Goal: Task Accomplishment & Management: Manage account settings

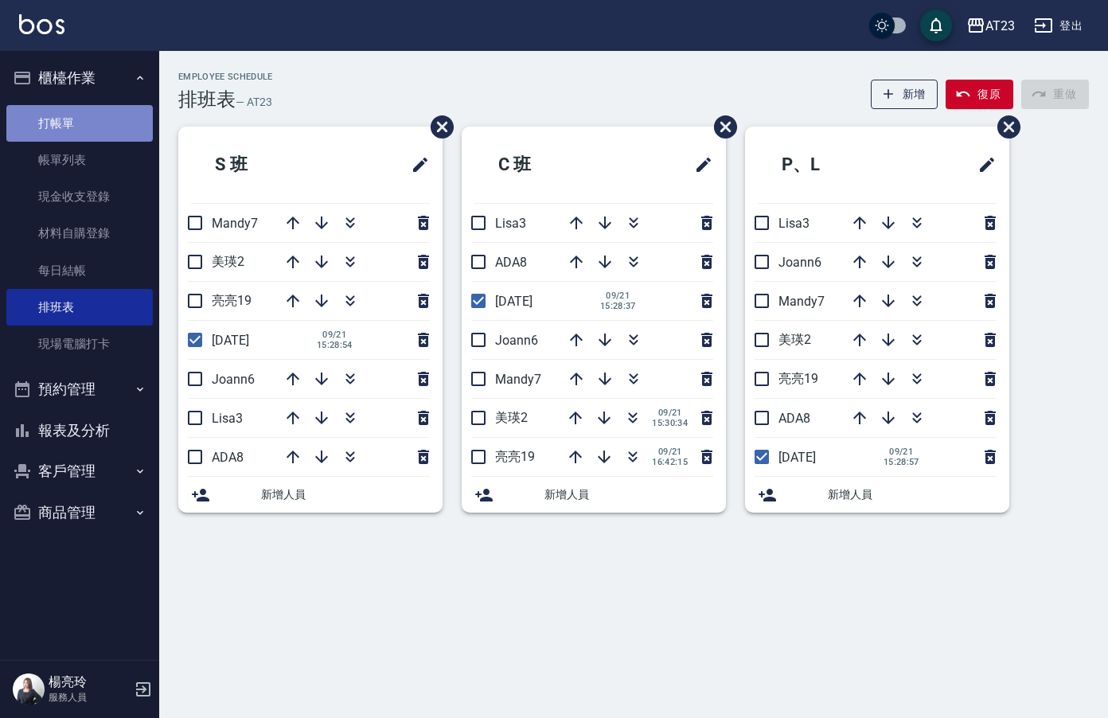
click at [72, 119] on link "打帳單" at bounding box center [79, 123] width 146 height 37
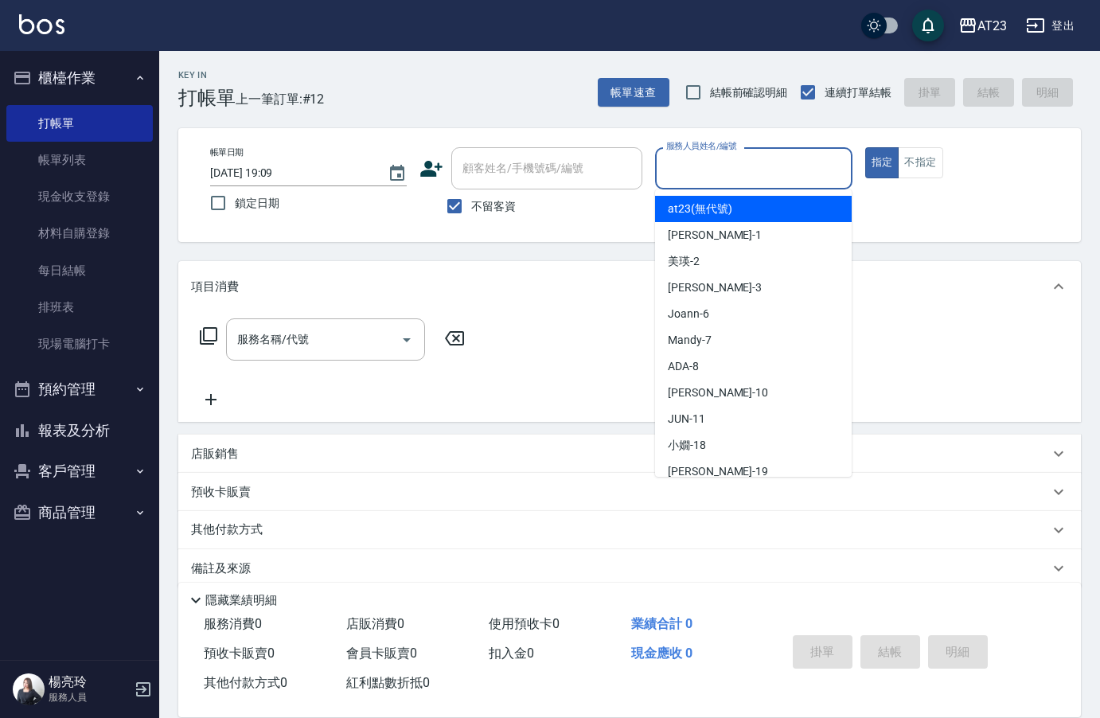
click at [791, 172] on input "服務人員姓名/編號" at bounding box center [753, 168] width 182 height 28
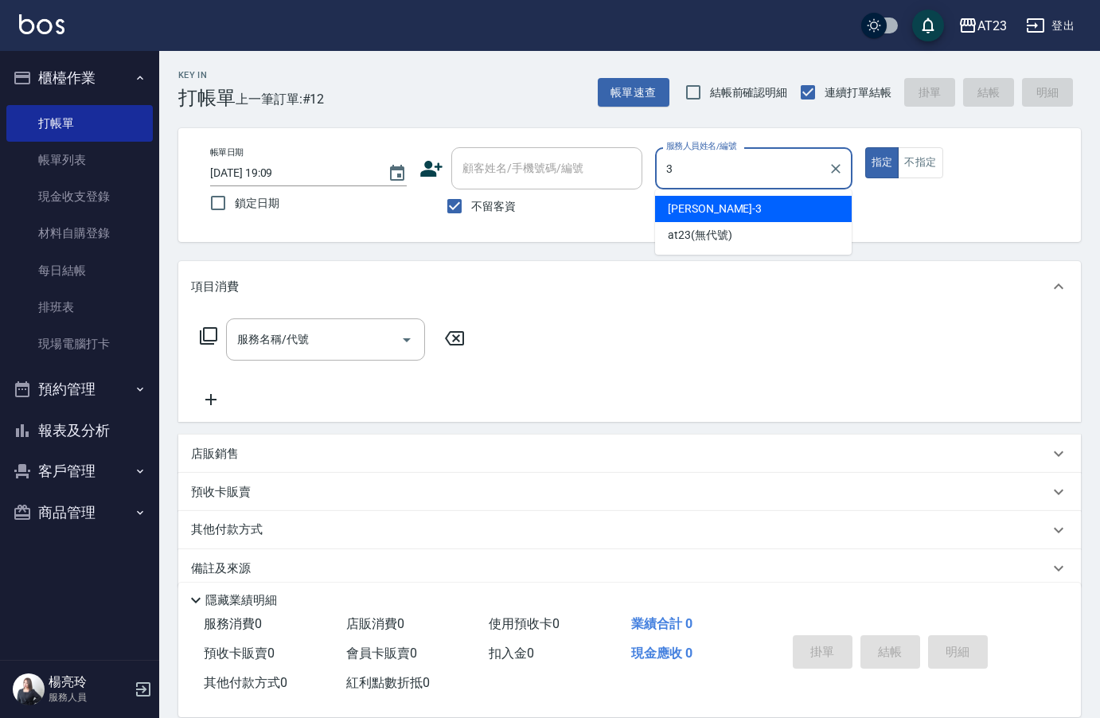
type input "Lisa-3"
type button "true"
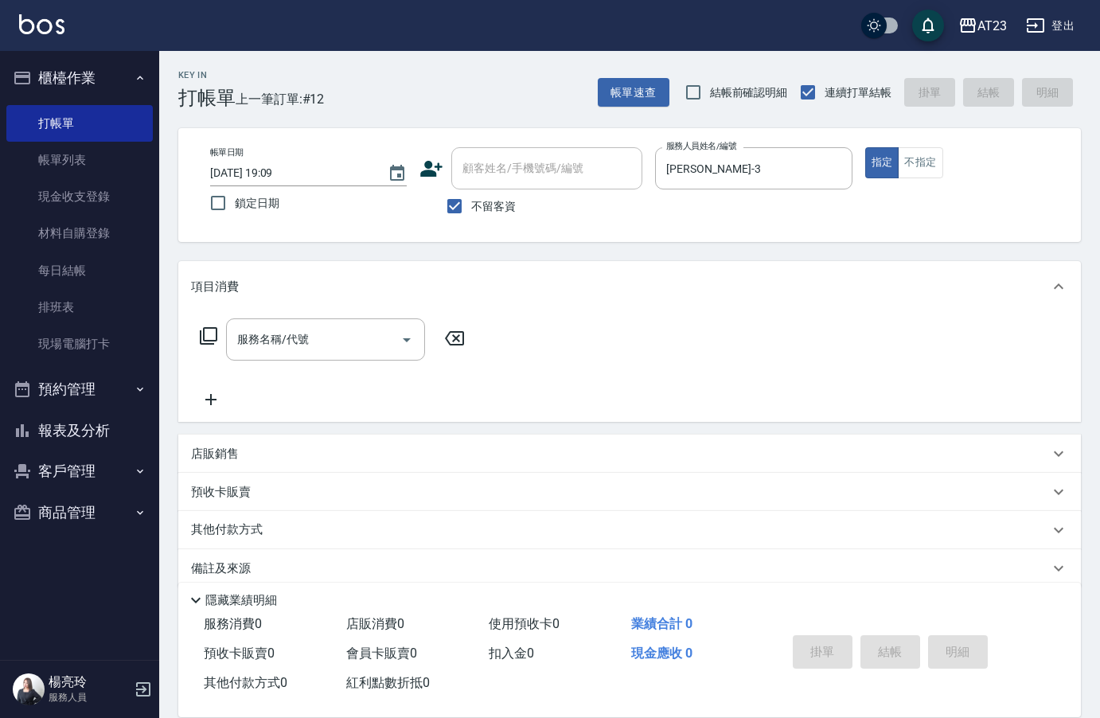
click at [214, 337] on icon at bounding box center [208, 335] width 19 height 19
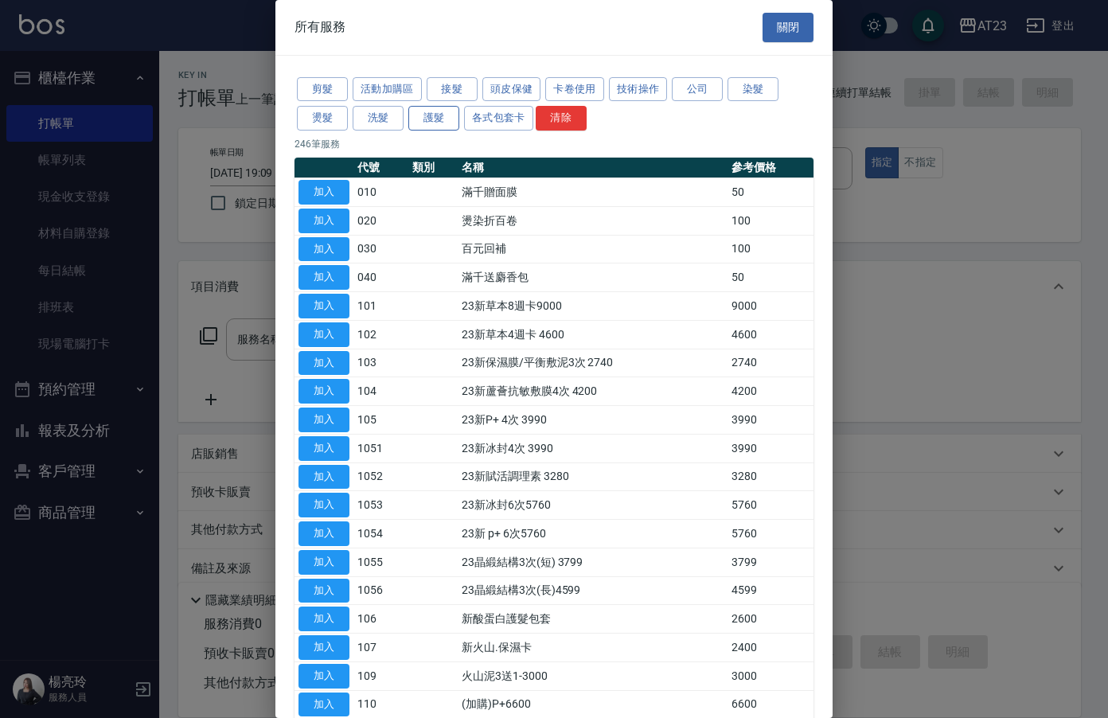
click at [430, 113] on button "護髮" at bounding box center [433, 118] width 51 height 25
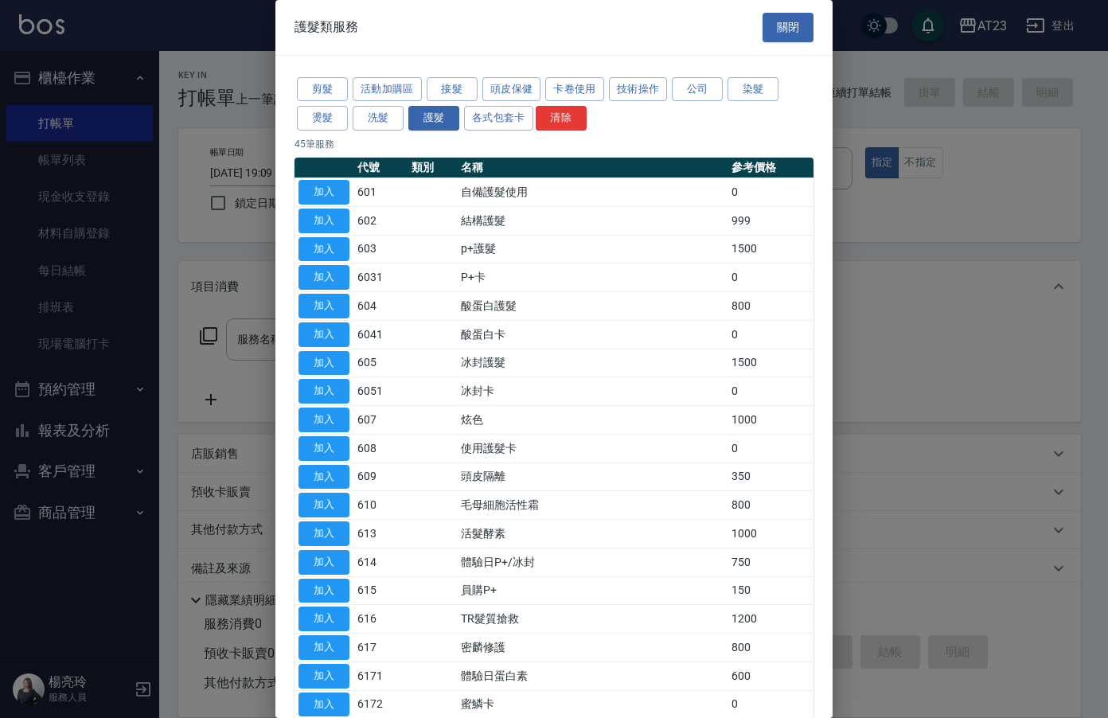
click at [352, 241] on td "加入" at bounding box center [324, 249] width 59 height 29
click at [311, 244] on button "加入" at bounding box center [324, 249] width 51 height 25
type input "p+護髮(603)"
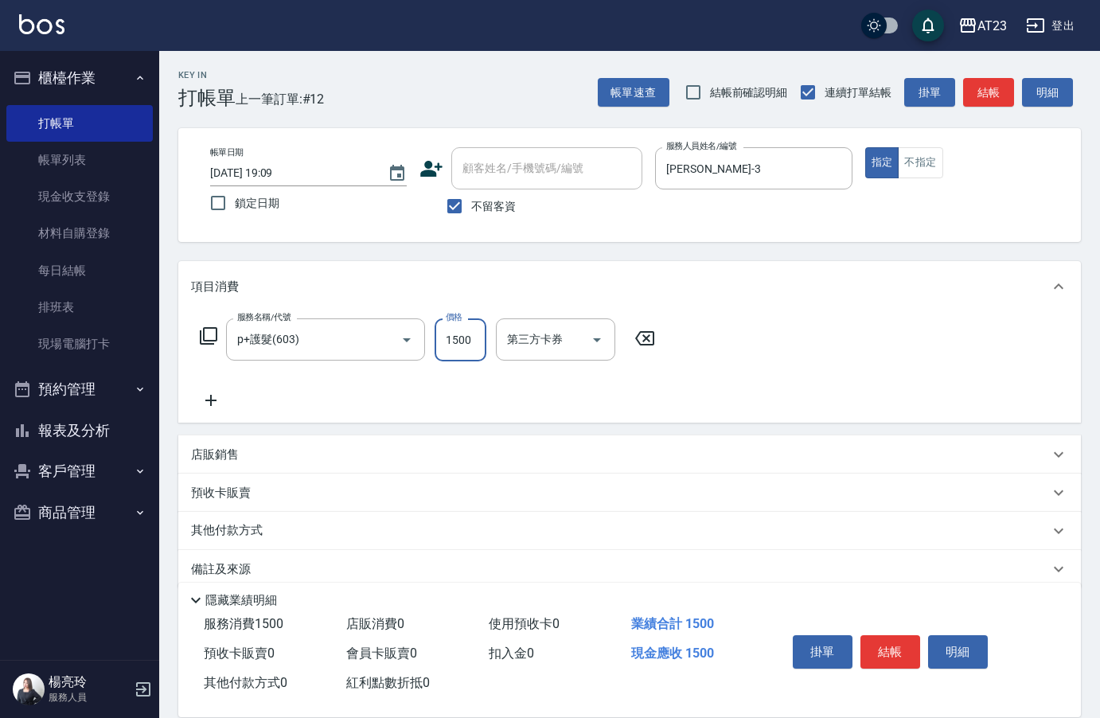
click at [463, 349] on input "1500" at bounding box center [461, 339] width 52 height 43
type input "1200"
click at [207, 338] on icon at bounding box center [208, 335] width 19 height 19
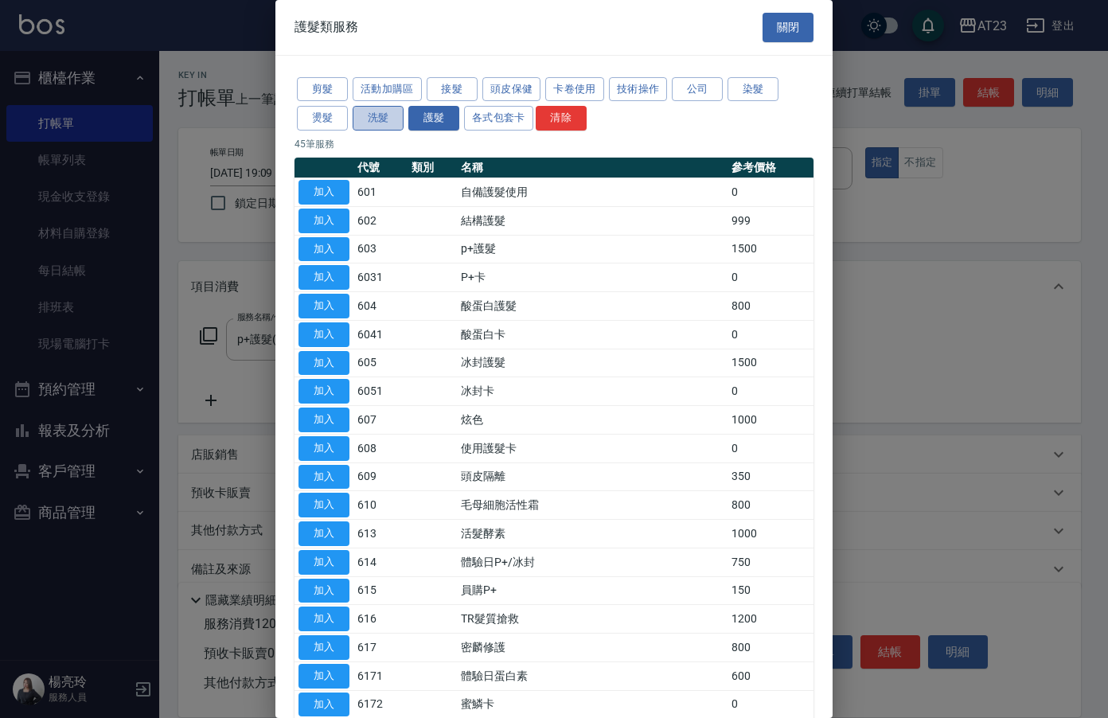
click at [370, 123] on button "洗髮" at bounding box center [378, 118] width 51 height 25
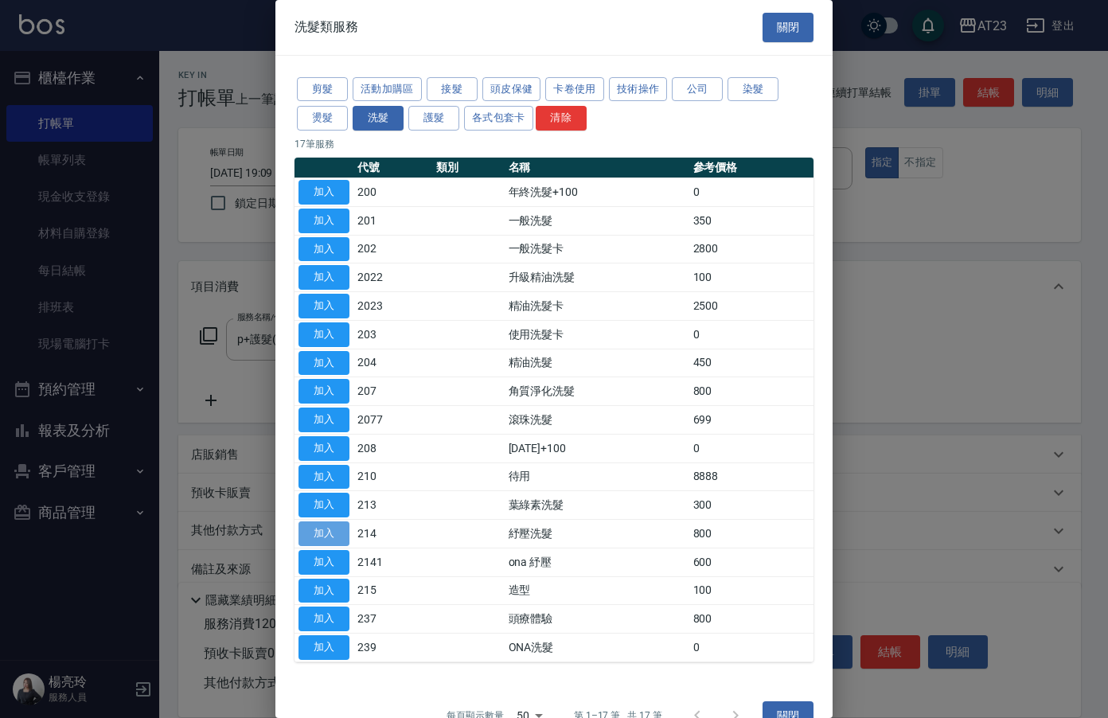
click at [336, 533] on button "加入" at bounding box center [324, 534] width 51 height 25
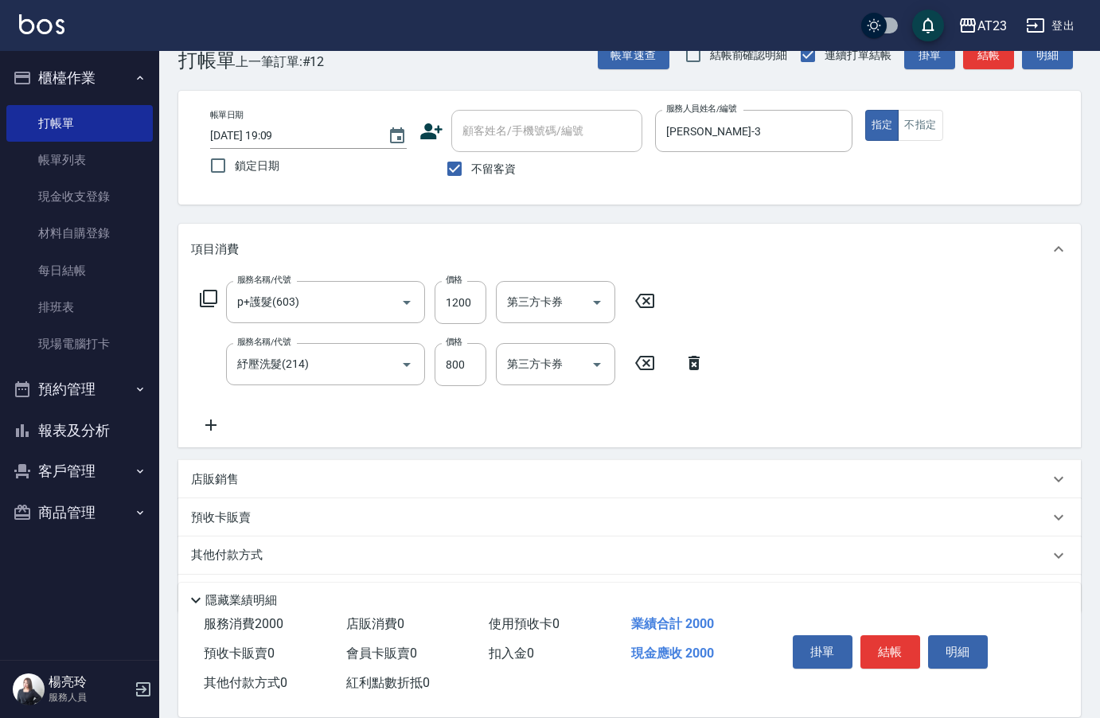
scroll to position [85, 0]
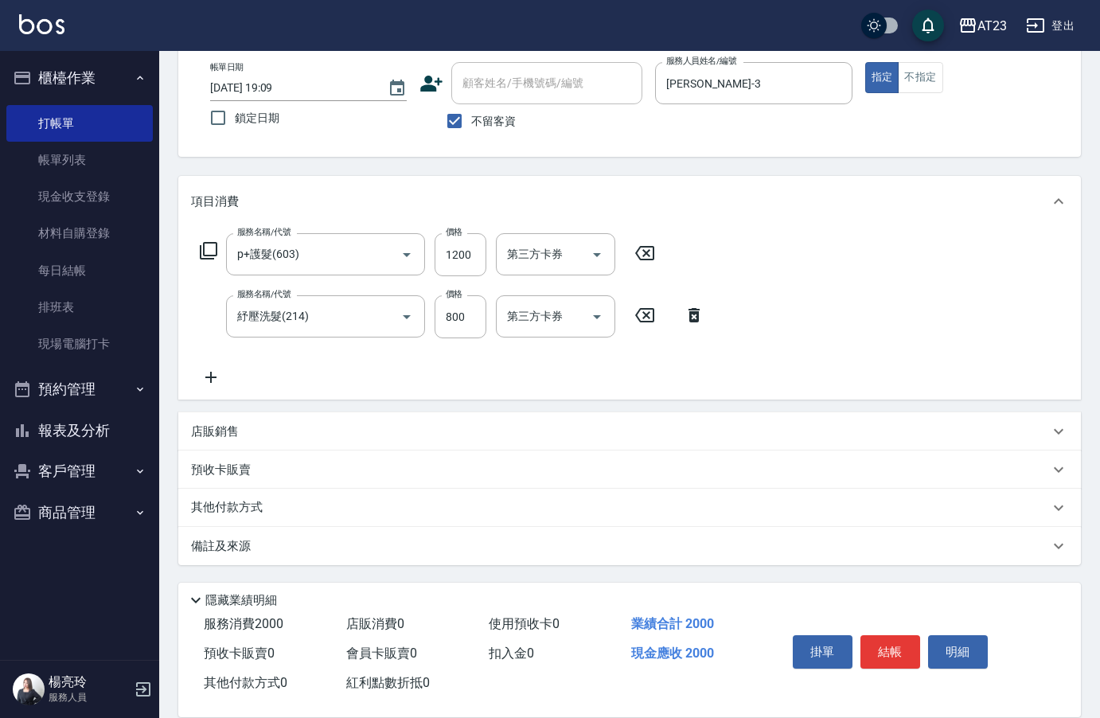
click at [268, 505] on p "其他付款方式" at bounding box center [231, 508] width 80 height 18
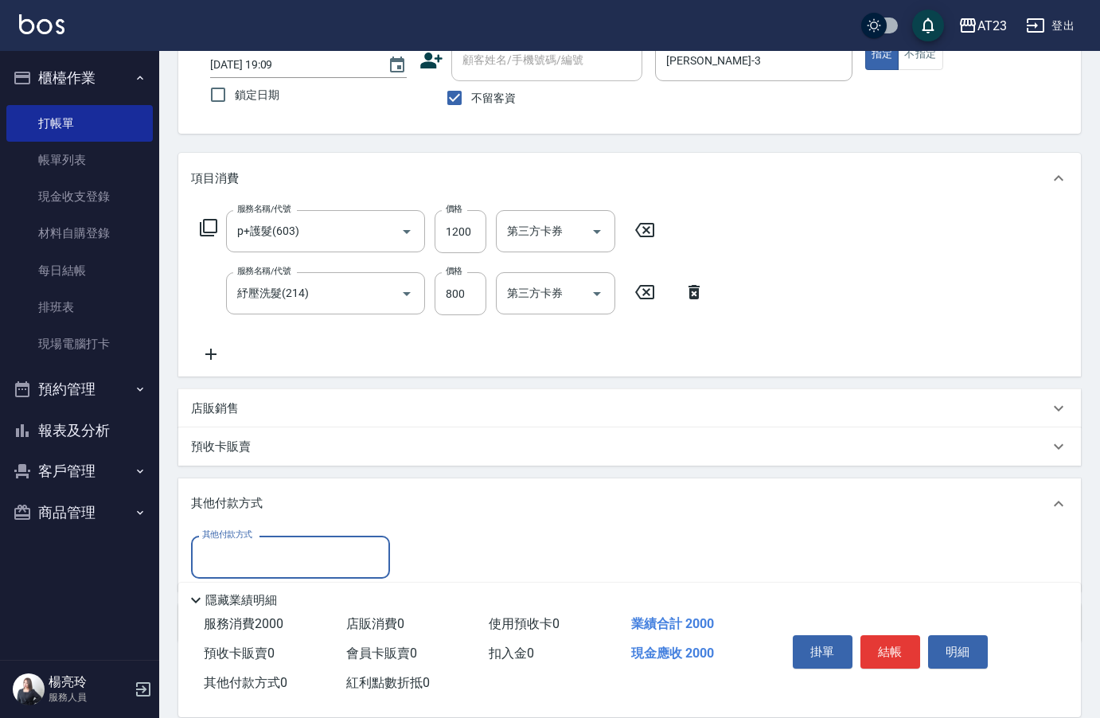
scroll to position [0, 0]
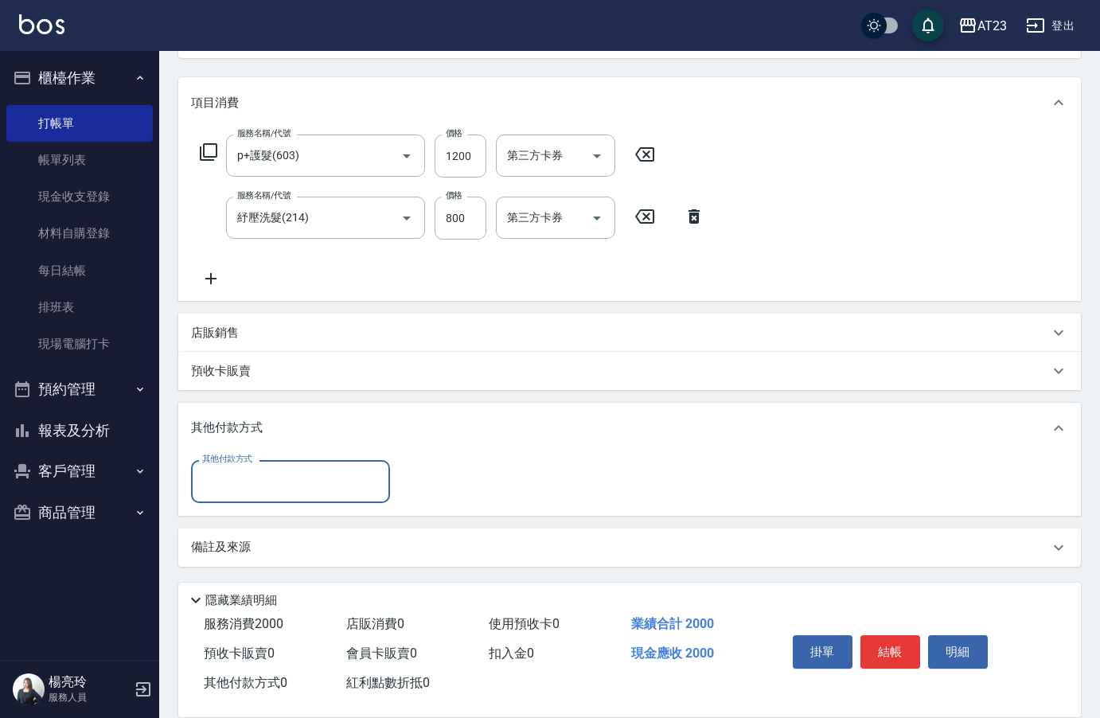
click at [260, 463] on div "其他付款方式" at bounding box center [290, 481] width 199 height 42
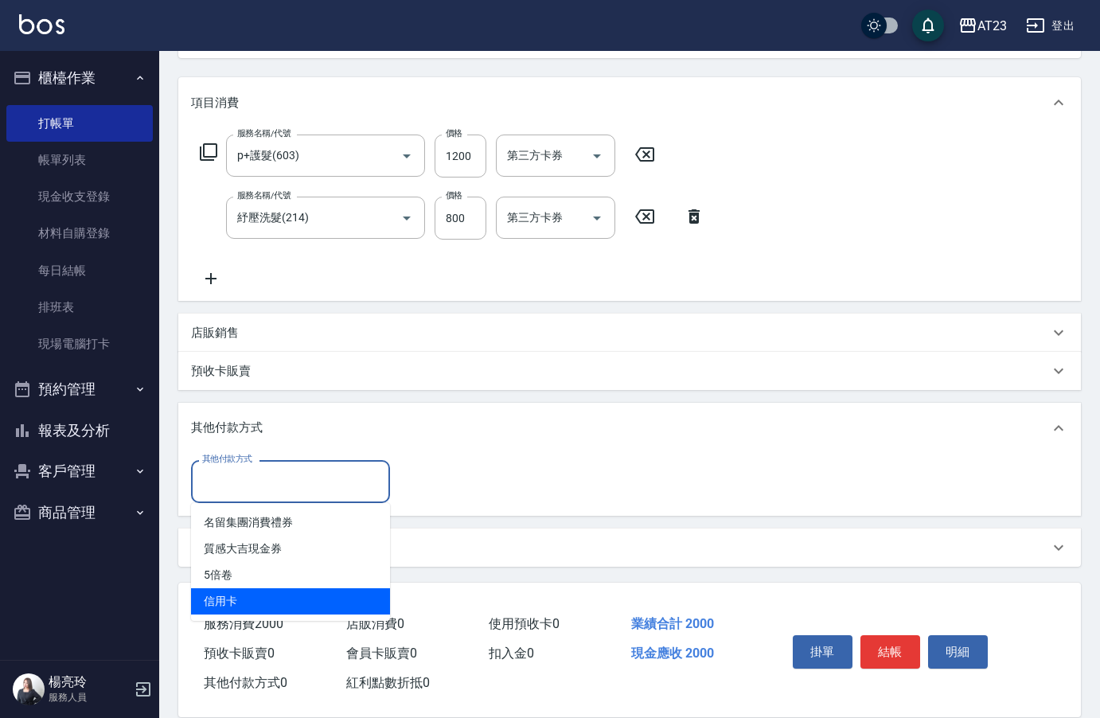
click at [256, 606] on span "信用卡" at bounding box center [290, 601] width 199 height 26
type input "信用卡"
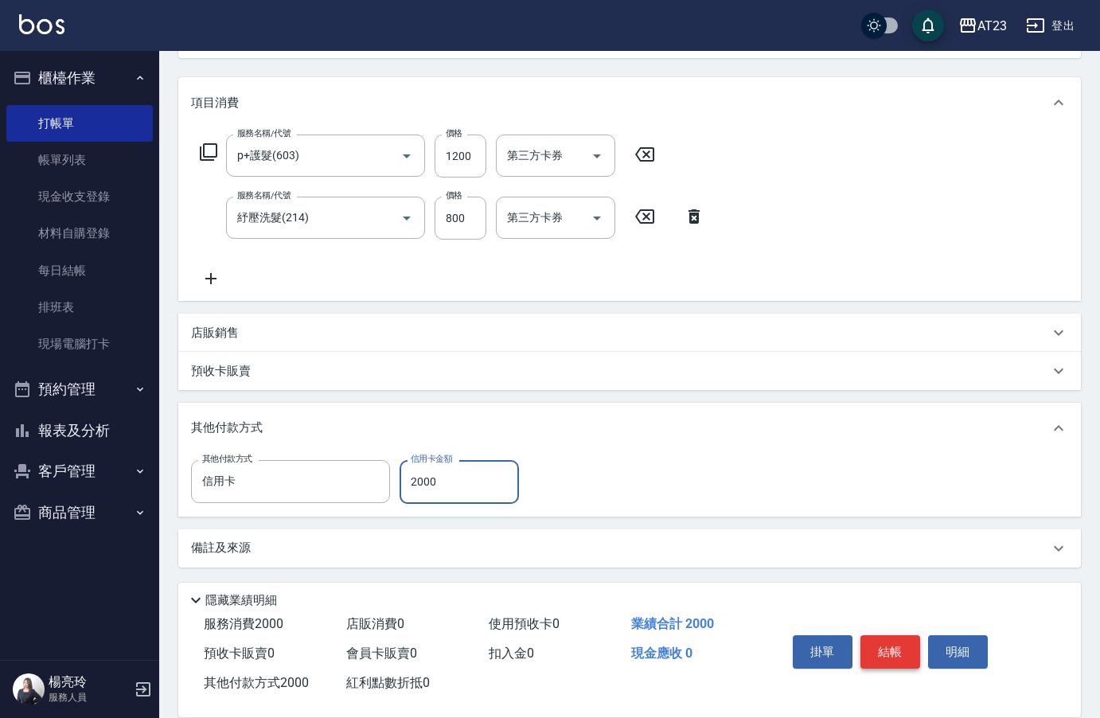
type input "2000"
click at [904, 650] on button "結帳" at bounding box center [891, 651] width 60 height 33
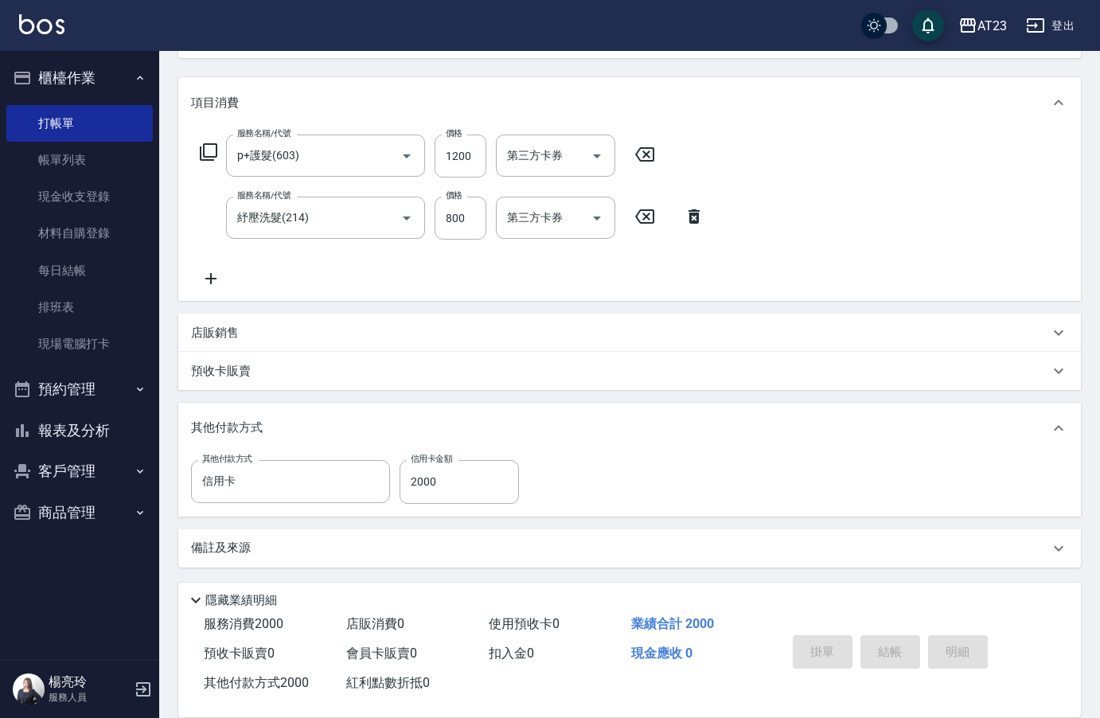
type input "2025/09/21 19:10"
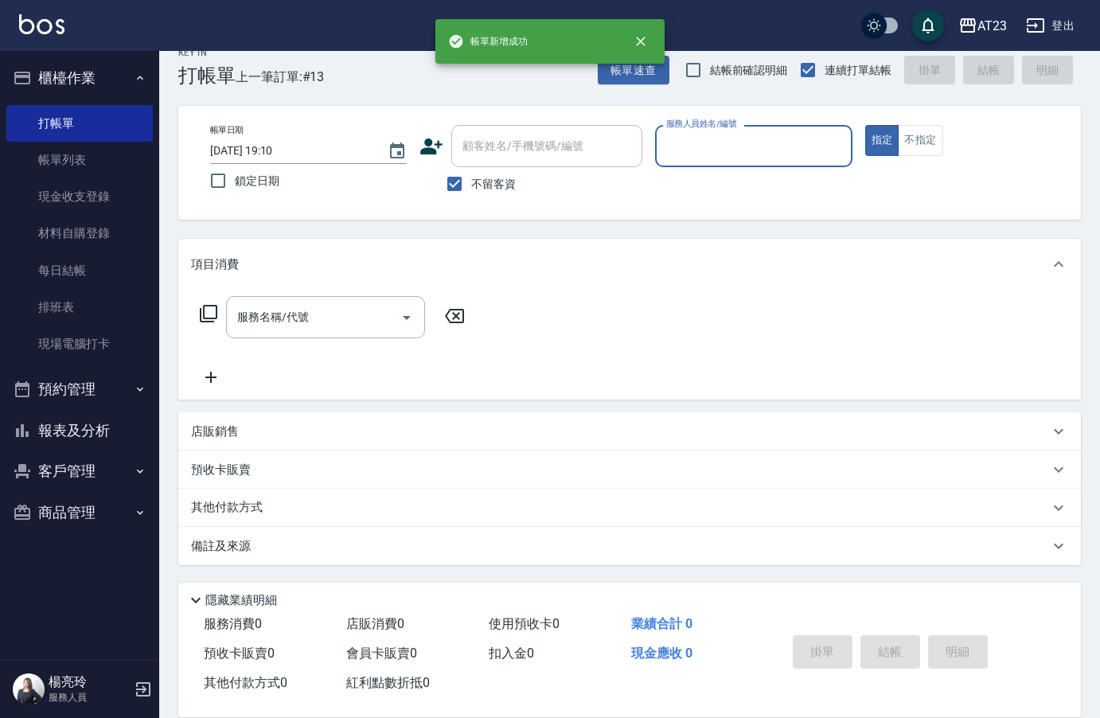
scroll to position [22, 0]
type input "Mandy-7"
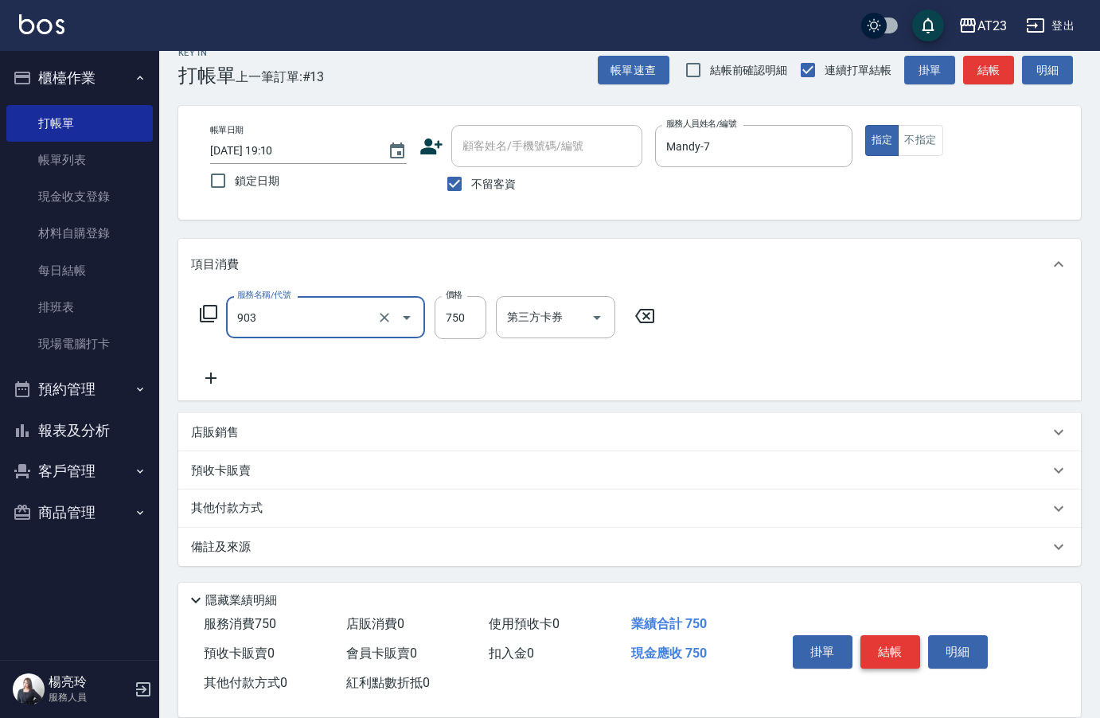
type input "體驗日平衡敷泥(903)"
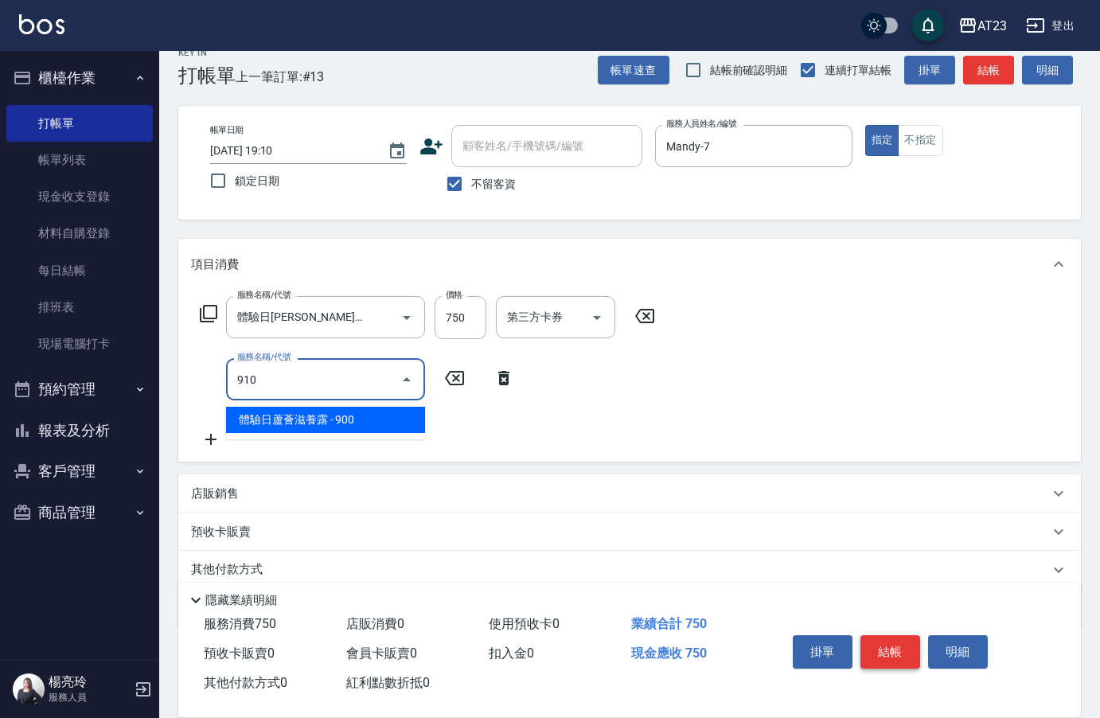
type input "體驗日蘆薈滋養露(910)"
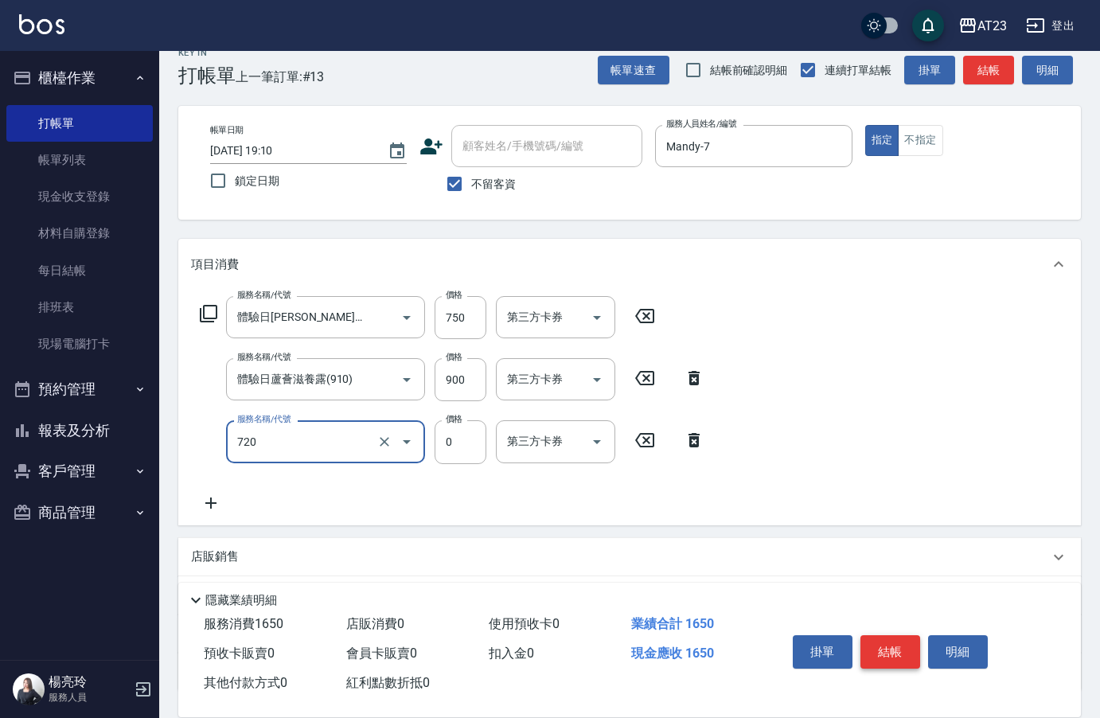
type input "互助200(720)"
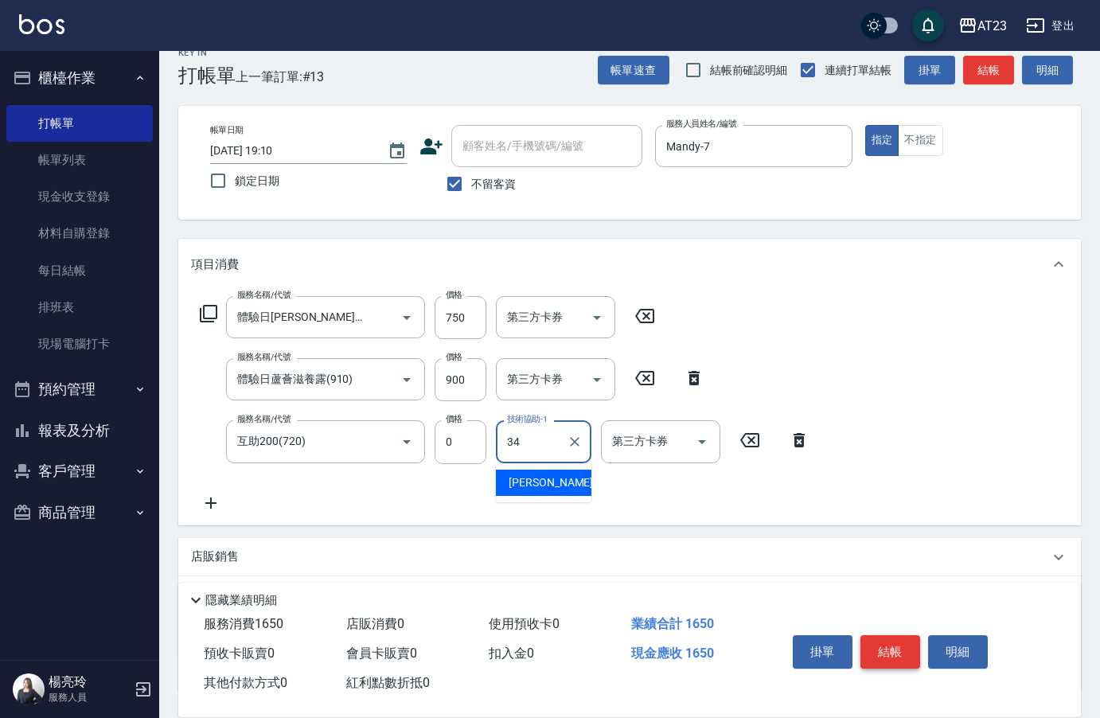
type input "[PERSON_NAME]-34"
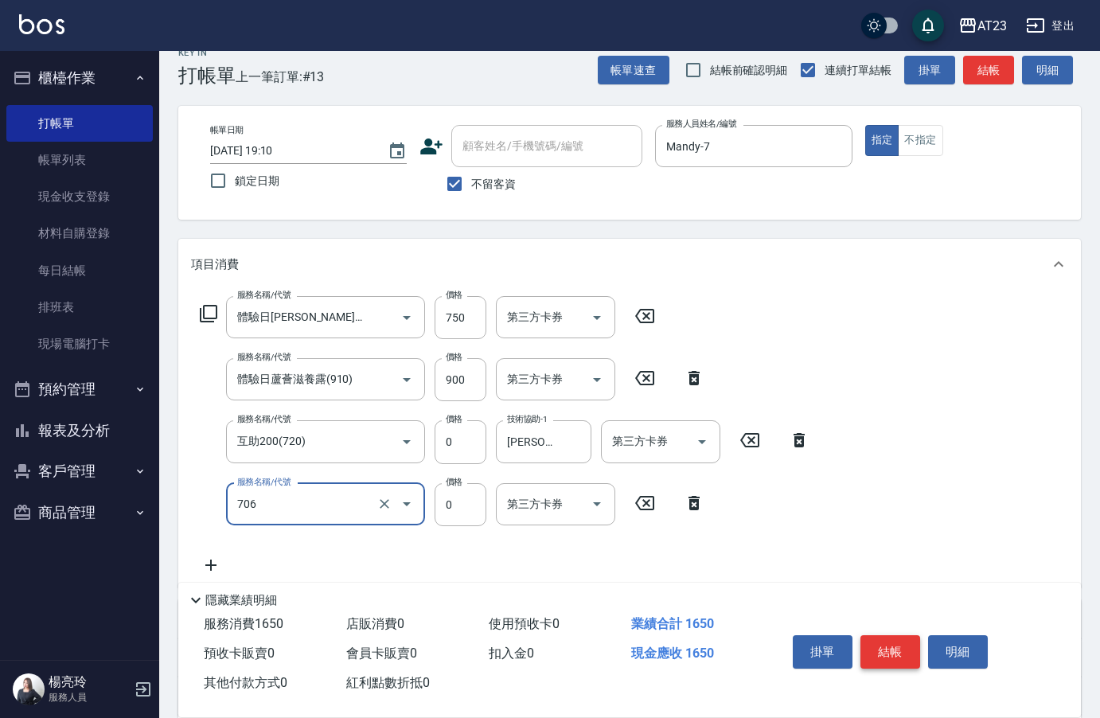
type input "互助60(706)"
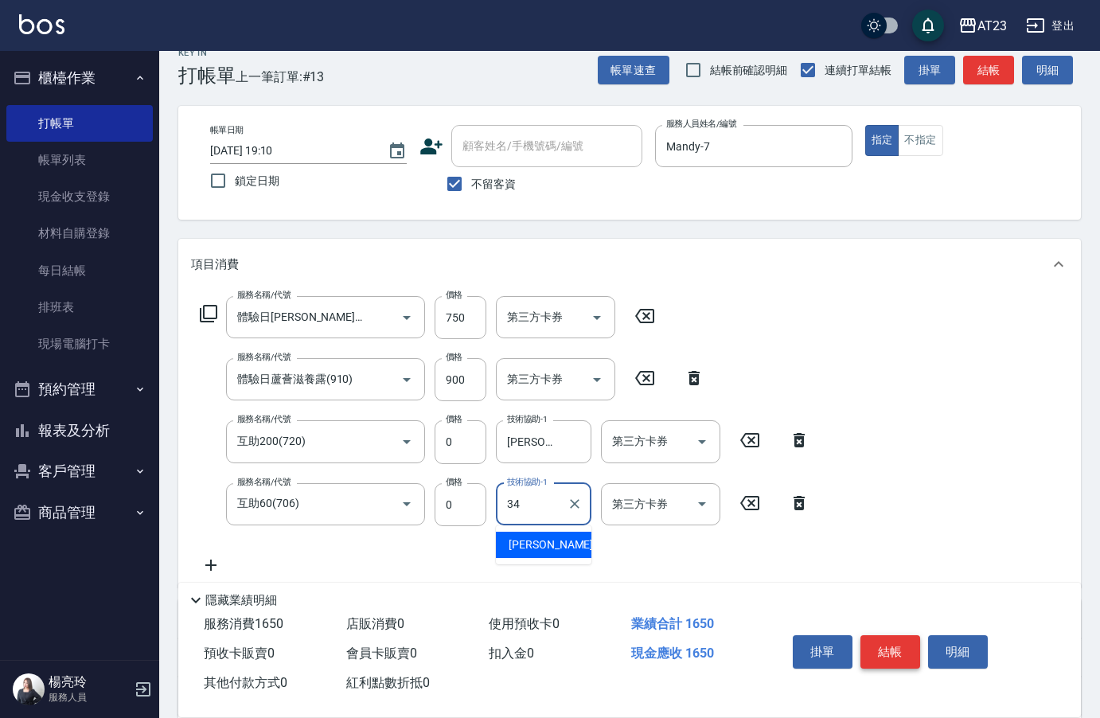
type input "[PERSON_NAME]-34"
click at [904, 650] on button "結帳" at bounding box center [891, 651] width 60 height 33
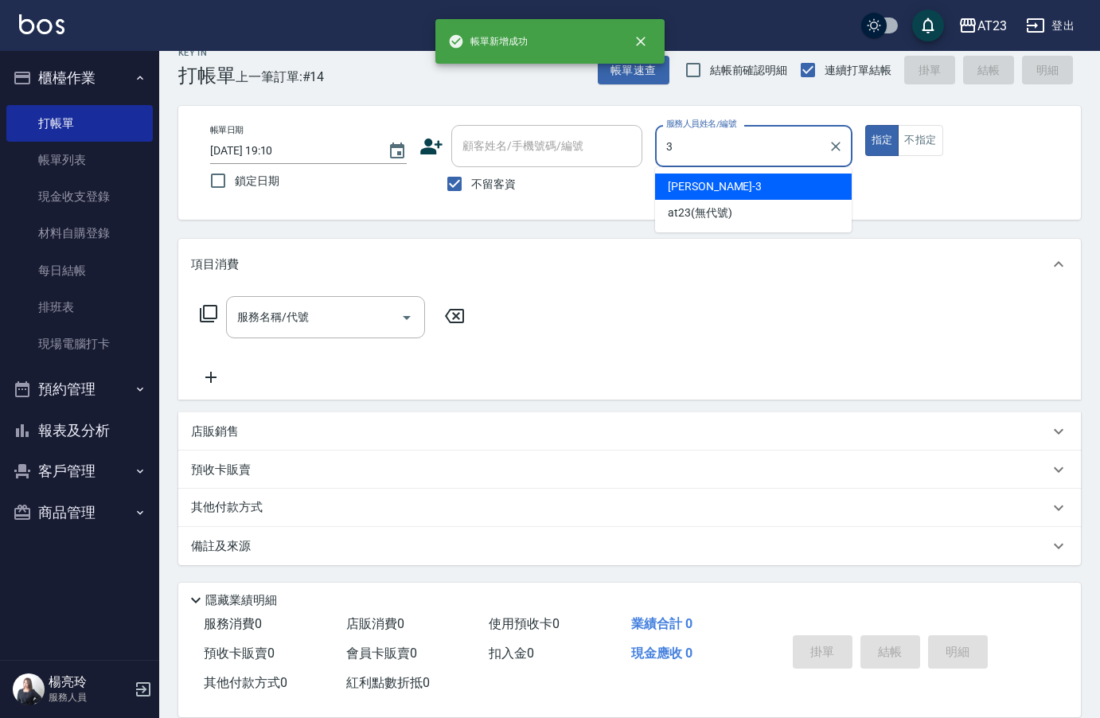
type input "Lisa-3"
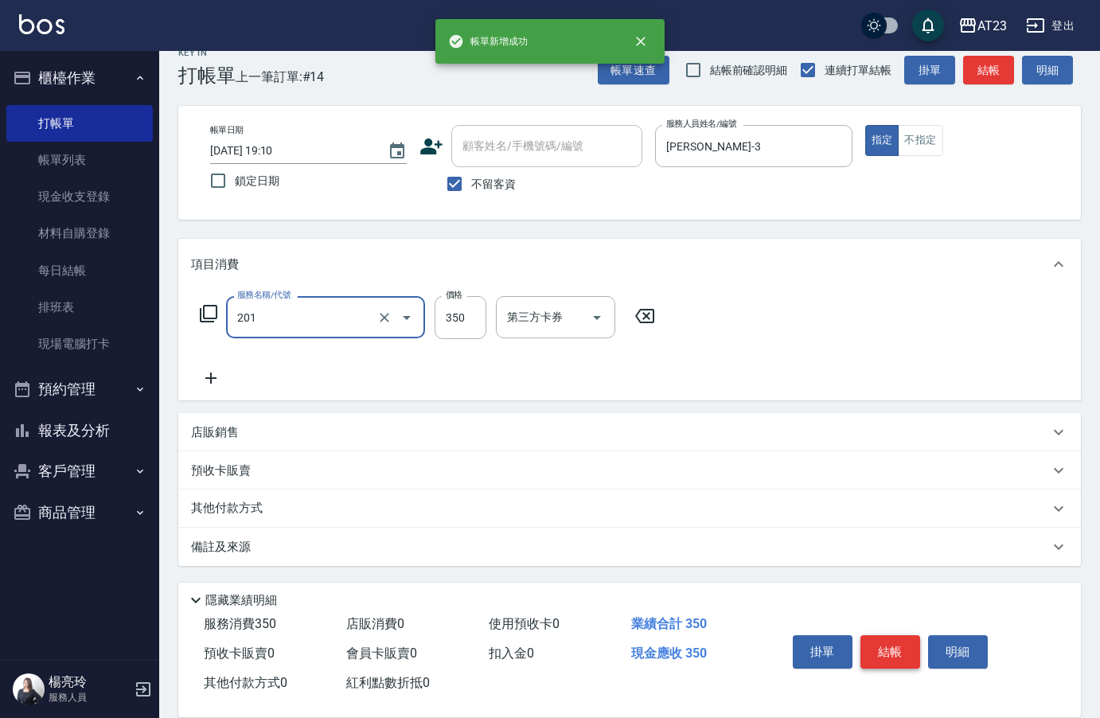
type input "一般洗髮(201)"
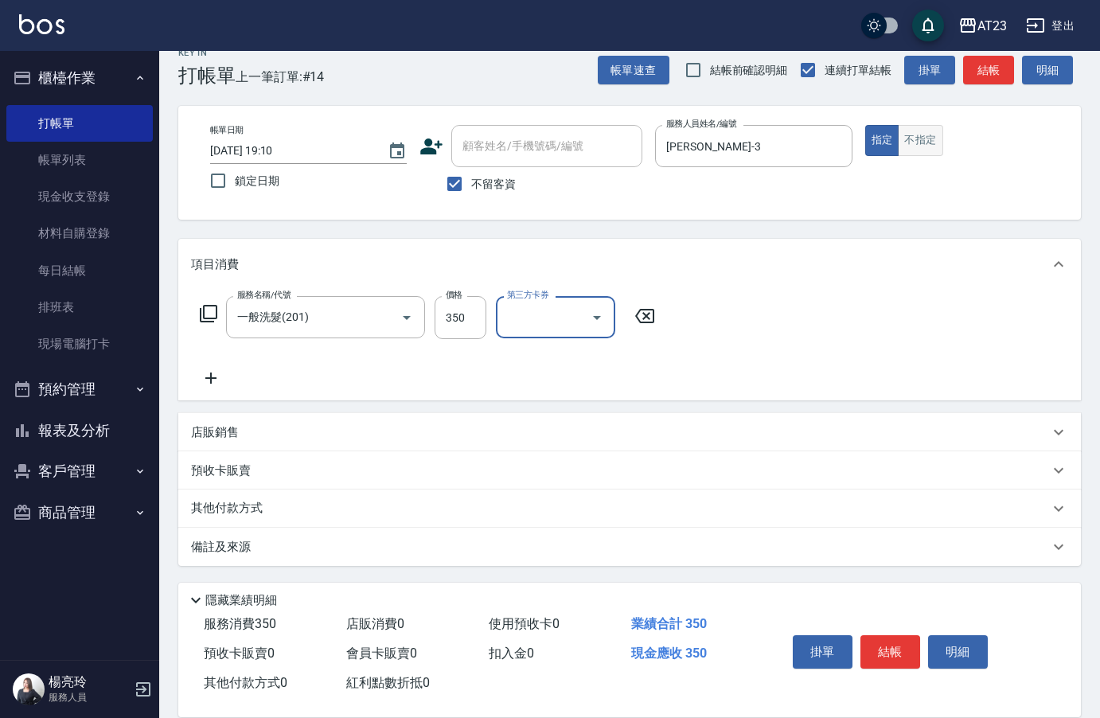
click at [920, 130] on button "不指定" at bounding box center [920, 140] width 45 height 31
click at [193, 311] on div "服務名稱/代號 一般洗髮(201) 服務名稱/代號 價格 350 價格 第三方卡券 第三方卡券" at bounding box center [428, 317] width 474 height 43
click at [207, 318] on icon at bounding box center [208, 313] width 19 height 19
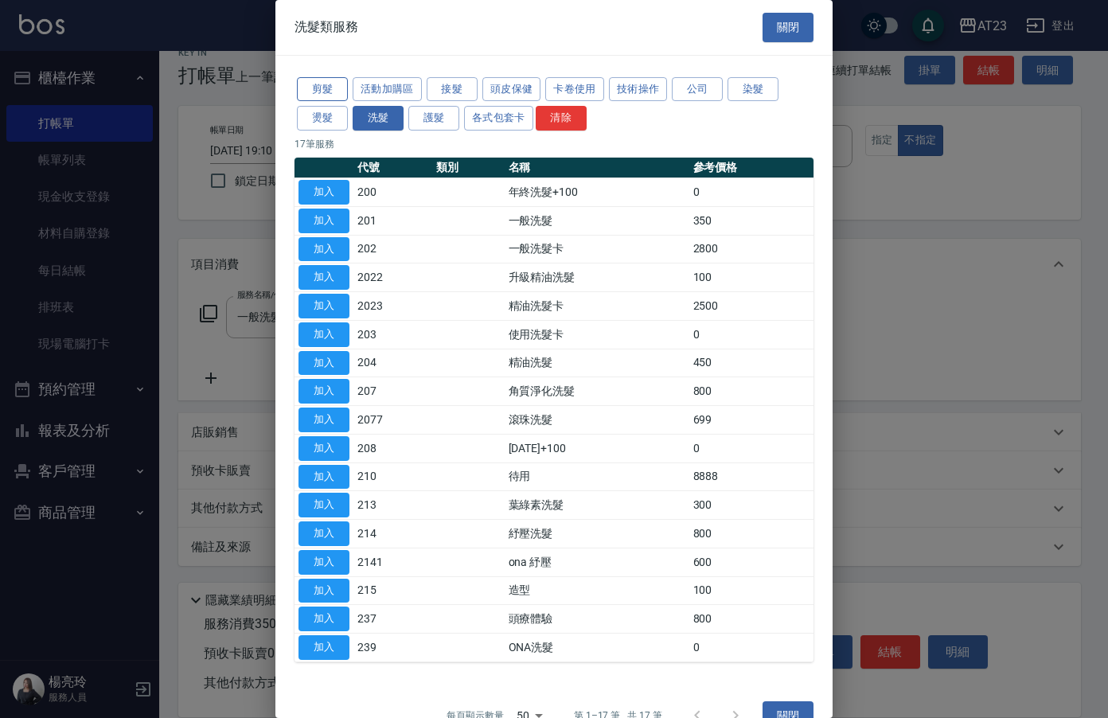
click at [322, 92] on button "剪髮" at bounding box center [322, 89] width 51 height 25
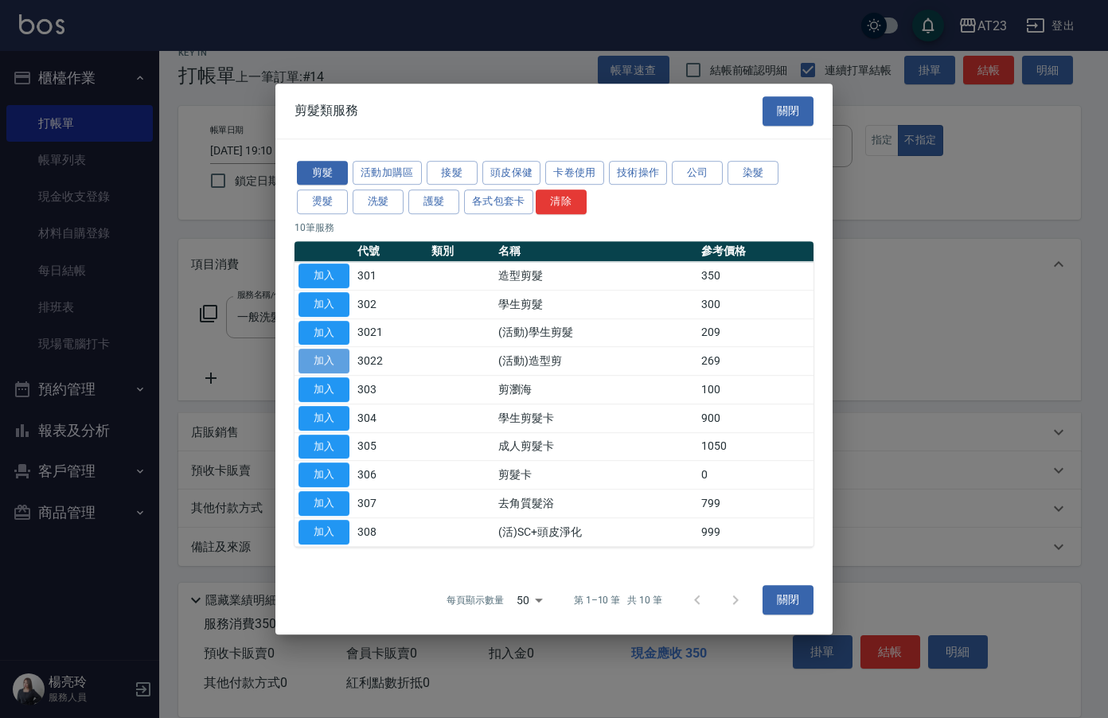
click at [334, 363] on button "加入" at bounding box center [324, 361] width 51 height 25
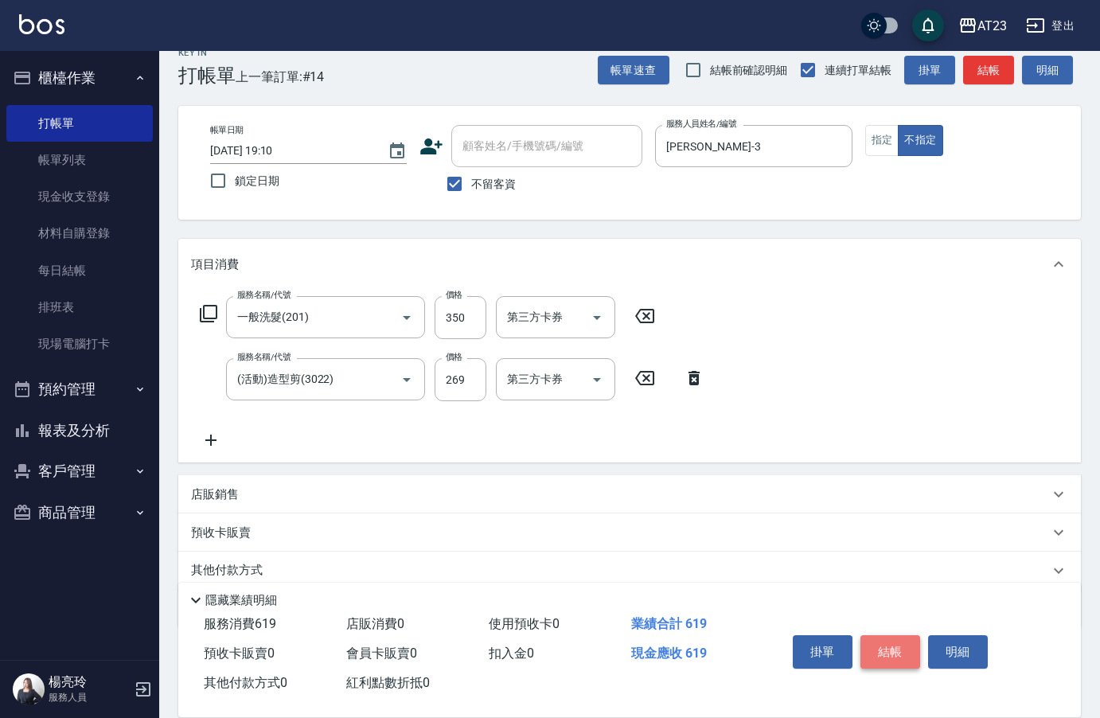
click at [896, 643] on button "結帳" at bounding box center [891, 651] width 60 height 33
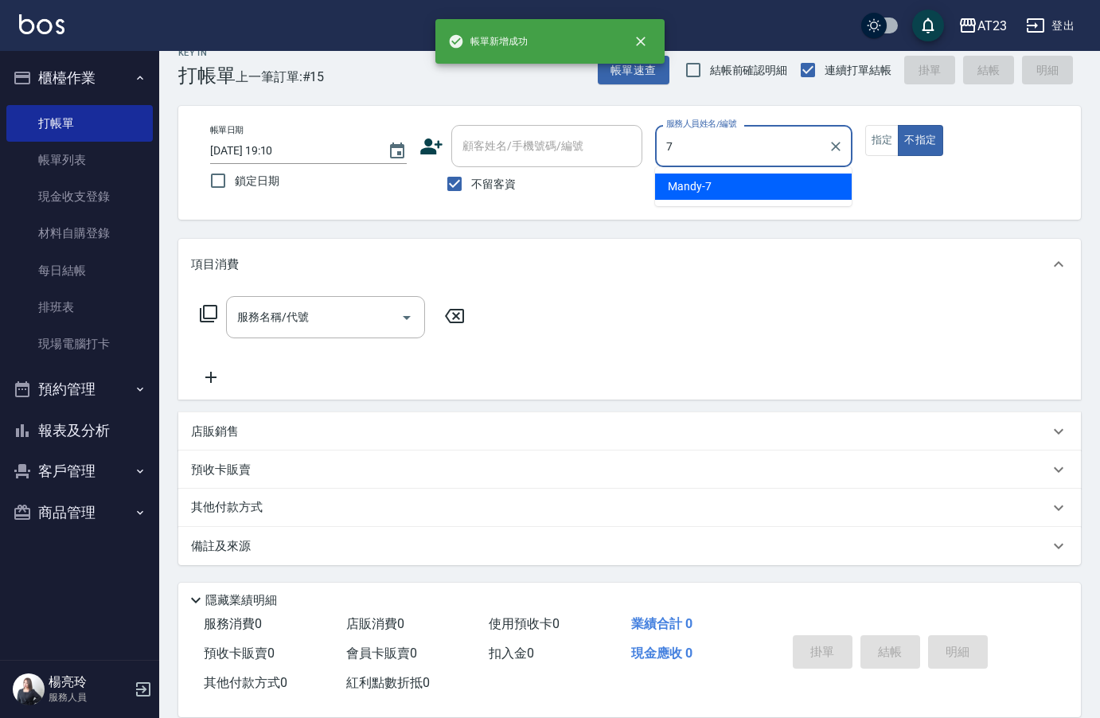
type input "Mandy-7"
type button "false"
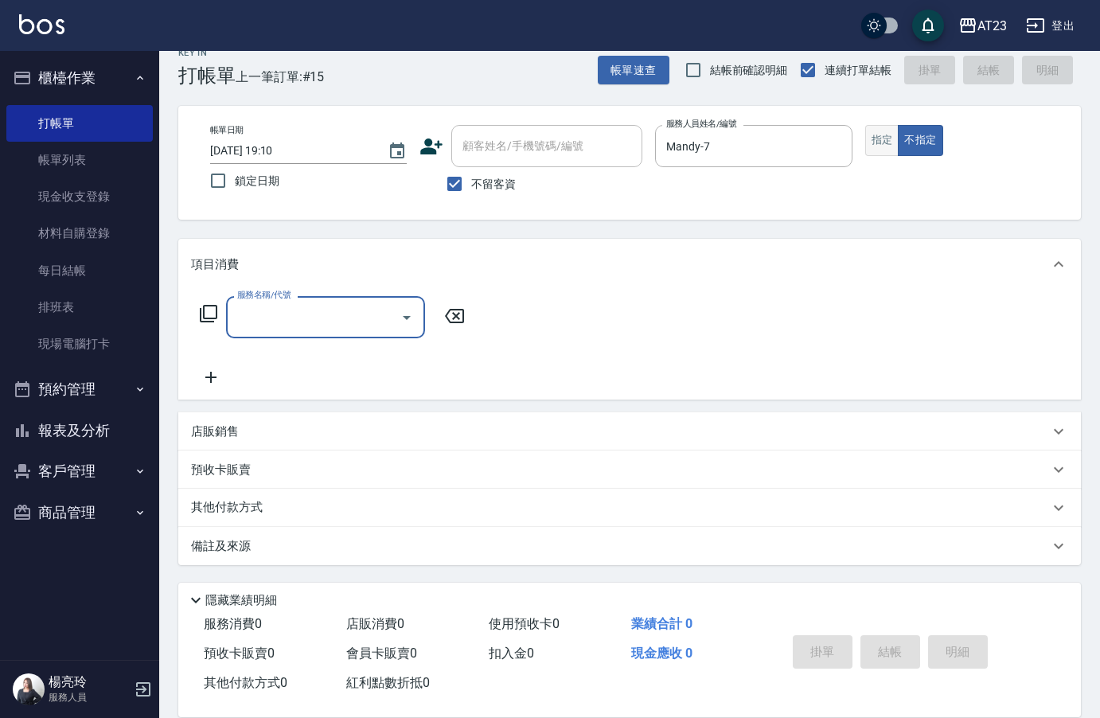
click at [885, 141] on button "指定" at bounding box center [882, 140] width 34 height 31
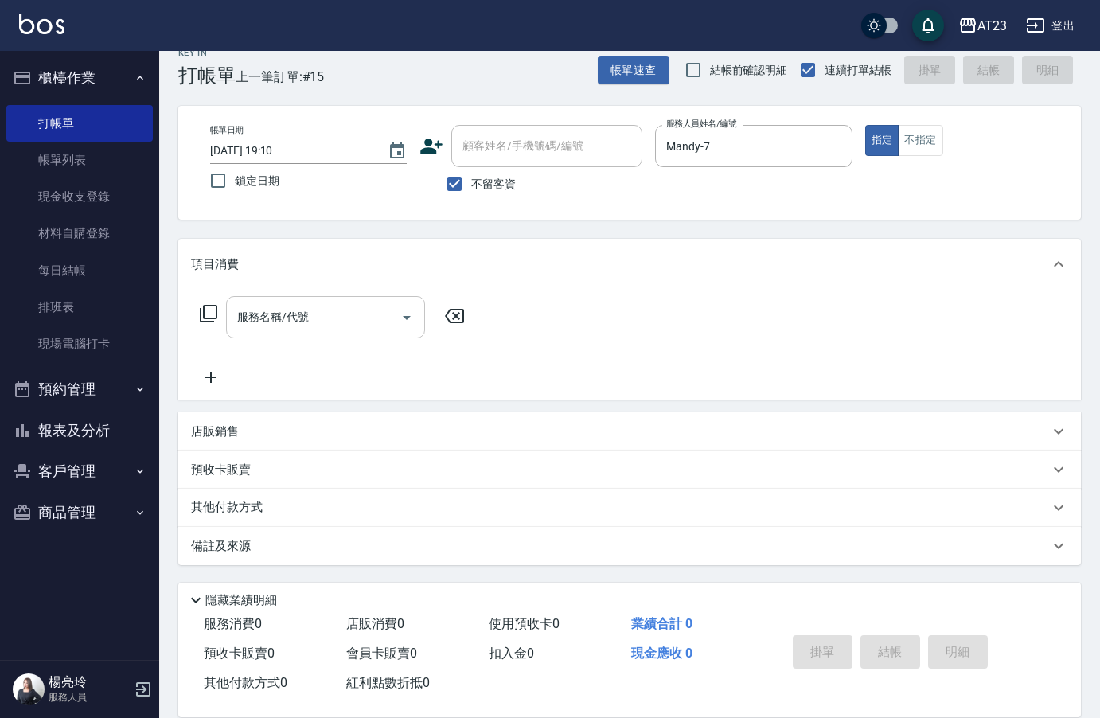
click at [318, 324] on input "服務名稱/代號" at bounding box center [313, 317] width 161 height 28
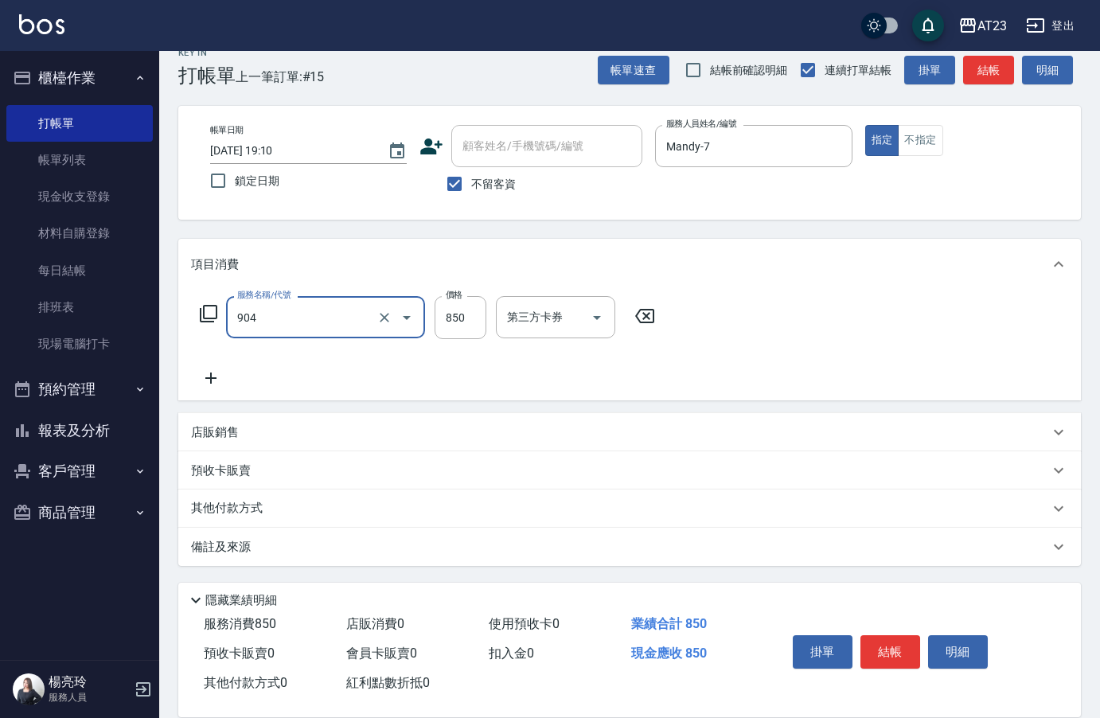
type input "體驗日草本(904)"
click at [226, 508] on p "其他付款方式" at bounding box center [231, 509] width 80 height 18
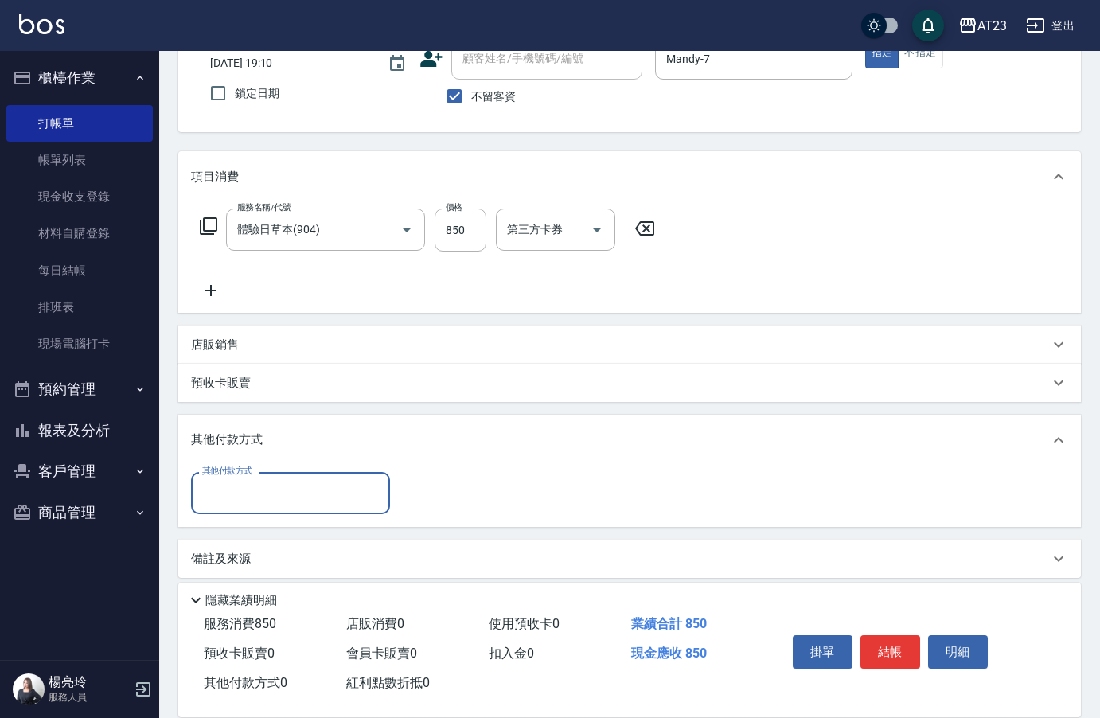
scroll to position [115, 0]
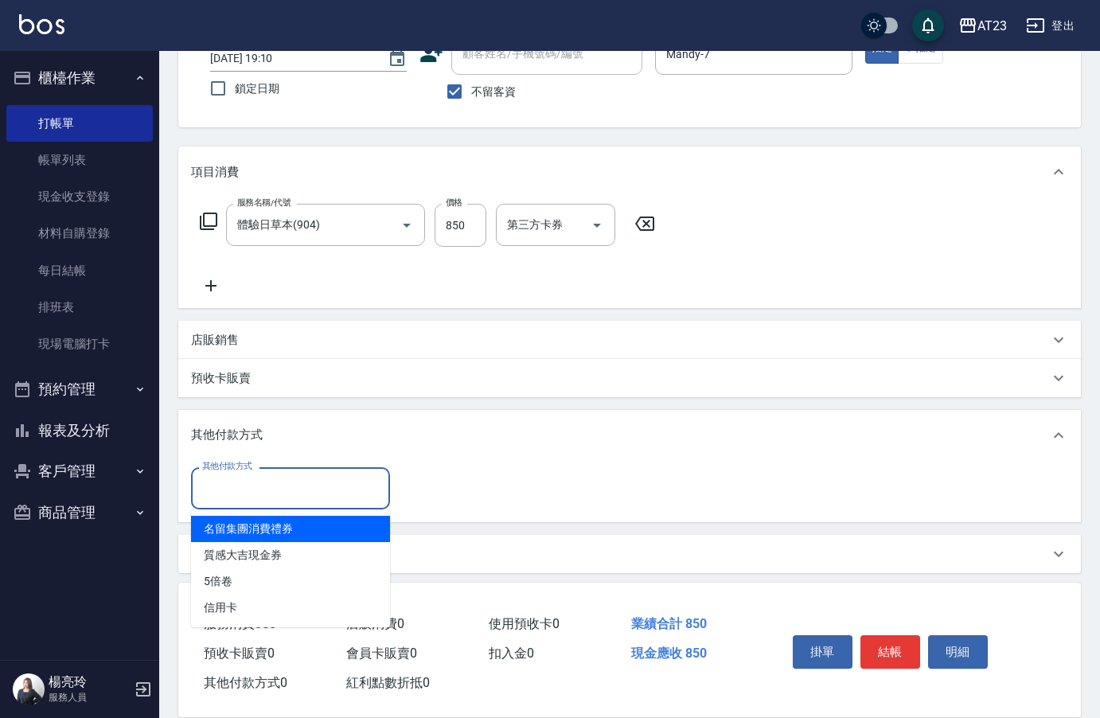
click at [230, 497] on input "其他付款方式" at bounding box center [290, 489] width 185 height 28
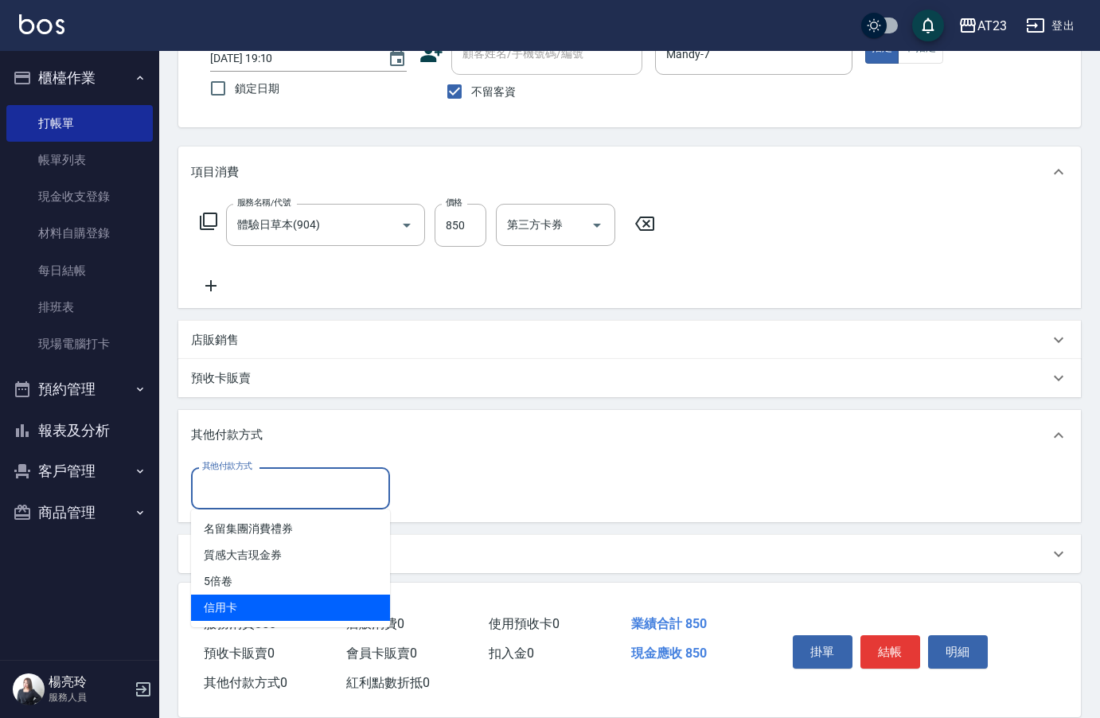
click at [251, 607] on span "信用卡" at bounding box center [290, 608] width 199 height 26
type input "信用卡"
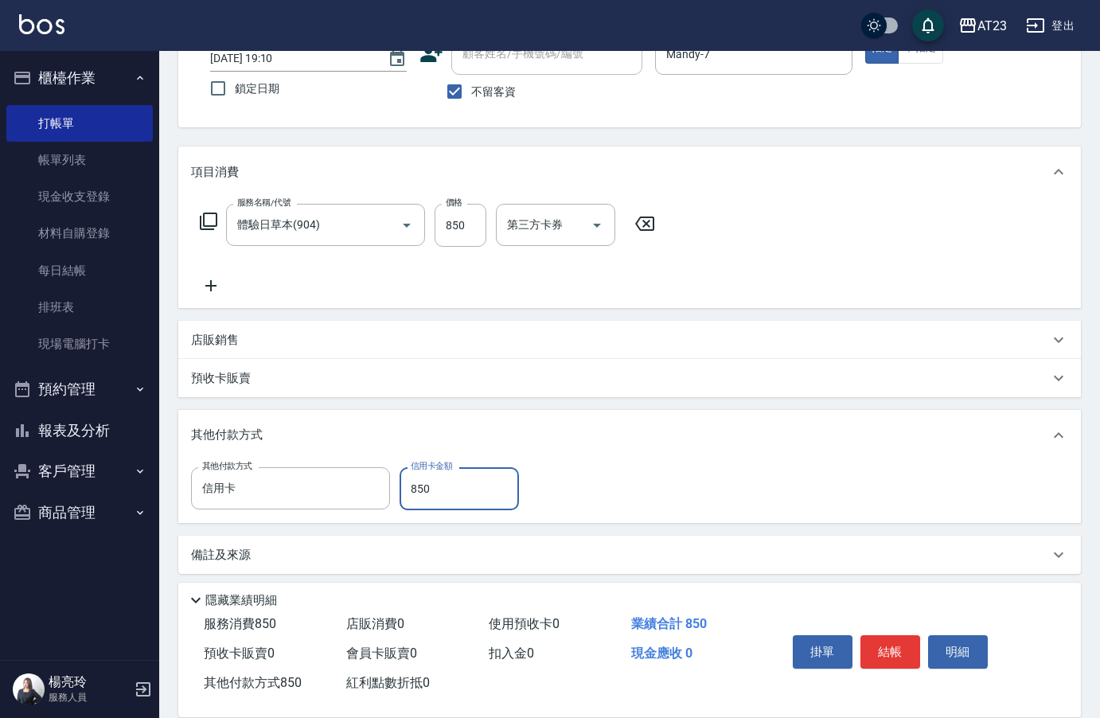
type input "850"
click at [911, 647] on button "結帳" at bounding box center [891, 651] width 60 height 33
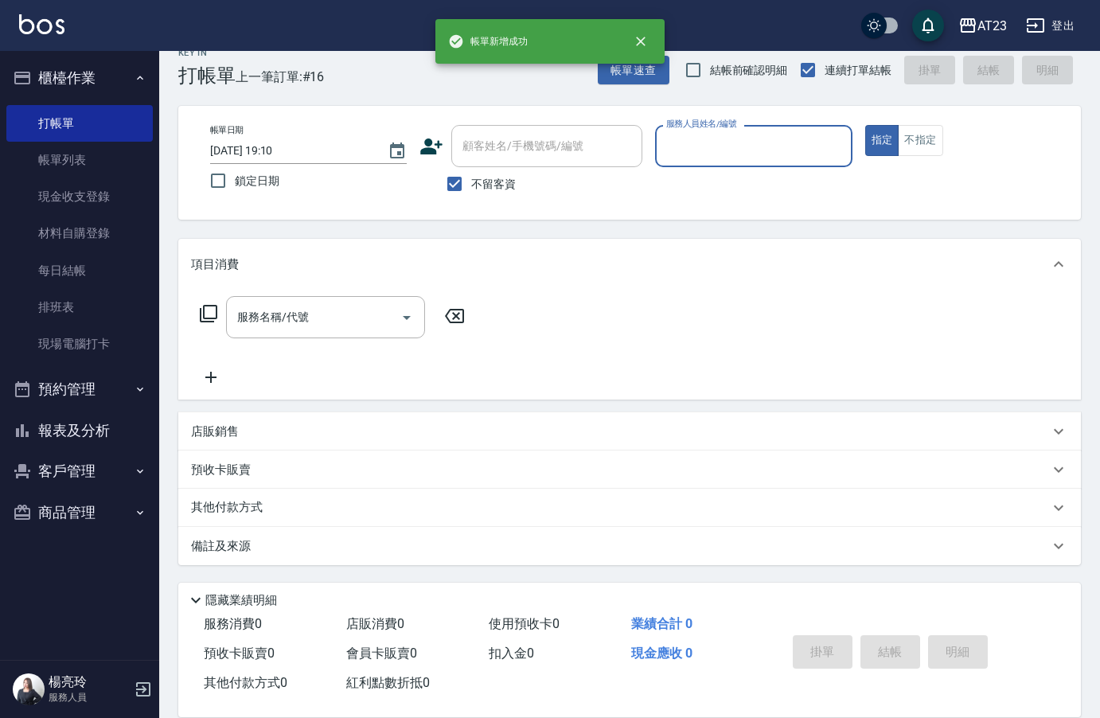
scroll to position [22, 0]
type input "Mandy-7"
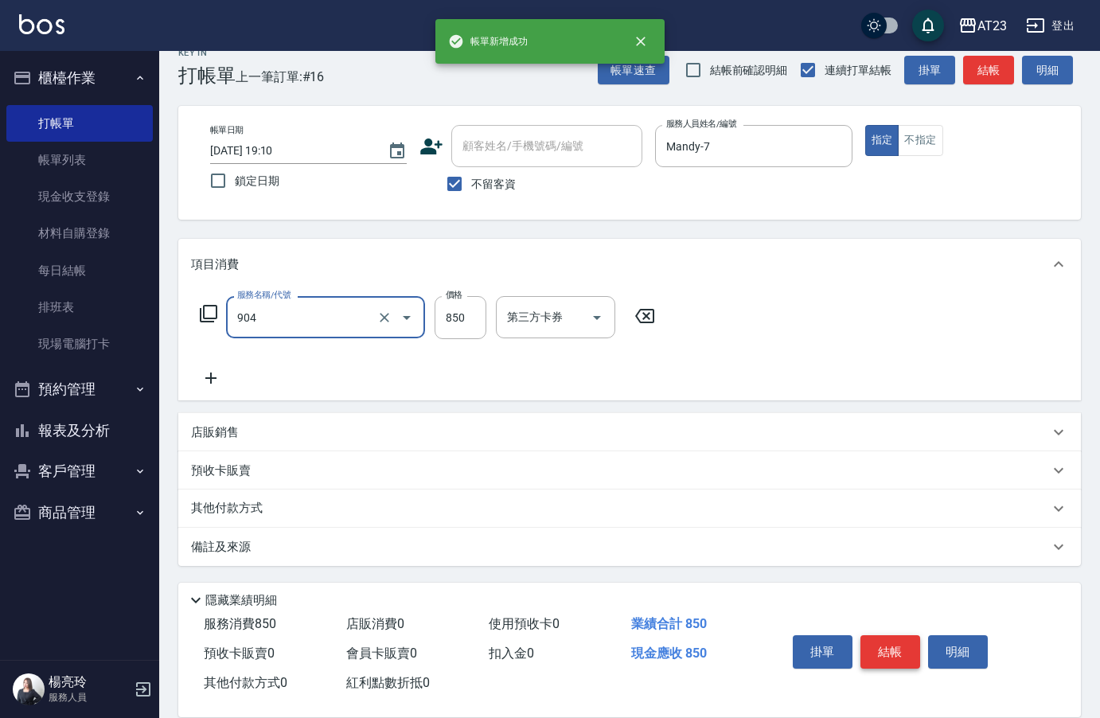
type input "體驗日草本(904)"
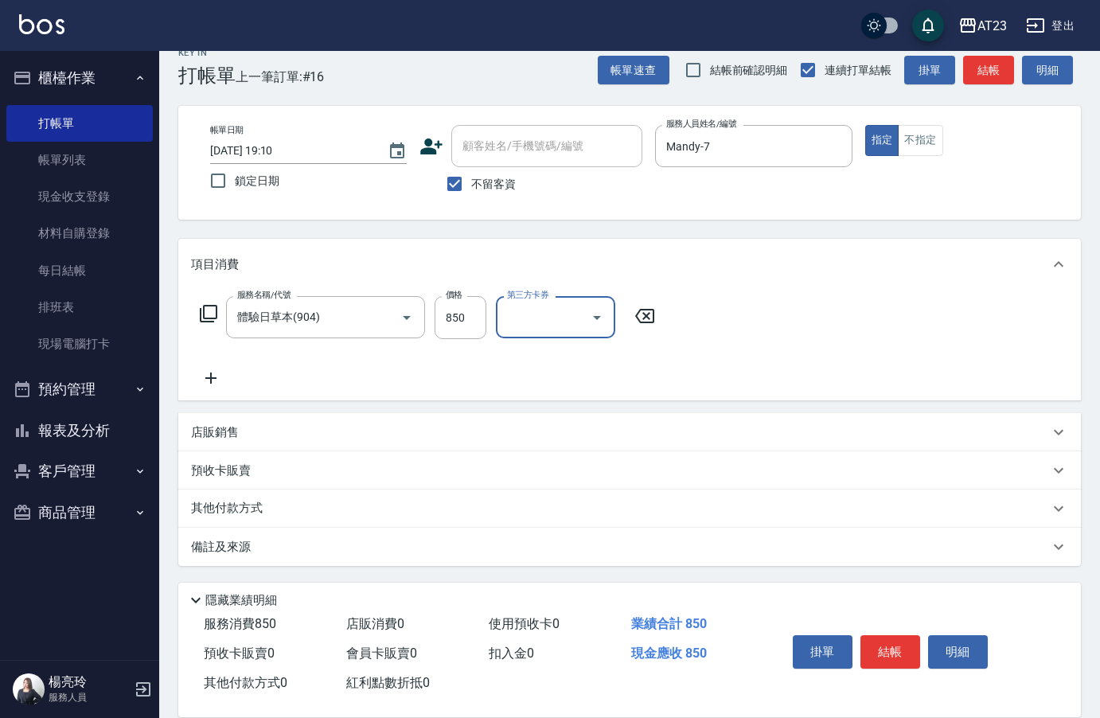
click at [256, 508] on p "其他付款方式" at bounding box center [231, 509] width 80 height 18
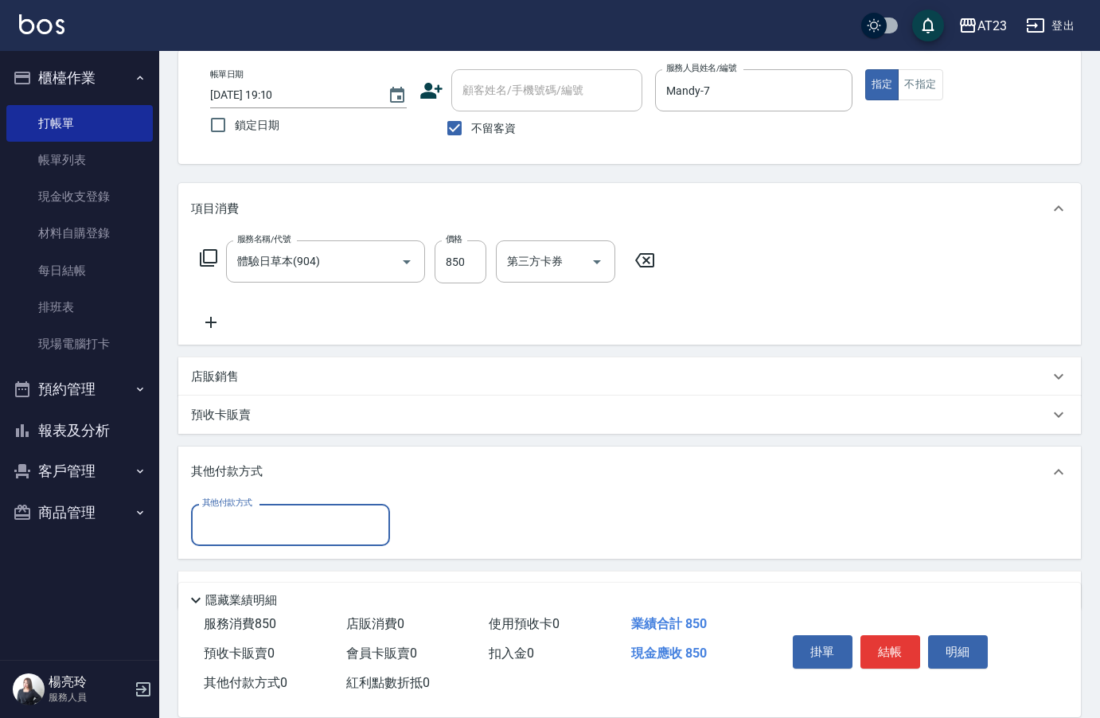
scroll to position [123, 0]
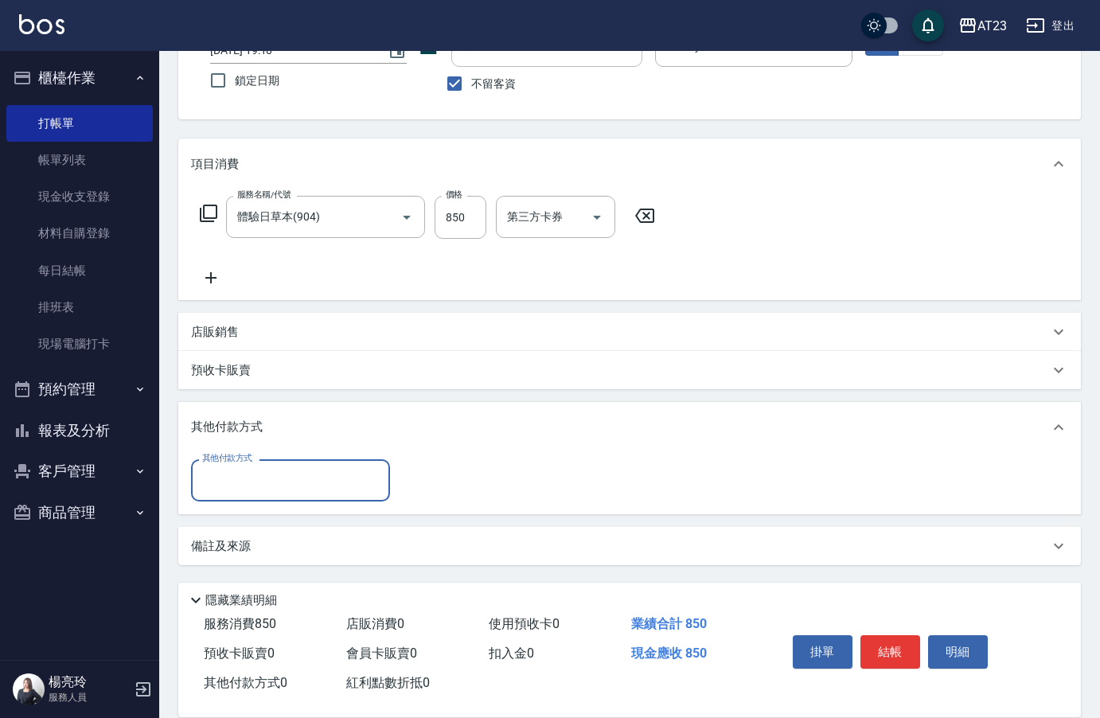
drag, startPoint x: 254, startPoint y: 498, endPoint x: 262, endPoint y: 470, distance: 29.0
click at [260, 475] on div "其他付款方式" at bounding box center [290, 480] width 199 height 42
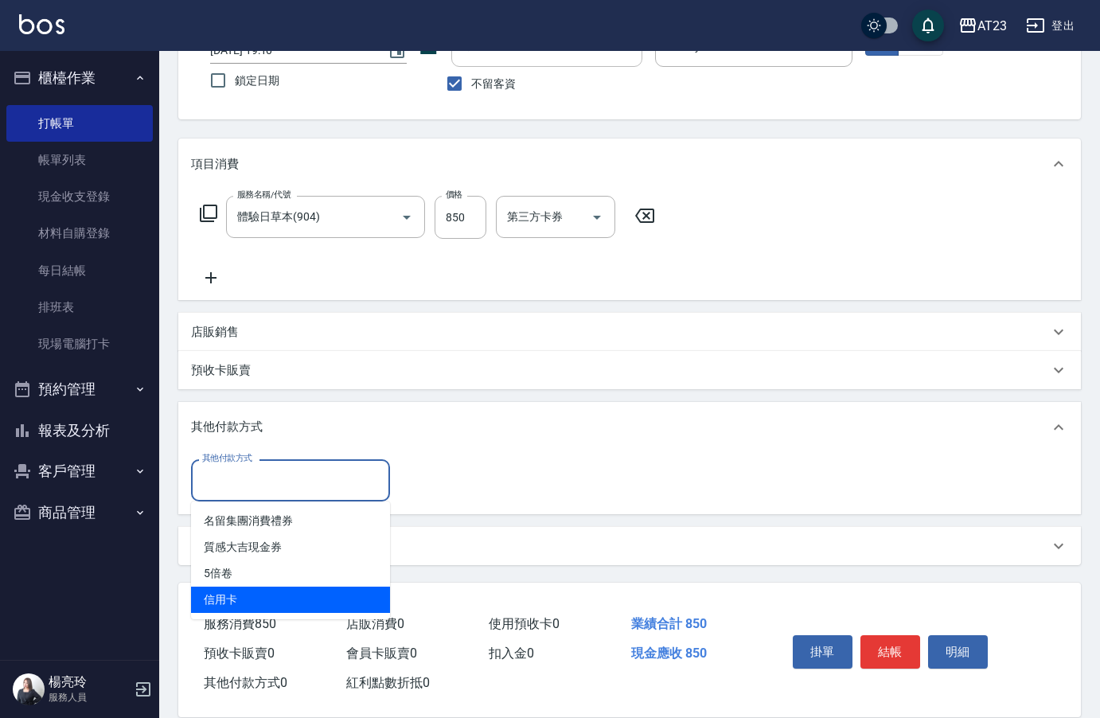
click at [244, 604] on span "信用卡" at bounding box center [290, 600] width 199 height 26
type input "信用卡"
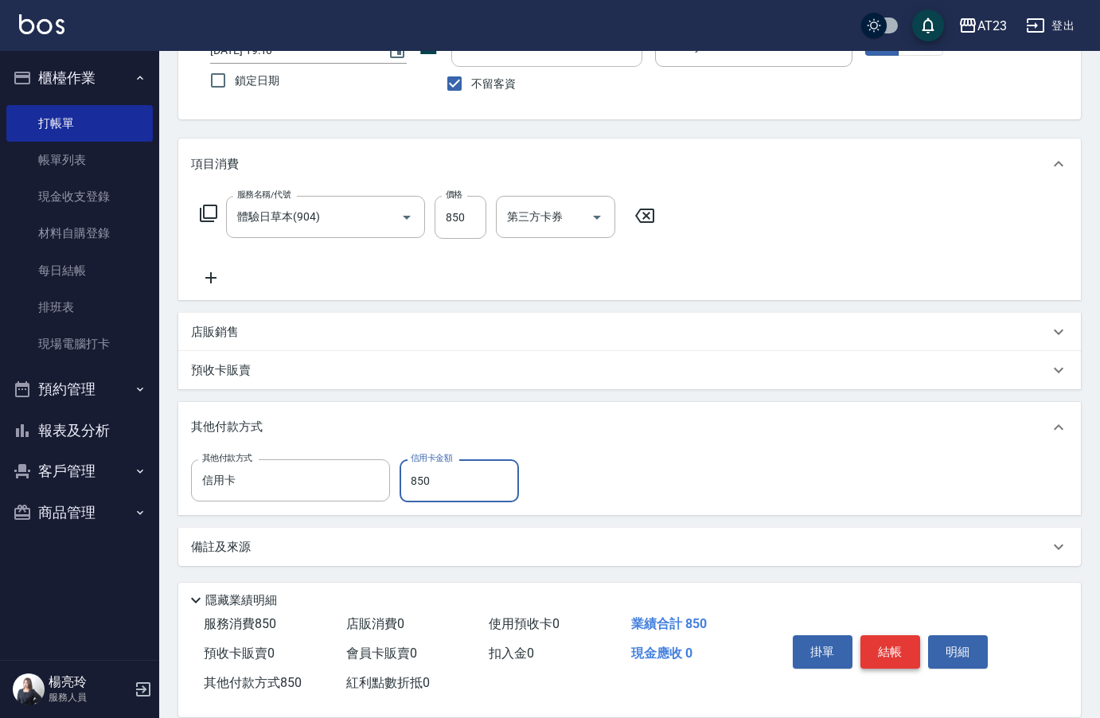
type input "850"
click at [884, 639] on button "結帳" at bounding box center [891, 651] width 60 height 33
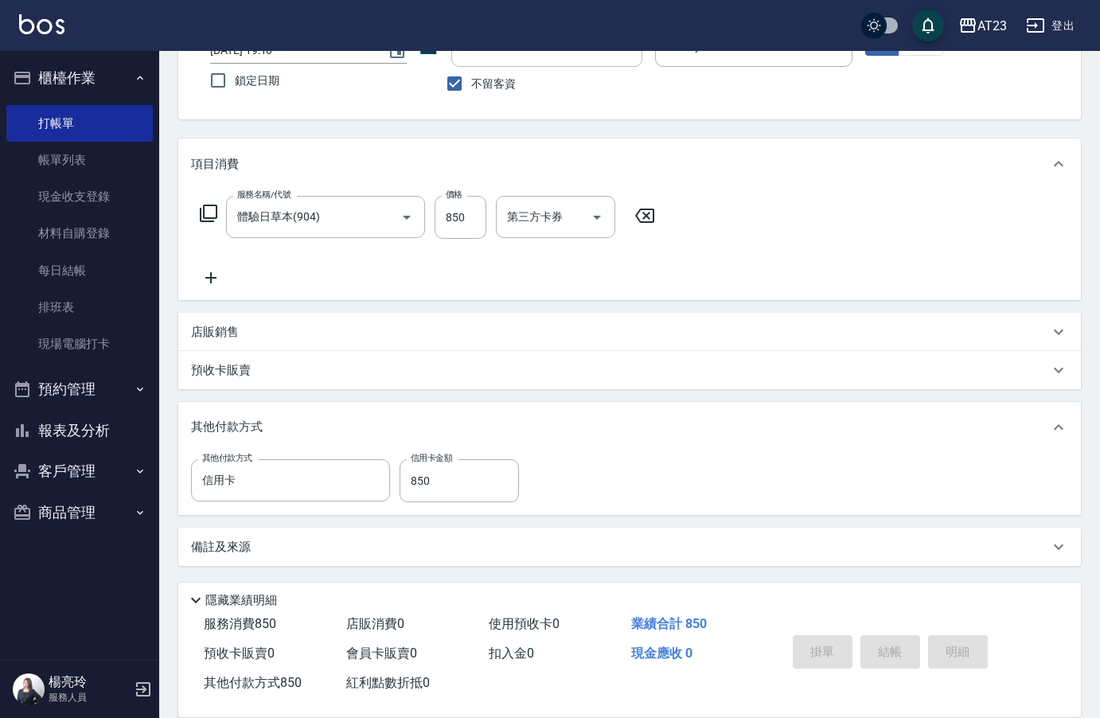
type input "2025/09/21 19:11"
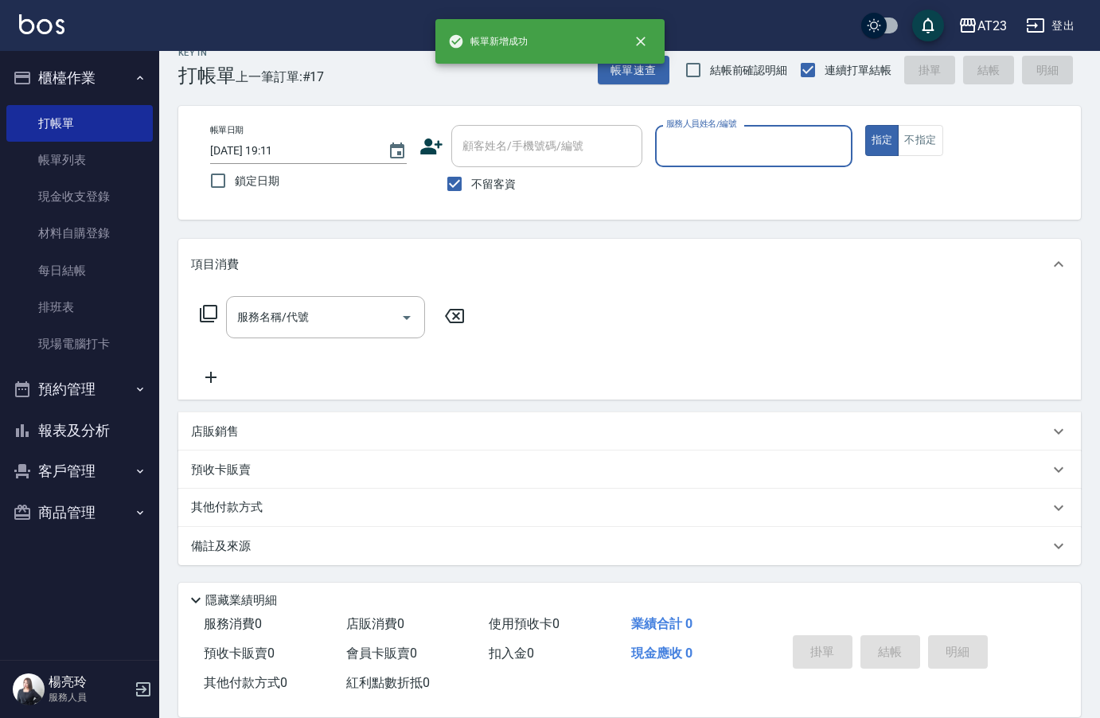
scroll to position [22, 0]
type input "歐娜-1"
click at [268, 439] on div "店販銷售" at bounding box center [620, 432] width 858 height 17
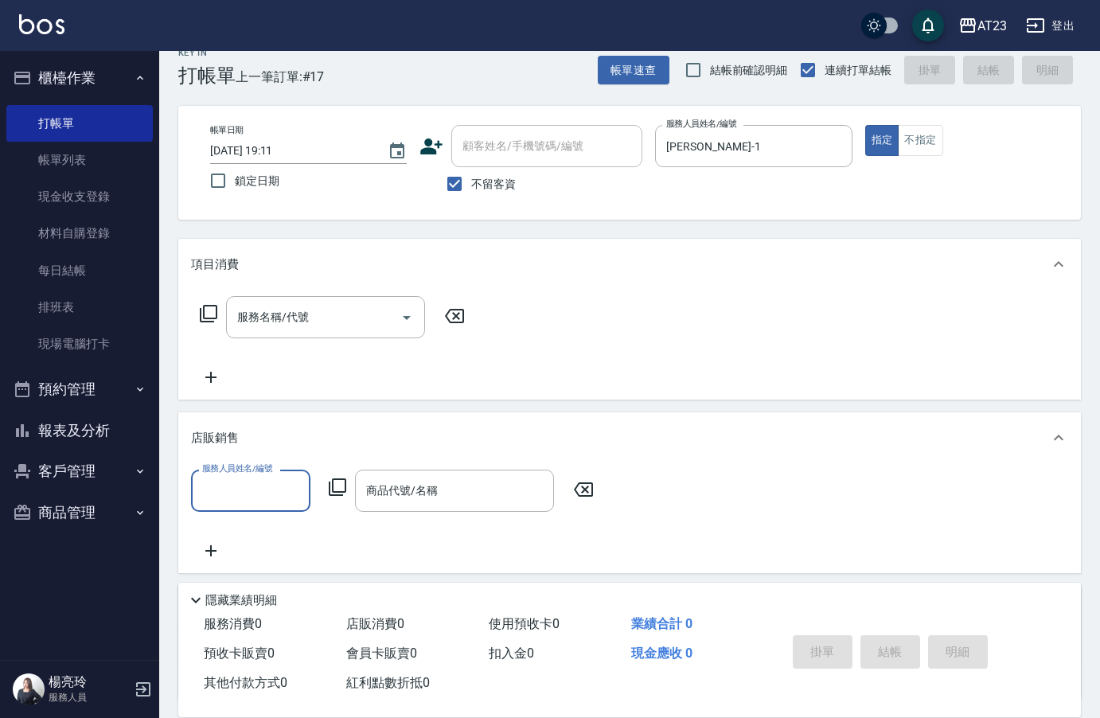
scroll to position [0, 0]
type input "1"
click at [334, 496] on icon at bounding box center [338, 488] width 18 height 18
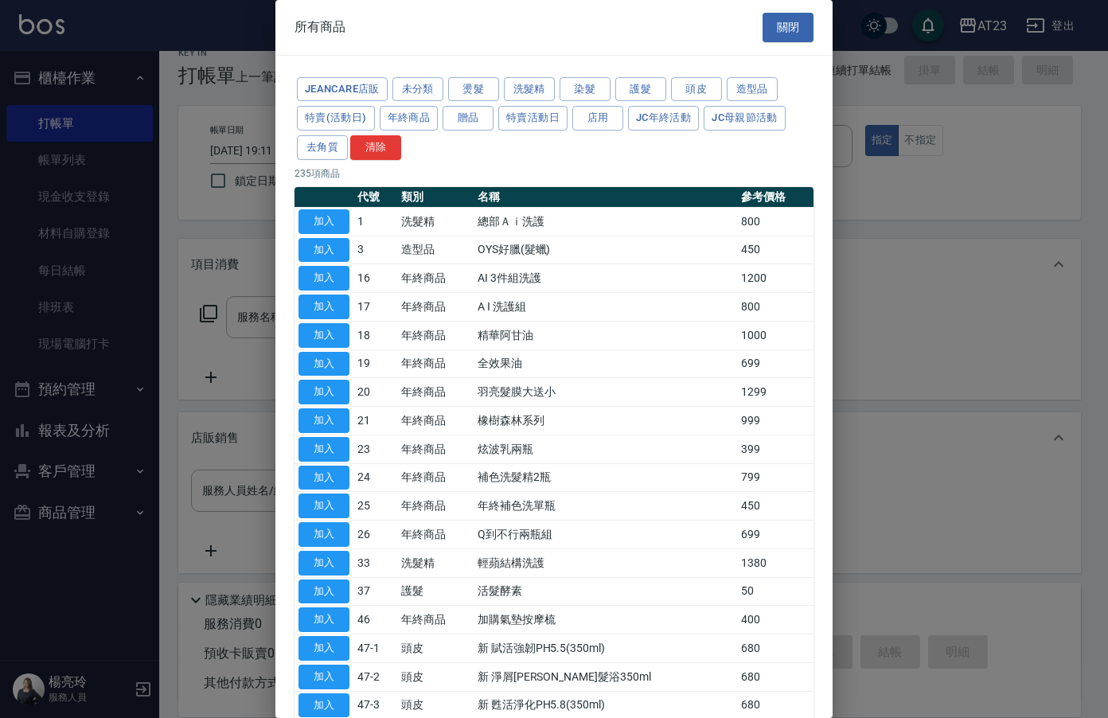
click at [209, 487] on div at bounding box center [554, 359] width 1108 height 718
drag, startPoint x: 670, startPoint y: 76, endPoint x: 707, endPoint y: 92, distance: 40.7
click at [700, 91] on div "JeanCare店販 未分類 燙髮 洗髮精 染髮 護髮 頭皮 造型品 特賣(活動日) 年終商品 贈品 特賣活動日 店用 JC年終活動 JC母親節活動 去角質 …" at bounding box center [554, 119] width 519 height 88
click at [709, 92] on button "頭皮" at bounding box center [696, 89] width 51 height 25
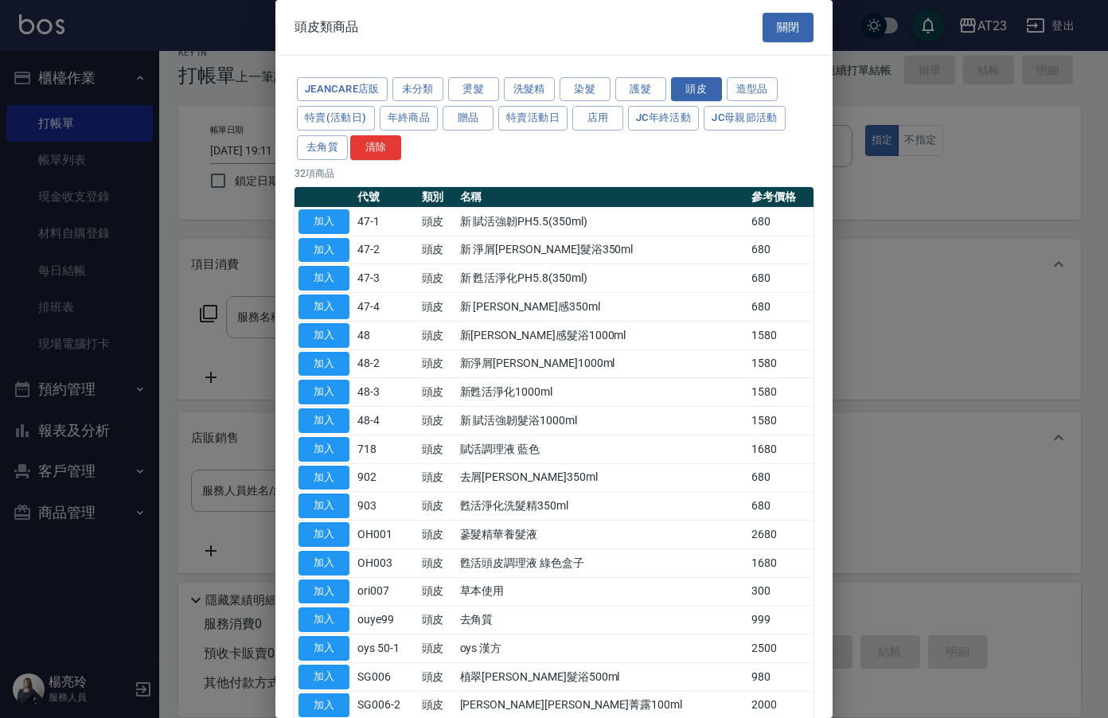
click at [354, 363] on td "48-2" at bounding box center [386, 364] width 64 height 29
click at [331, 363] on button "加入" at bounding box center [324, 364] width 51 height 25
type input "新淨屑[PERSON_NAME]1000ml"
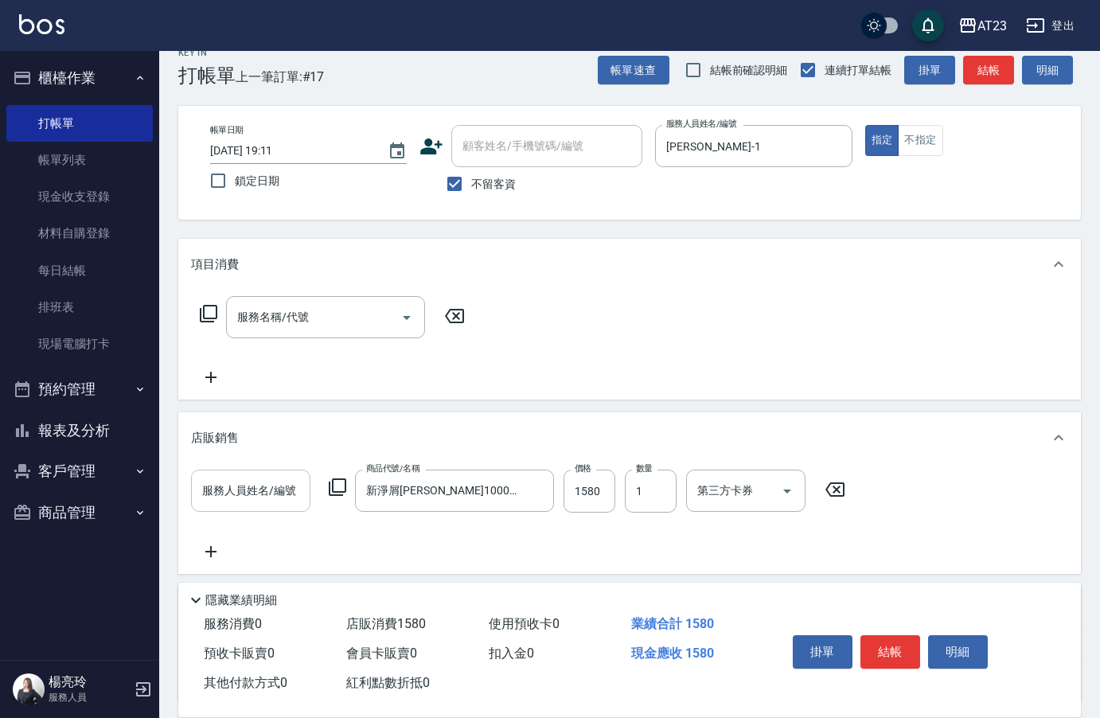
click at [276, 486] on input "服務人員姓名/編號" at bounding box center [250, 491] width 105 height 28
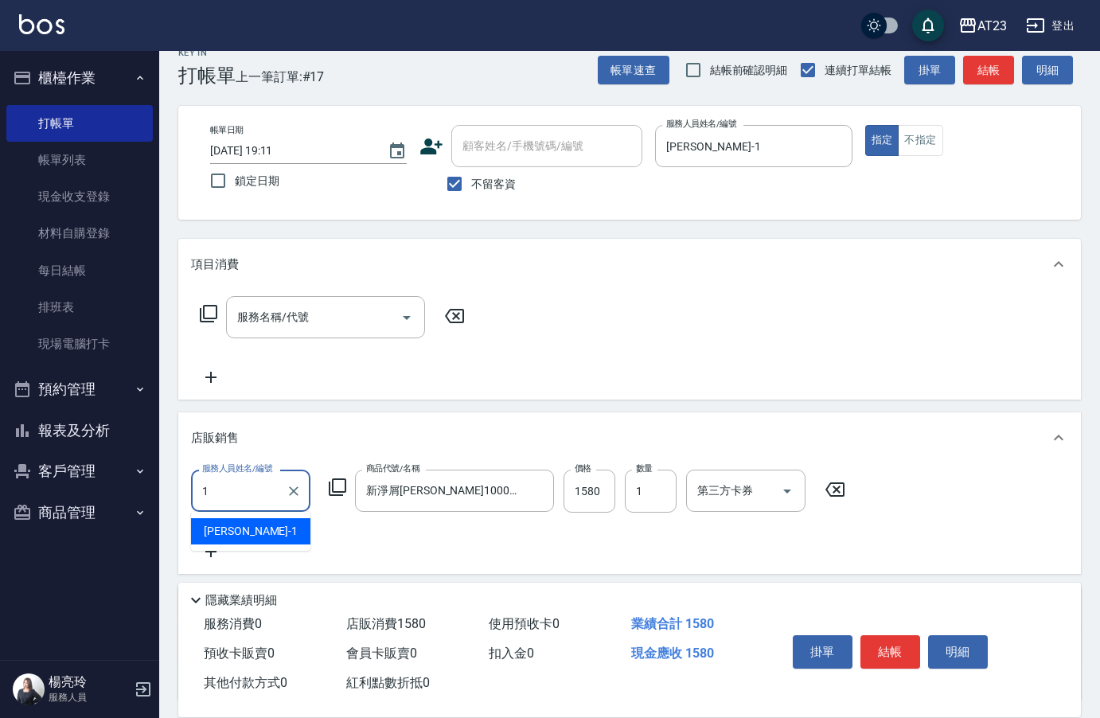
type input "歐娜-1"
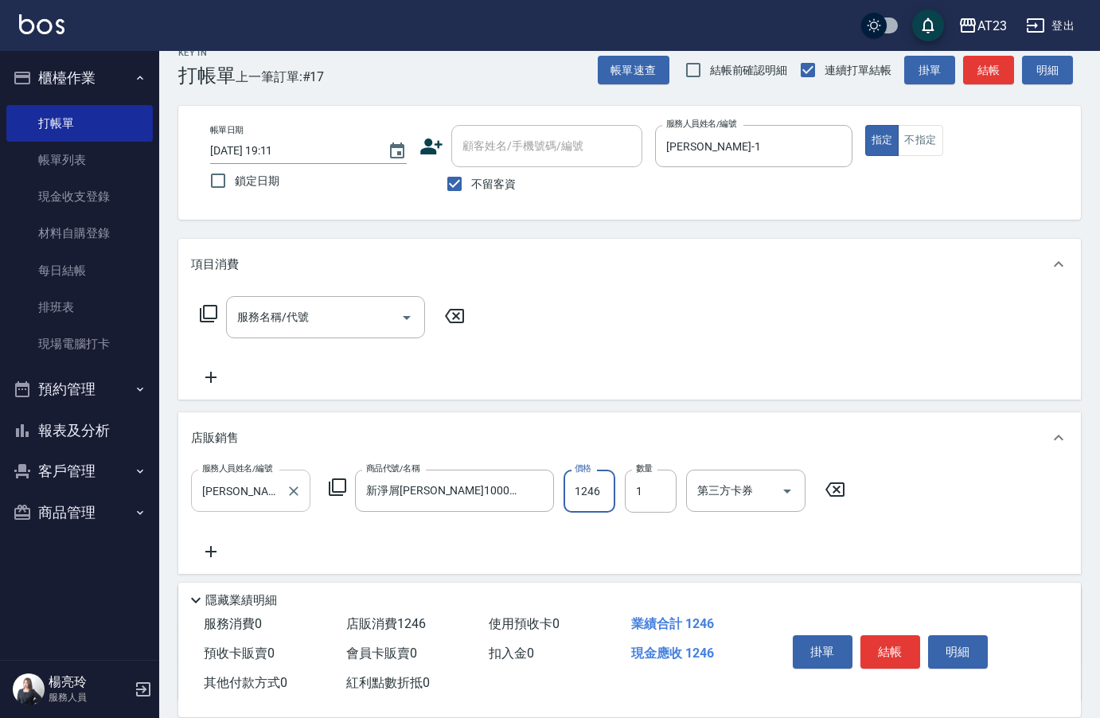
type input "1246"
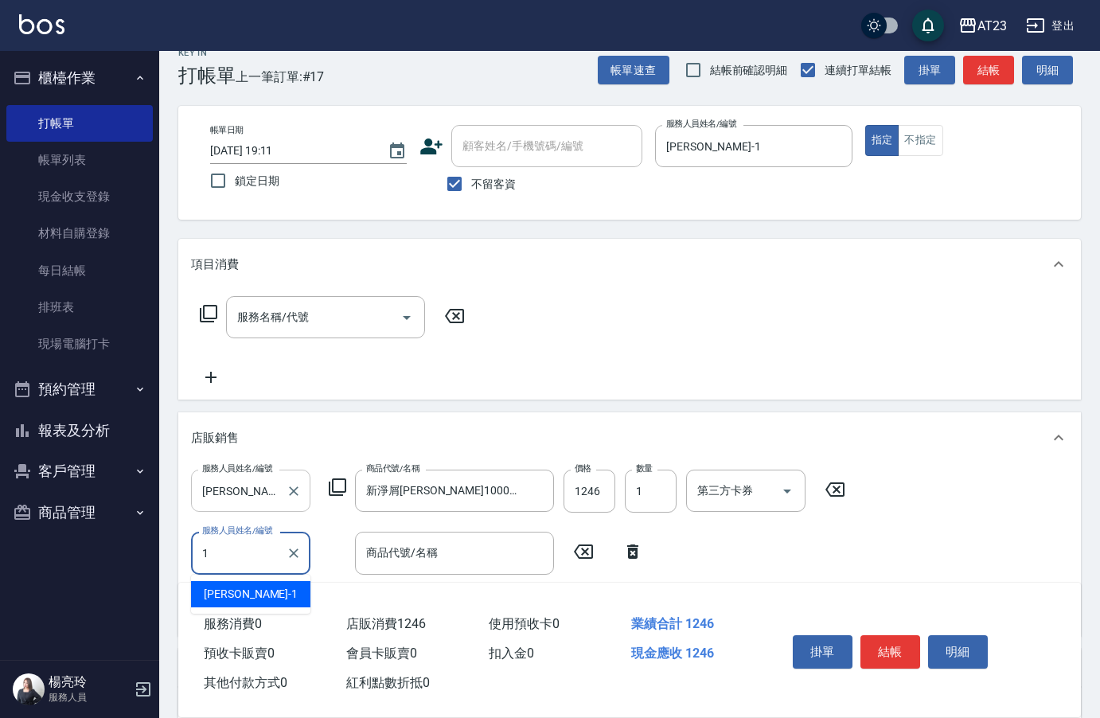
type input "歐娜-1"
click at [331, 492] on icon at bounding box center [337, 487] width 19 height 19
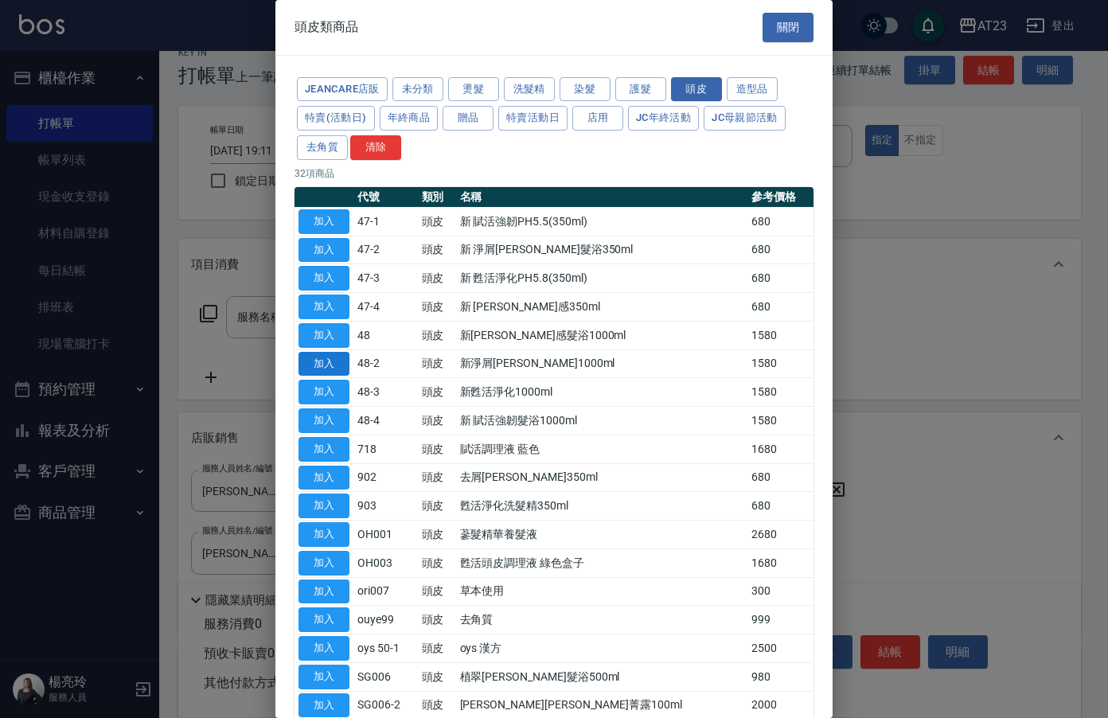
click at [303, 354] on button "加入" at bounding box center [324, 364] width 51 height 25
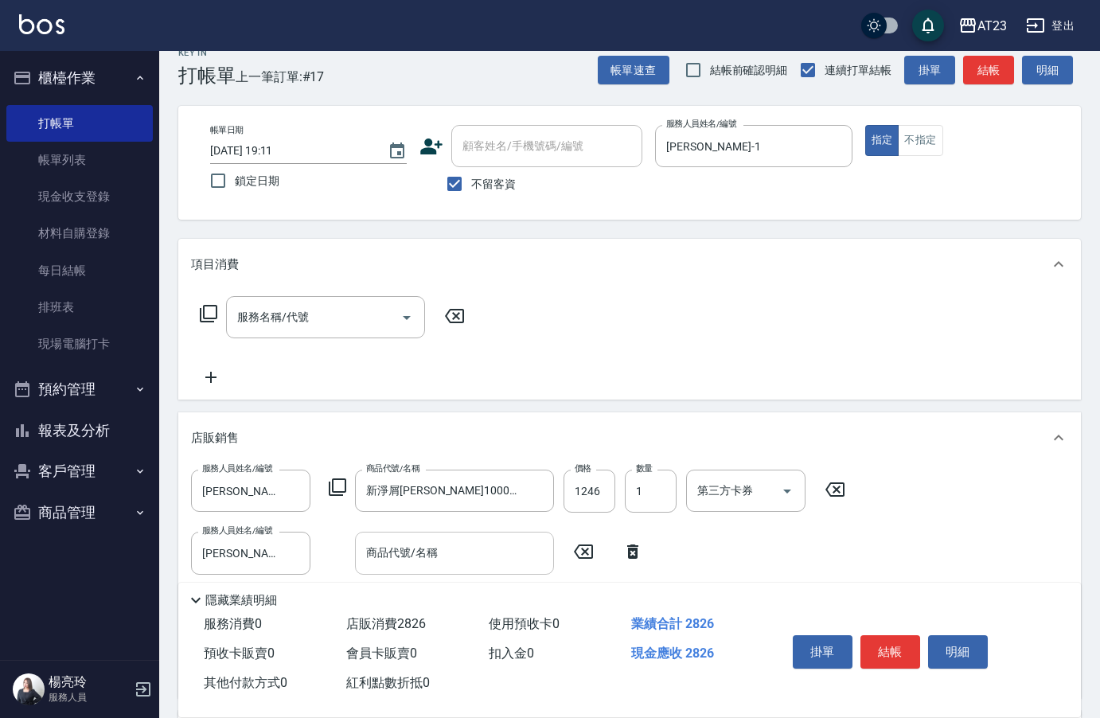
click at [460, 550] on input "商品代號/名稱" at bounding box center [454, 553] width 185 height 28
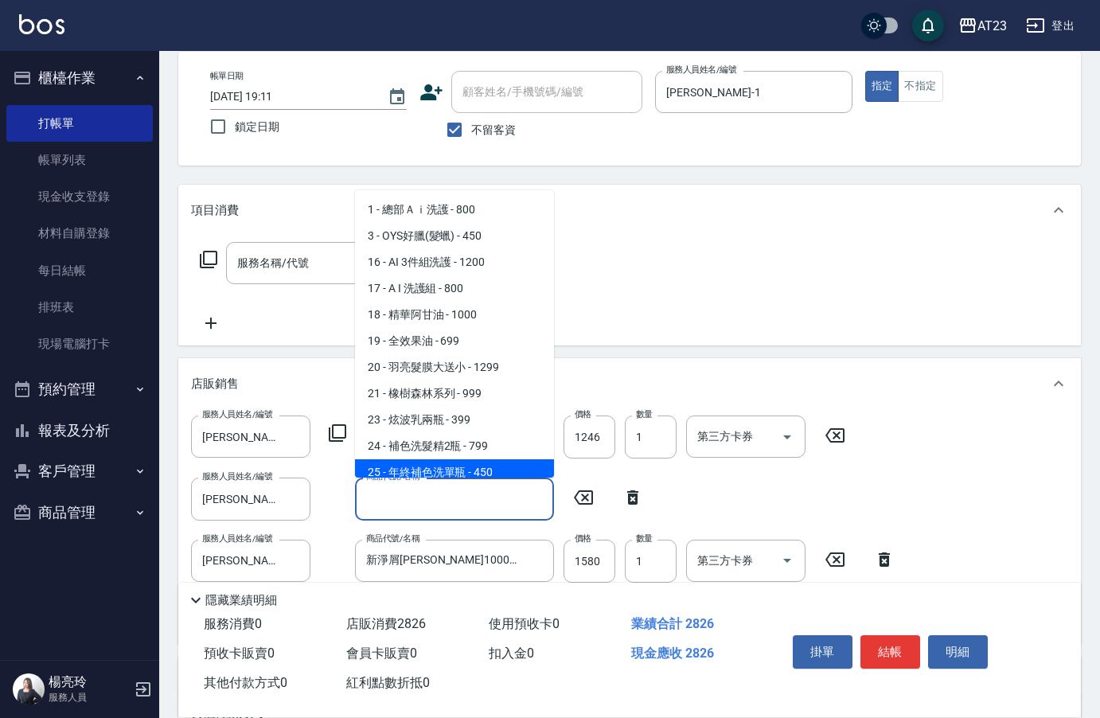
scroll to position [102, 0]
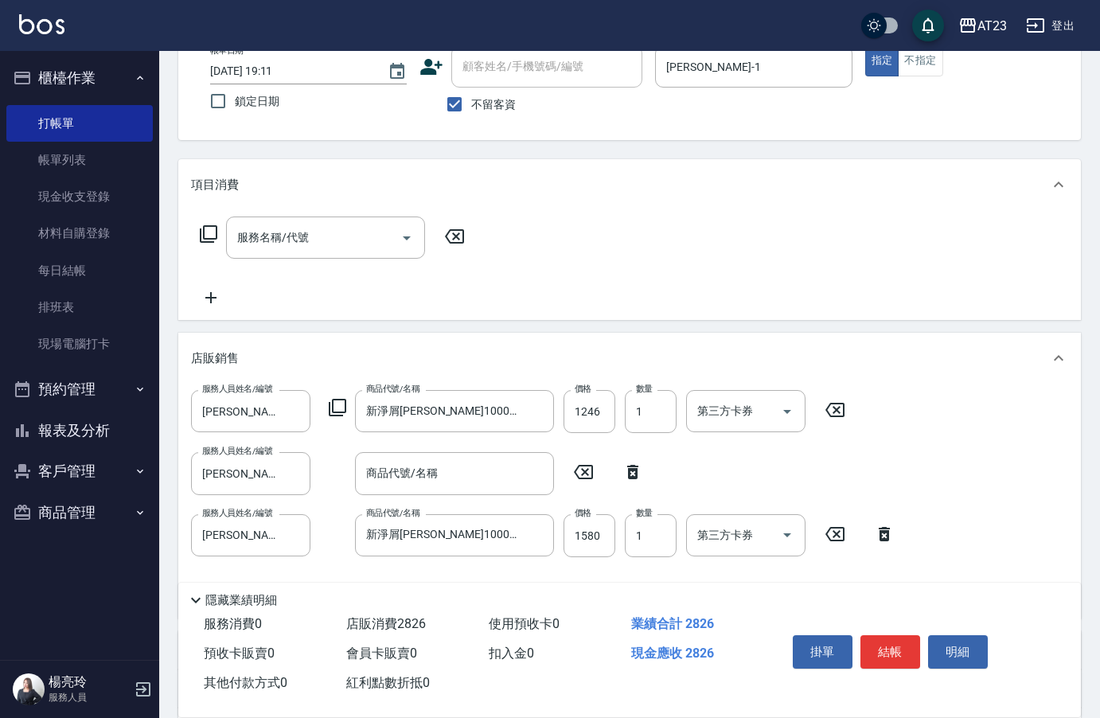
click at [636, 475] on icon at bounding box center [632, 472] width 11 height 14
type input "新淨屑[PERSON_NAME]1000ml"
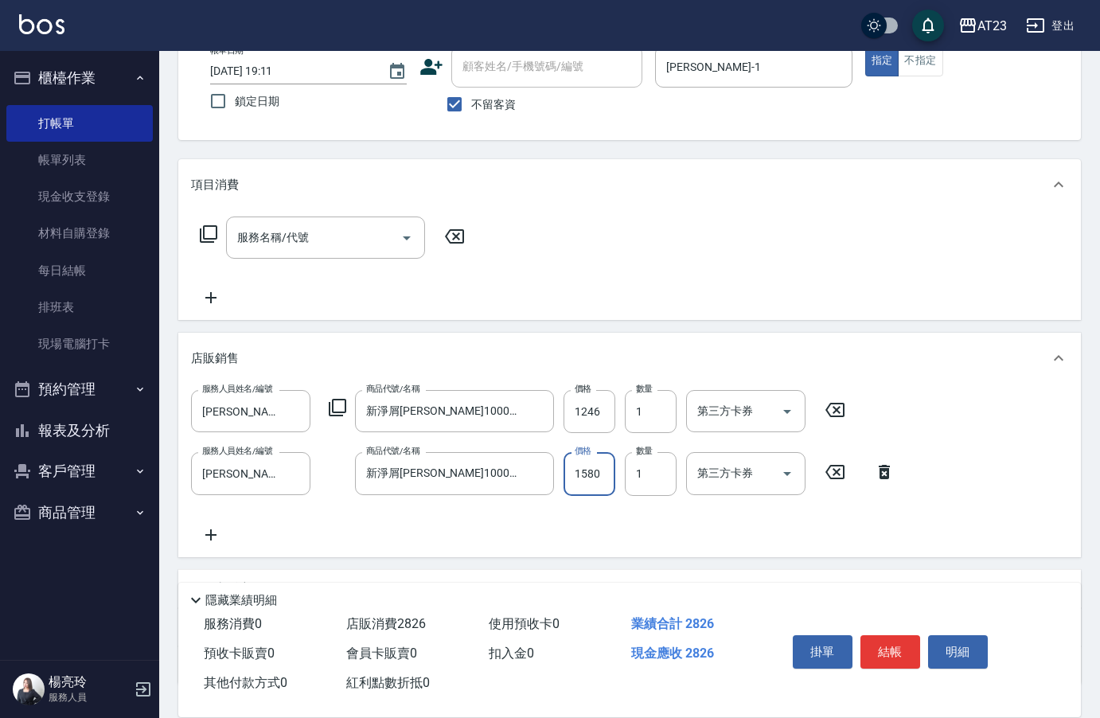
click at [585, 474] on input "1580" at bounding box center [590, 473] width 52 height 43
type input "1246"
click at [603, 414] on input "1246" at bounding box center [590, 411] width 52 height 43
type input "1264"
click at [597, 474] on input "1246" at bounding box center [590, 473] width 52 height 43
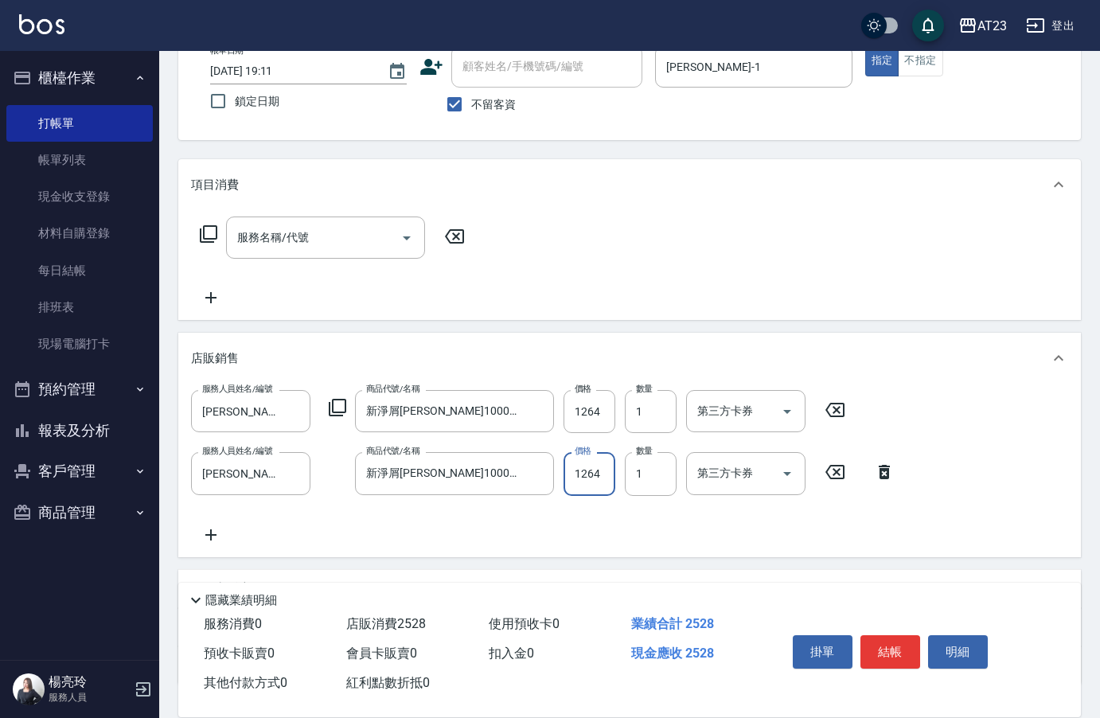
type input "1264"
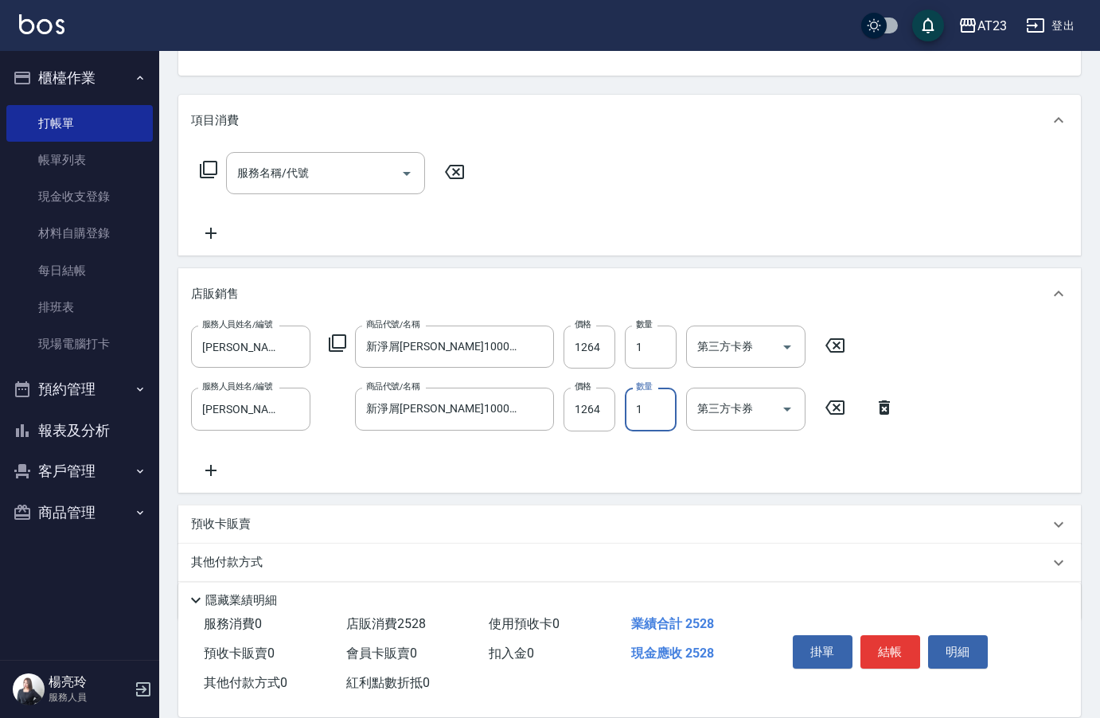
scroll to position [221, 0]
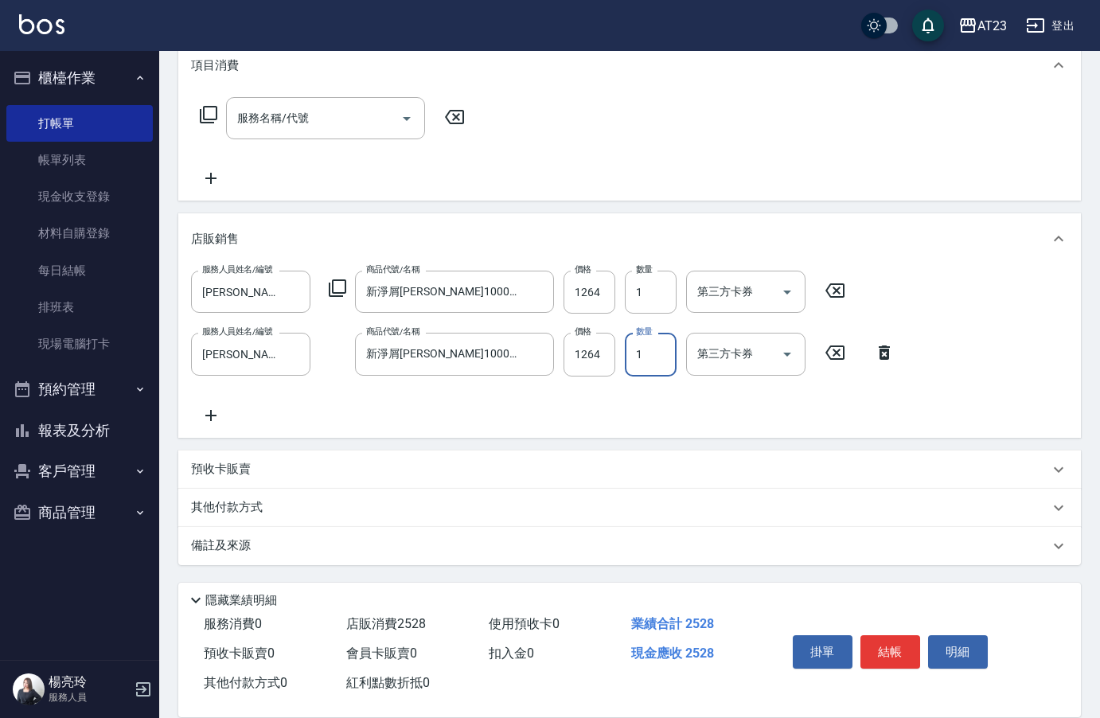
click at [340, 522] on div "其他付款方式" at bounding box center [629, 508] width 903 height 38
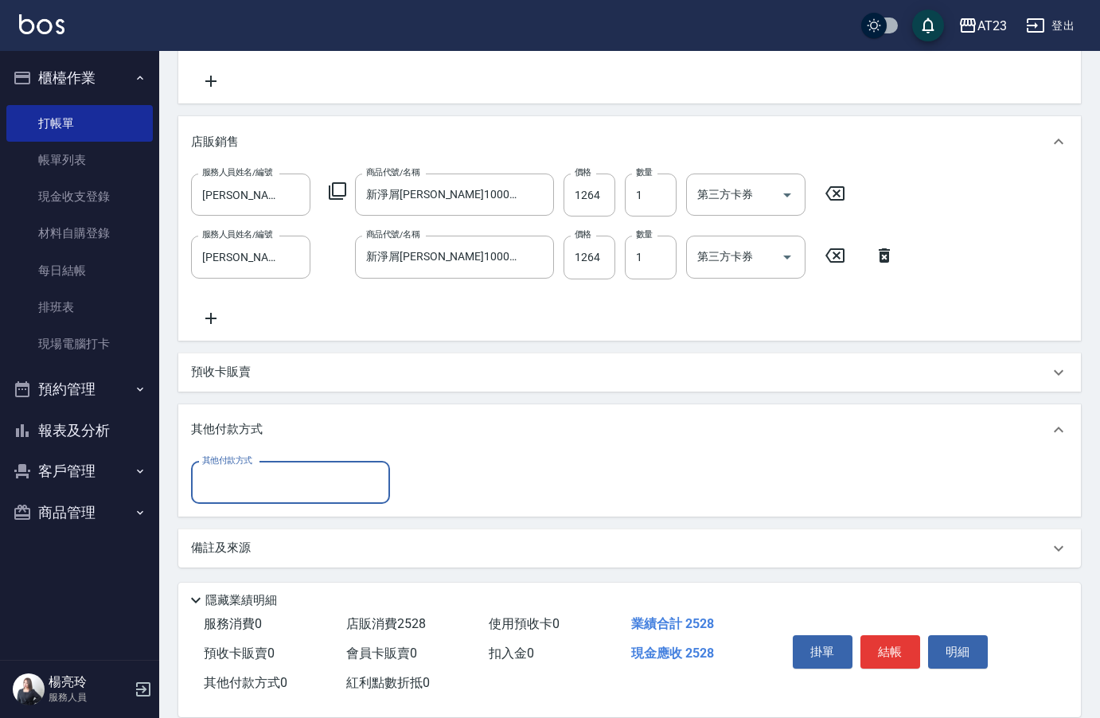
scroll to position [321, 0]
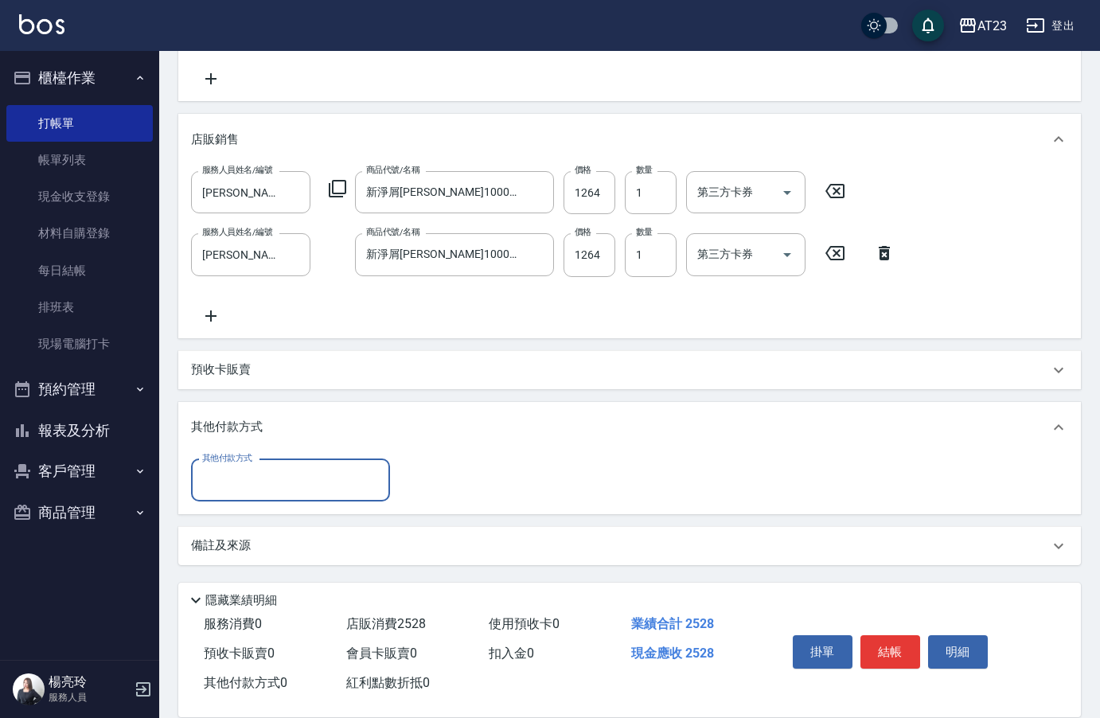
click at [287, 491] on input "其他付款方式" at bounding box center [290, 481] width 185 height 28
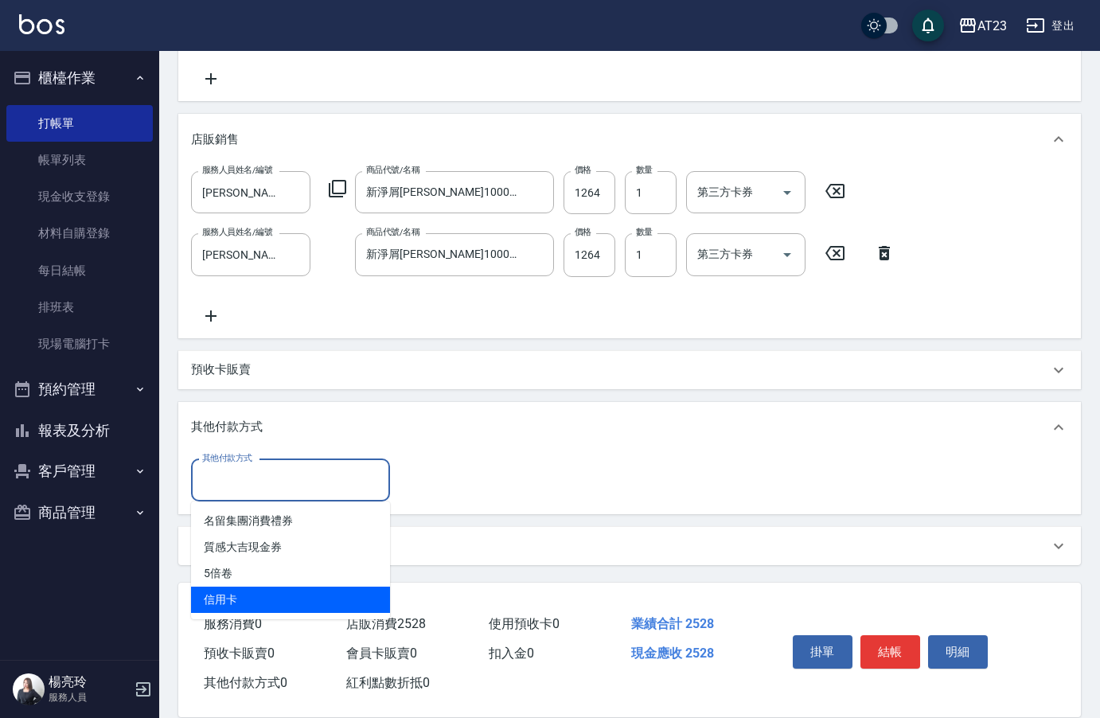
drag, startPoint x: 264, startPoint y: 580, endPoint x: 267, endPoint y: 605, distance: 25.7
click at [267, 605] on ul "名留集團消費禮券 質感大吉現金券 5倍卷 信用卡" at bounding box center [290, 561] width 199 height 118
click at [268, 605] on span "信用卡" at bounding box center [290, 600] width 199 height 26
type input "信用卡"
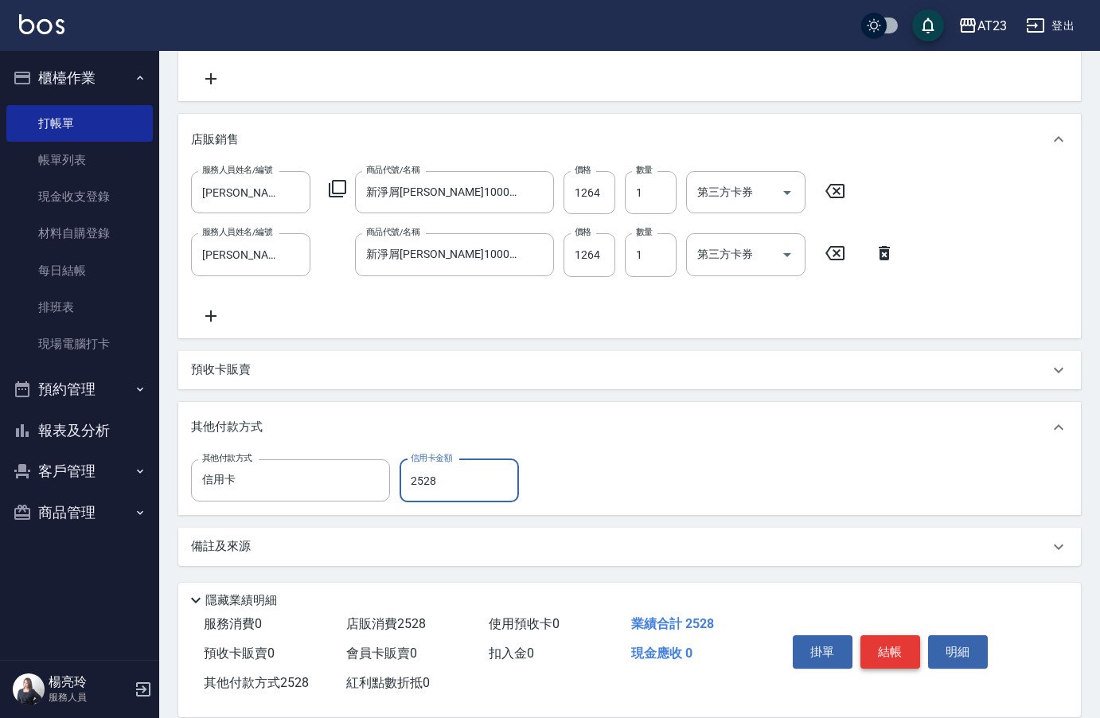
type input "2528"
click at [900, 650] on button "結帳" at bounding box center [891, 651] width 60 height 33
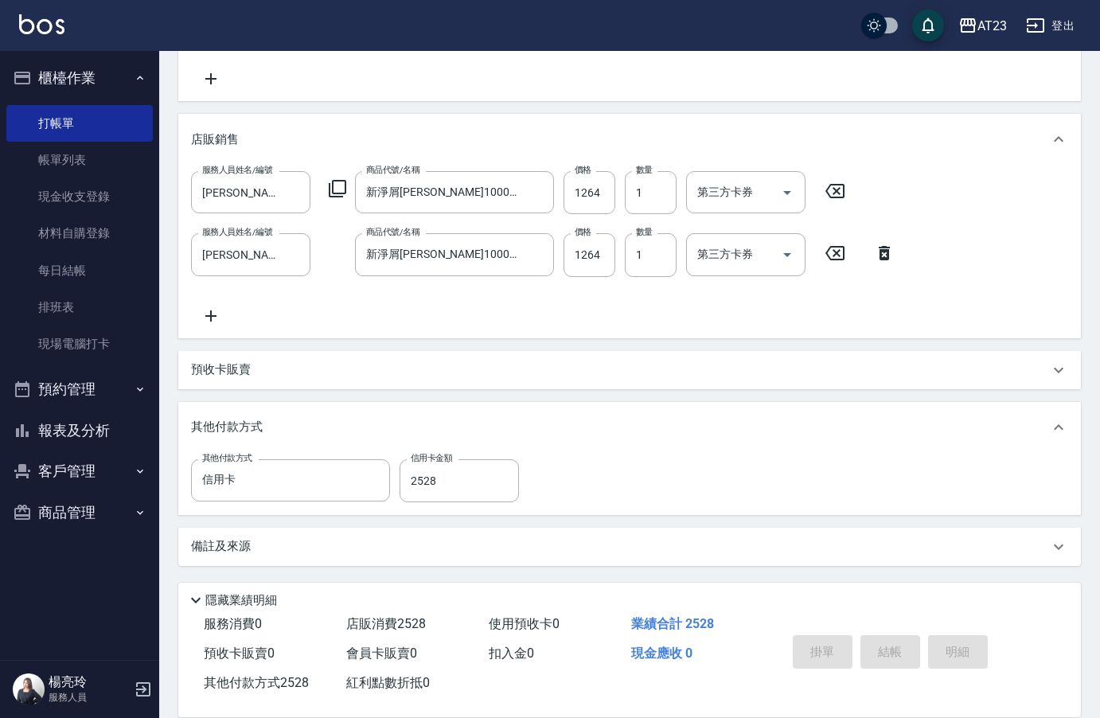
type input "2025/09/21 19:12"
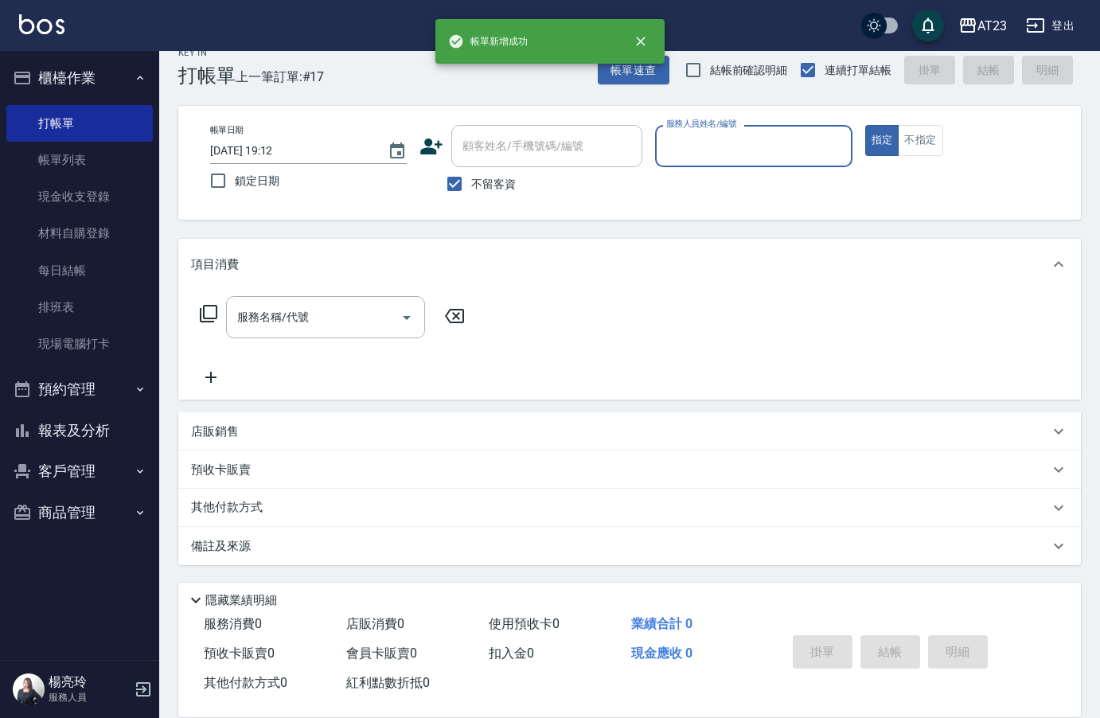
scroll to position [0, 0]
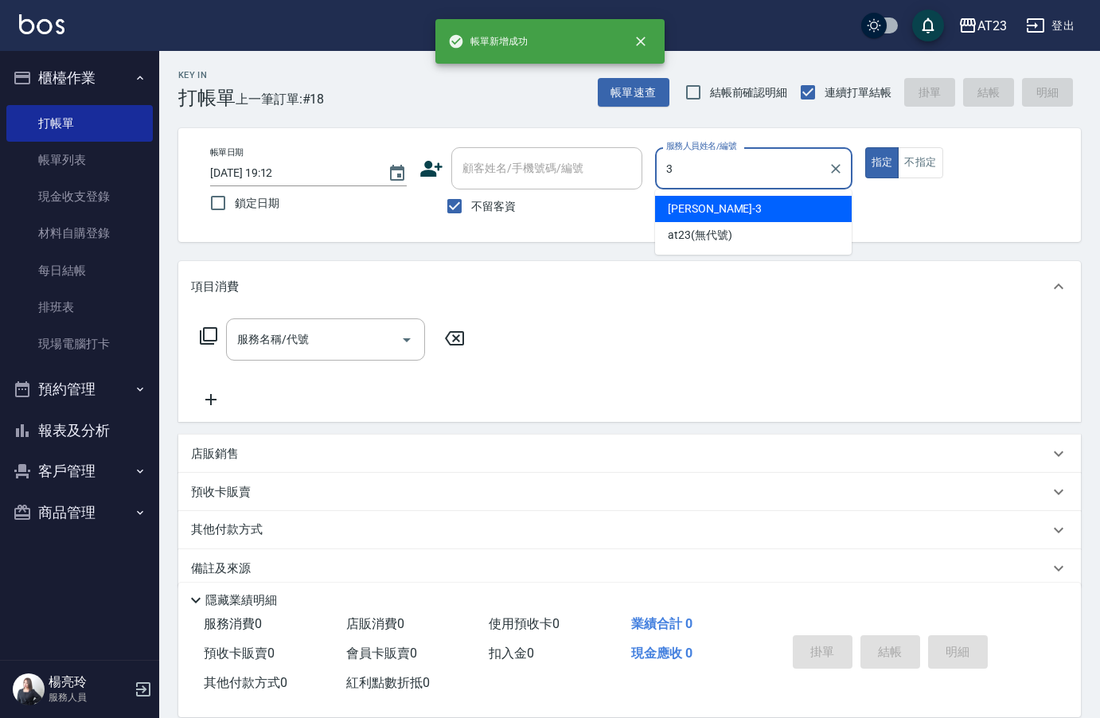
type input "Lisa-3"
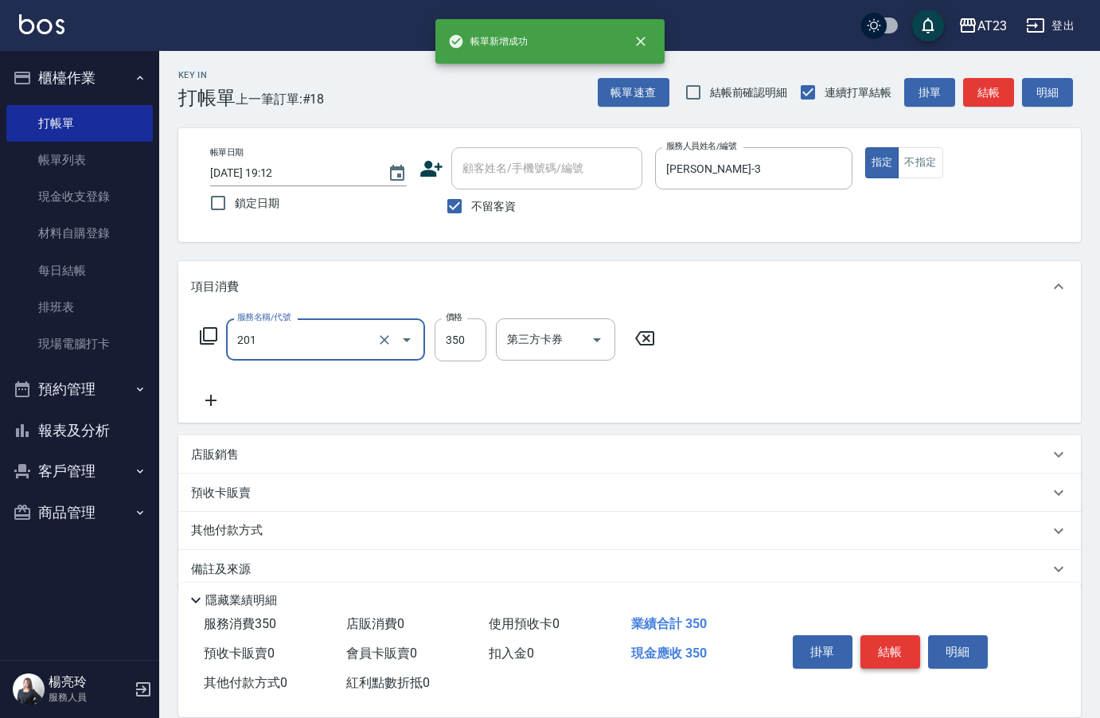
type input "一般洗髮(201)"
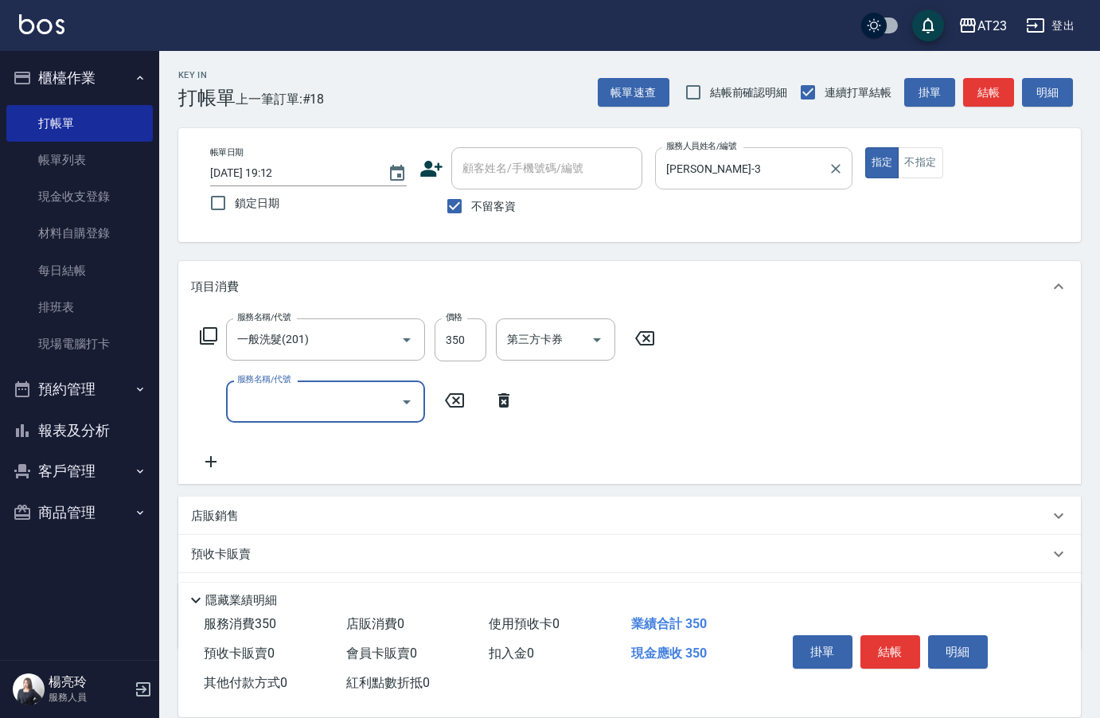
click at [717, 185] on div "Lisa-3 服務人員姓名/編號" at bounding box center [753, 168] width 197 height 42
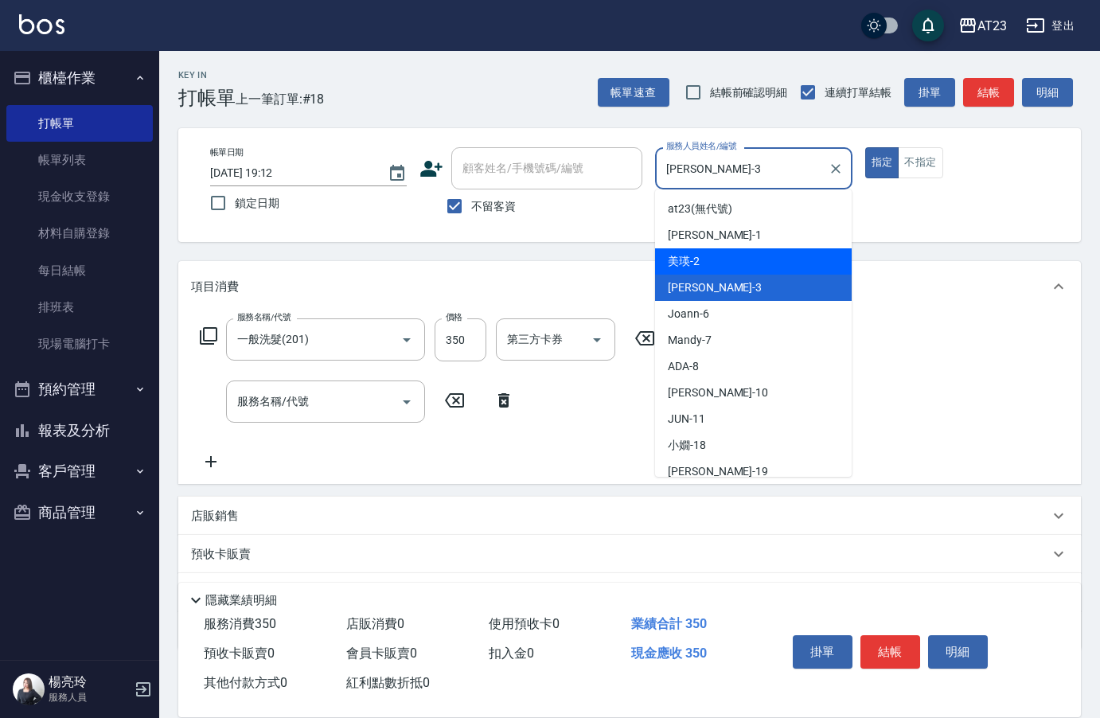
click at [704, 252] on div "美瑛 -2" at bounding box center [753, 261] width 197 height 26
type input "美瑛-2"
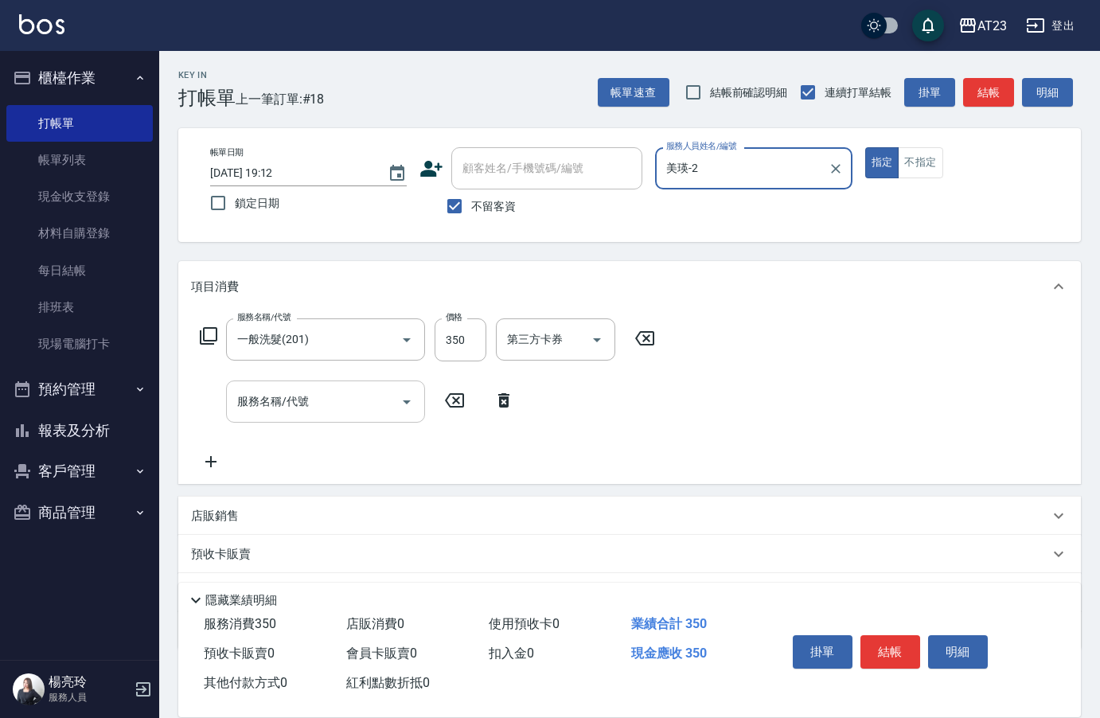
click at [323, 401] on input "服務名稱/代號" at bounding box center [313, 402] width 161 height 28
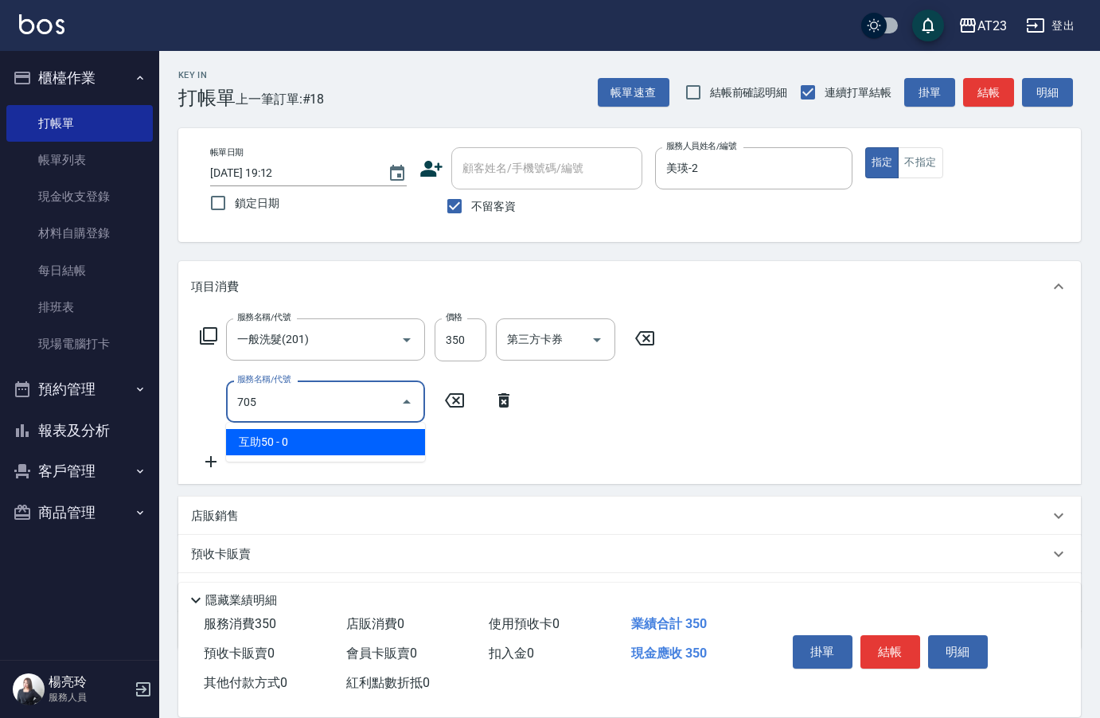
type input "互助50(705)"
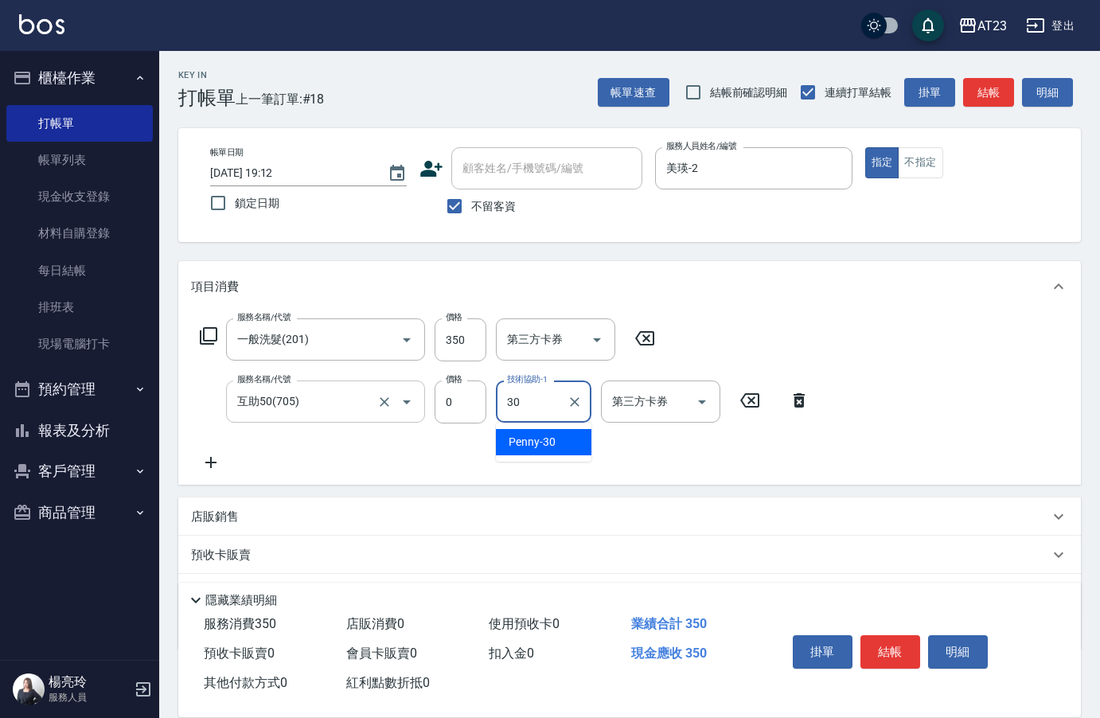
type input "Penny-30"
click at [900, 646] on button "結帳" at bounding box center [891, 651] width 60 height 33
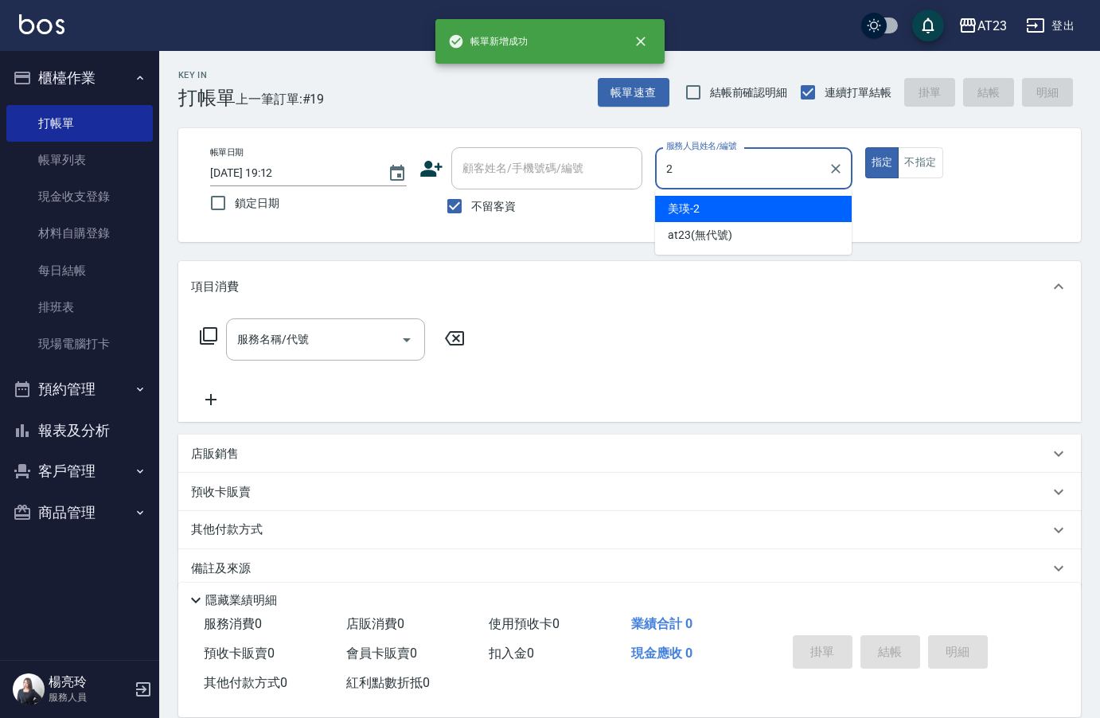
type input "美瑛-2"
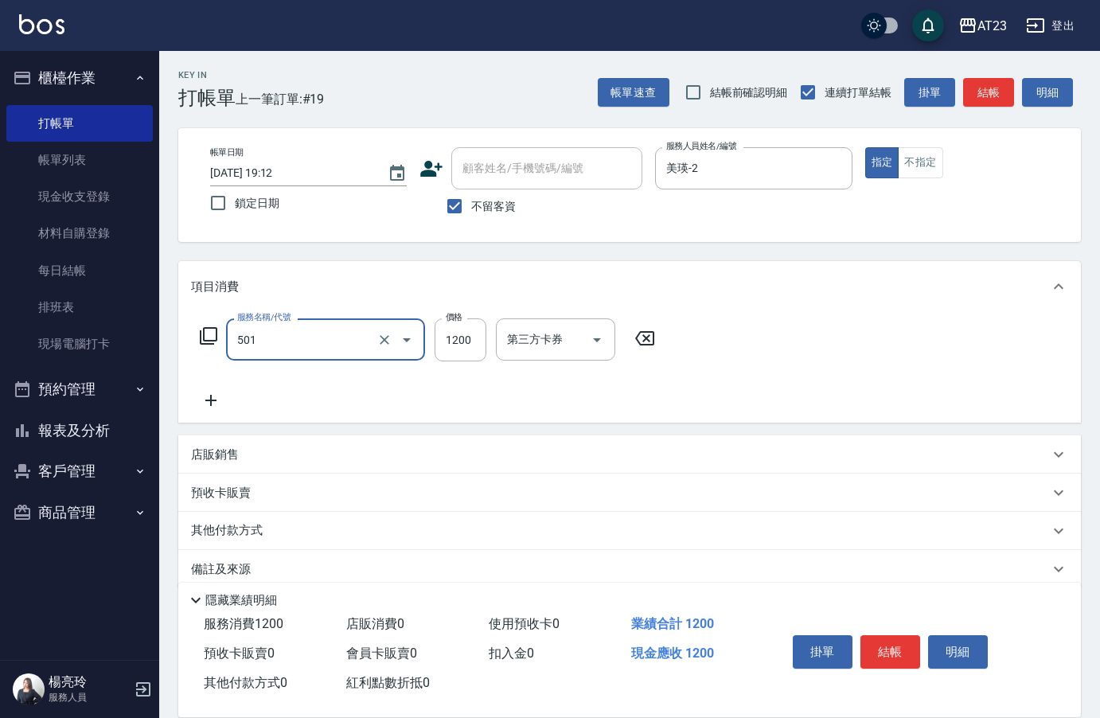
type input "染髮(501)"
type input "1500"
click at [205, 341] on icon at bounding box center [209, 336] width 18 height 18
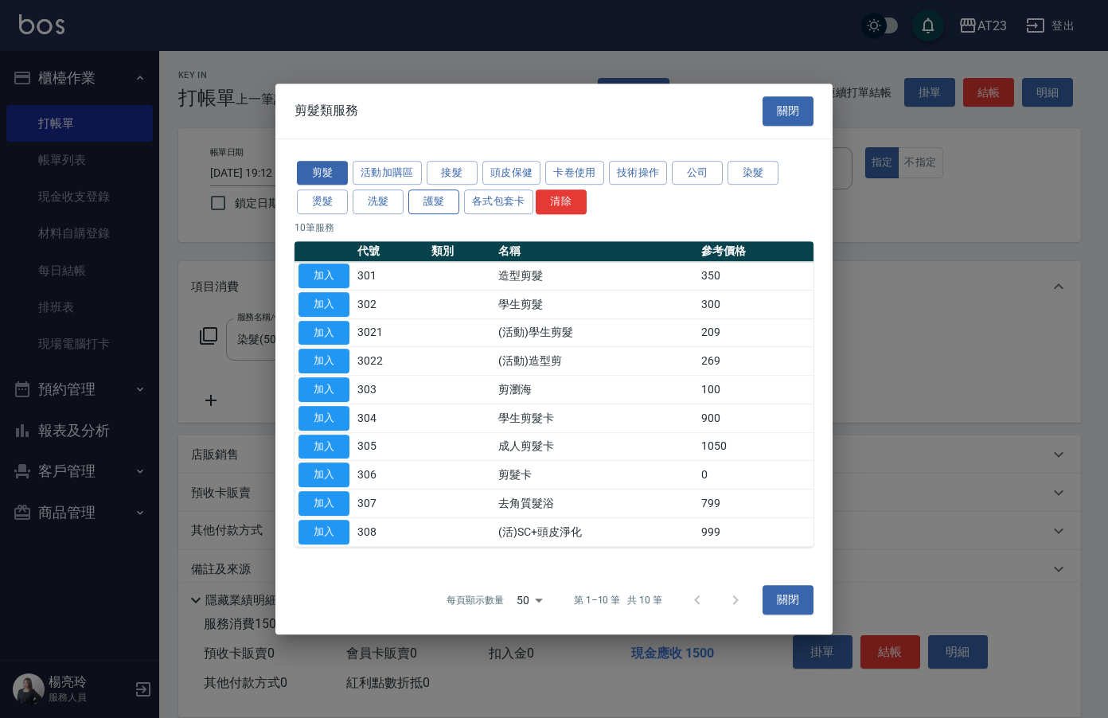
drag, startPoint x: 391, startPoint y: 201, endPoint x: 425, endPoint y: 197, distance: 34.5
click at [425, 197] on div "剪髮 活動加購區 接髮 頭皮保健 卡卷使用 技術操作 公司 染髮 燙髮 洗髮 護髮 各式包套卡 清除" at bounding box center [554, 187] width 519 height 59
click at [425, 197] on button "護髮" at bounding box center [433, 201] width 51 height 25
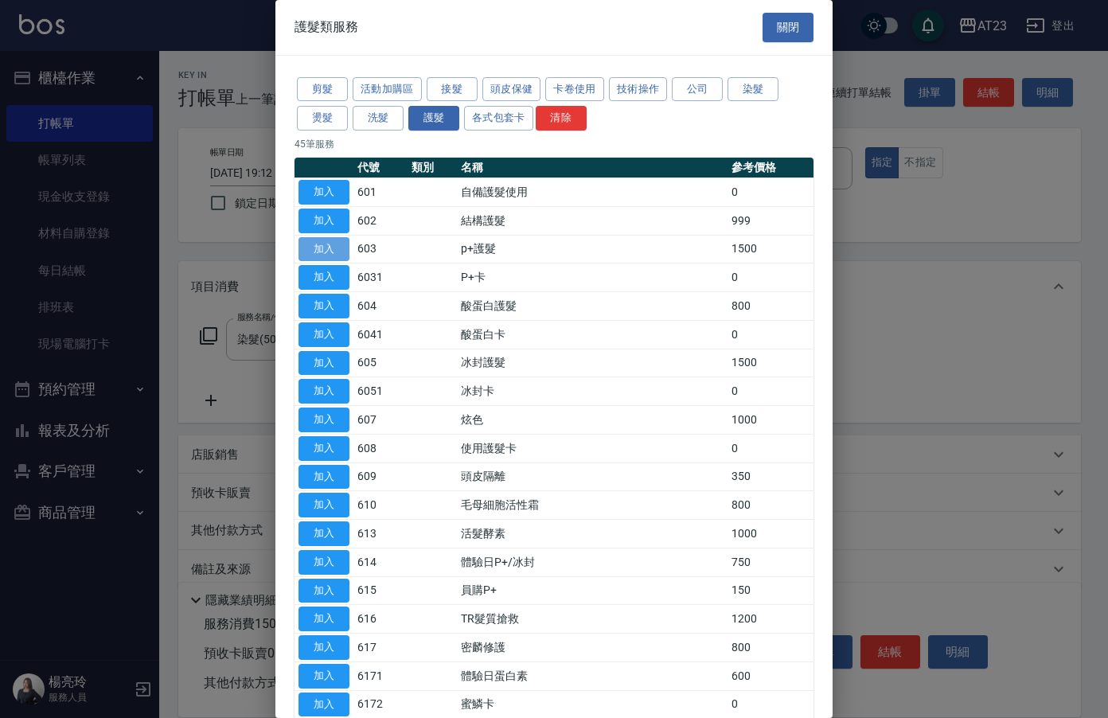
click at [330, 242] on button "加入" at bounding box center [324, 249] width 51 height 25
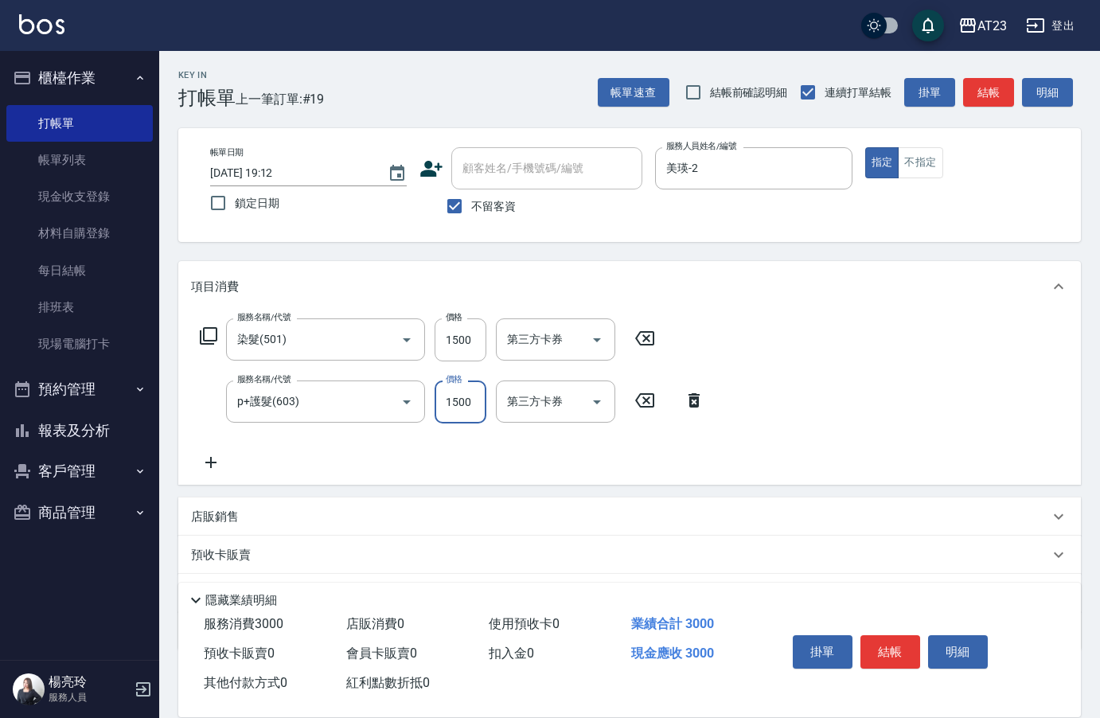
click at [448, 397] on input "1500" at bounding box center [461, 402] width 52 height 43
type input "750"
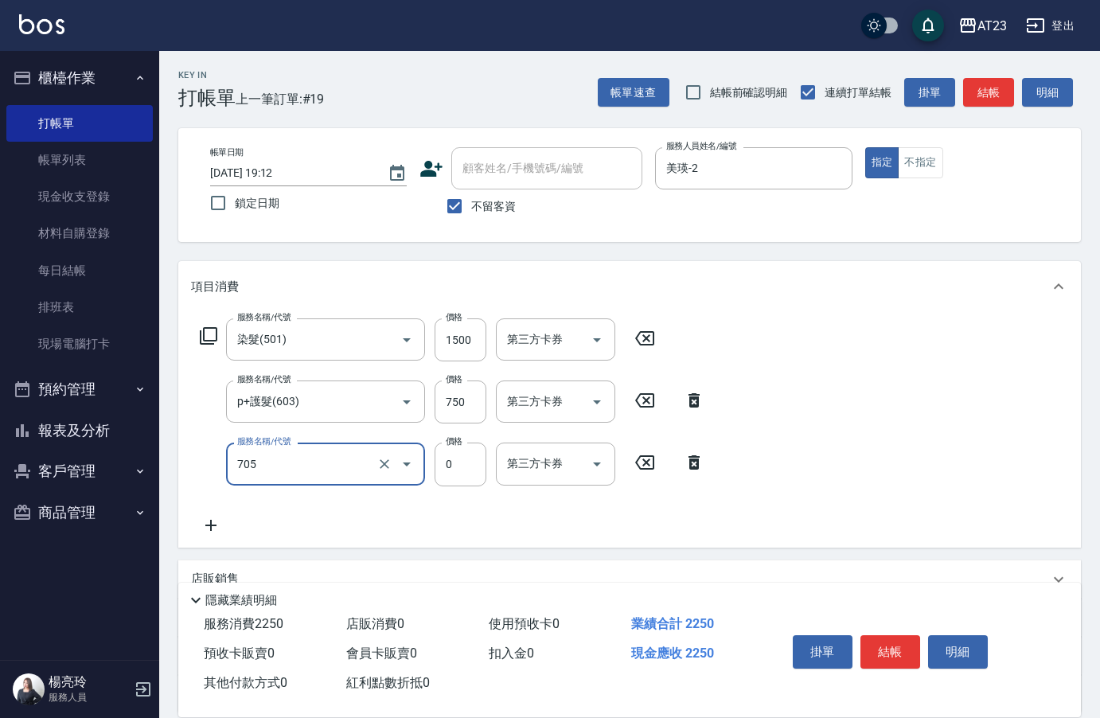
type input "互助50(705)"
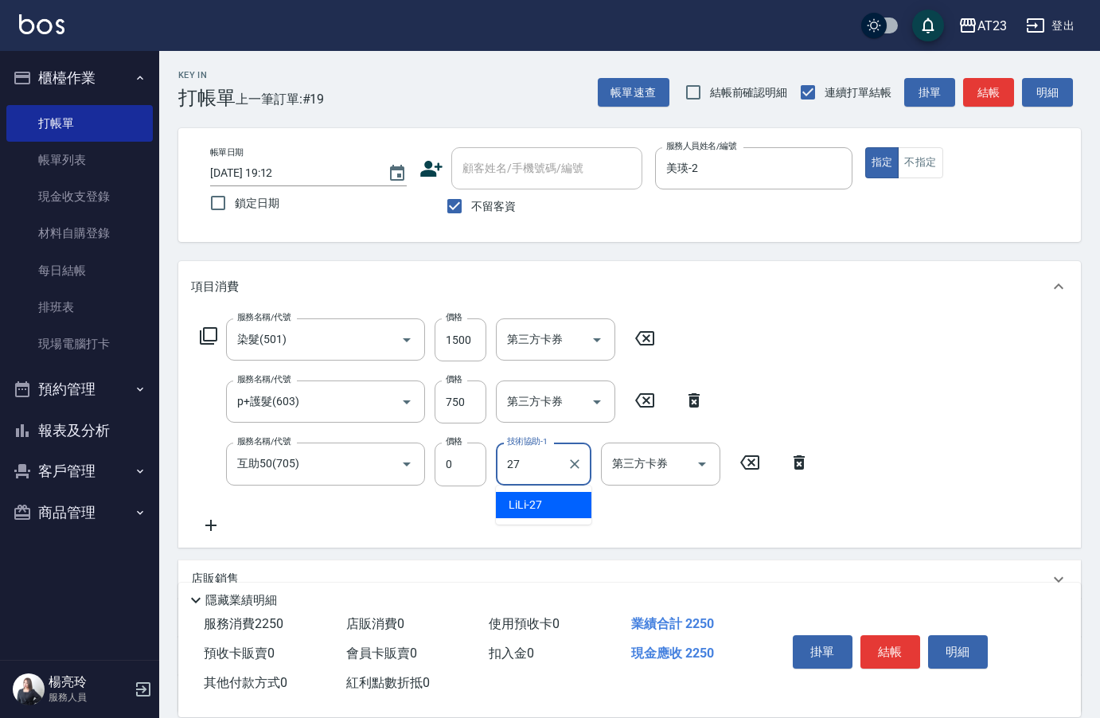
type input "LiLi-27"
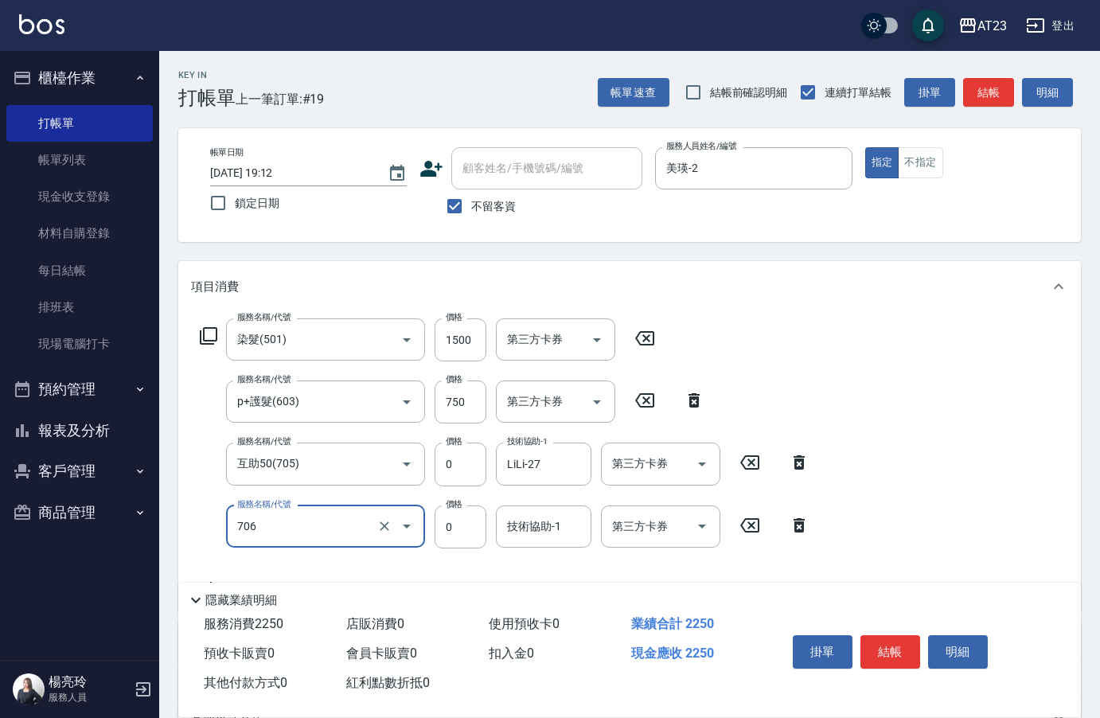
type input "互助60(706)"
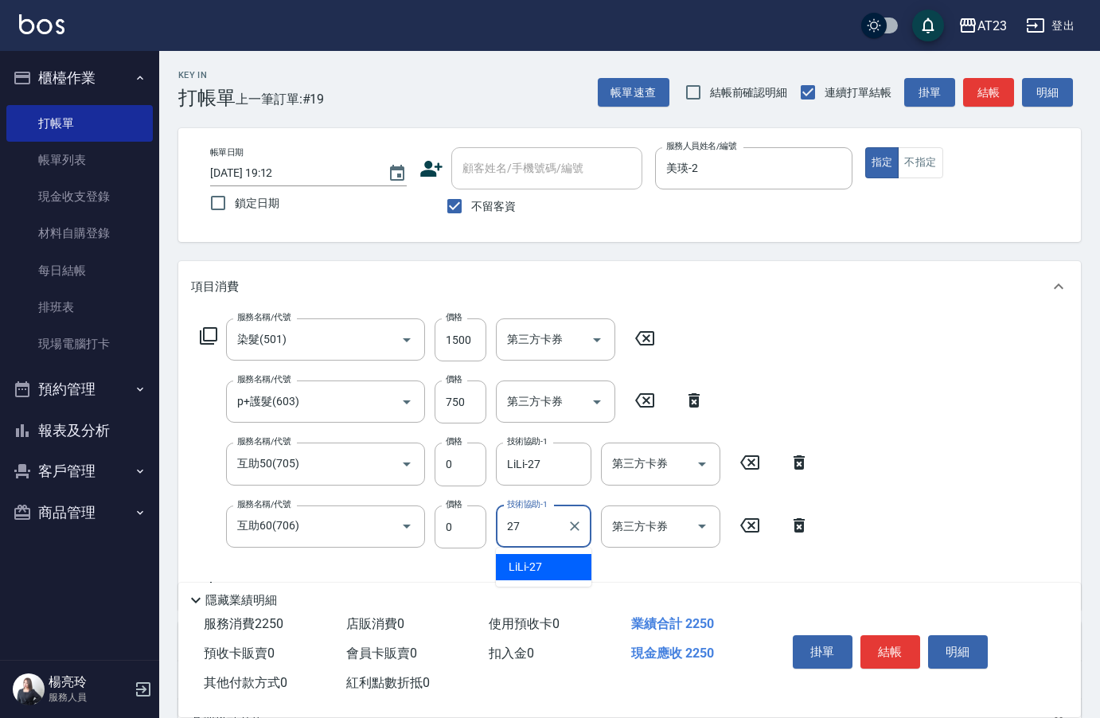
type input "LiLi-27"
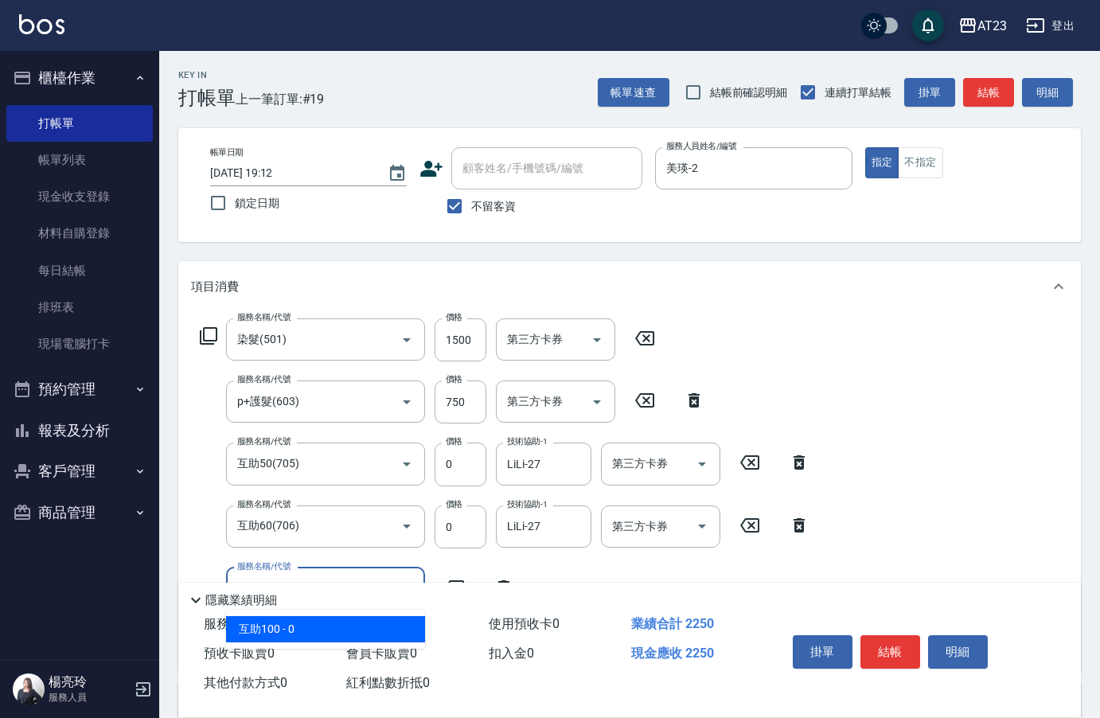
type input "互助100(710)"
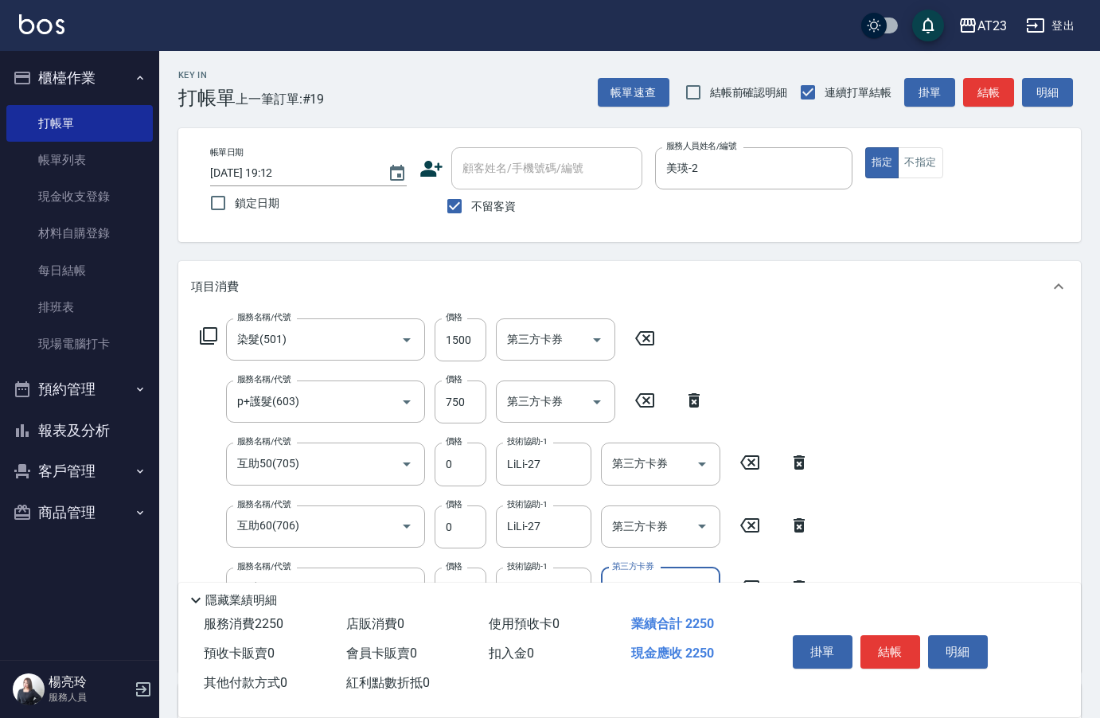
type input "LiLi-27"
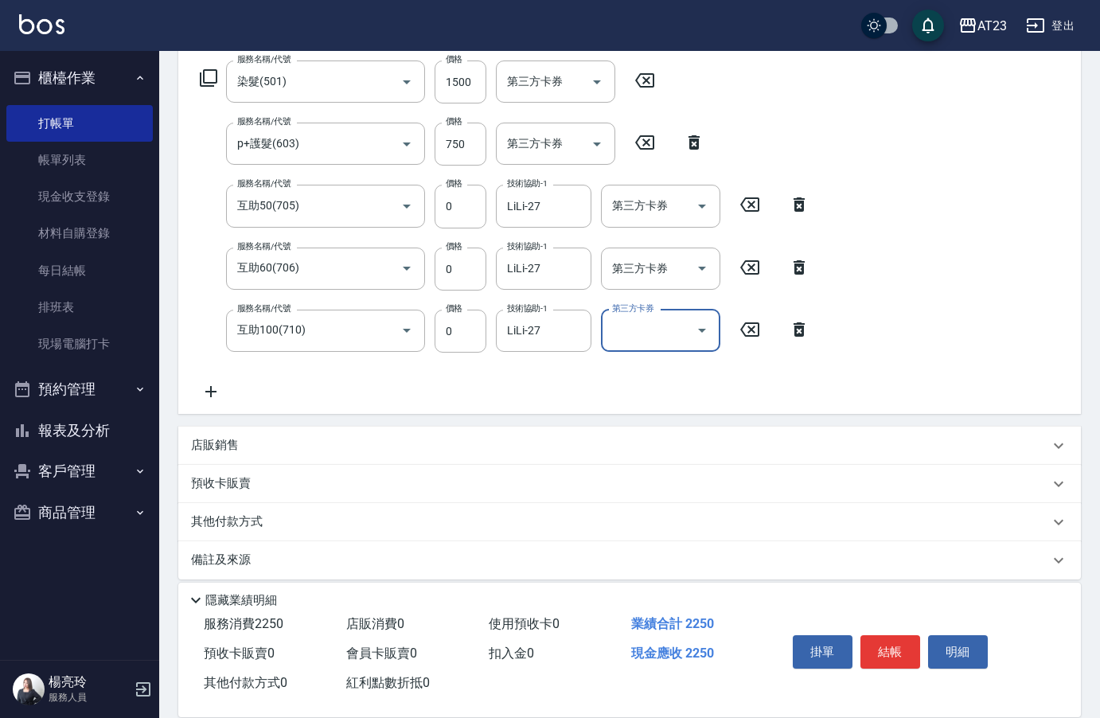
scroll to position [272, 0]
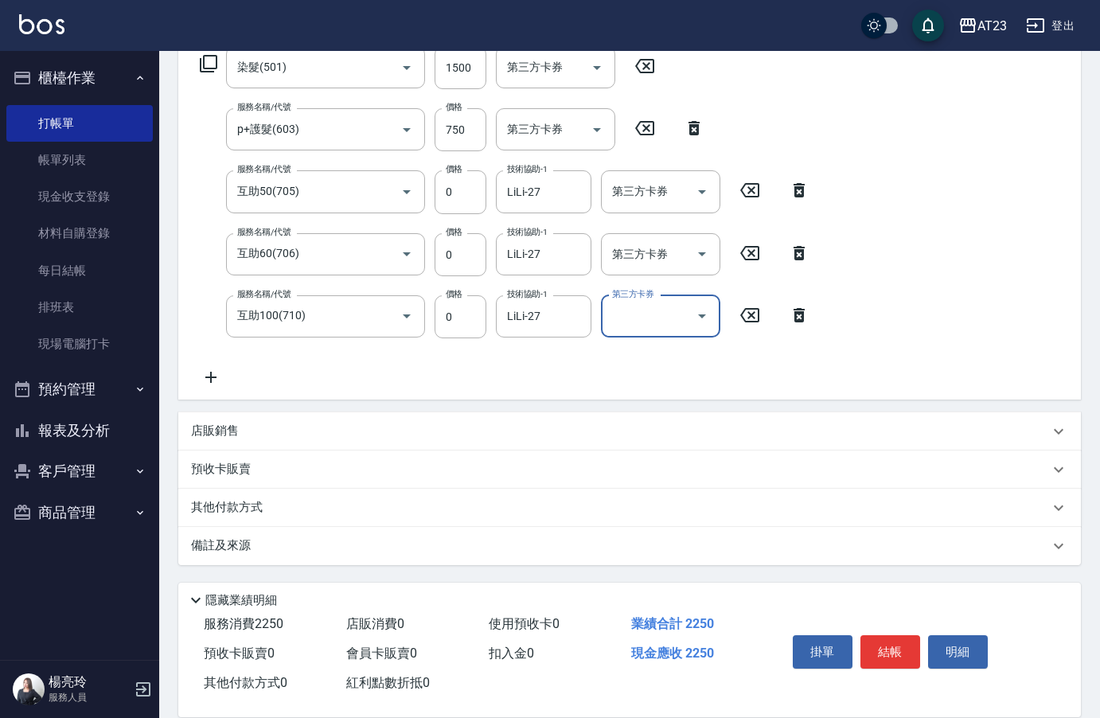
click at [241, 499] on p "其他付款方式" at bounding box center [231, 508] width 80 height 18
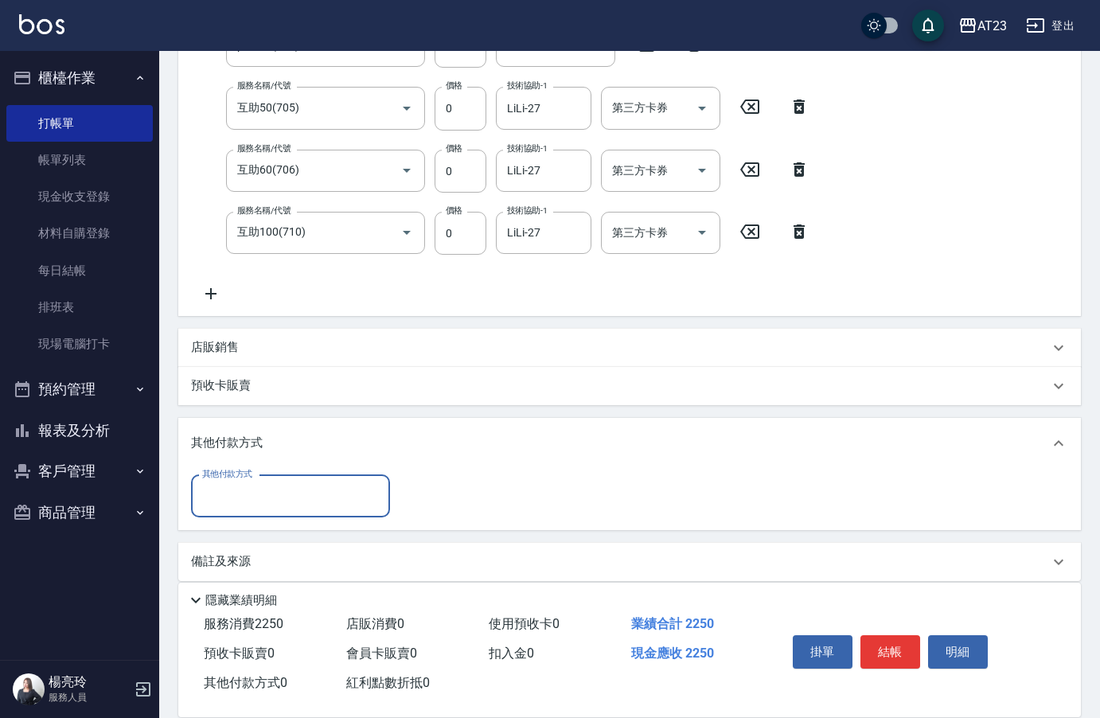
scroll to position [358, 0]
click at [255, 509] on div "其他付款方式" at bounding box center [290, 494] width 199 height 42
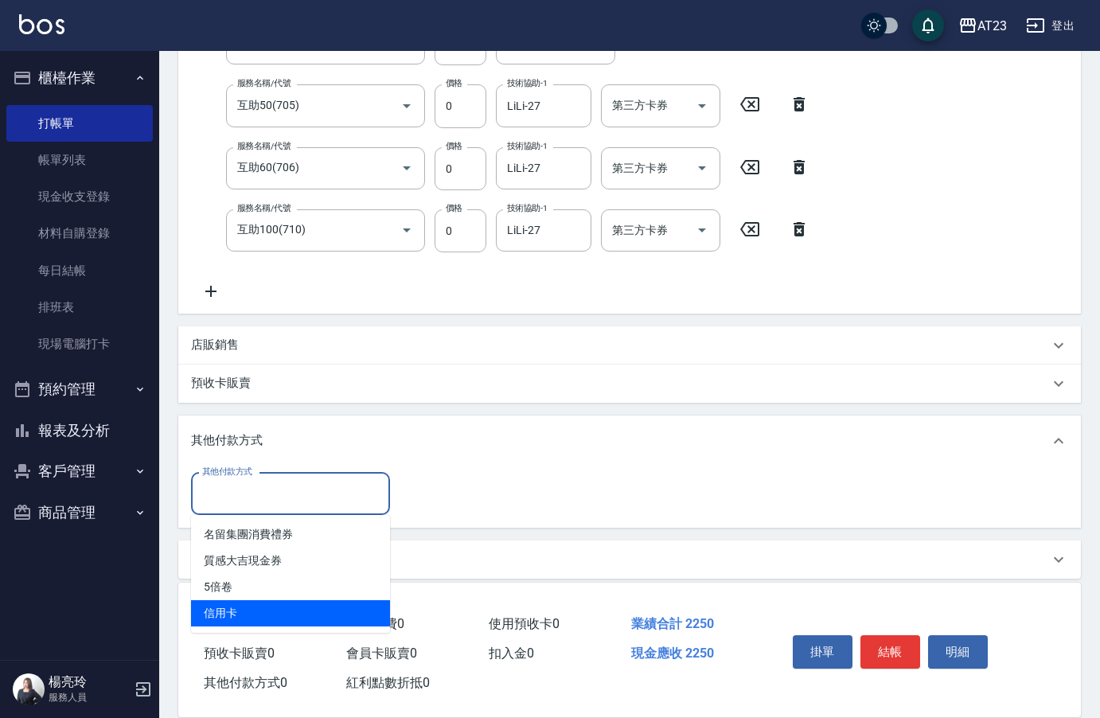
click at [256, 615] on span "信用卡" at bounding box center [290, 613] width 199 height 26
type input "信用卡"
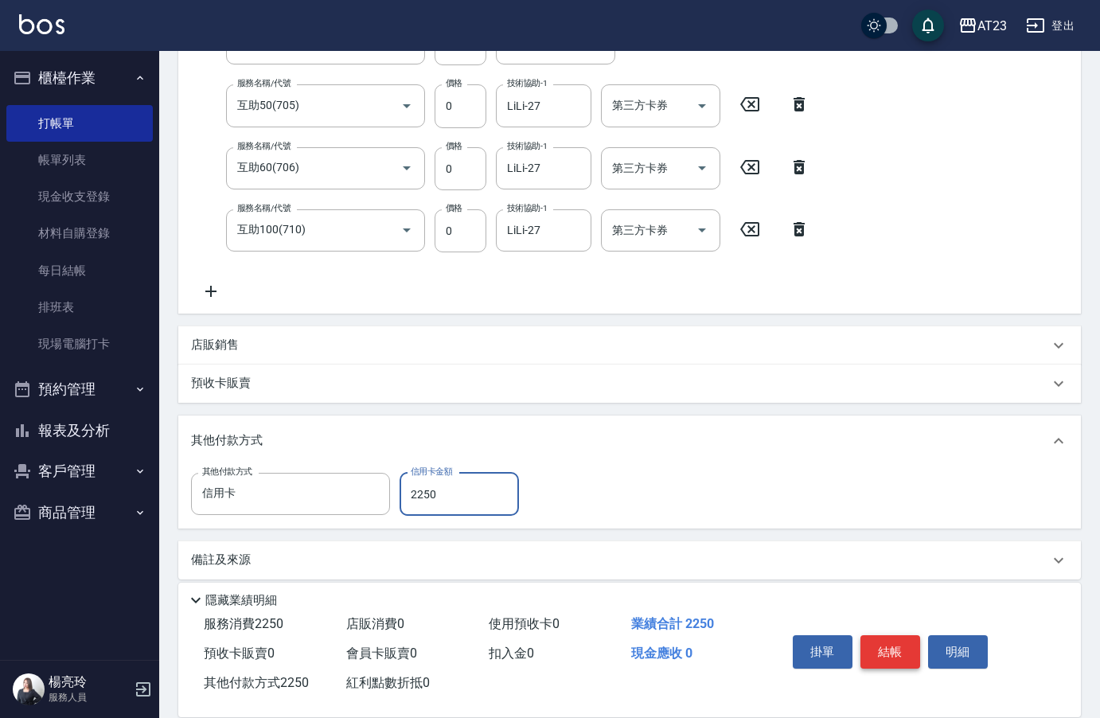
type input "2250"
click at [889, 640] on button "結帳" at bounding box center [891, 651] width 60 height 33
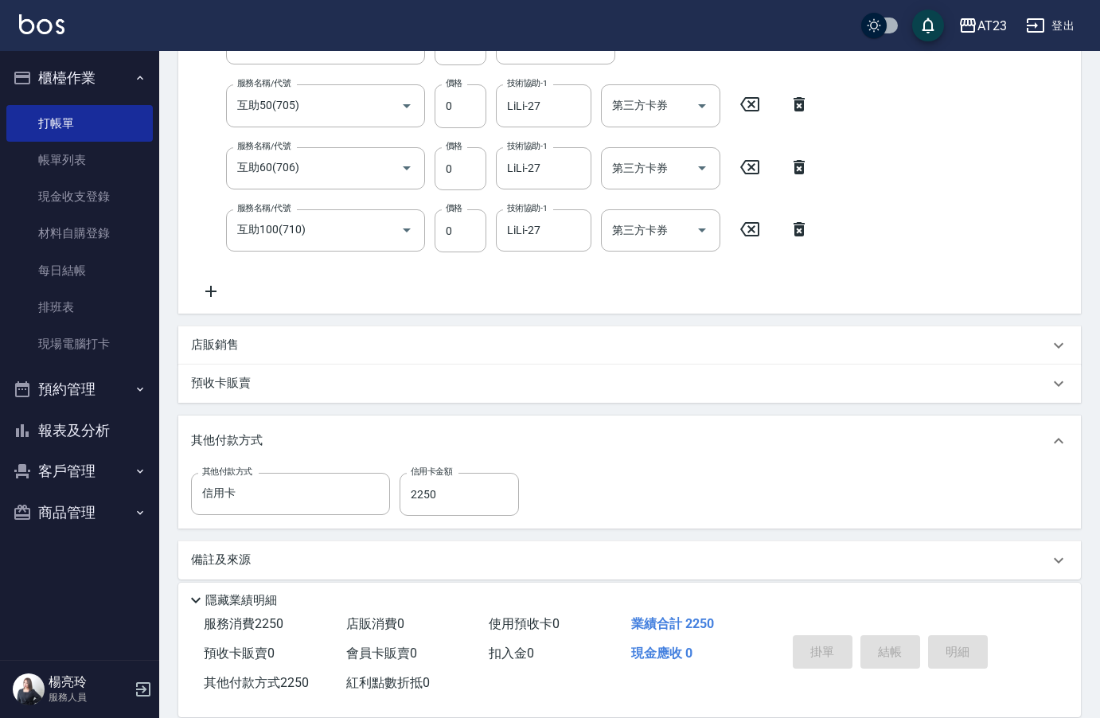
type input "2025/09/21 19:13"
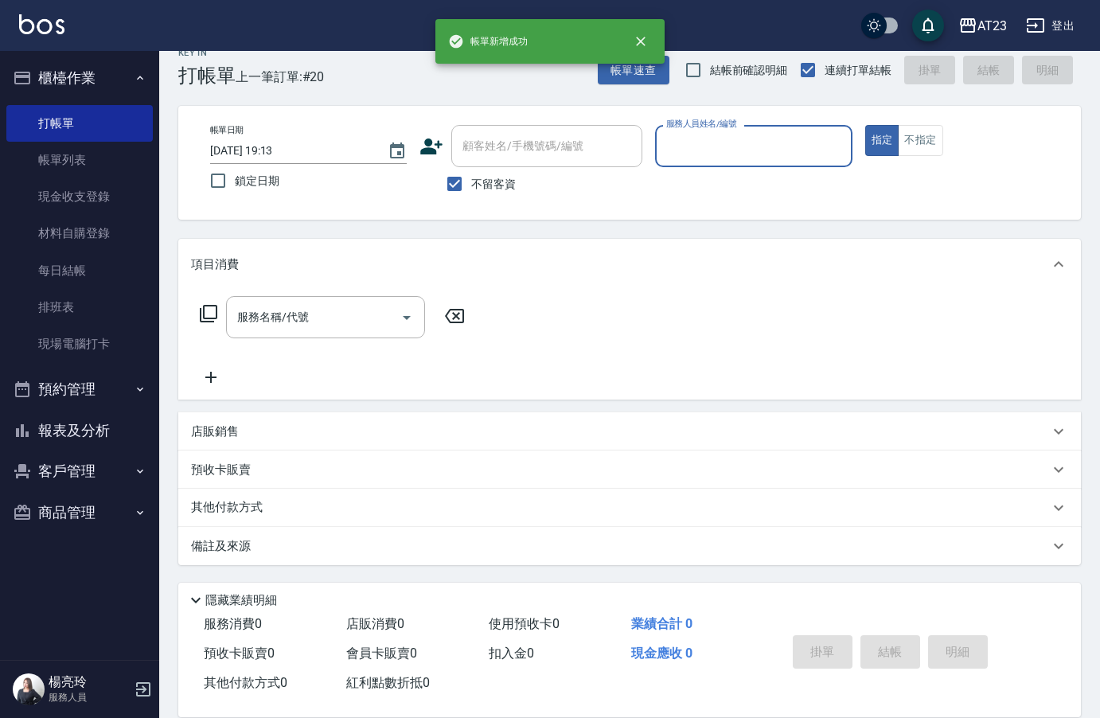
scroll to position [22, 0]
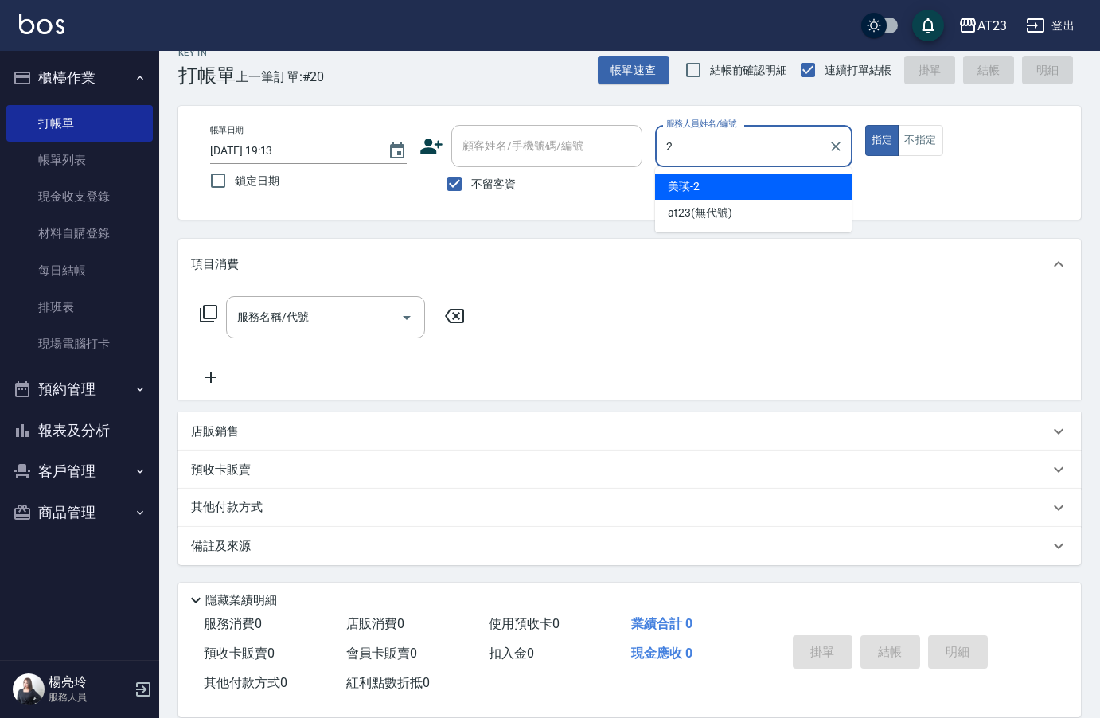
type input "美瑛-2"
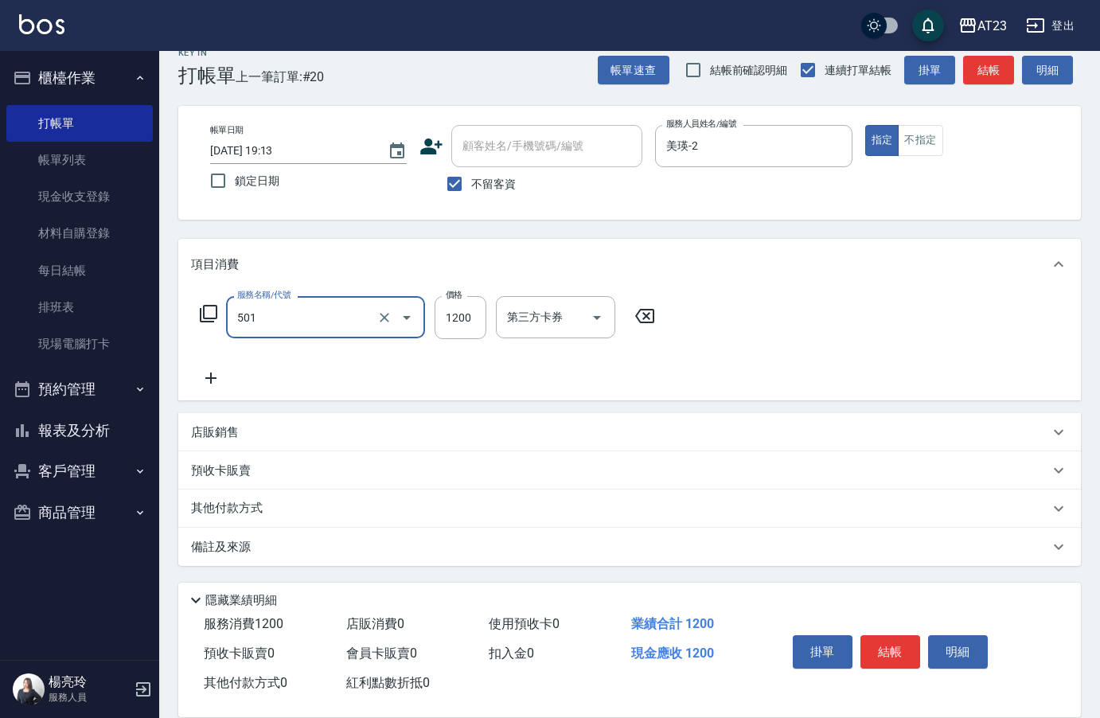
type input "染髮(501)"
type input "1500"
click at [218, 312] on div "服務名稱/代號 染髮(501) 服務名稱/代號 價格 1500 價格 第三方卡券 第三方卡券" at bounding box center [428, 317] width 474 height 43
click at [209, 315] on icon at bounding box center [208, 313] width 19 height 19
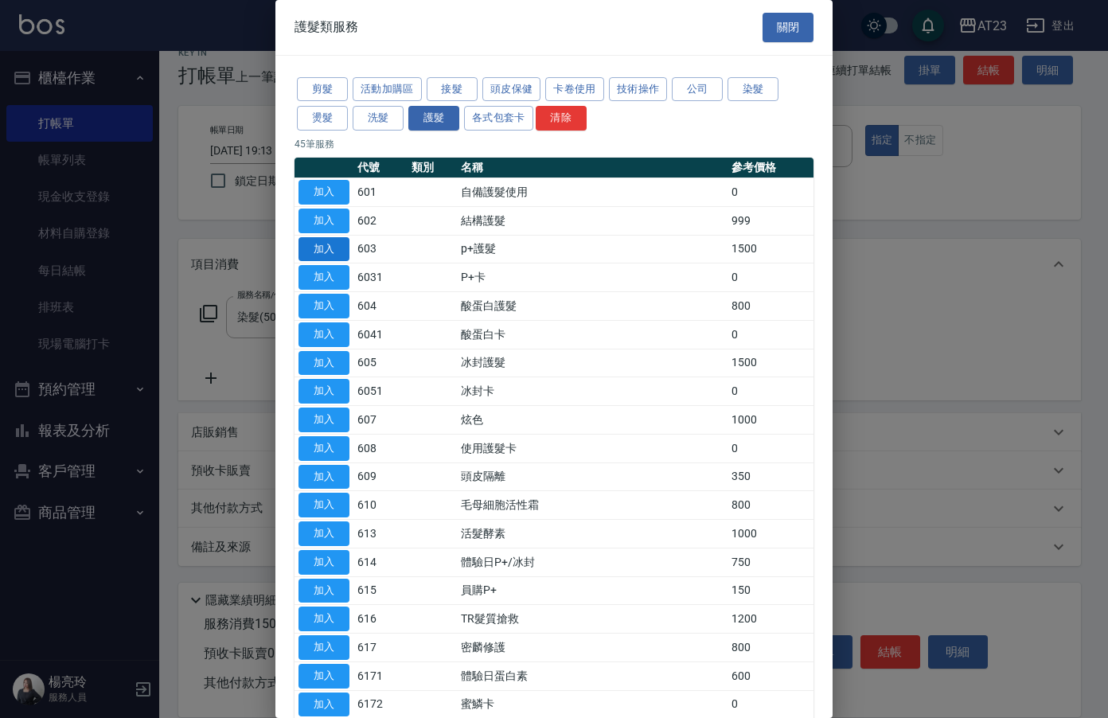
click at [331, 239] on button "加入" at bounding box center [324, 249] width 51 height 25
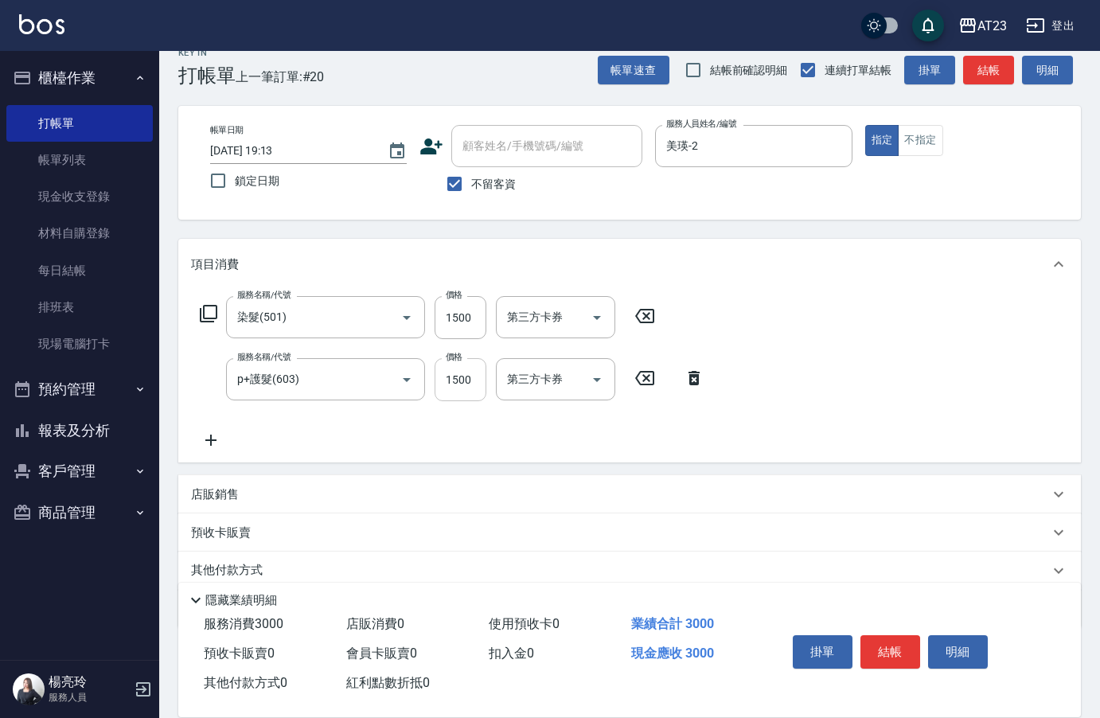
click at [463, 382] on input "1500" at bounding box center [461, 379] width 52 height 43
type input "750"
click at [202, 436] on icon at bounding box center [211, 440] width 40 height 19
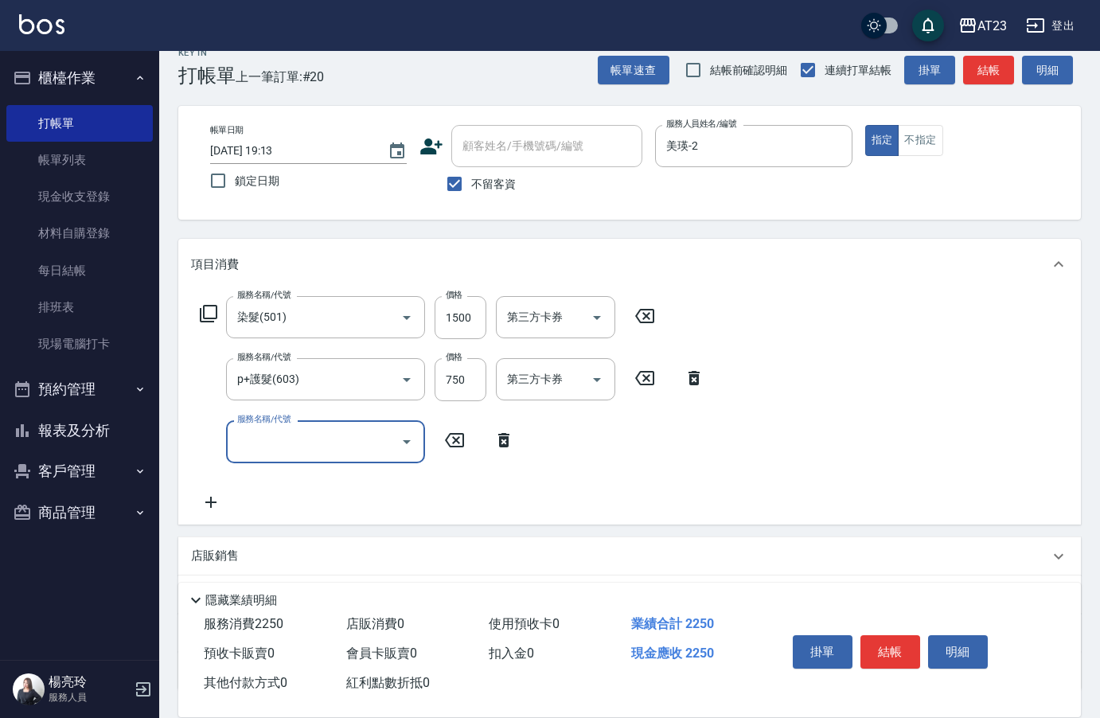
click at [298, 458] on div "服務名稱/代號" at bounding box center [325, 441] width 199 height 42
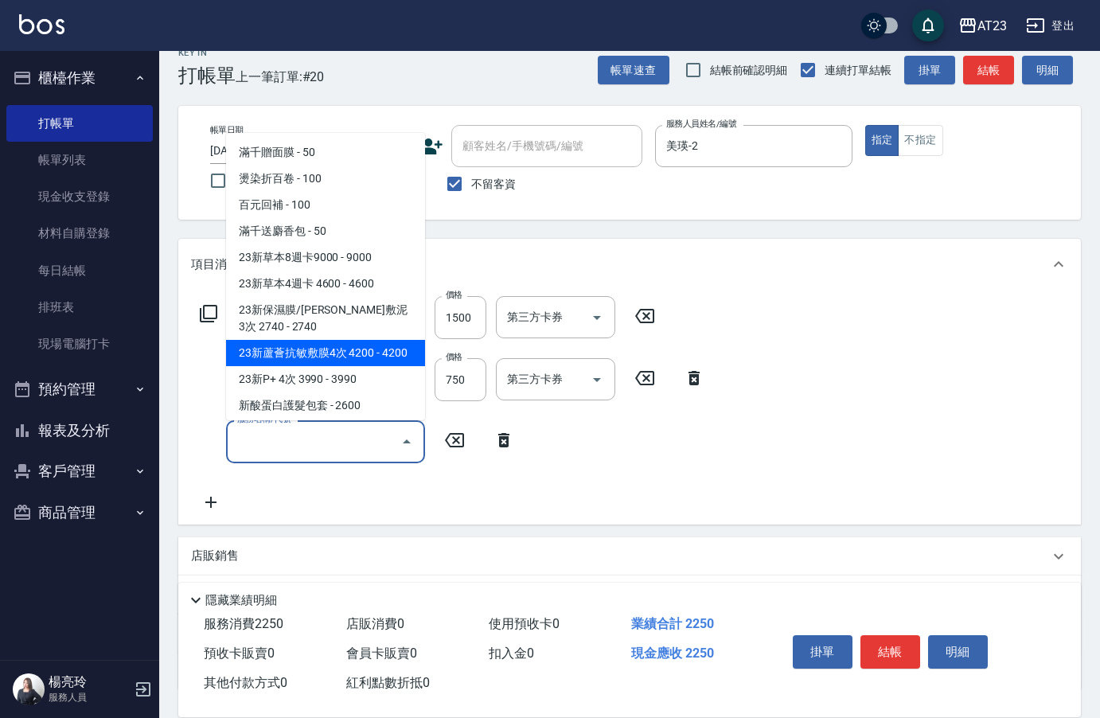
click at [224, 500] on icon at bounding box center [211, 502] width 40 height 19
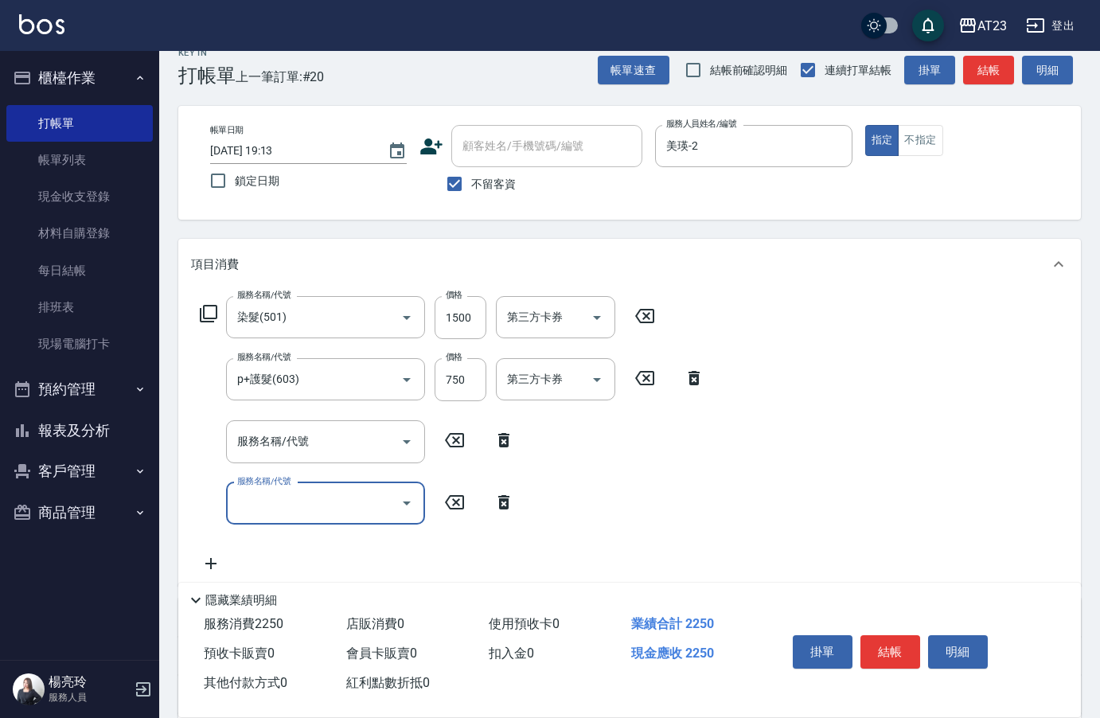
click at [204, 503] on div "服務名稱/代號 服務名稱/代號" at bounding box center [357, 503] width 333 height 42
click at [506, 441] on icon at bounding box center [503, 440] width 11 height 14
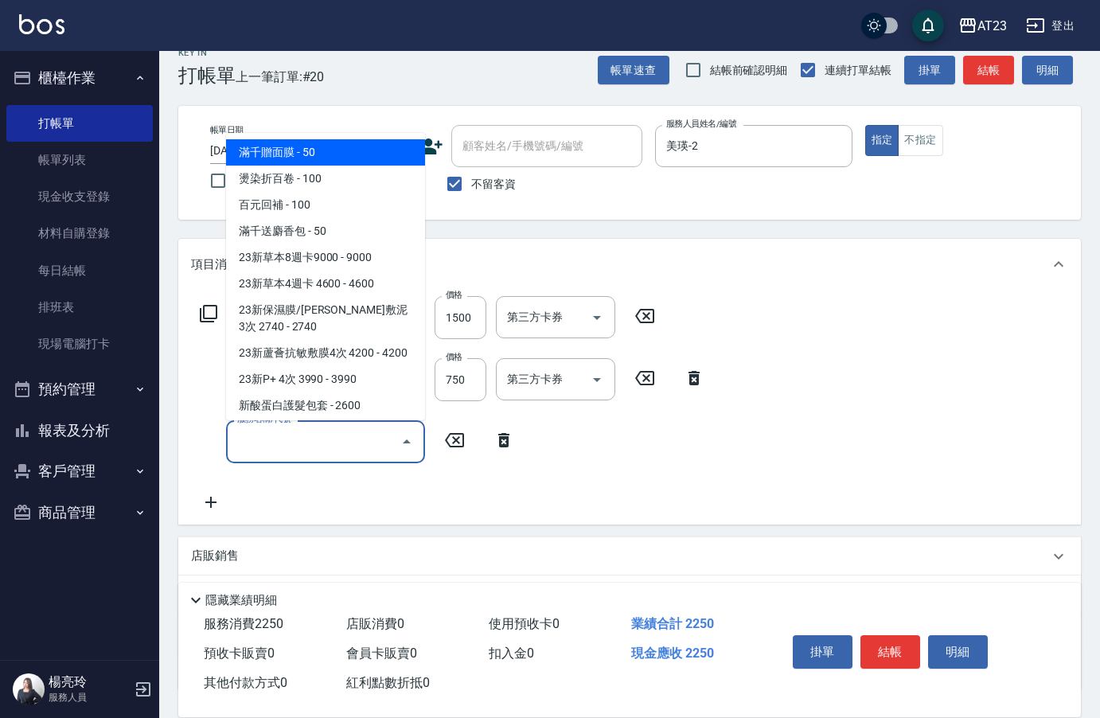
click at [338, 437] on input "服務名稱/代號" at bounding box center [313, 442] width 161 height 28
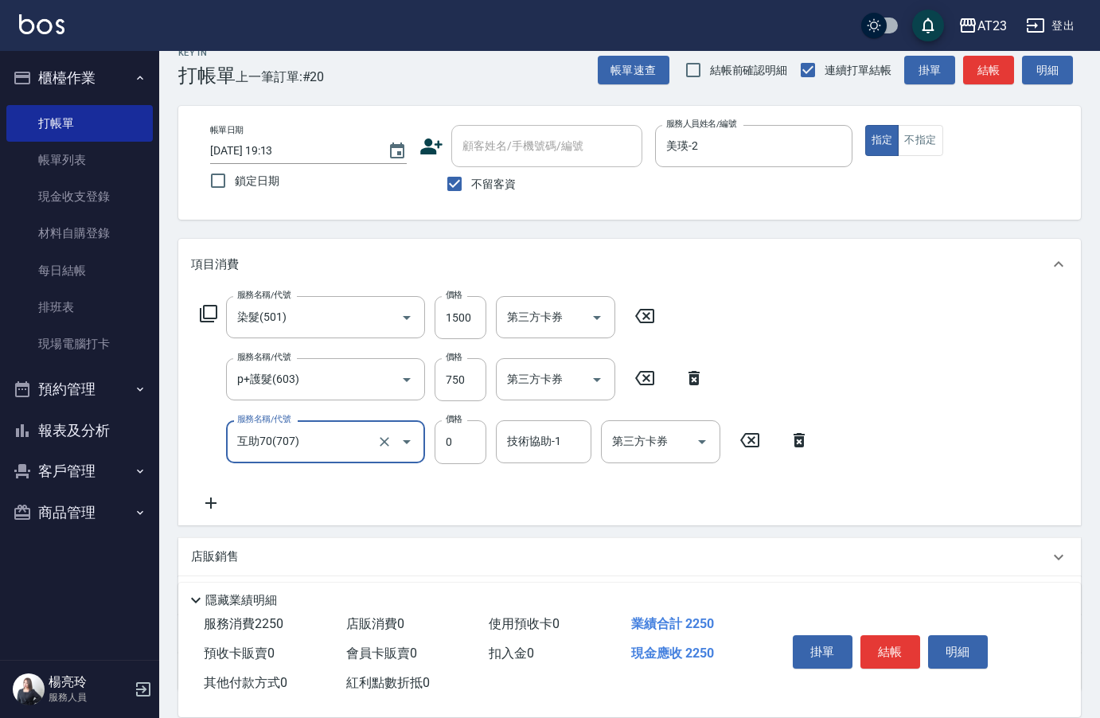
click at [338, 437] on input "互助70(707)" at bounding box center [303, 442] width 140 height 28
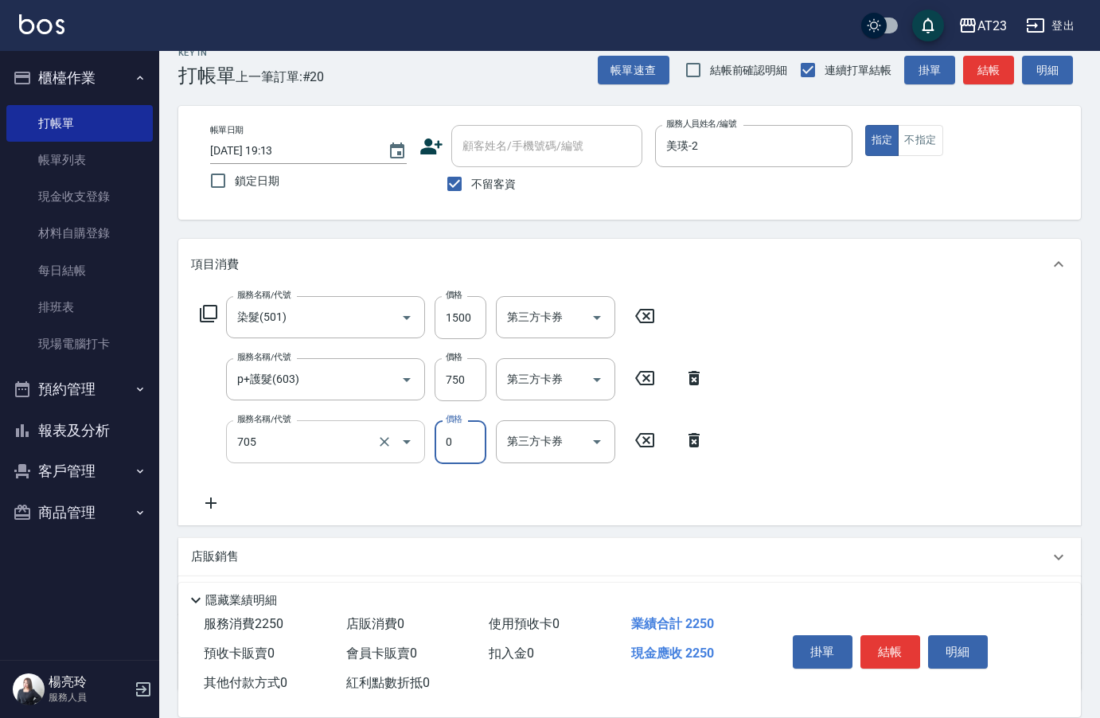
type input "互助50(705)"
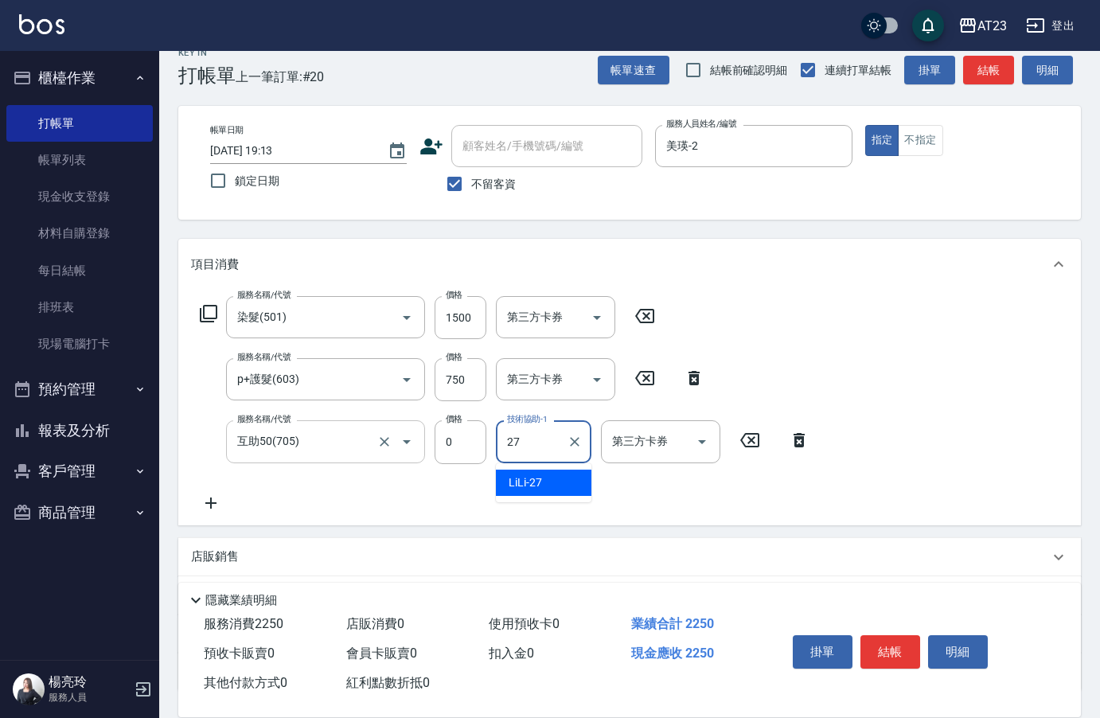
type input "LiLi-27"
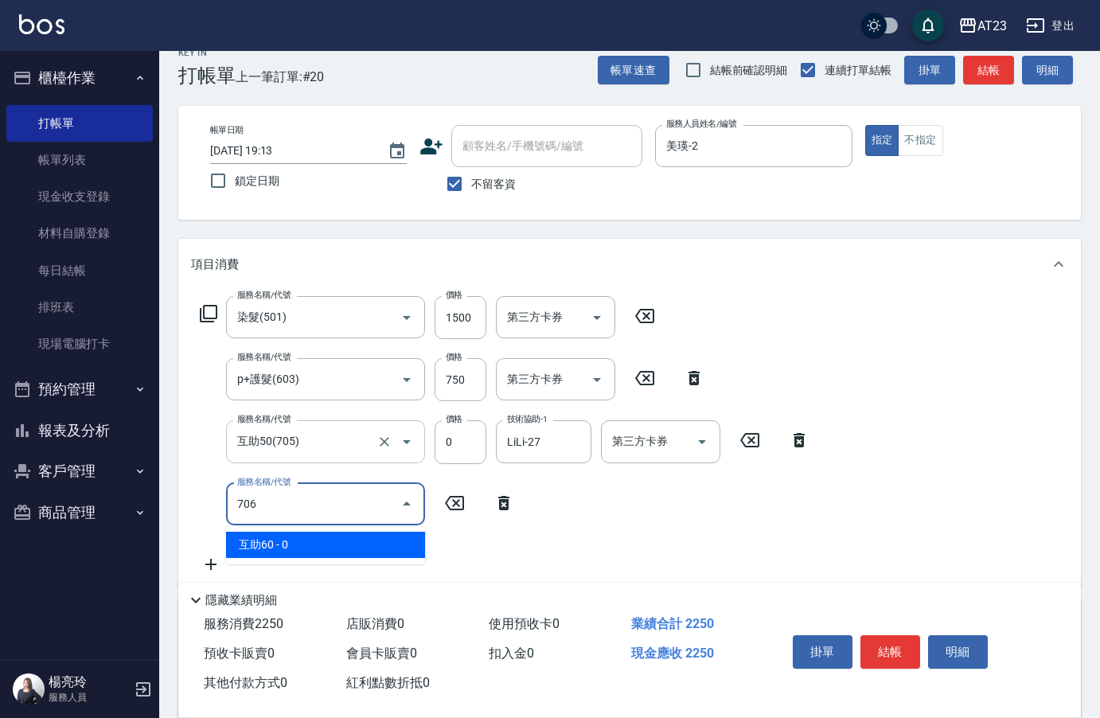
type input "互助60(706)"
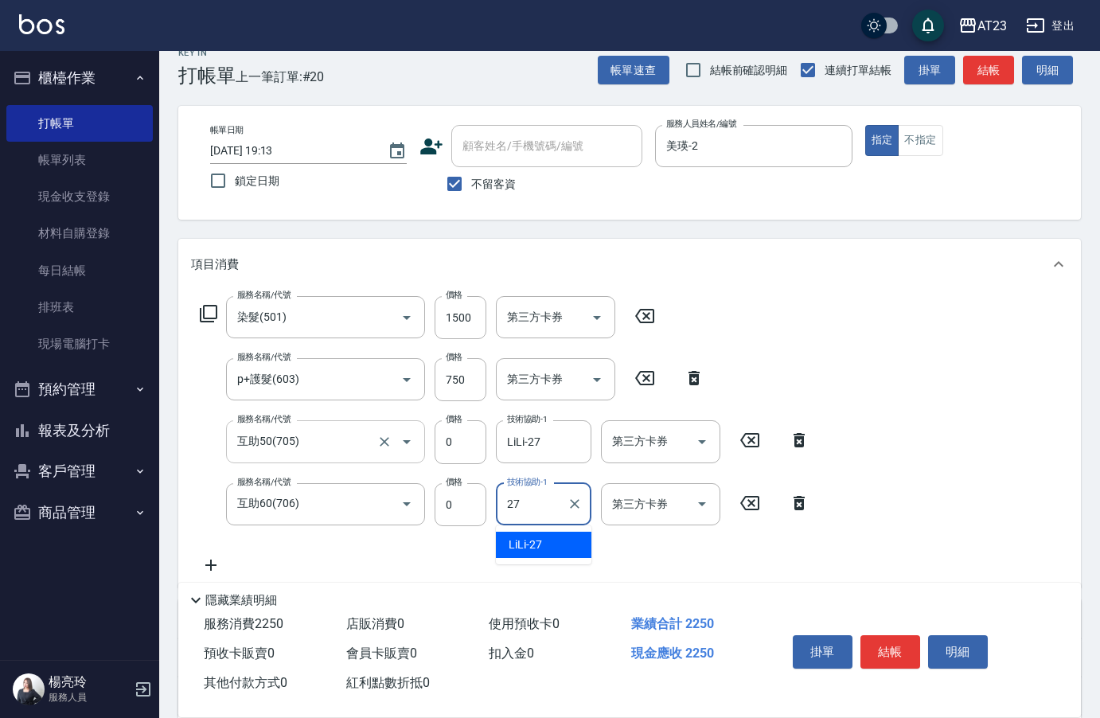
type input "LiLi-27"
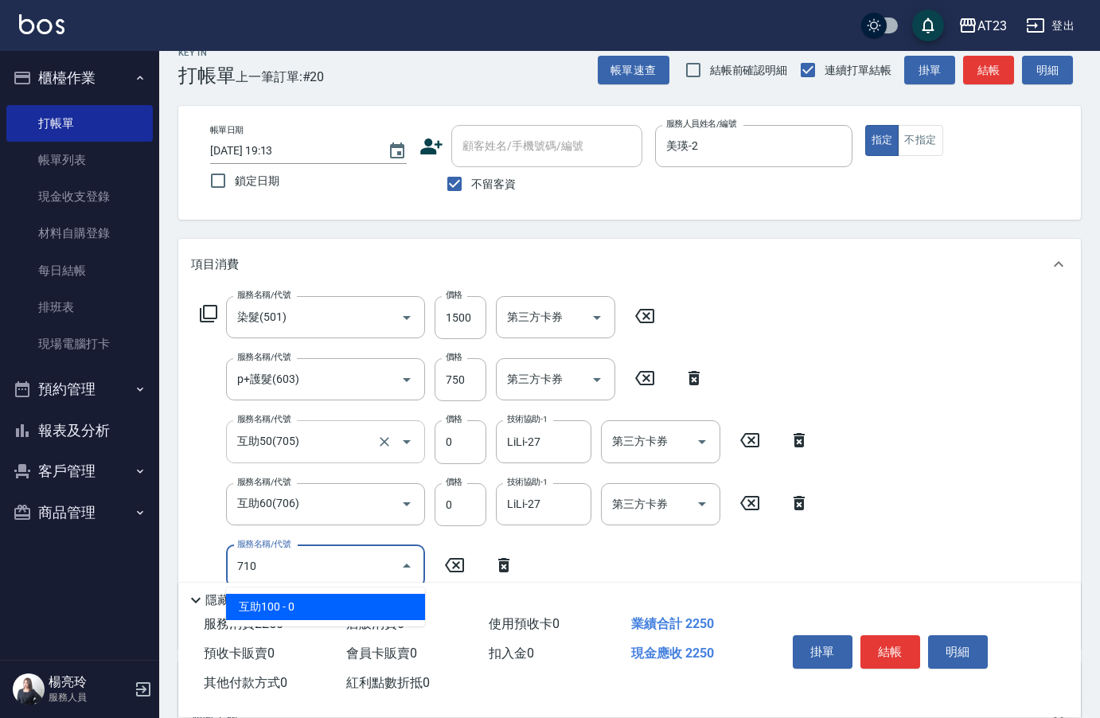
type input "互助100(710)"
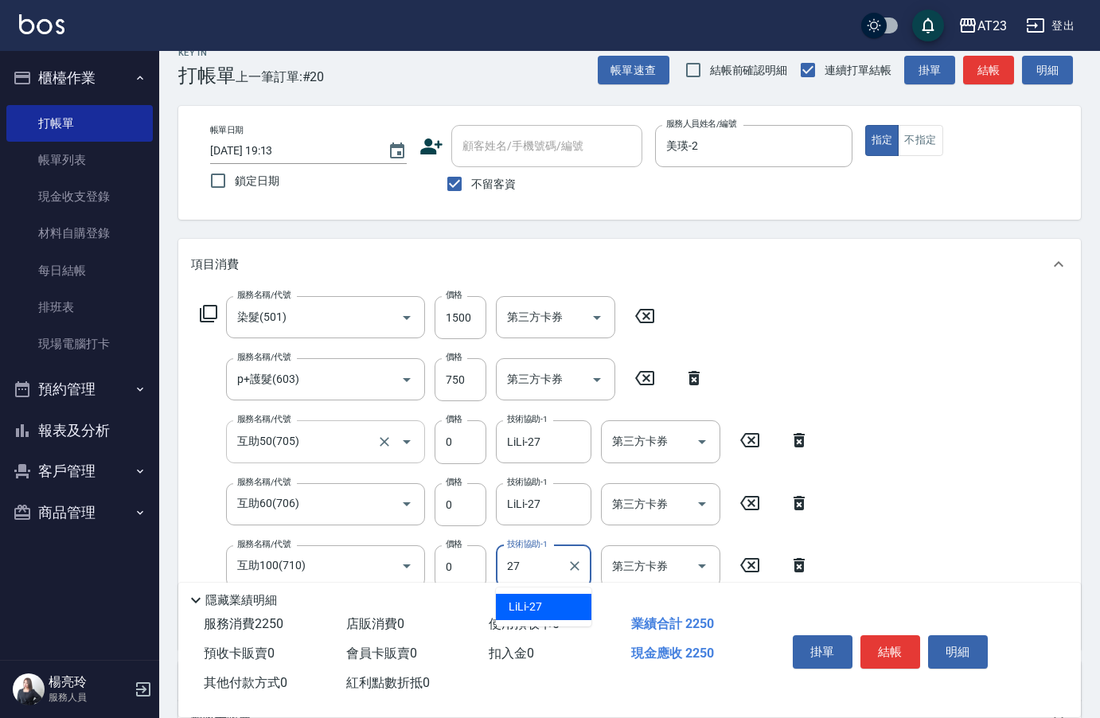
type input "LiLi-27"
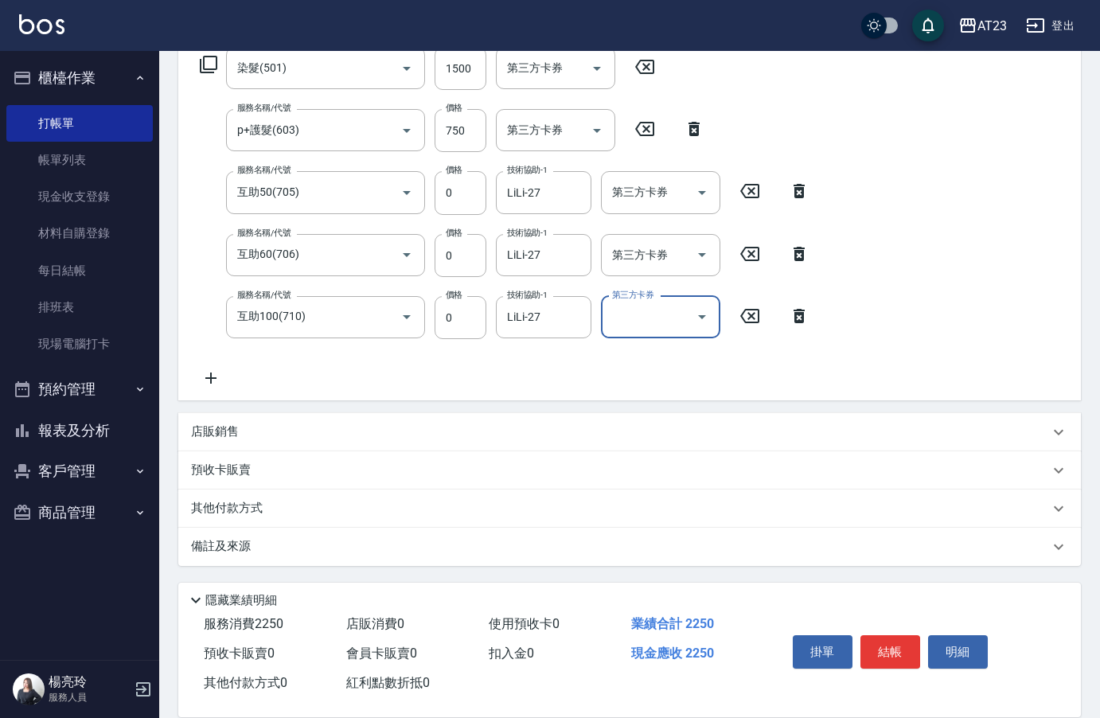
scroll to position [272, 0]
click at [303, 513] on div "其他付款方式" at bounding box center [620, 508] width 858 height 18
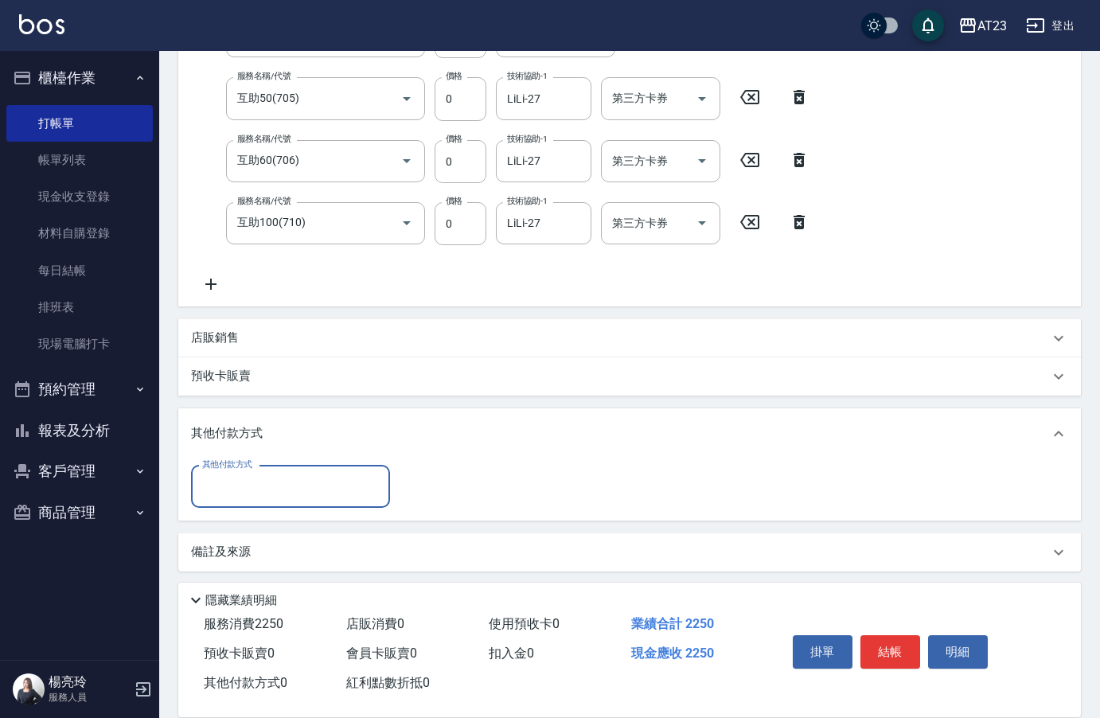
scroll to position [367, 0]
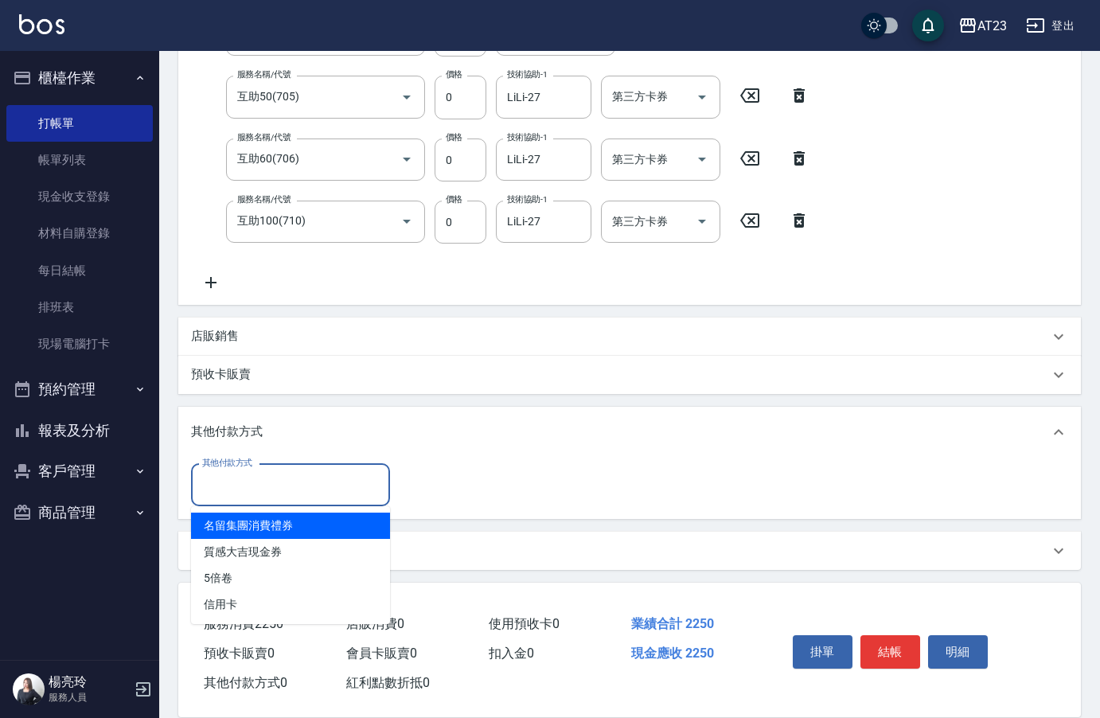
click at [253, 483] on input "其他付款方式" at bounding box center [290, 485] width 185 height 28
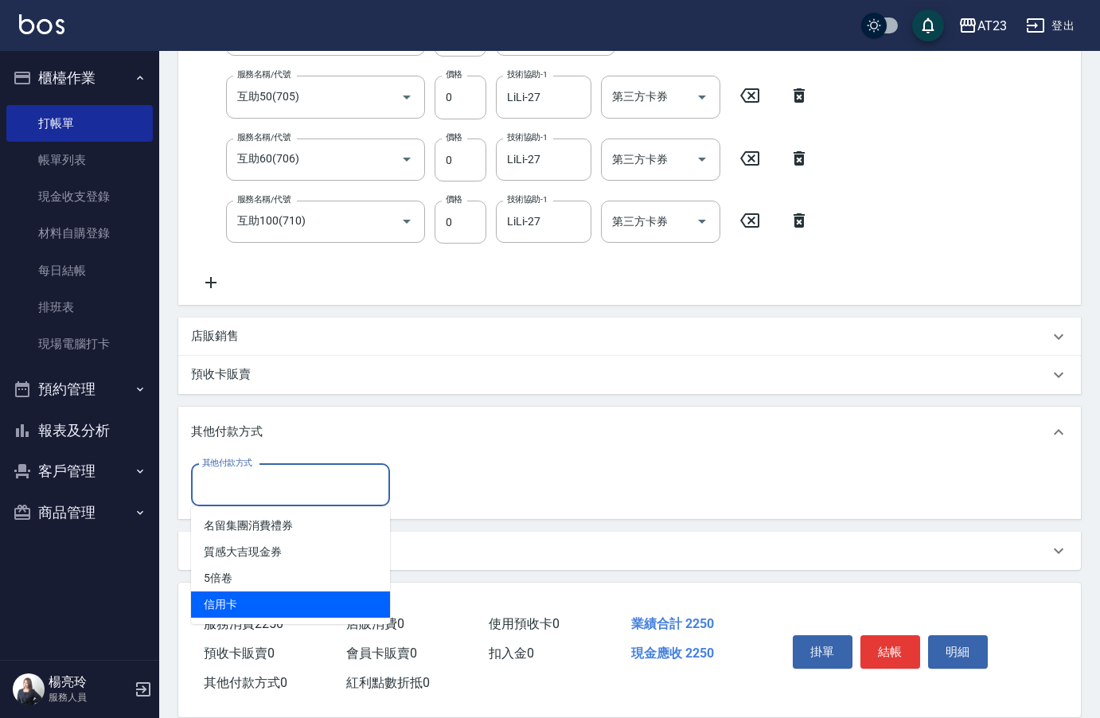
click at [248, 603] on span "信用卡" at bounding box center [290, 605] width 199 height 26
type input "信用卡"
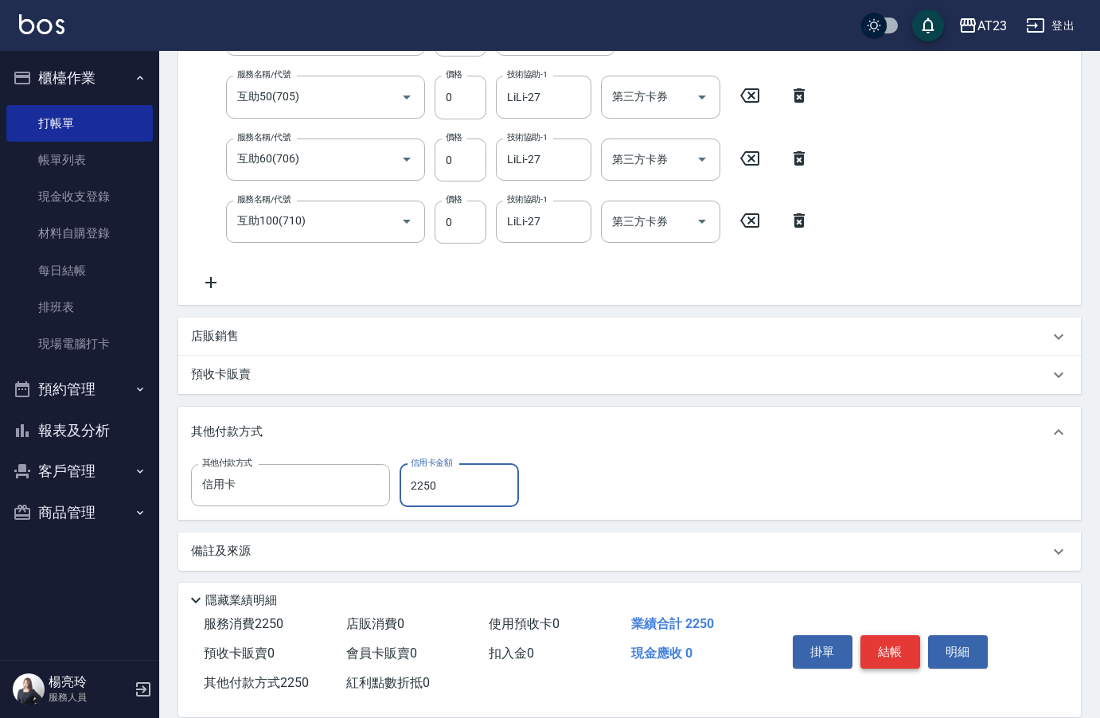
type input "2250"
click at [873, 652] on button "結帳" at bounding box center [891, 651] width 60 height 33
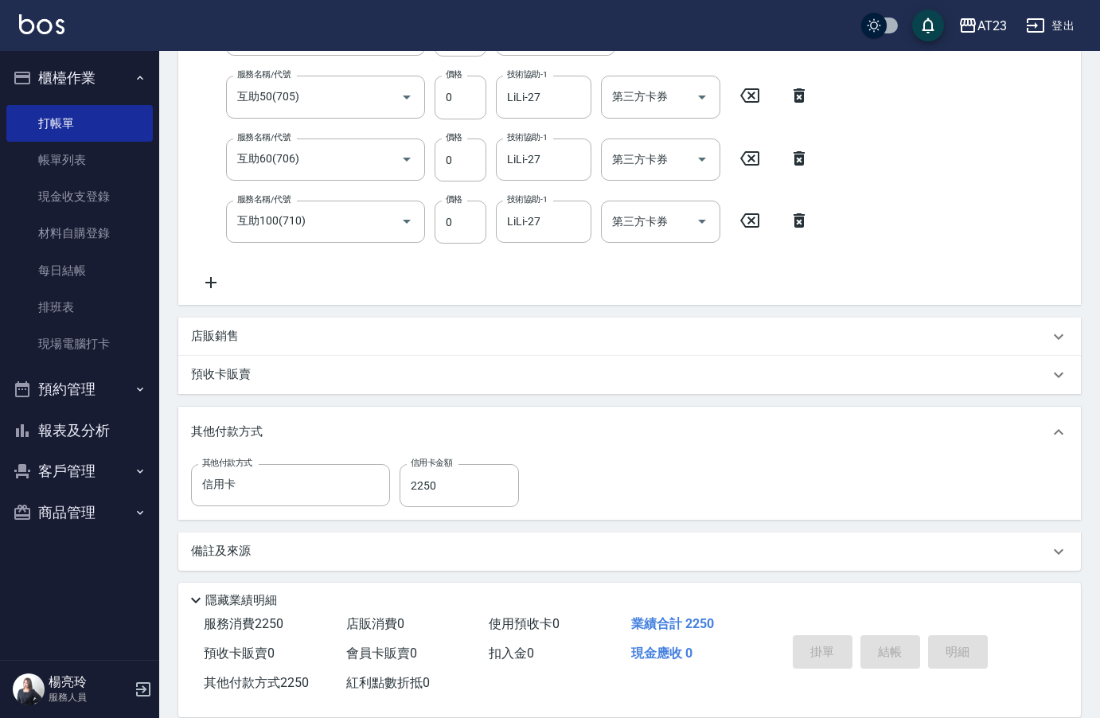
type input "2025/09/21 19:14"
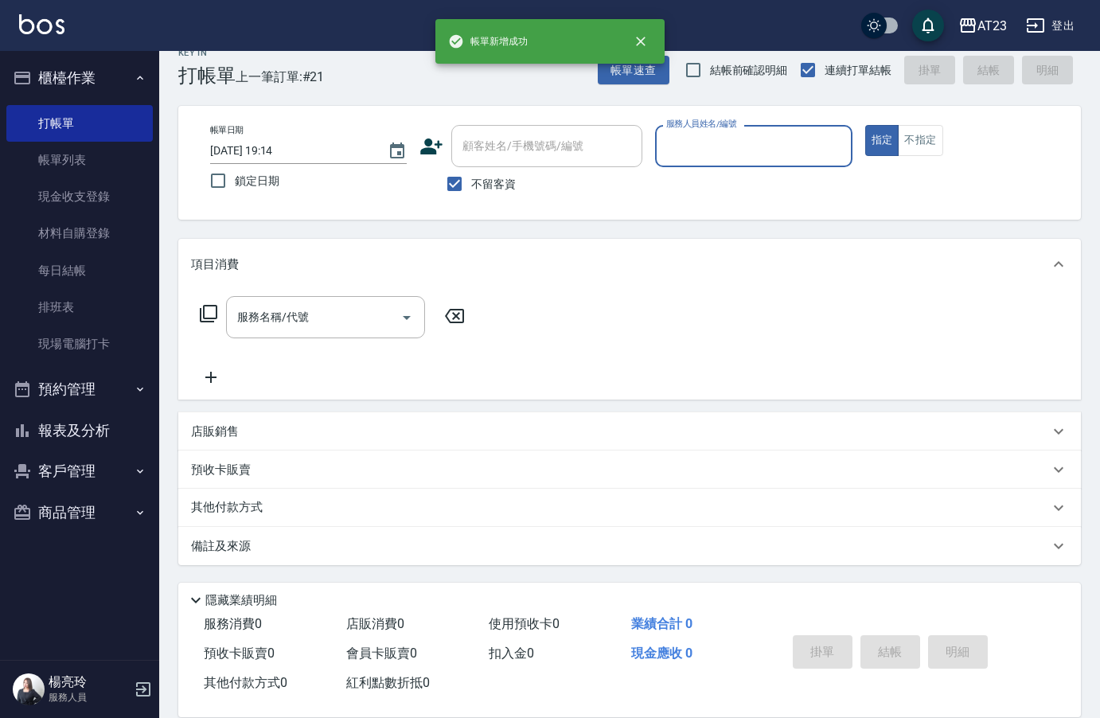
scroll to position [22, 0]
type input "Mandy-7"
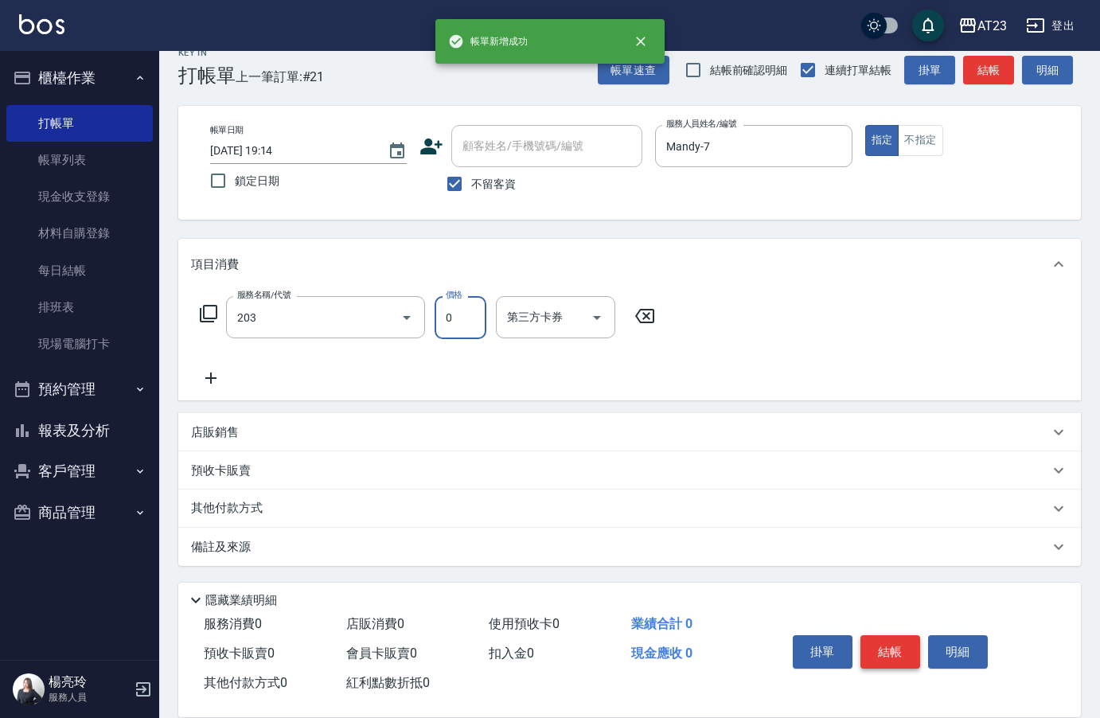
type input "使用洗髮卡(203)"
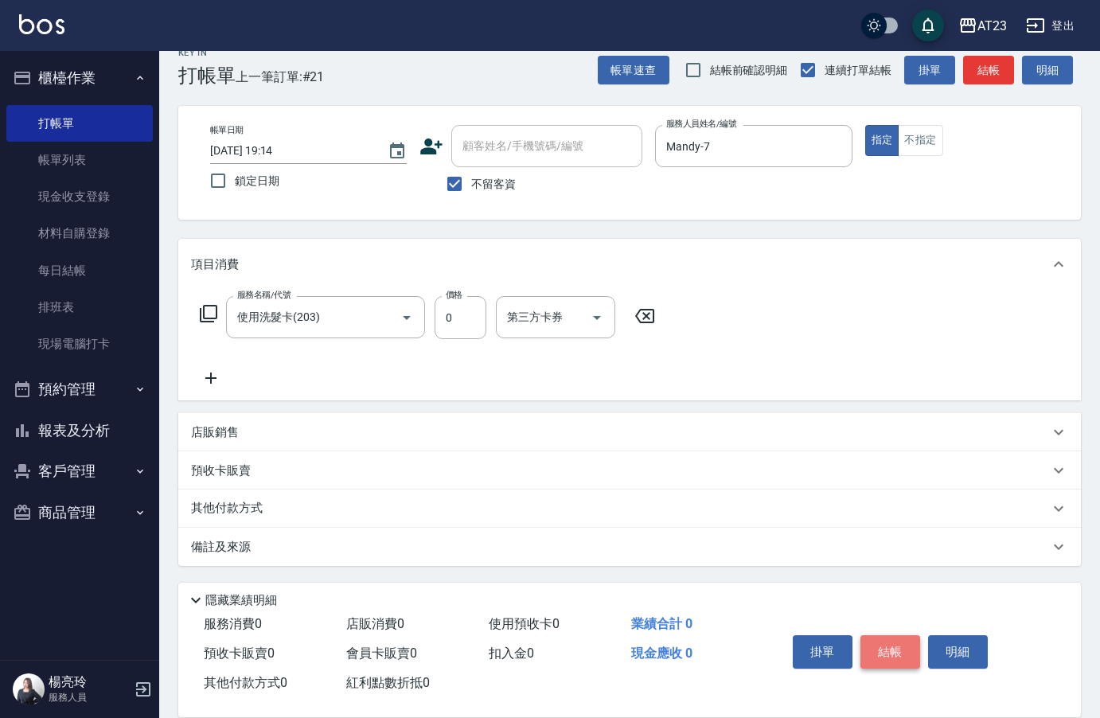
click at [873, 652] on button "結帳" at bounding box center [891, 651] width 60 height 33
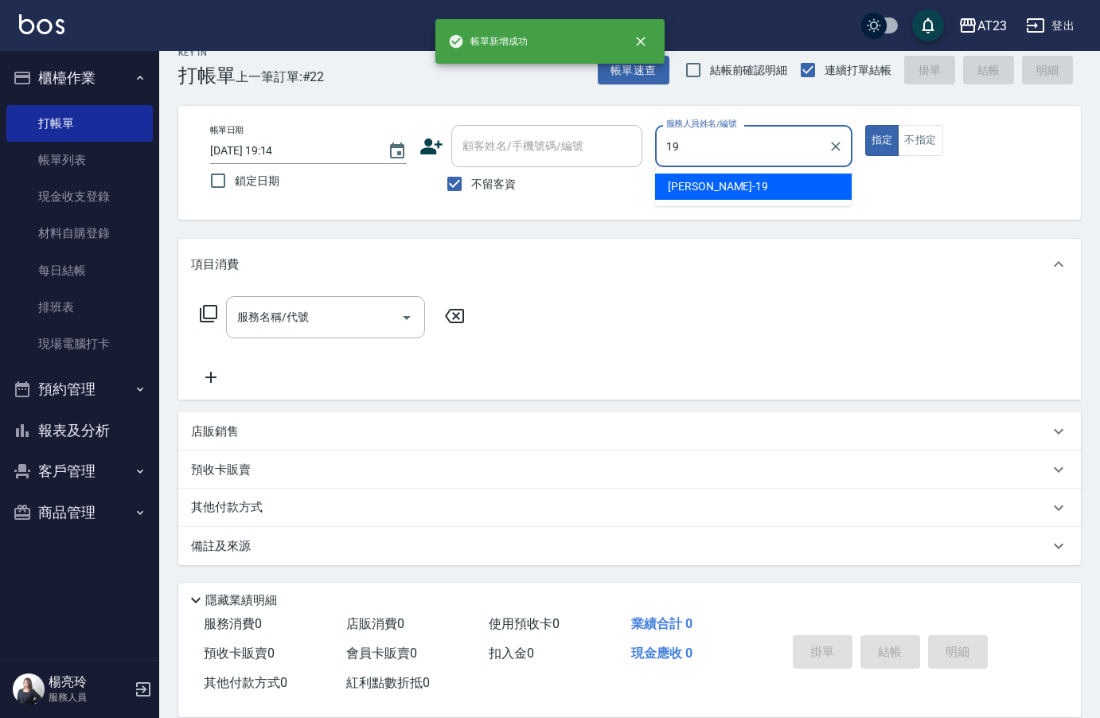
type input "[PERSON_NAME]-19"
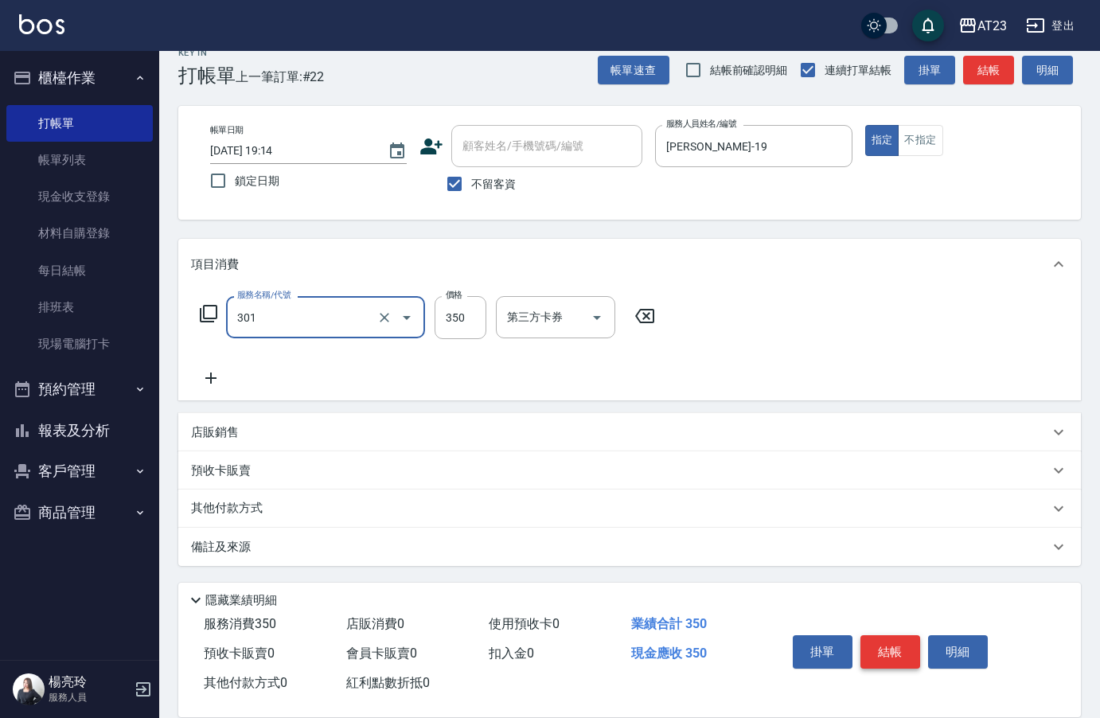
type input "造型剪髮(301)"
type input "200"
click at [873, 652] on button "結帳" at bounding box center [891, 651] width 60 height 33
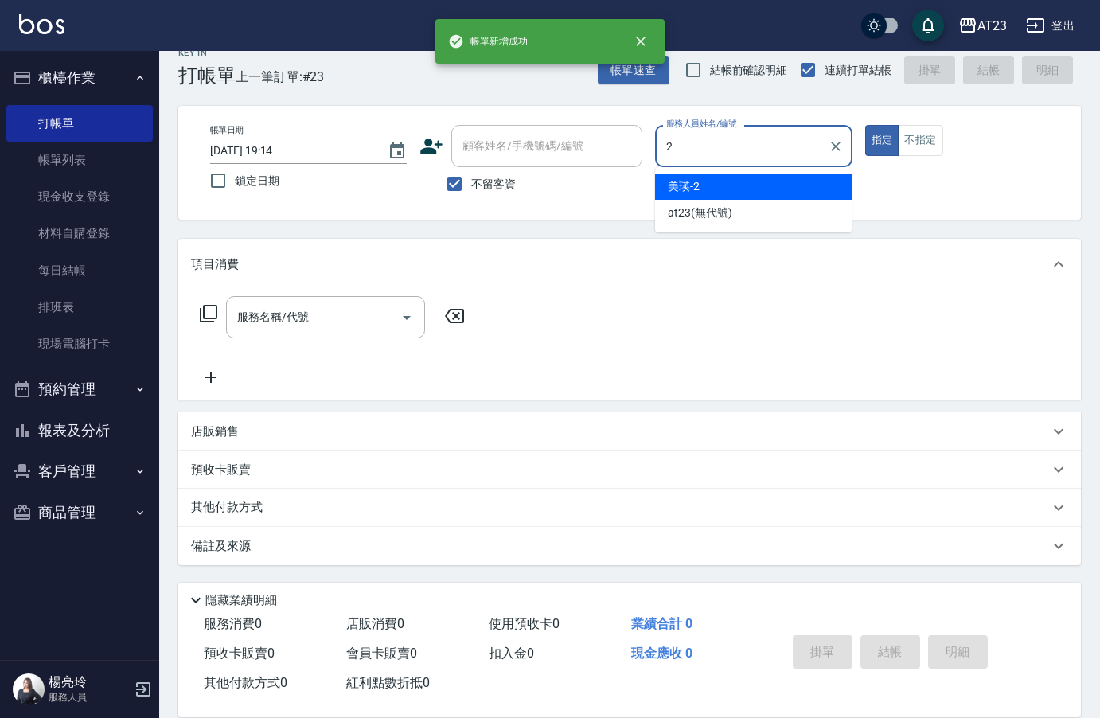
type input "美瑛-2"
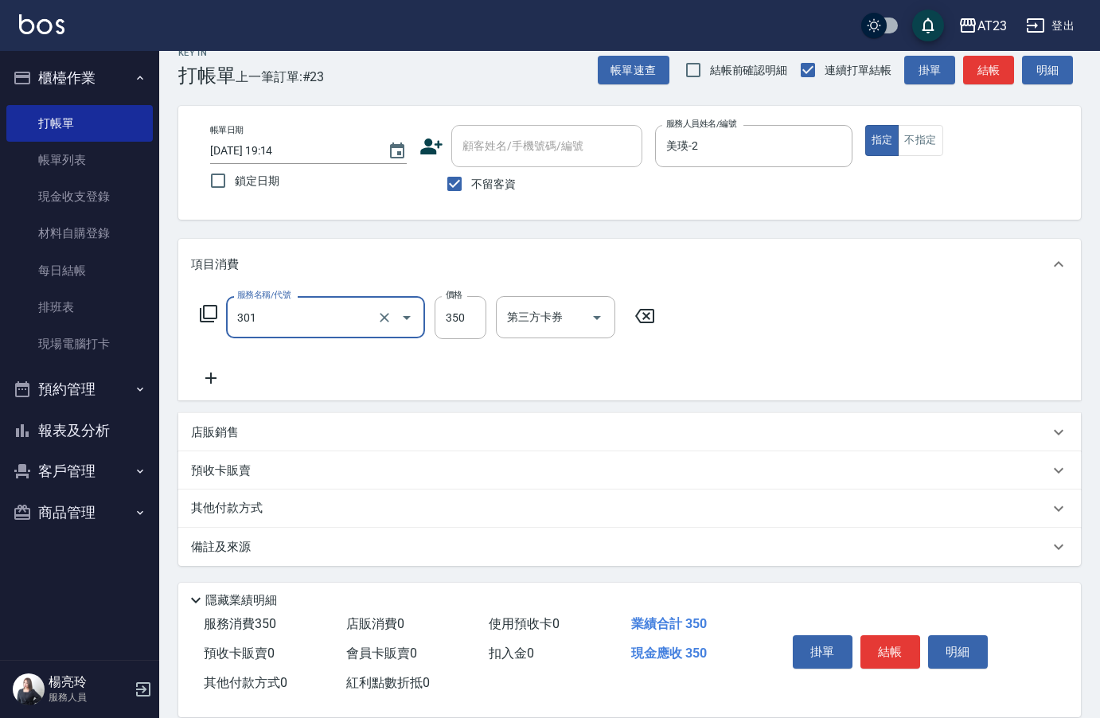
type input "造型剪髮(301)"
type input "500"
click at [237, 510] on p "其他付款方式" at bounding box center [231, 509] width 80 height 18
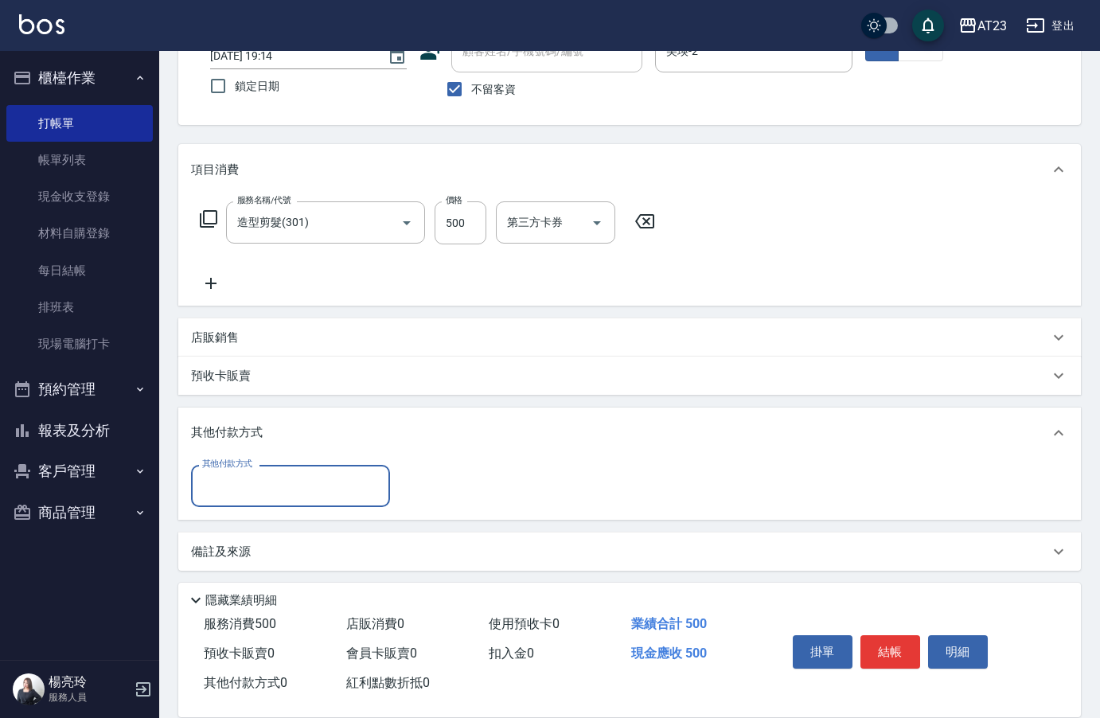
scroll to position [118, 0]
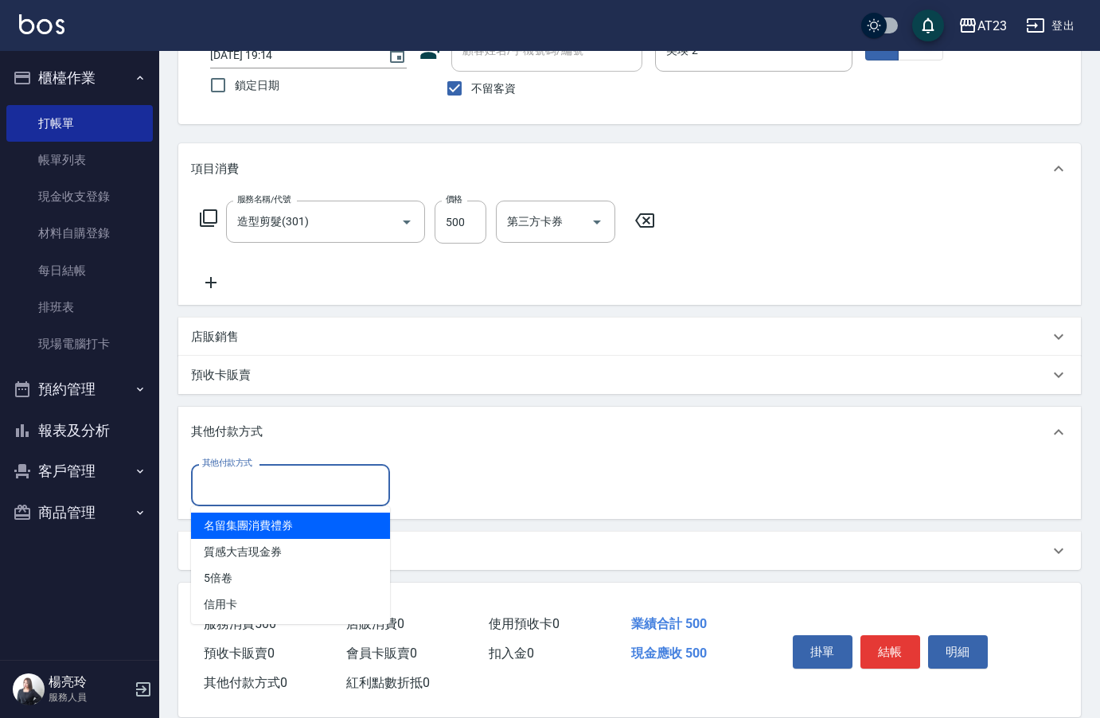
click at [263, 490] on input "其他付款方式" at bounding box center [290, 485] width 185 height 28
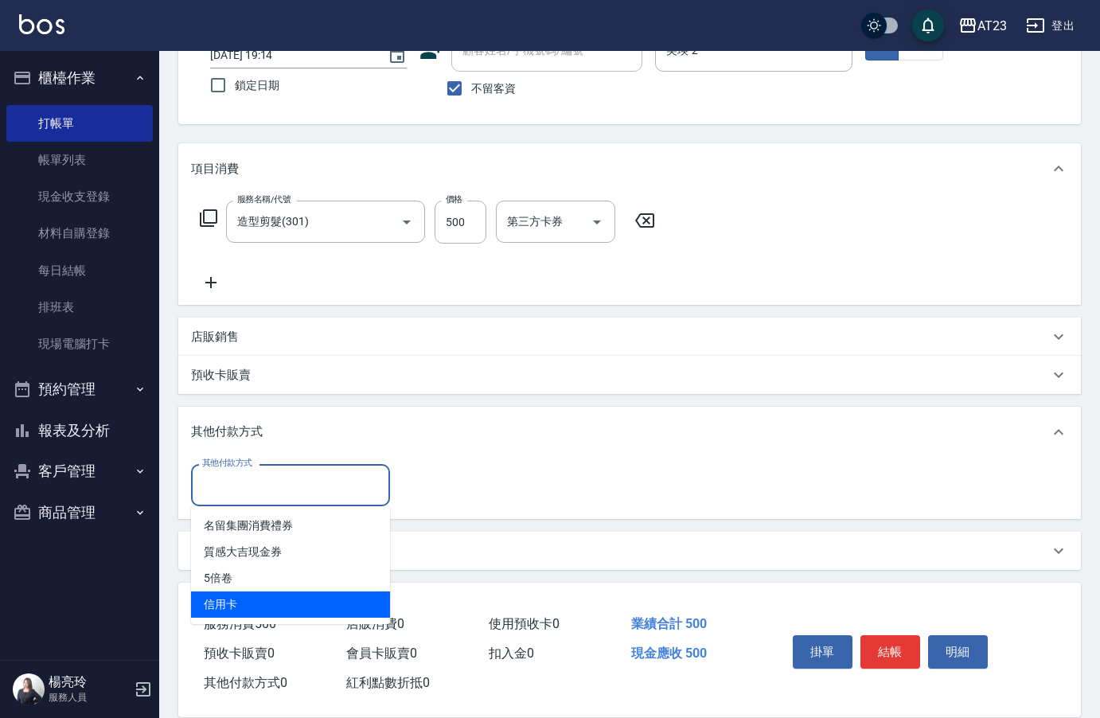
click at [225, 603] on span "信用卡" at bounding box center [290, 605] width 199 height 26
type input "信用卡"
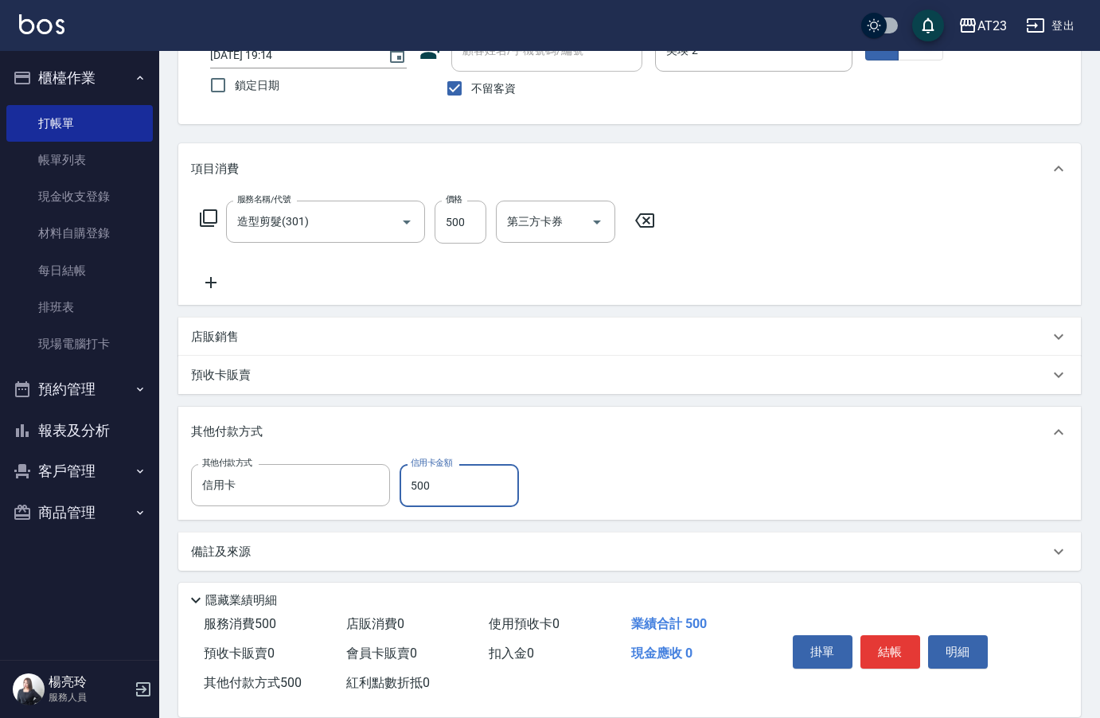
type input "500"
click at [861, 459] on div "其他付款方式 信用卡 其他付款方式 信用卡金額 500 信用卡金額" at bounding box center [629, 489] width 903 height 62
click at [888, 657] on button "結帳" at bounding box center [891, 651] width 60 height 33
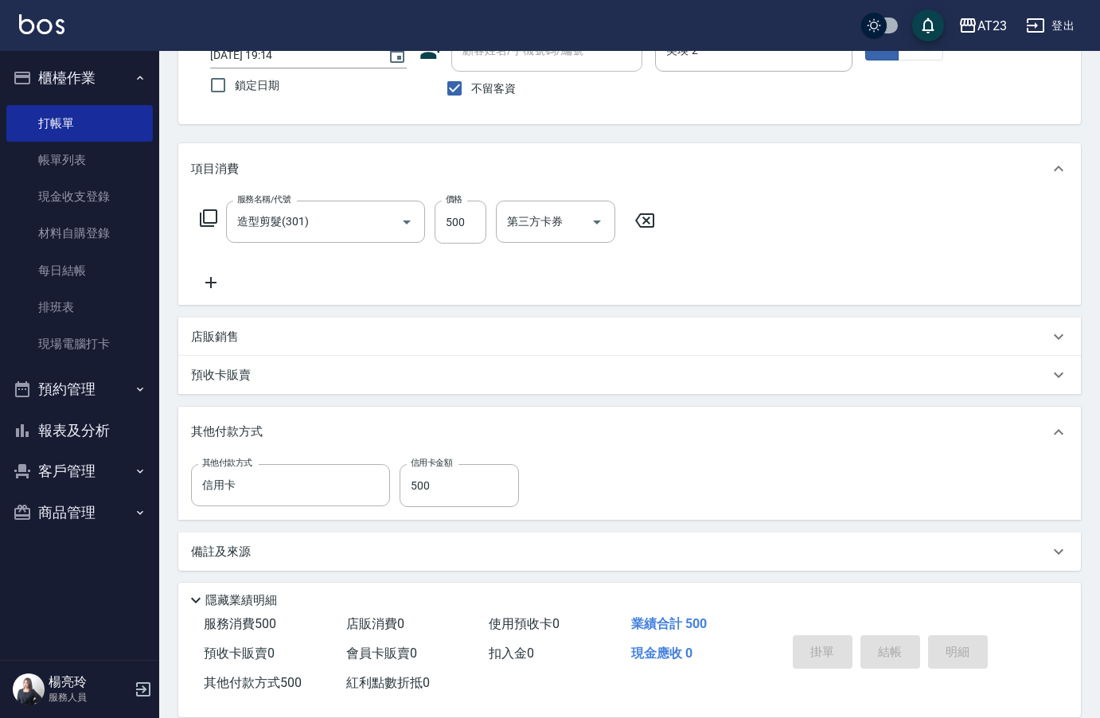
type input "2025/09/21 19:15"
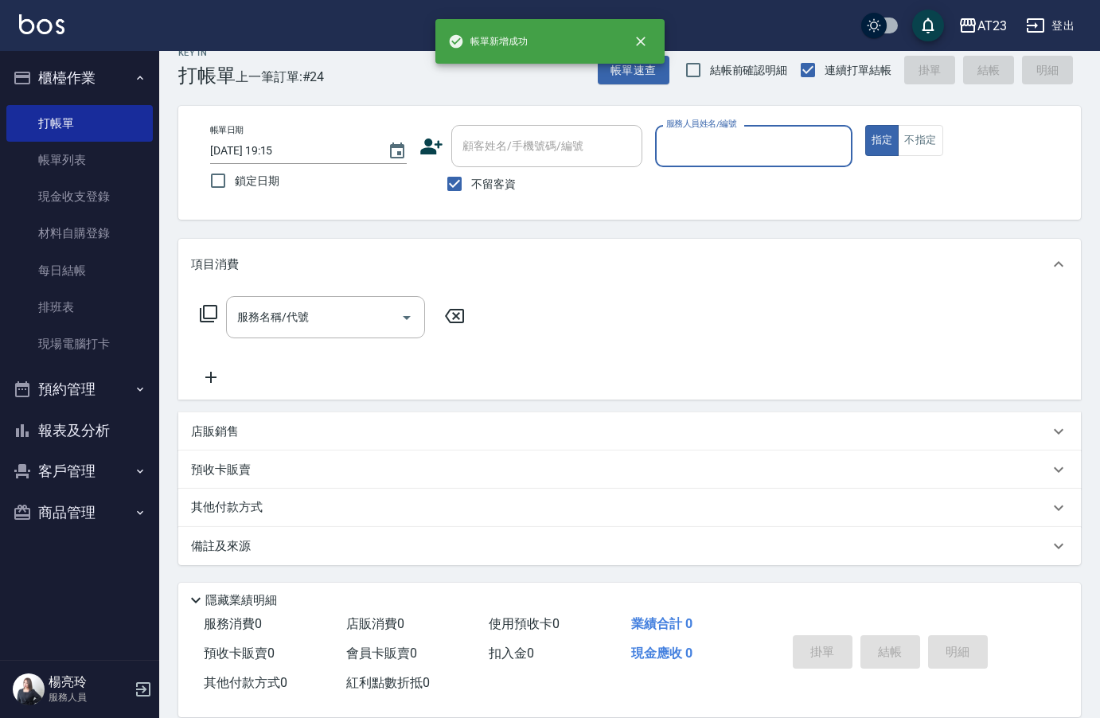
scroll to position [22, 0]
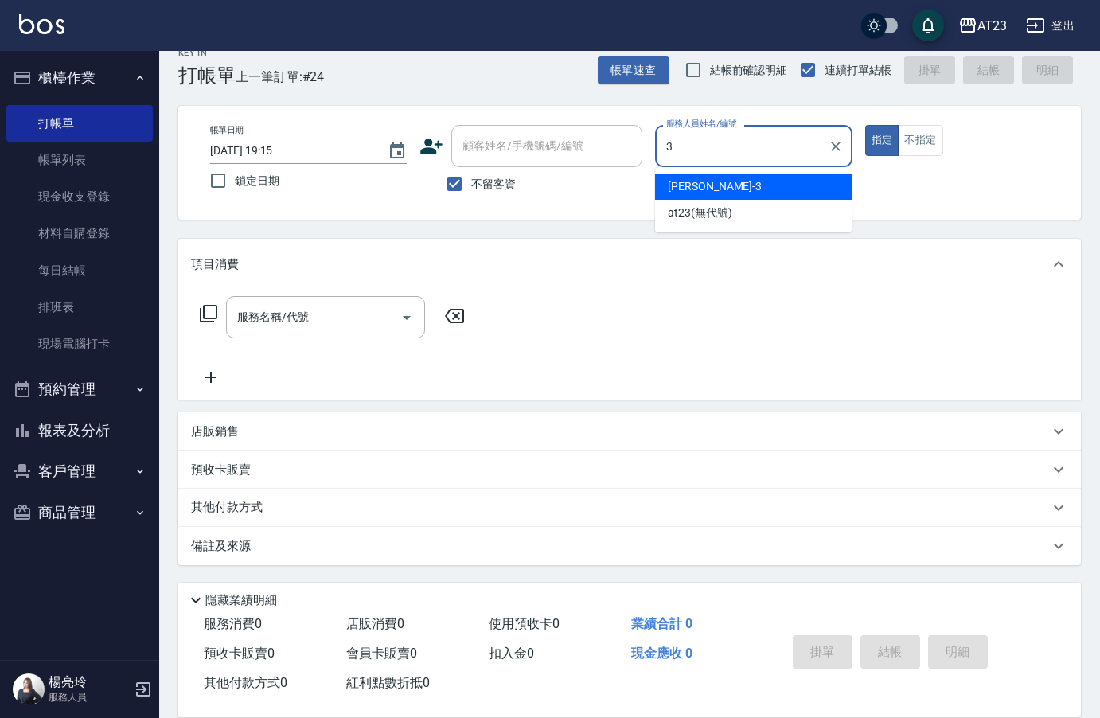
type input "Lisa-3"
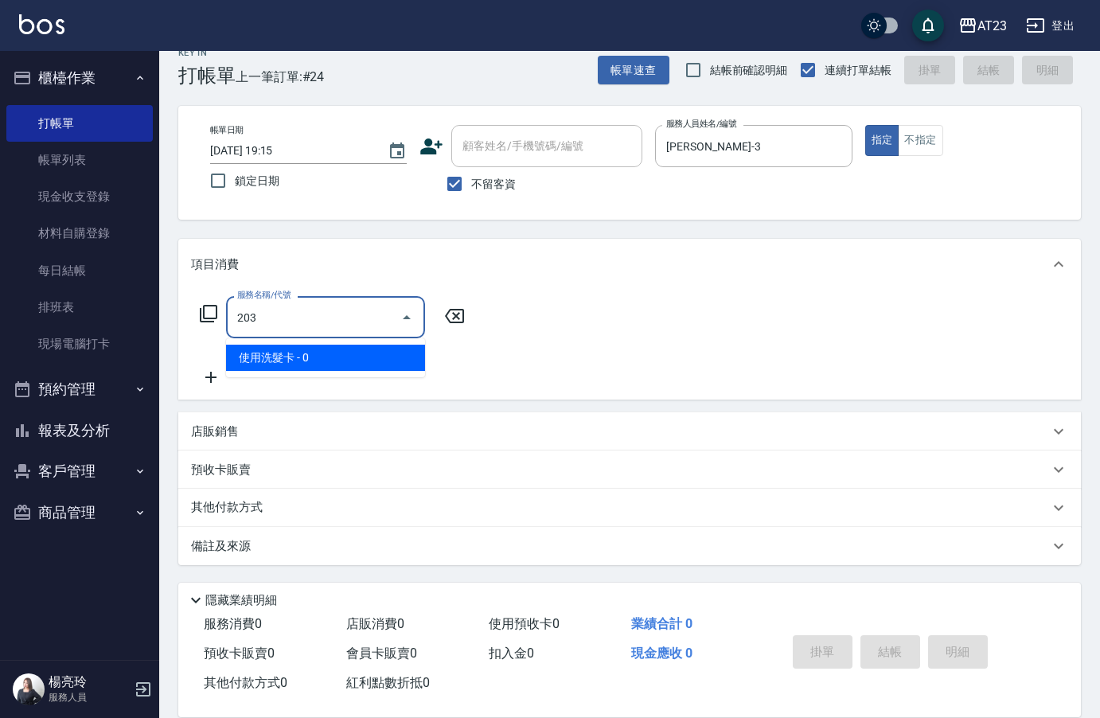
type input "使用洗髮卡(203)"
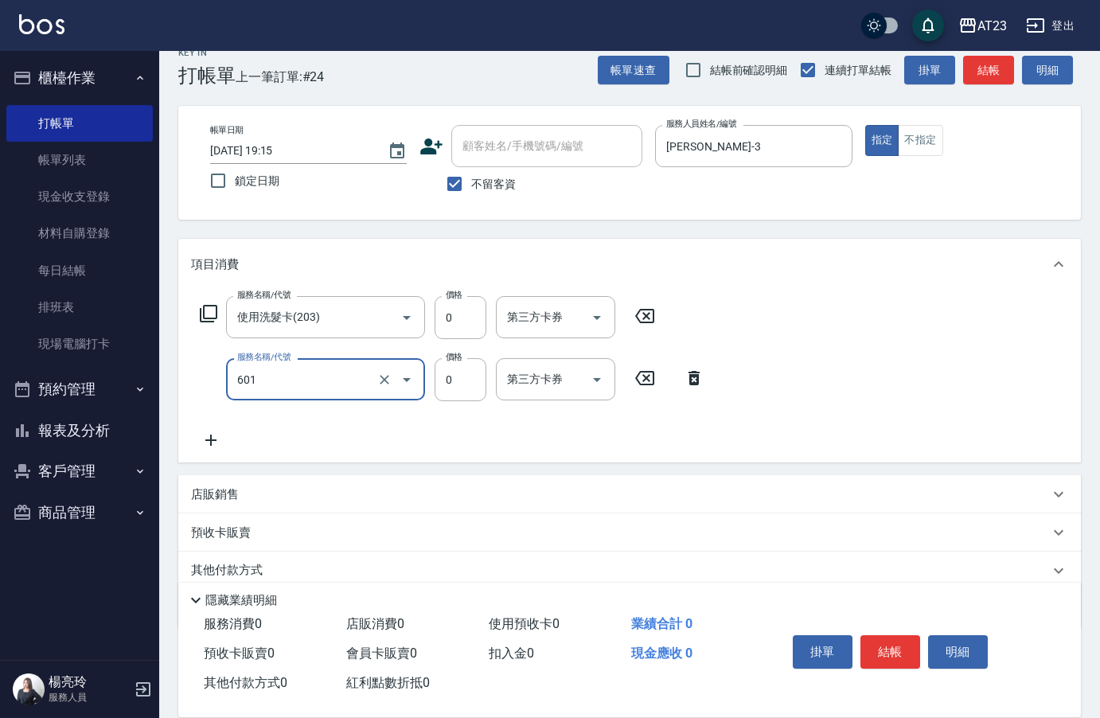
type input "自備護髮使用(601)"
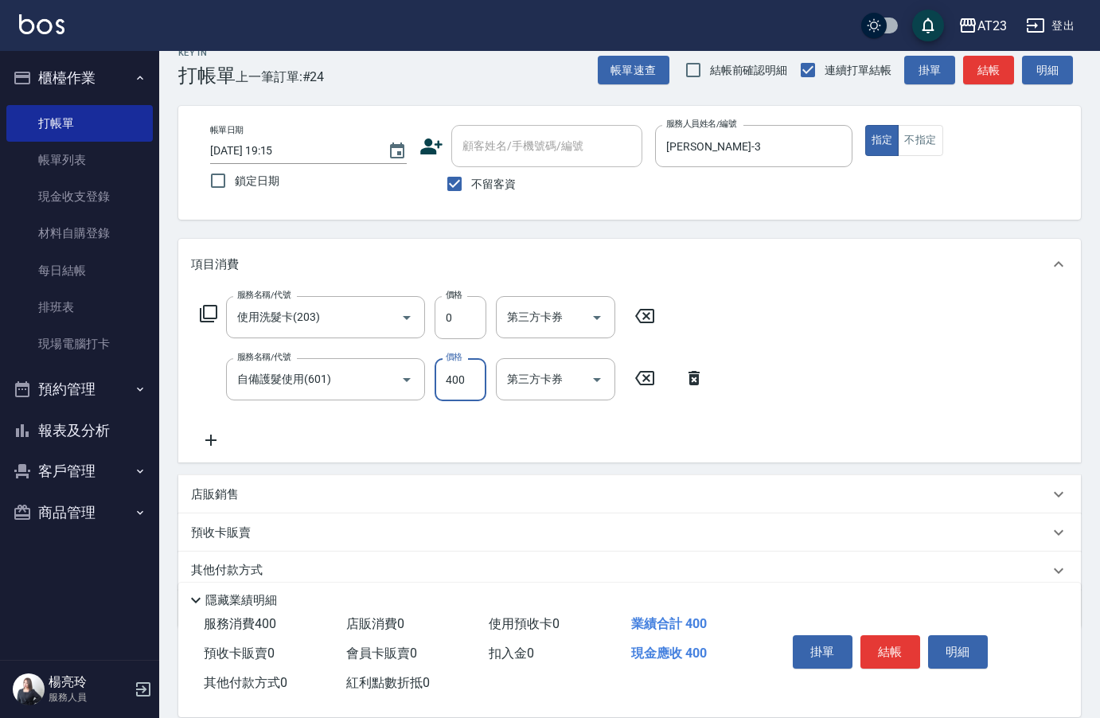
type input "400"
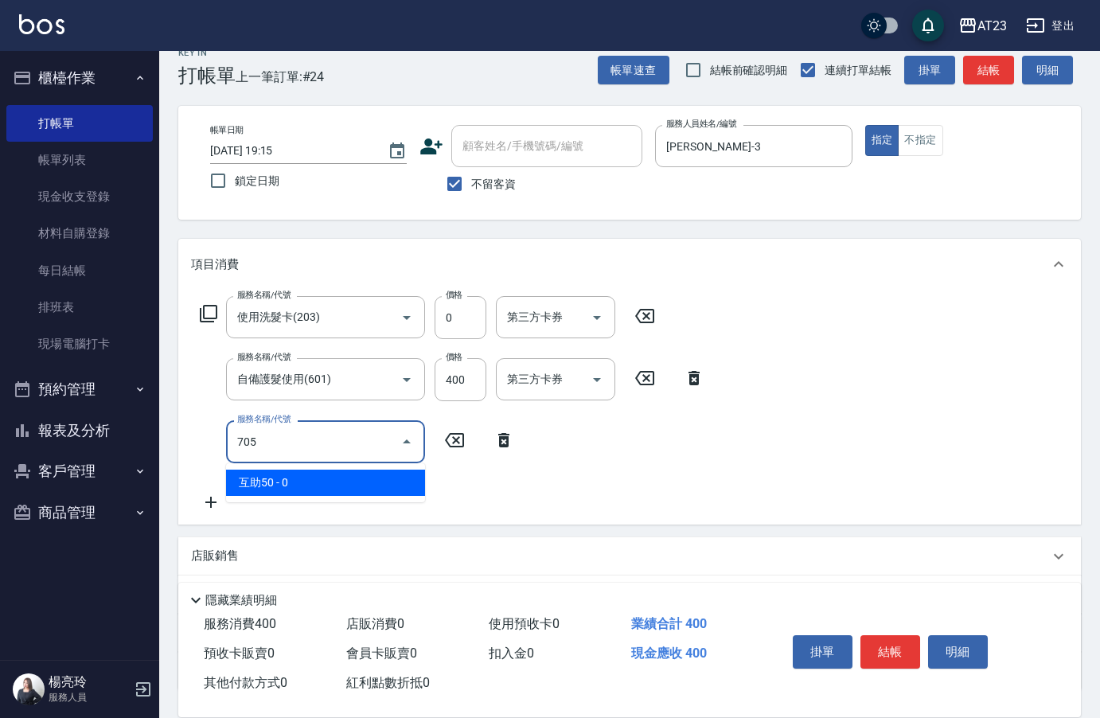
type input "互助50(705)"
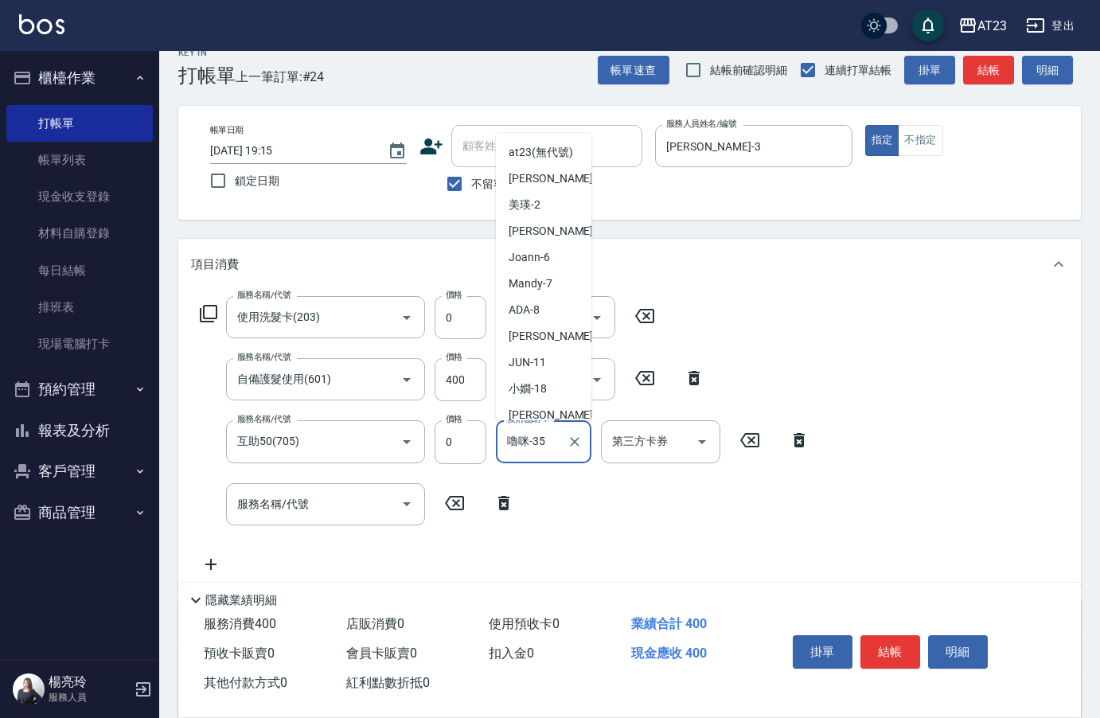
click at [541, 452] on input "嚕咪-35" at bounding box center [531, 442] width 57 height 28
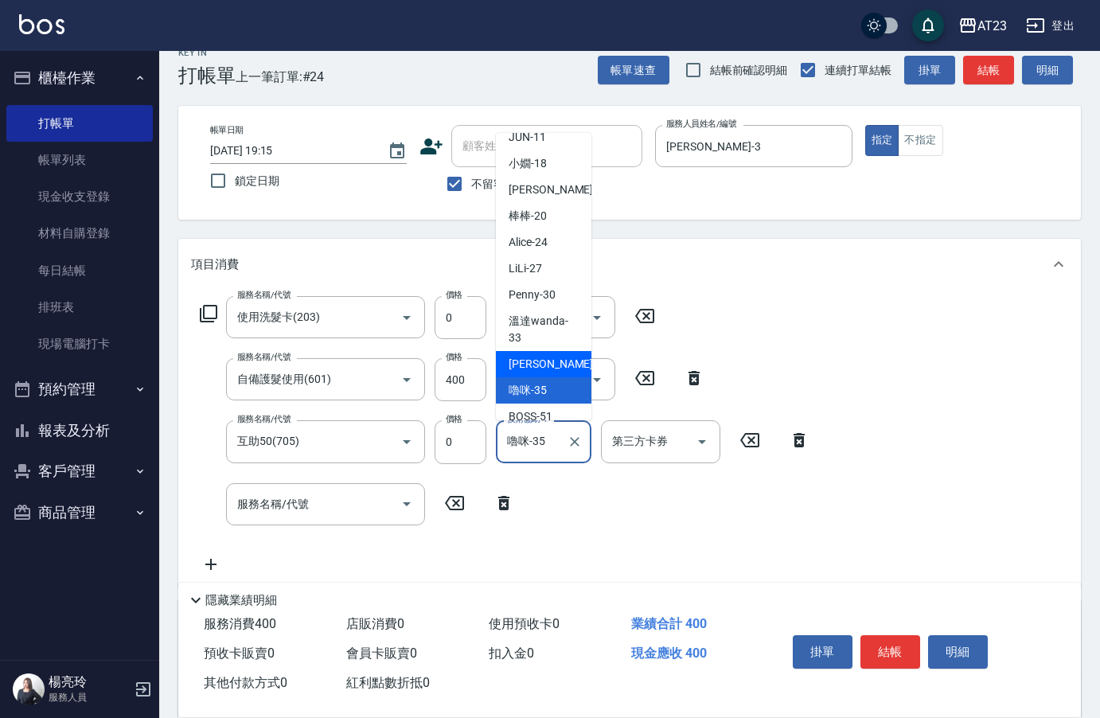
click at [557, 377] on div "Amy -34" at bounding box center [544, 364] width 96 height 26
type input "[PERSON_NAME]-34"
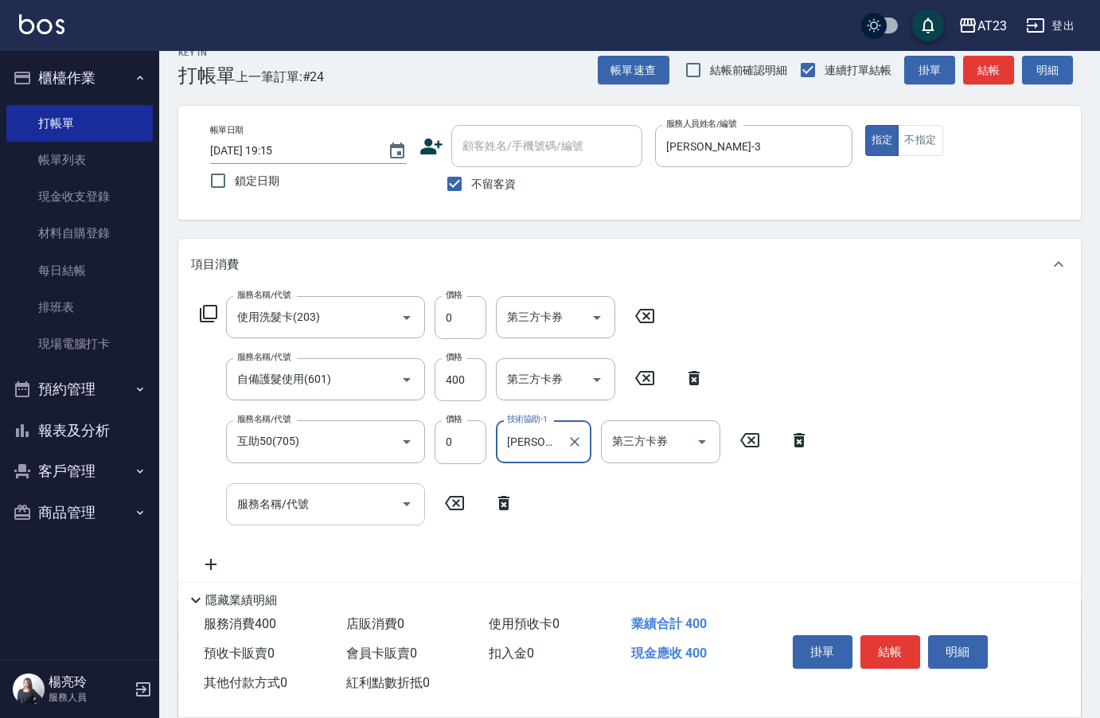
click at [385, 514] on input "服務名稱/代號" at bounding box center [313, 504] width 161 height 28
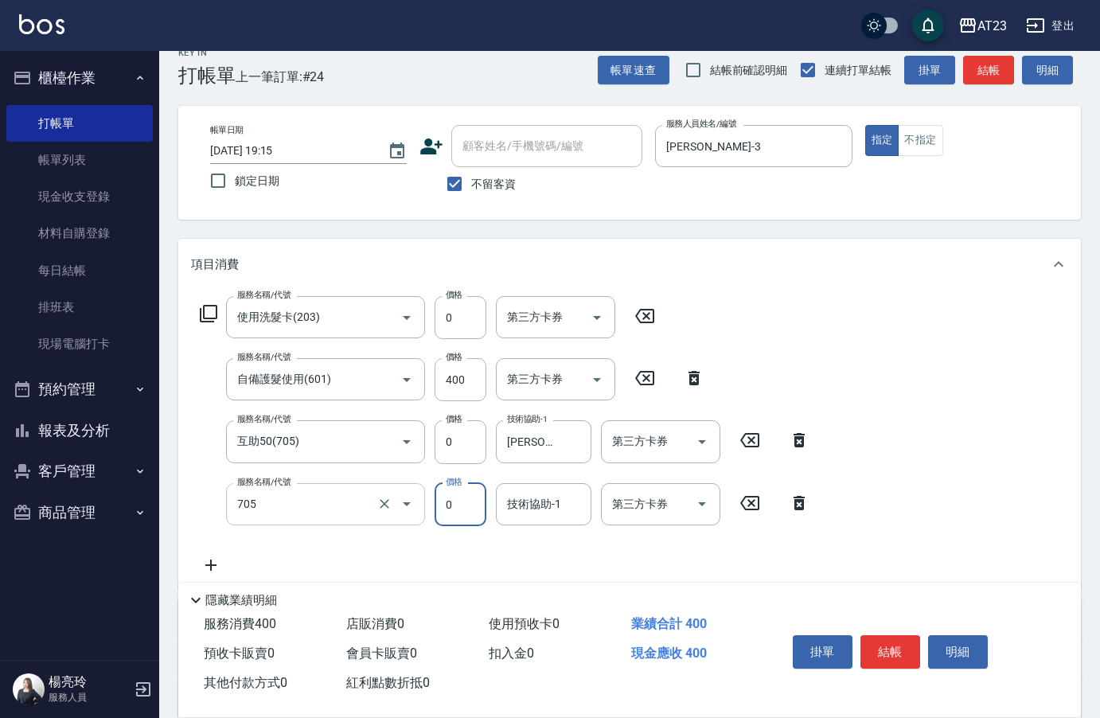
type input "互助50(705)"
type input "[PERSON_NAME]-34"
click at [916, 654] on button "結帳" at bounding box center [891, 651] width 60 height 33
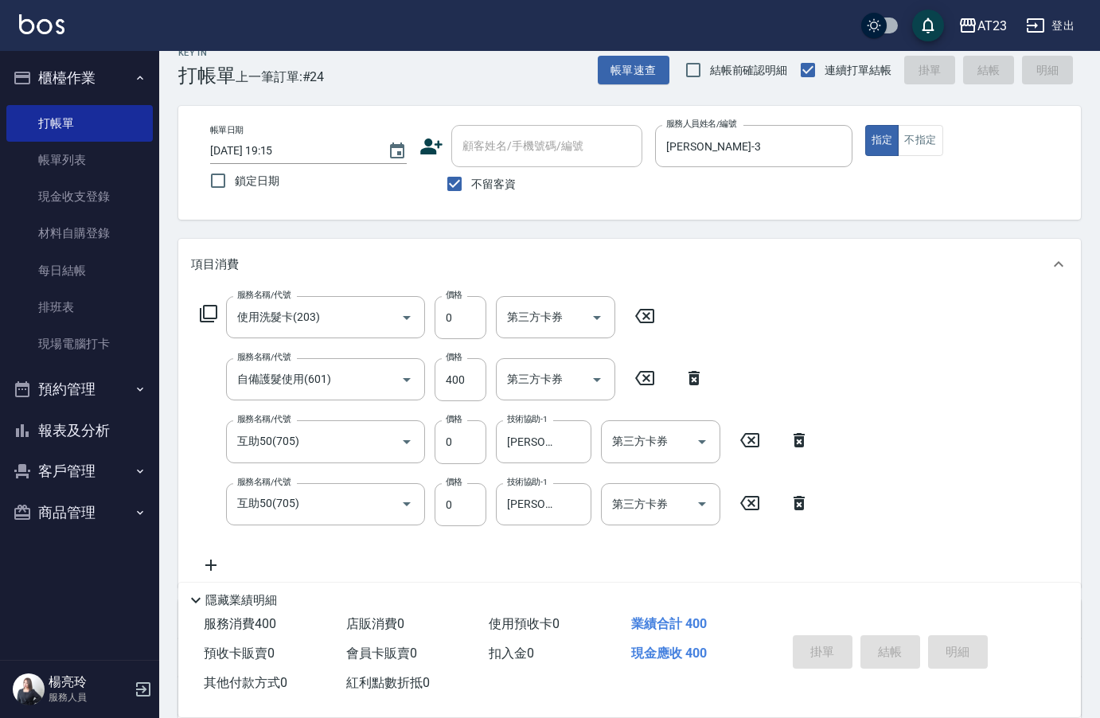
type input "2025/09/21 19:30"
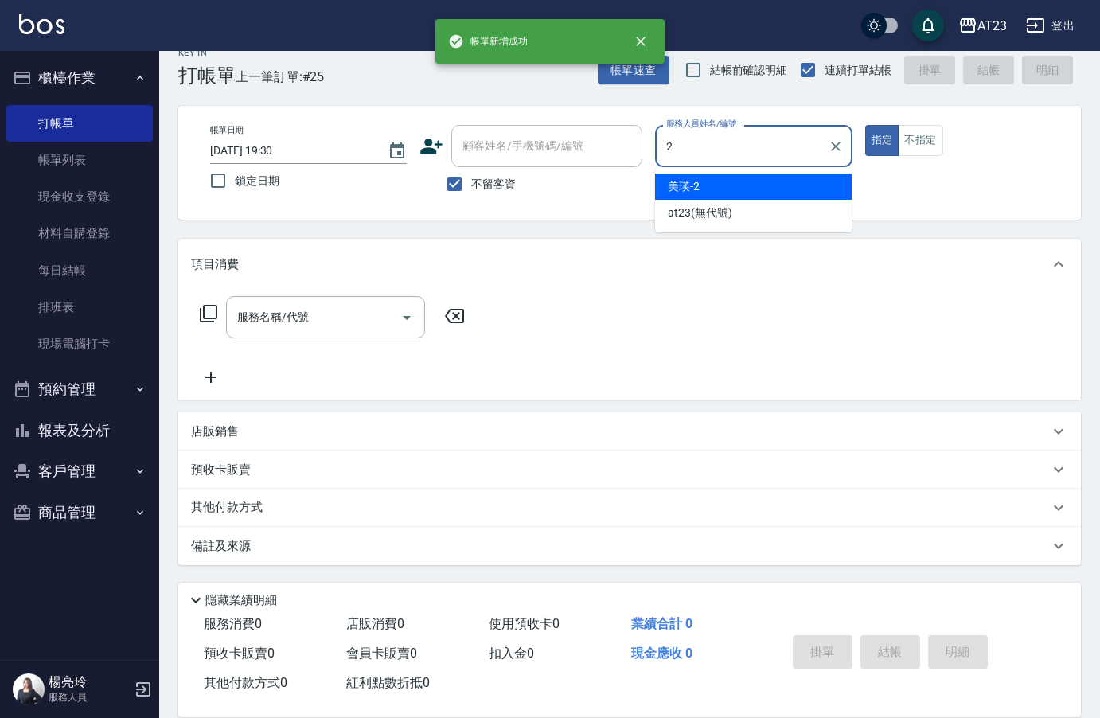
type input "美瑛-2"
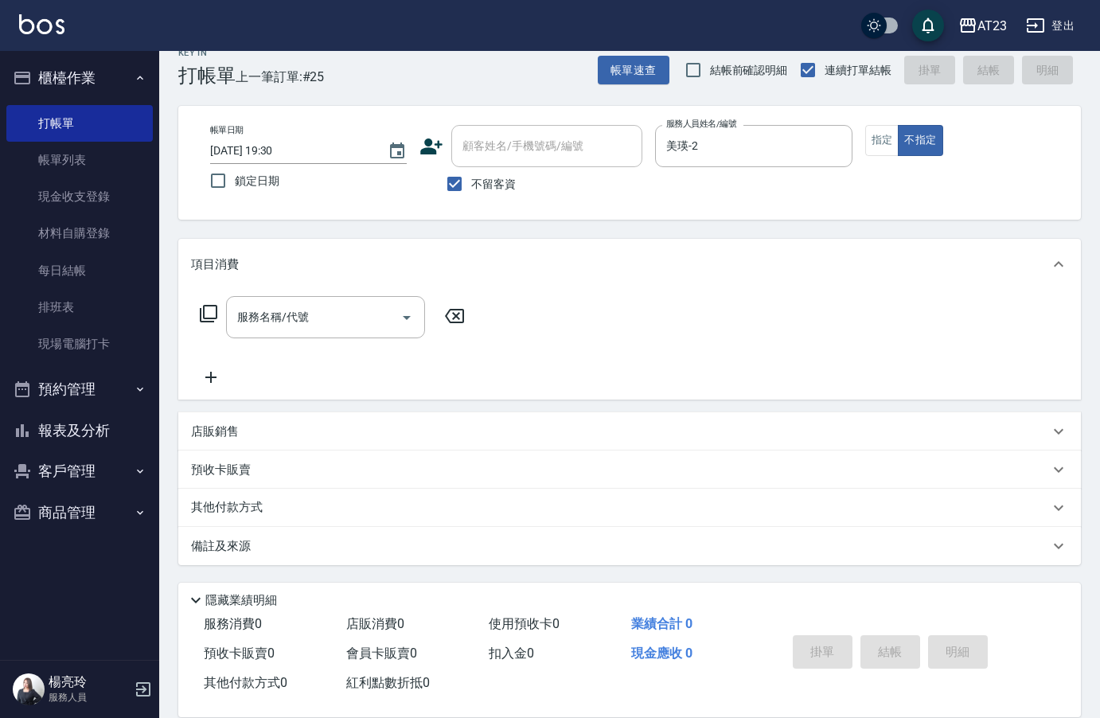
click at [209, 316] on icon at bounding box center [208, 313] width 19 height 19
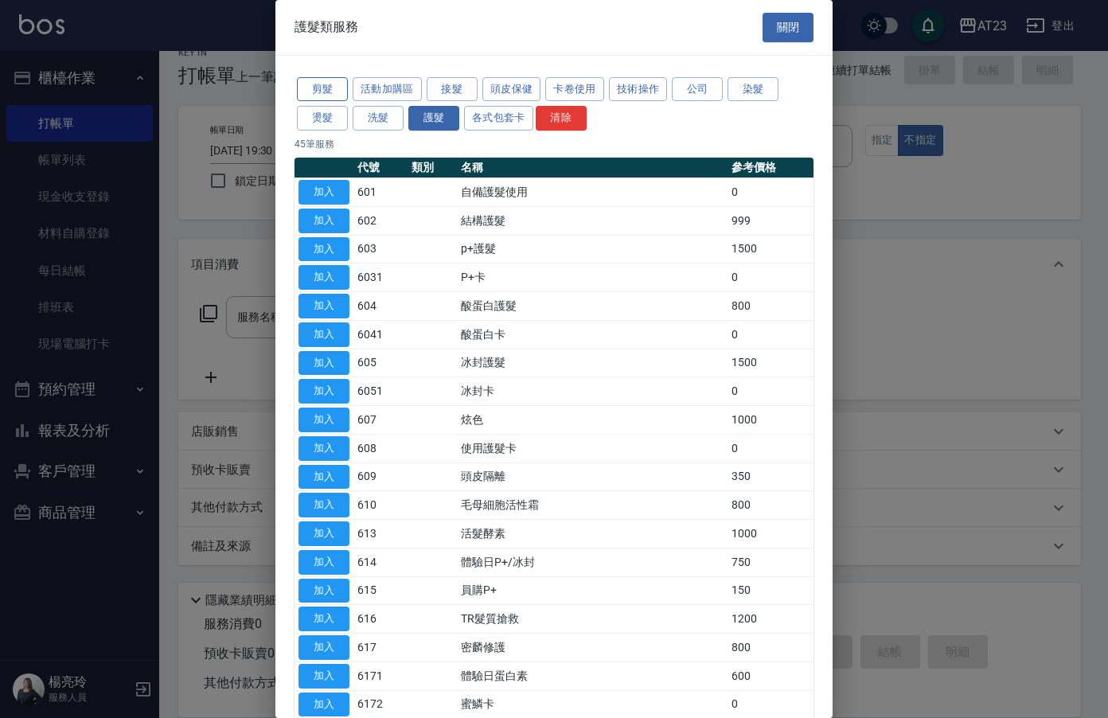
click at [318, 88] on button "剪髮" at bounding box center [322, 89] width 51 height 25
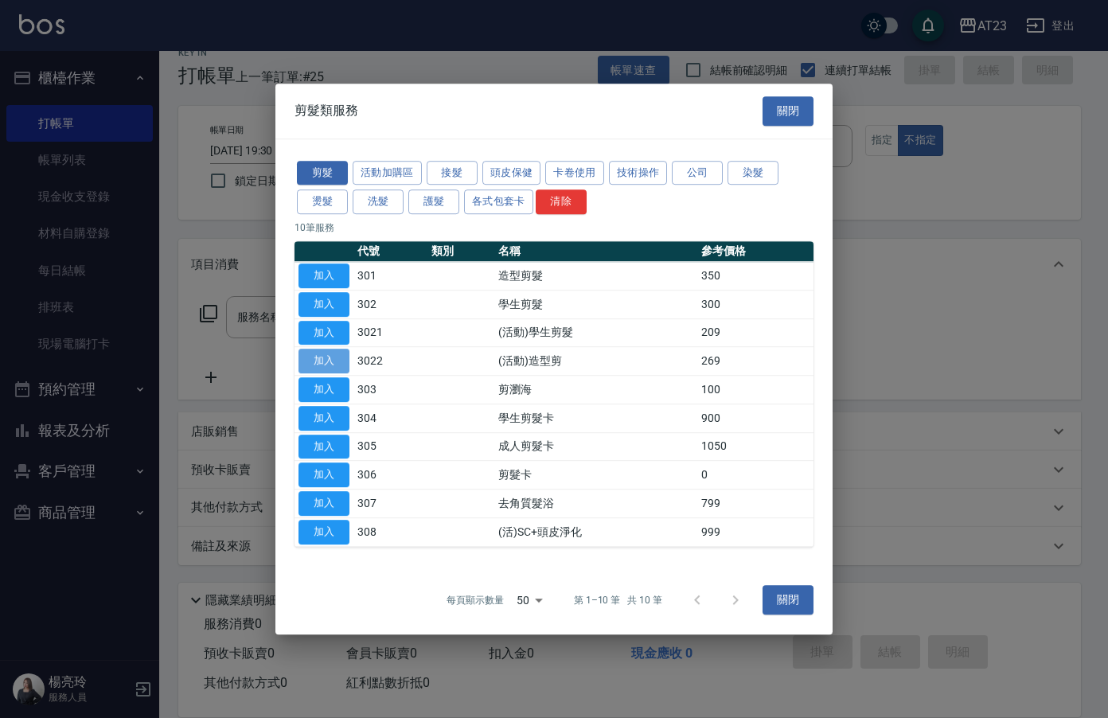
click at [346, 359] on button "加入" at bounding box center [324, 361] width 51 height 25
type input "(活動)造型剪(3022)"
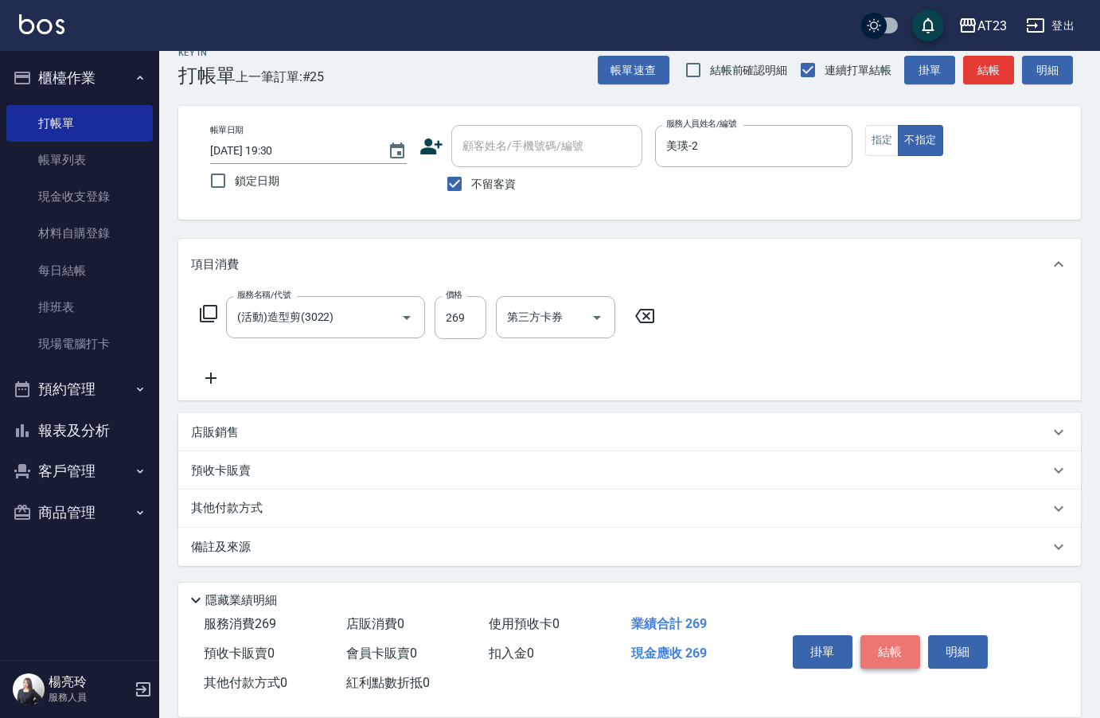
click at [889, 635] on button "結帳" at bounding box center [891, 651] width 60 height 33
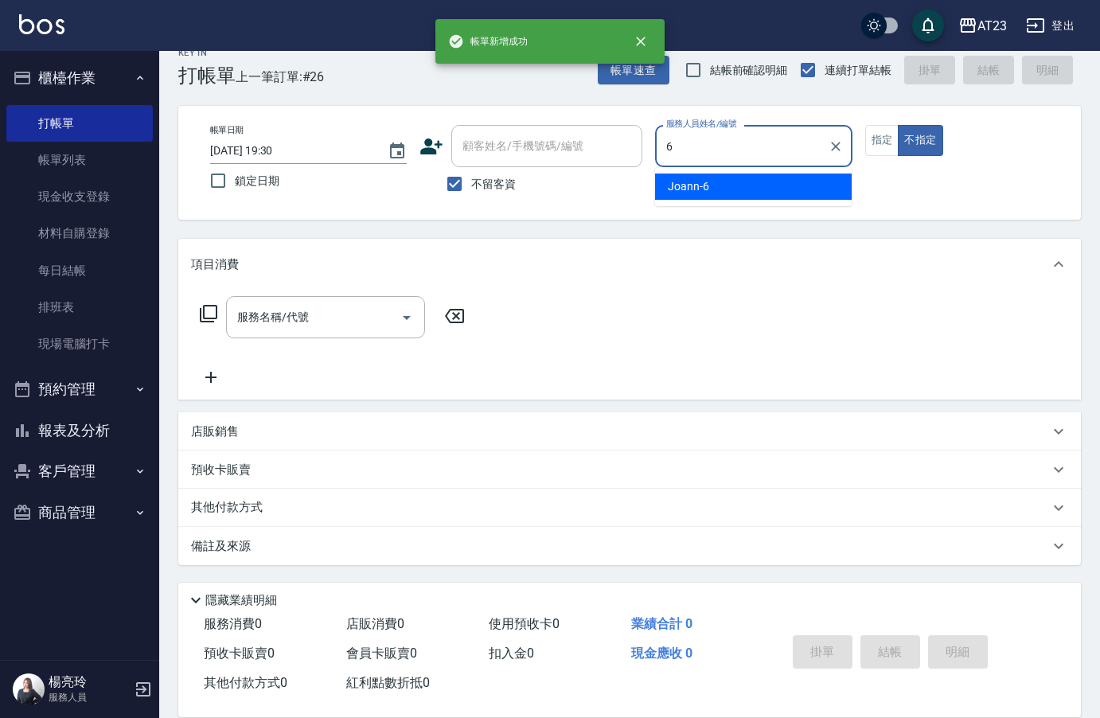
type input "Joann-6"
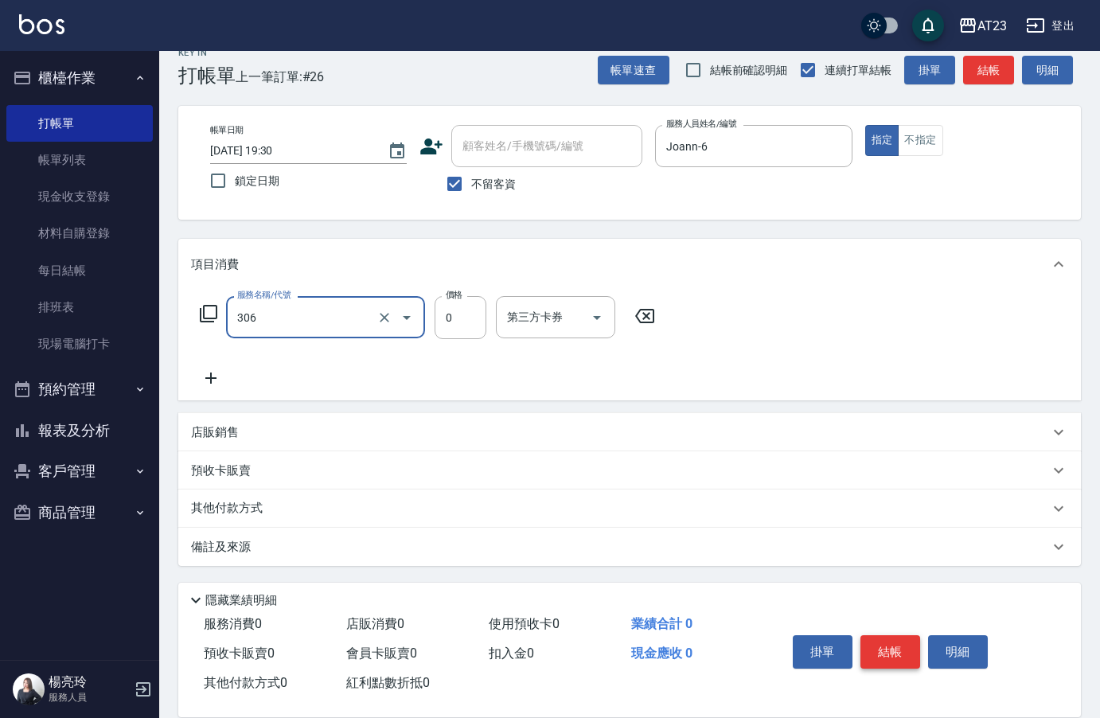
type input "剪髮卡(306)"
click at [889, 635] on button "結帳" at bounding box center [891, 651] width 60 height 33
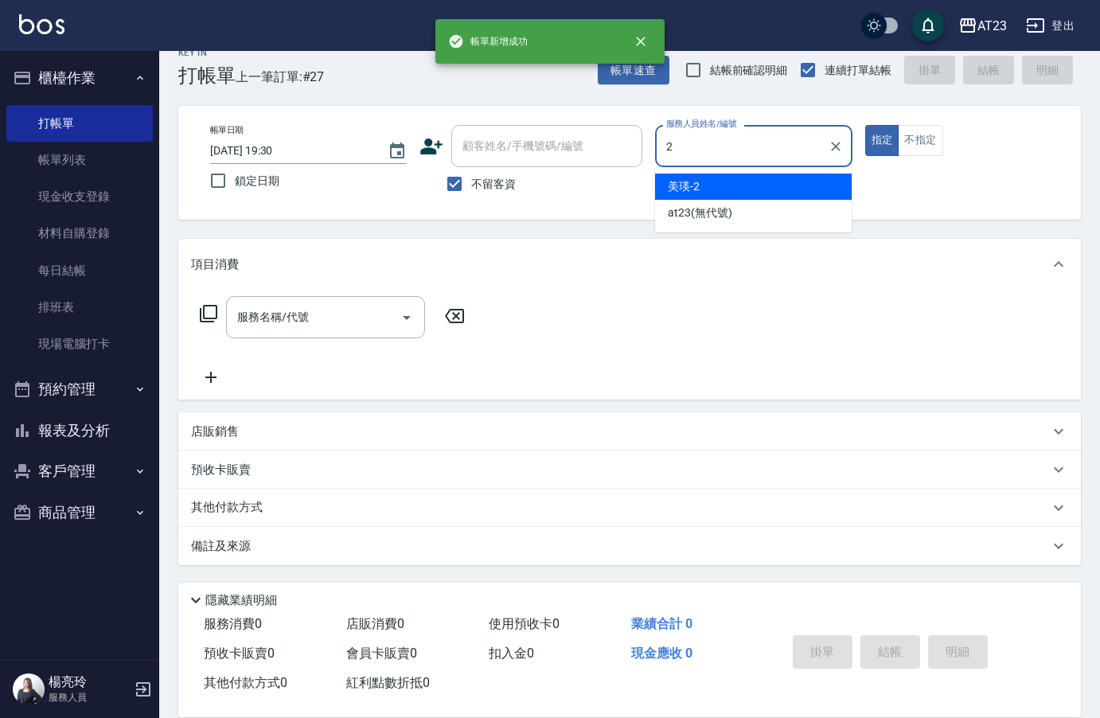
type input "美瑛-2"
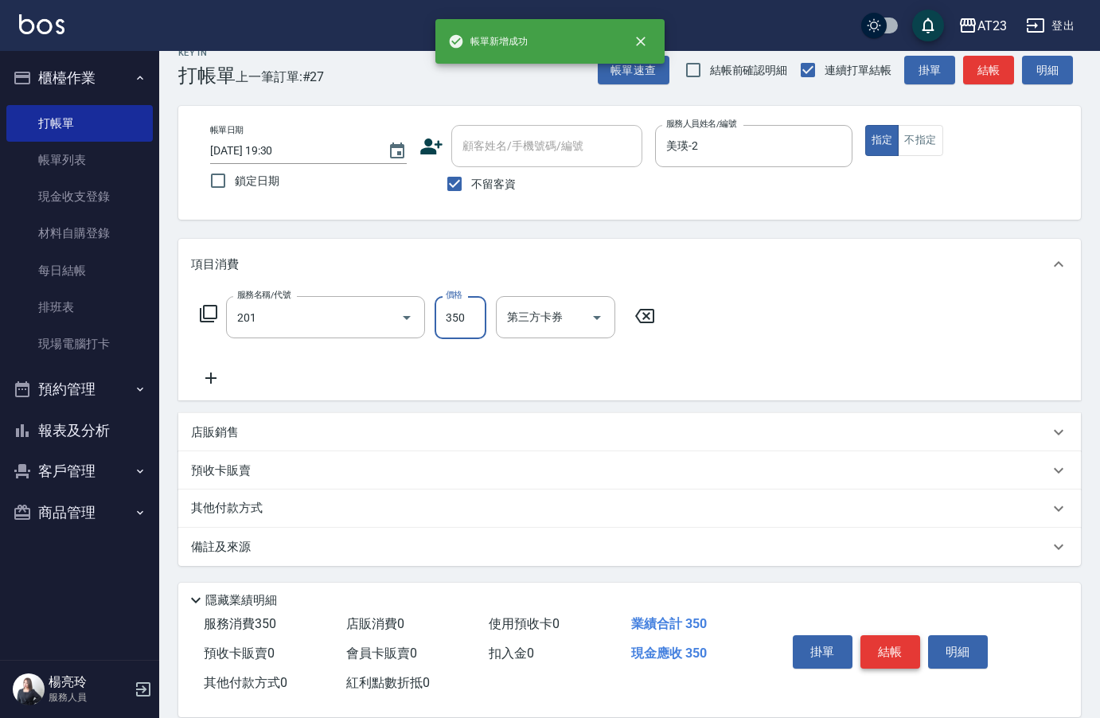
type input "一般洗髮(201)"
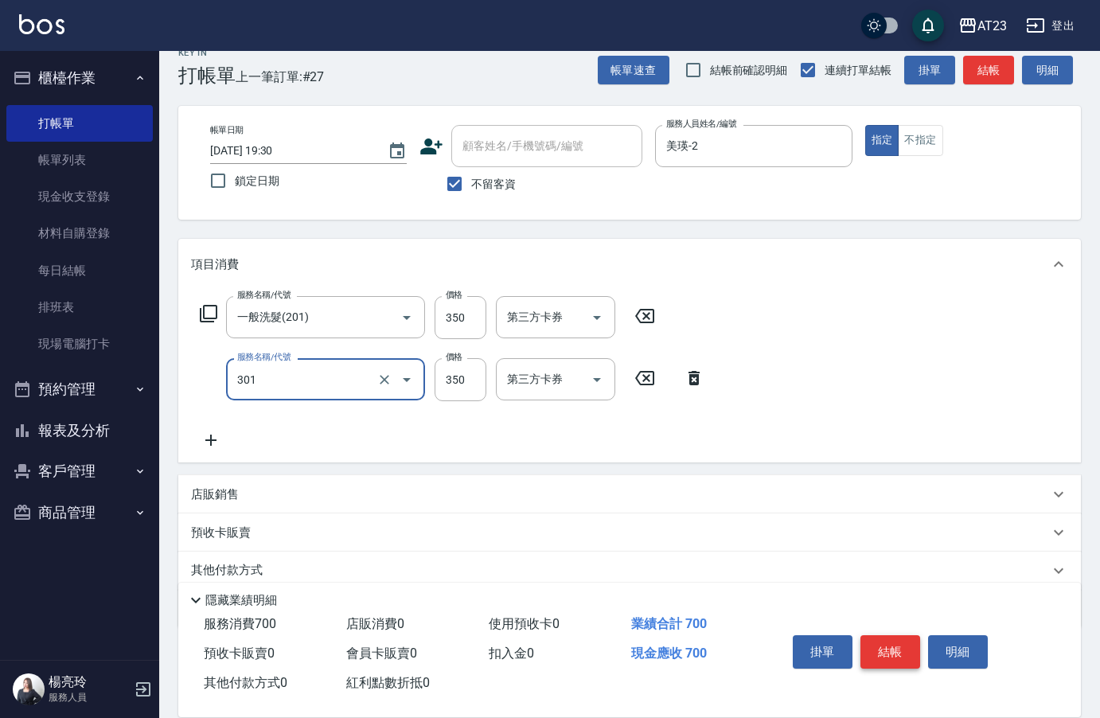
type input "造型剪髮(301)"
type input "500"
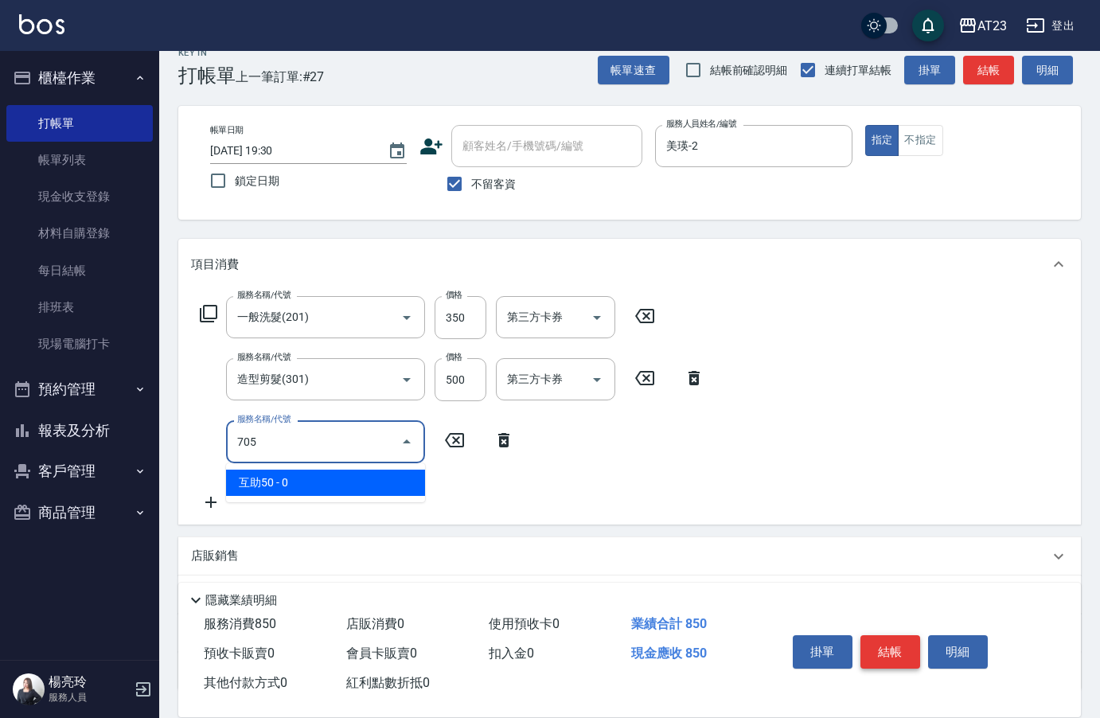
type input "互助50(705)"
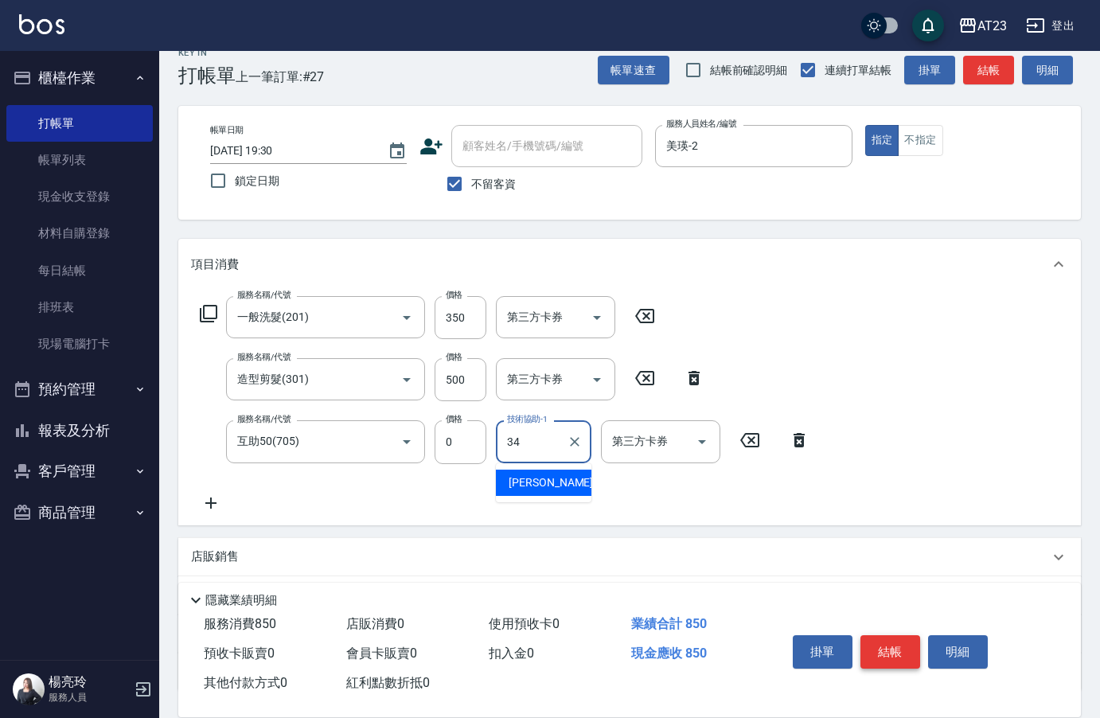
type input "[PERSON_NAME]-34"
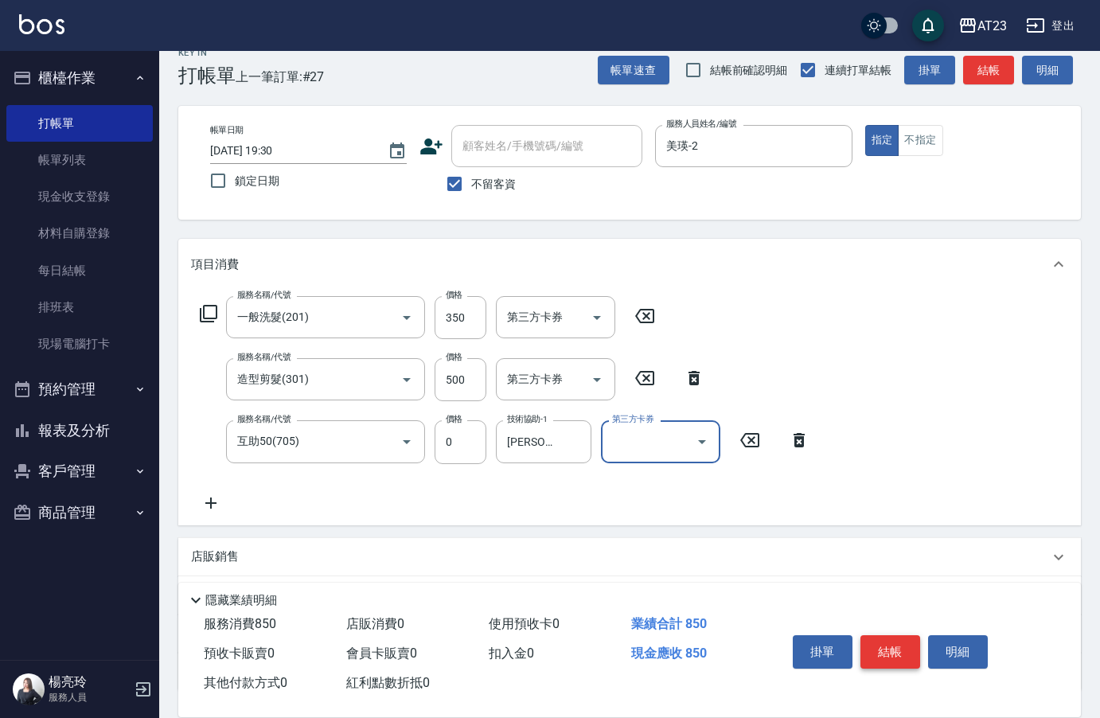
click at [889, 635] on button "結帳" at bounding box center [891, 651] width 60 height 33
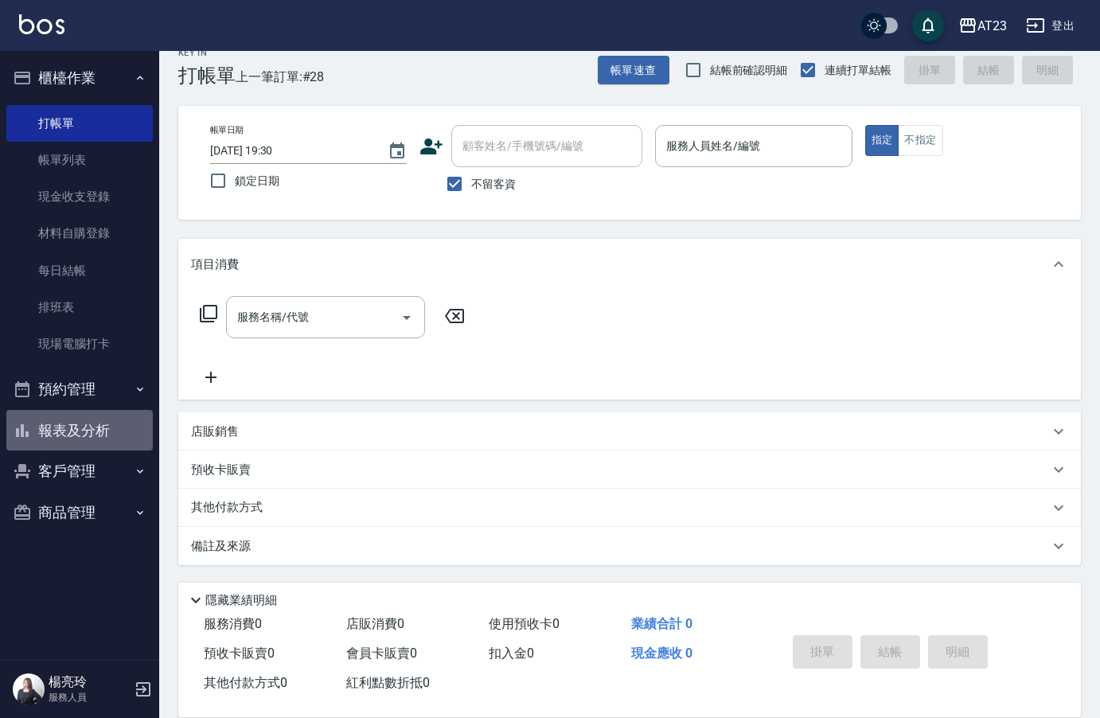
click at [104, 420] on button "報表及分析" at bounding box center [79, 430] width 146 height 41
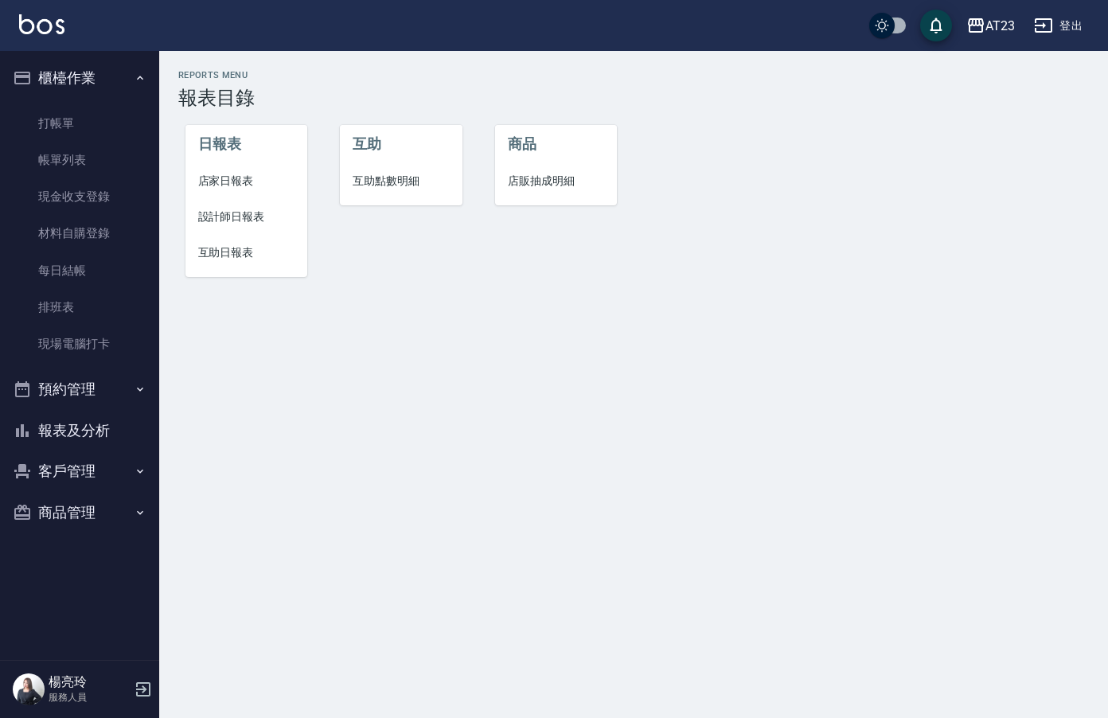
click at [236, 215] on span "設計師日報表" at bounding box center [246, 217] width 97 height 17
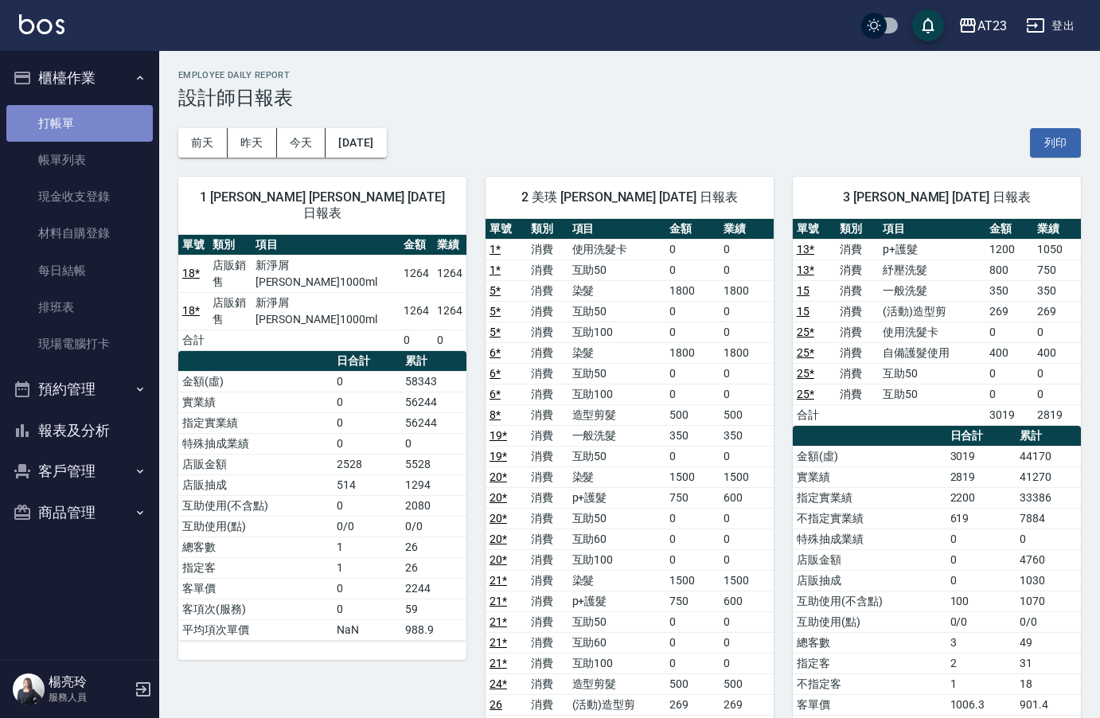
click at [107, 123] on link "打帳單" at bounding box center [79, 123] width 146 height 37
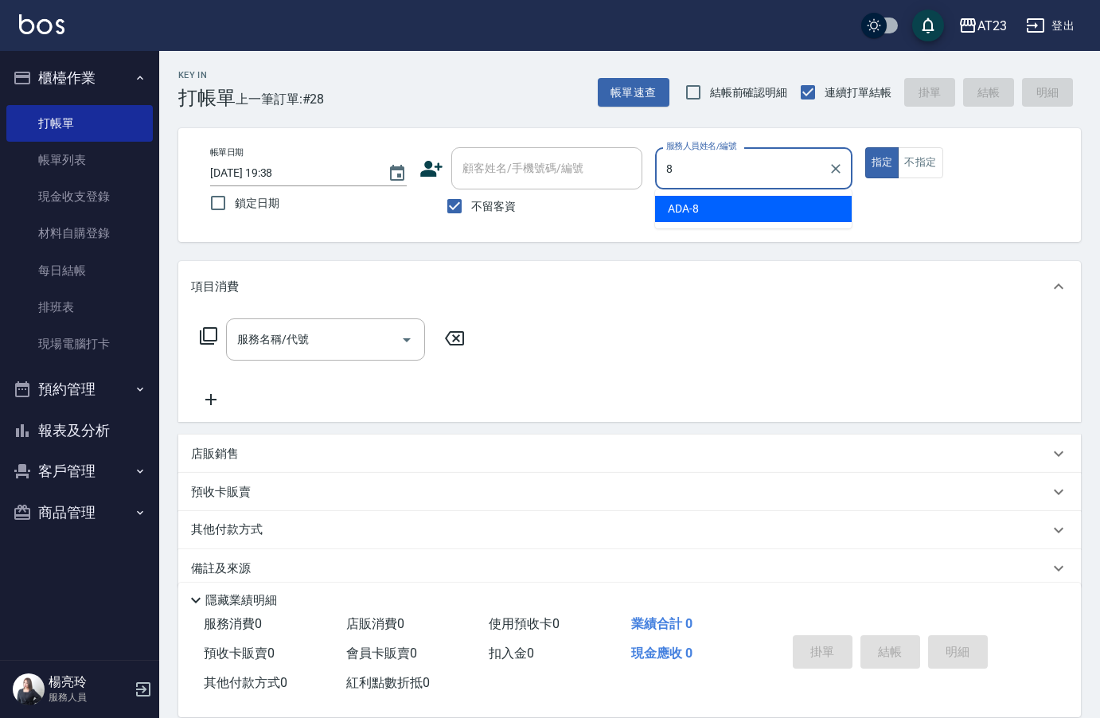
type input "ADA-8"
type button "true"
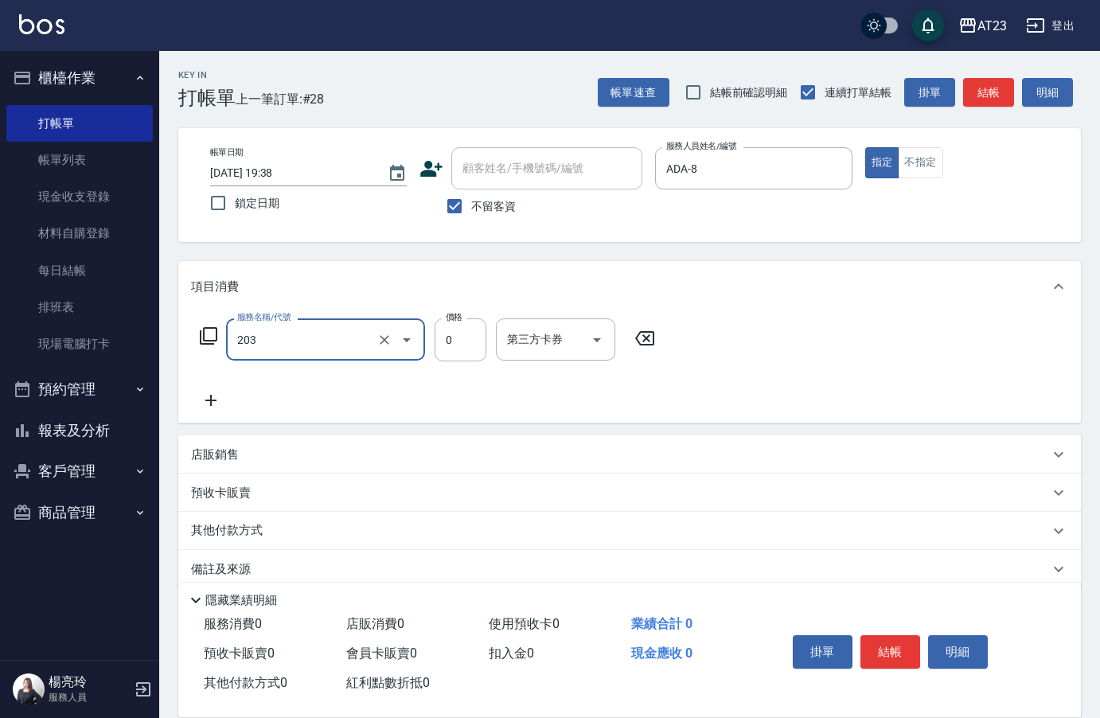
type input "使用洗髮卡(203)"
click at [885, 639] on button "結帳" at bounding box center [891, 651] width 60 height 33
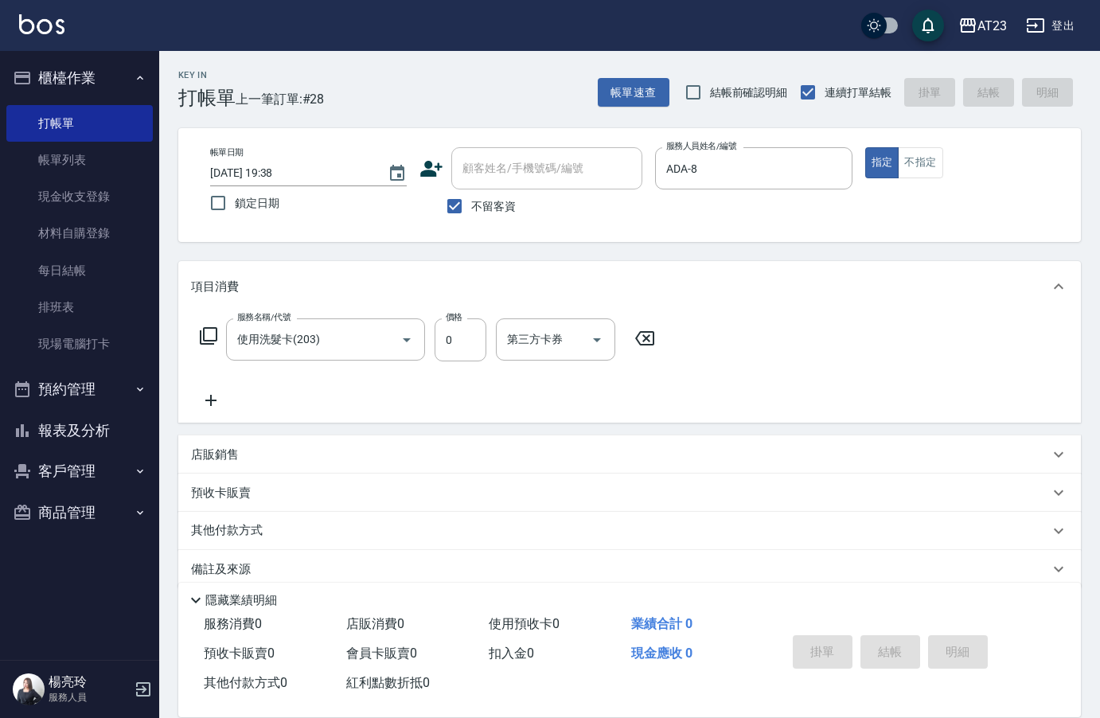
type input "2025/09/21 19:54"
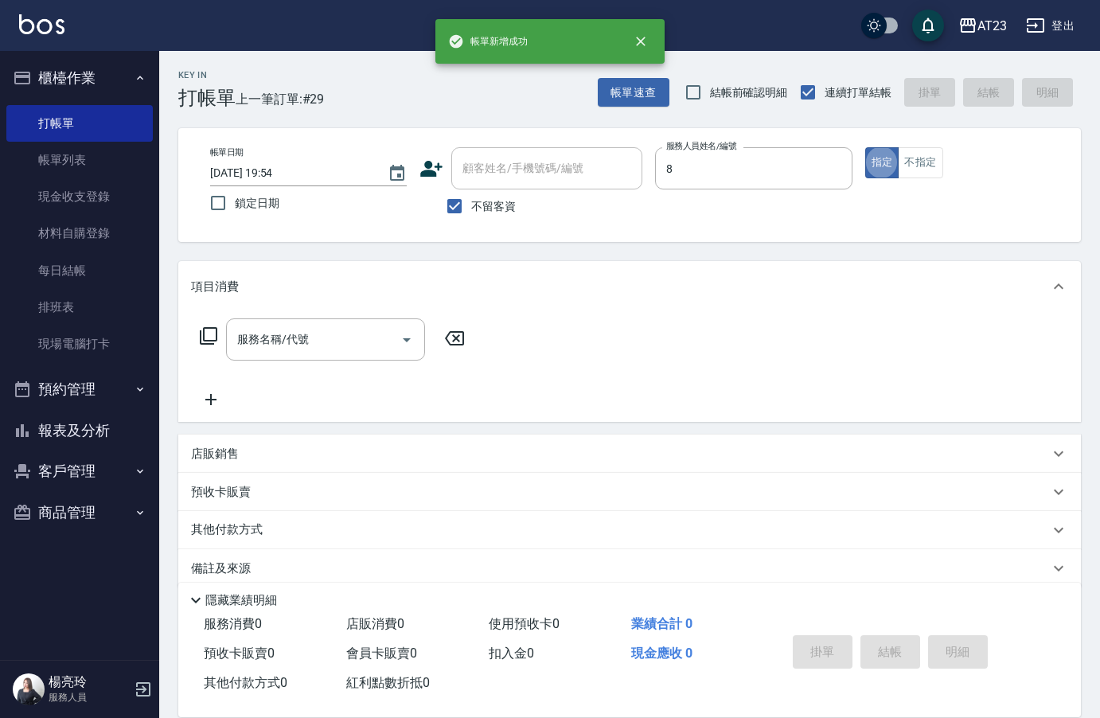
type input "ADA-8"
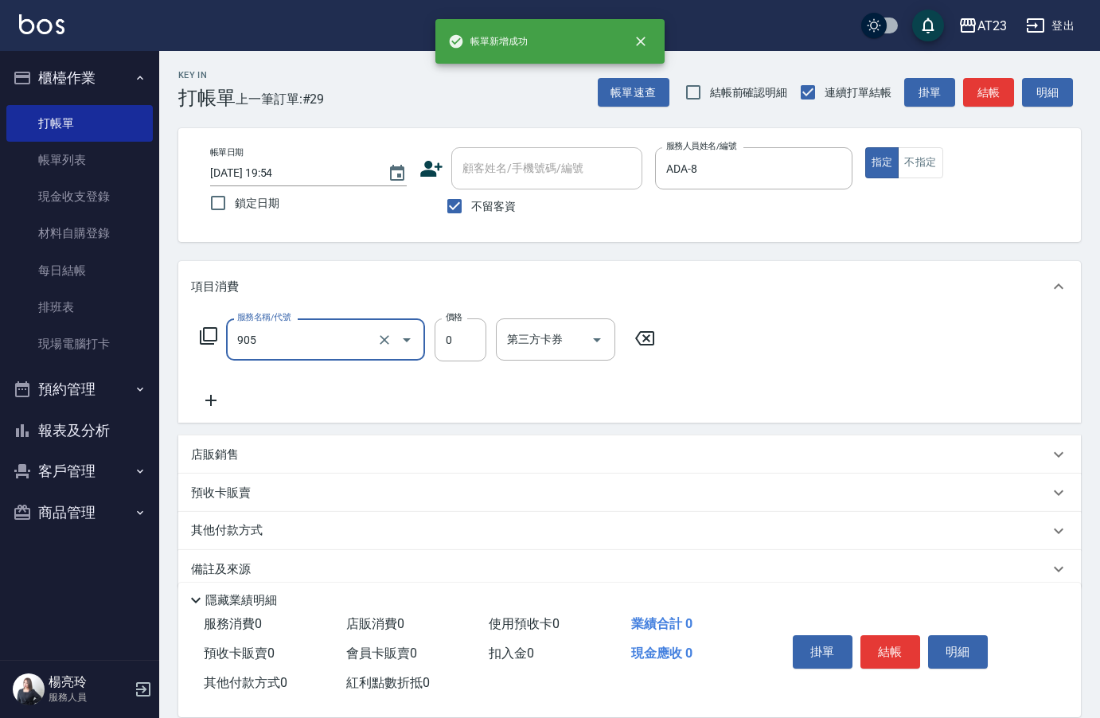
type input "頭皮卡使用(905)"
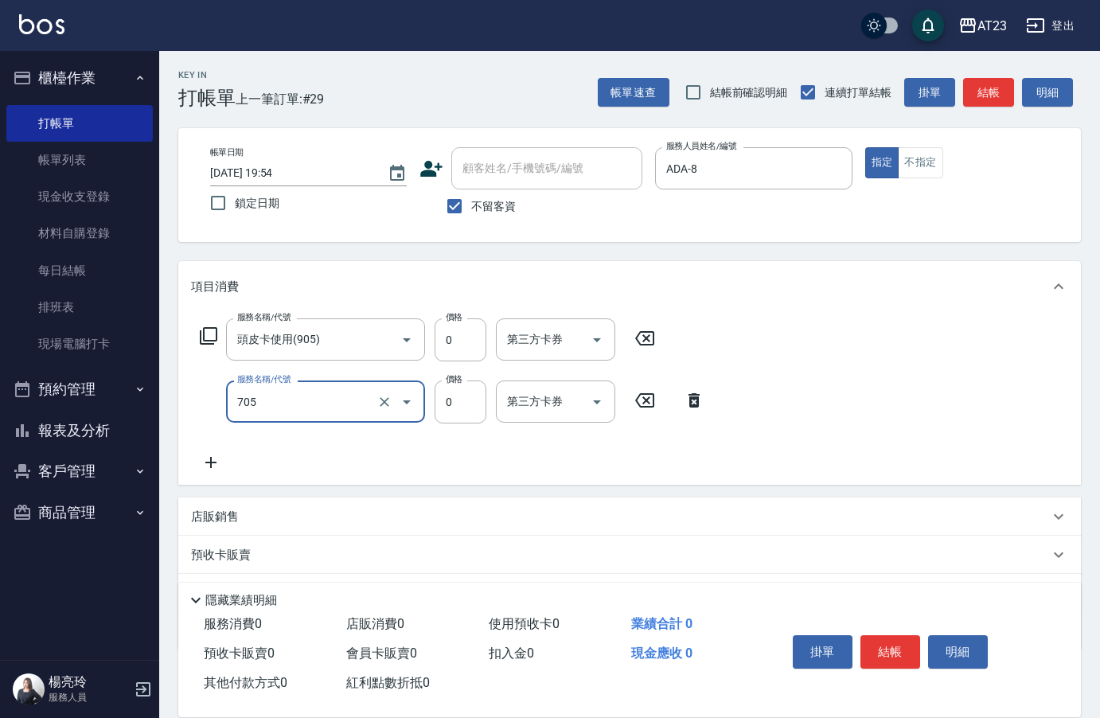
type input "互助50(705)"
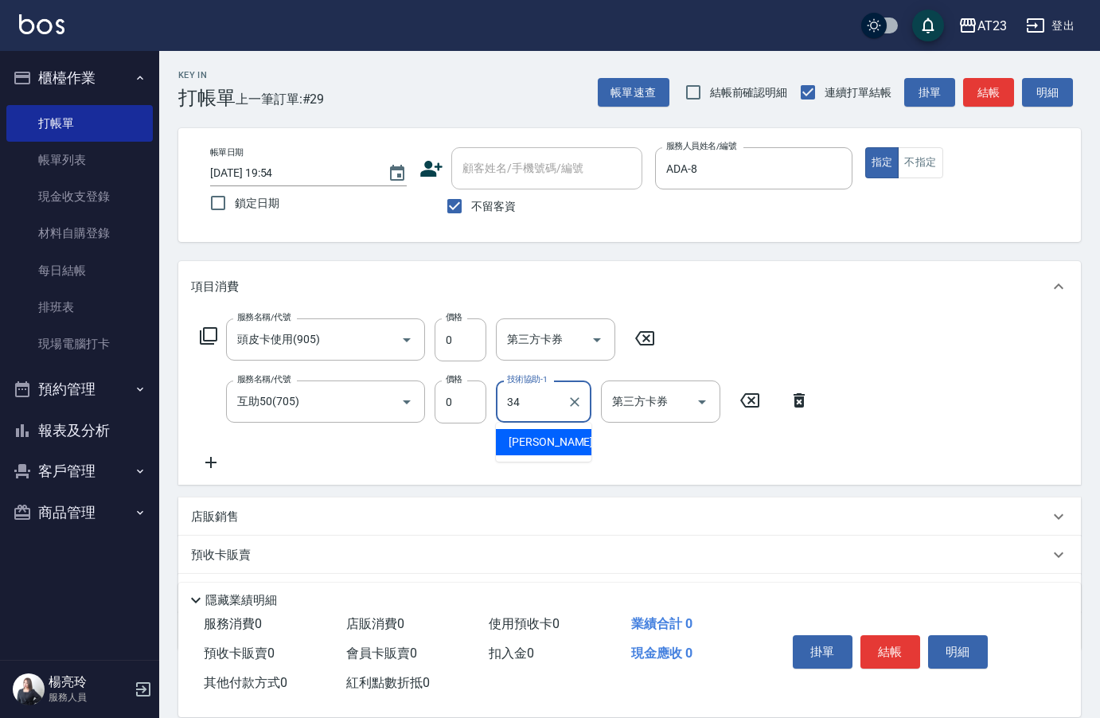
type input "[PERSON_NAME]-34"
click at [884, 639] on button "結帳" at bounding box center [891, 651] width 60 height 33
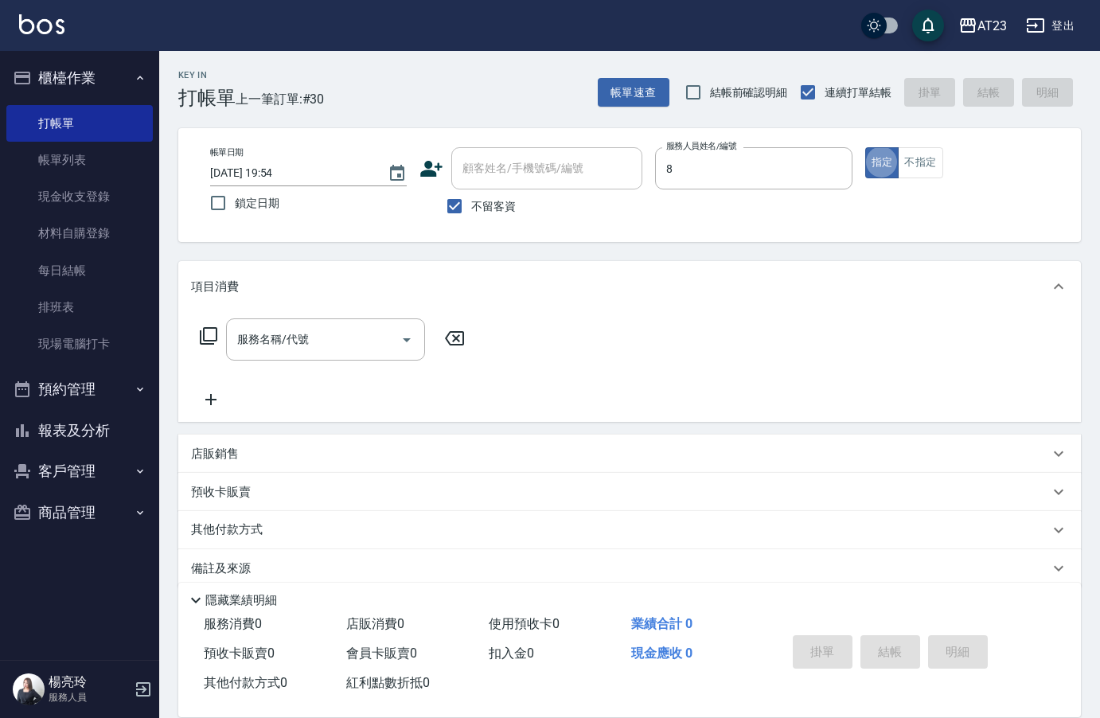
type input "ADA-8"
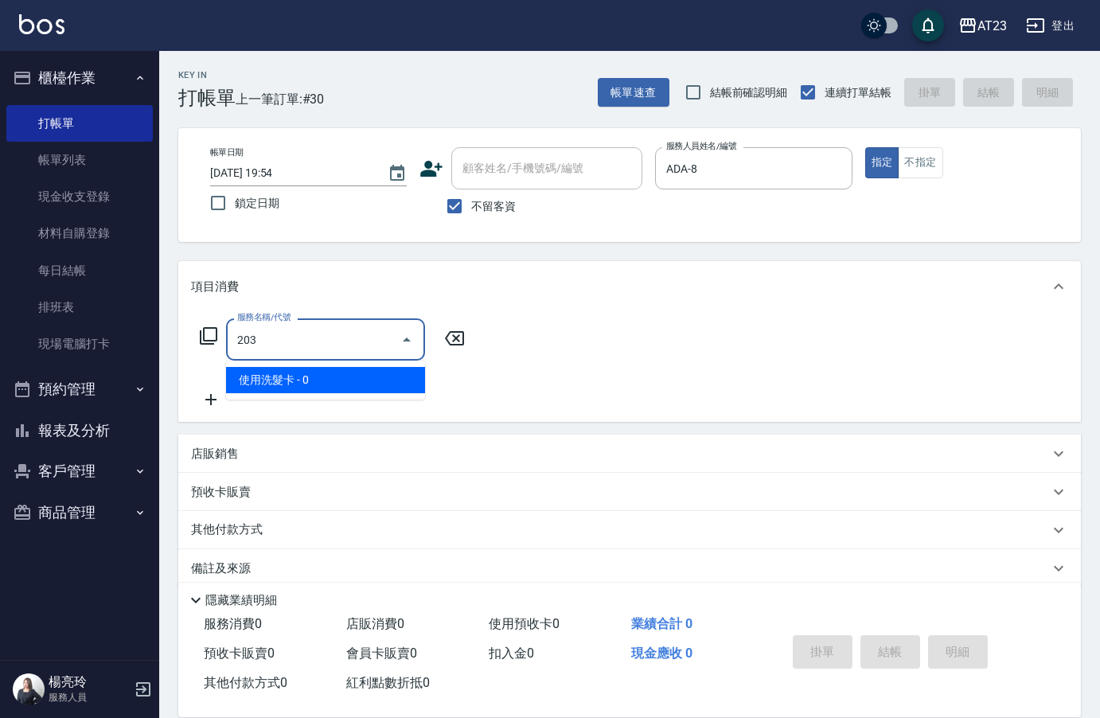
type input "使用洗髮卡(203)"
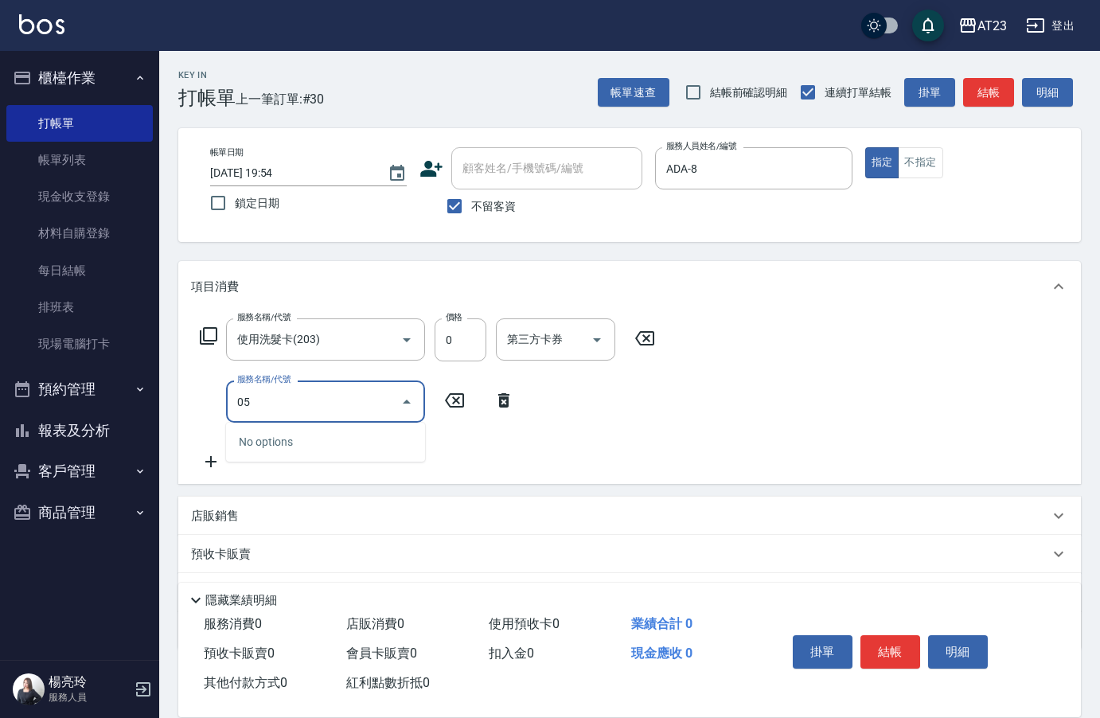
type input "0"
type input "互助50(705)"
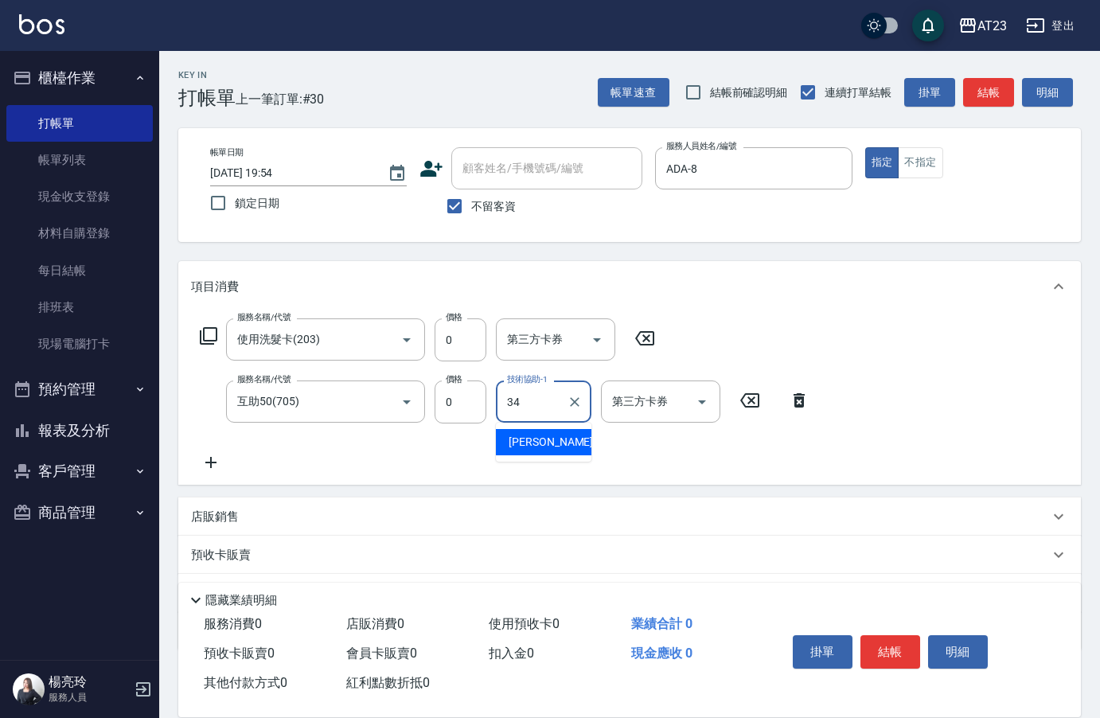
type input "[PERSON_NAME]-34"
click at [884, 639] on button "結帳" at bounding box center [891, 651] width 60 height 33
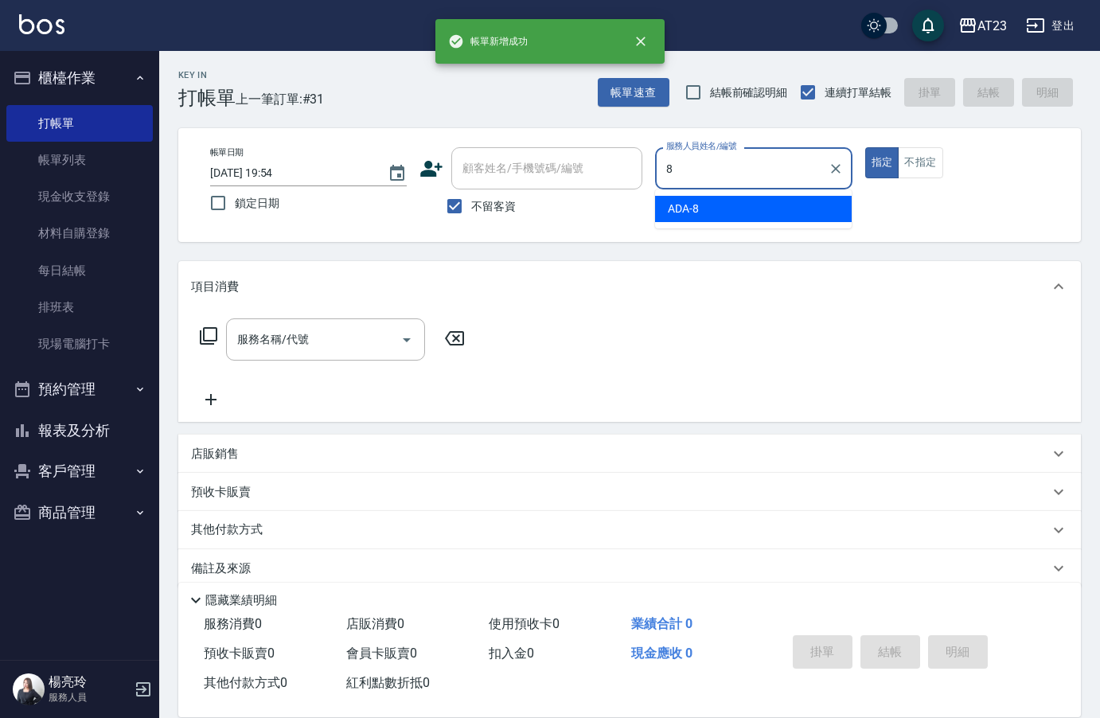
type input "ADA-8"
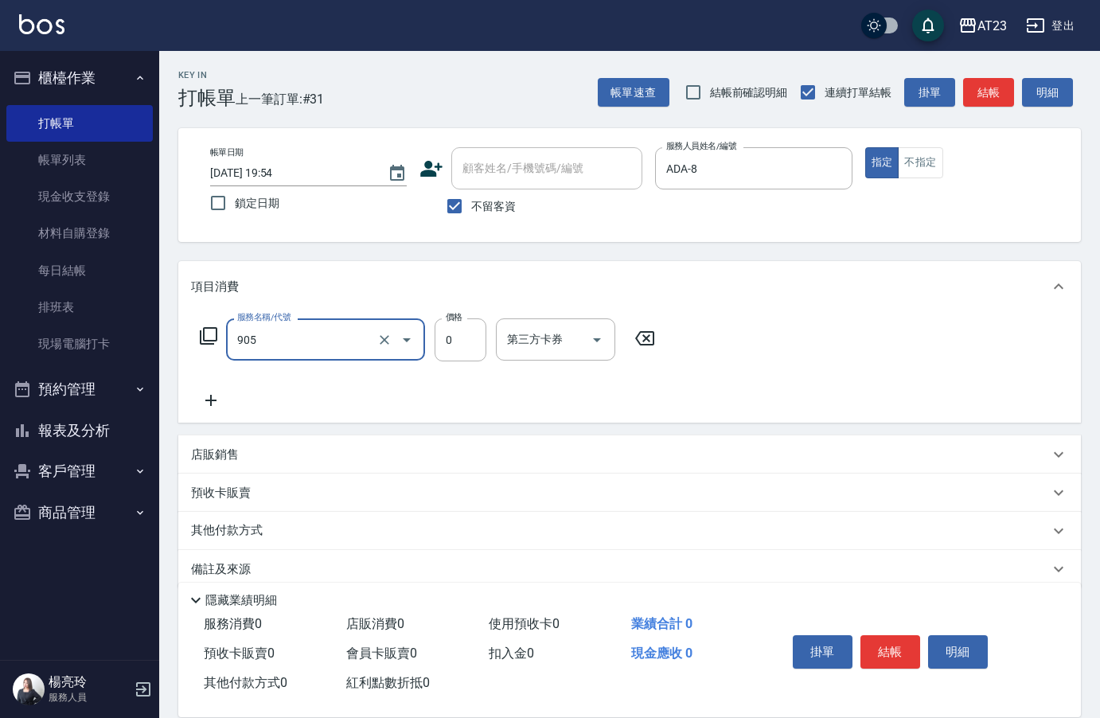
type input "頭皮卡使用(905)"
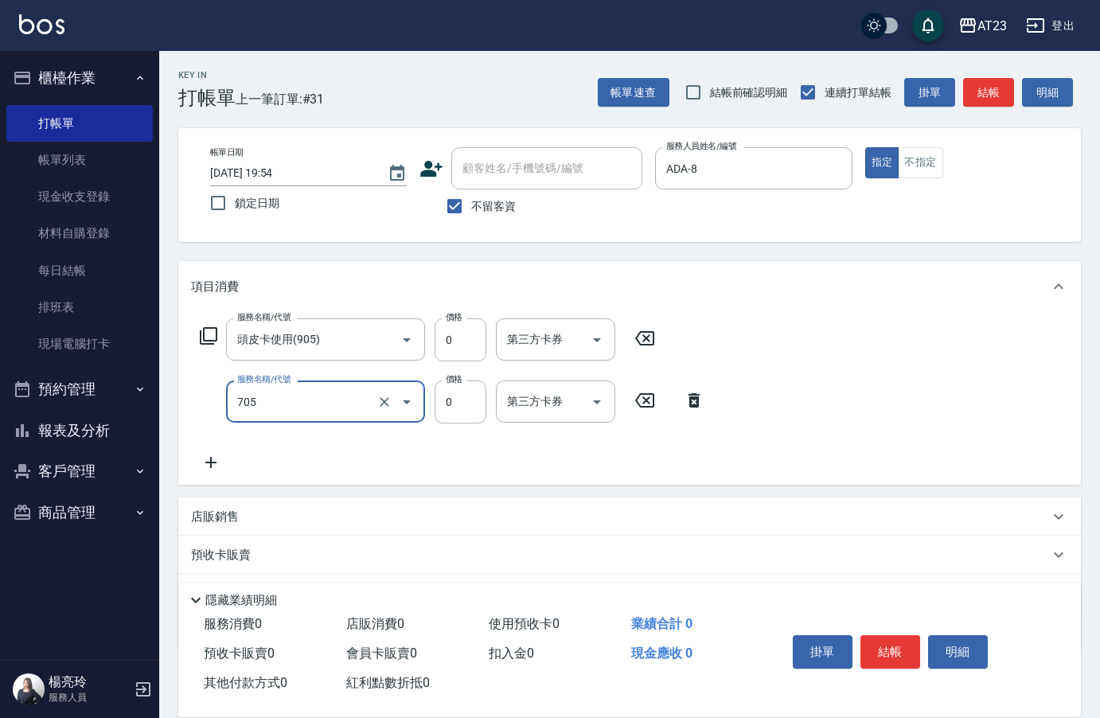
type input "互助50(705)"
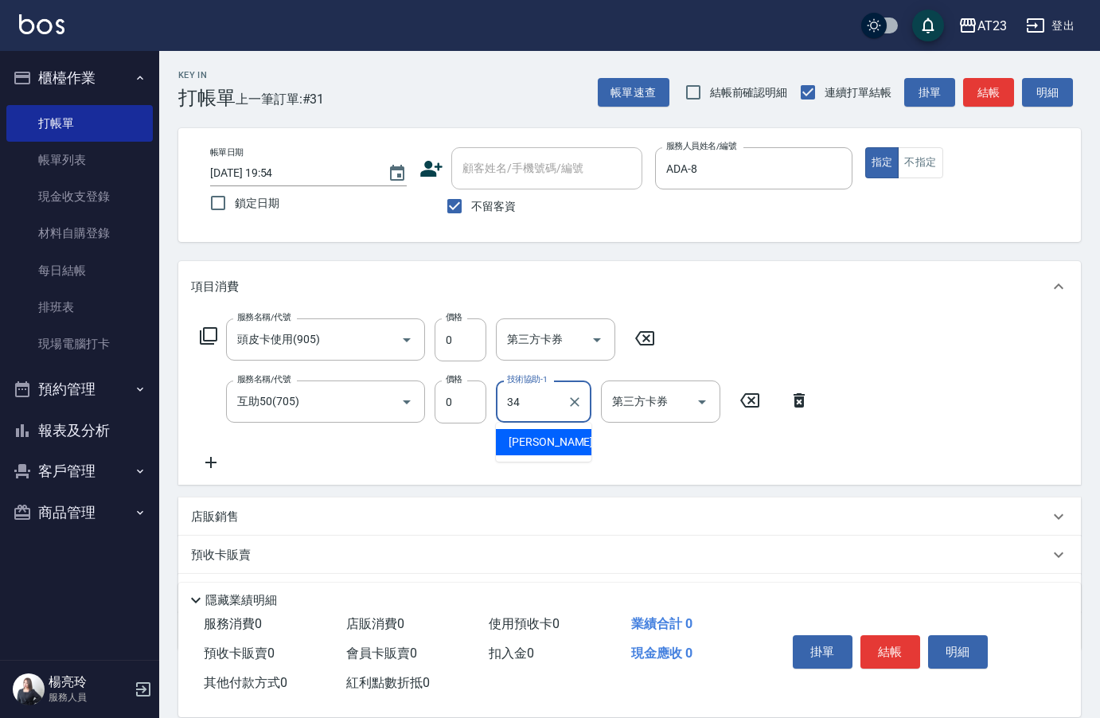
type input "[PERSON_NAME]-34"
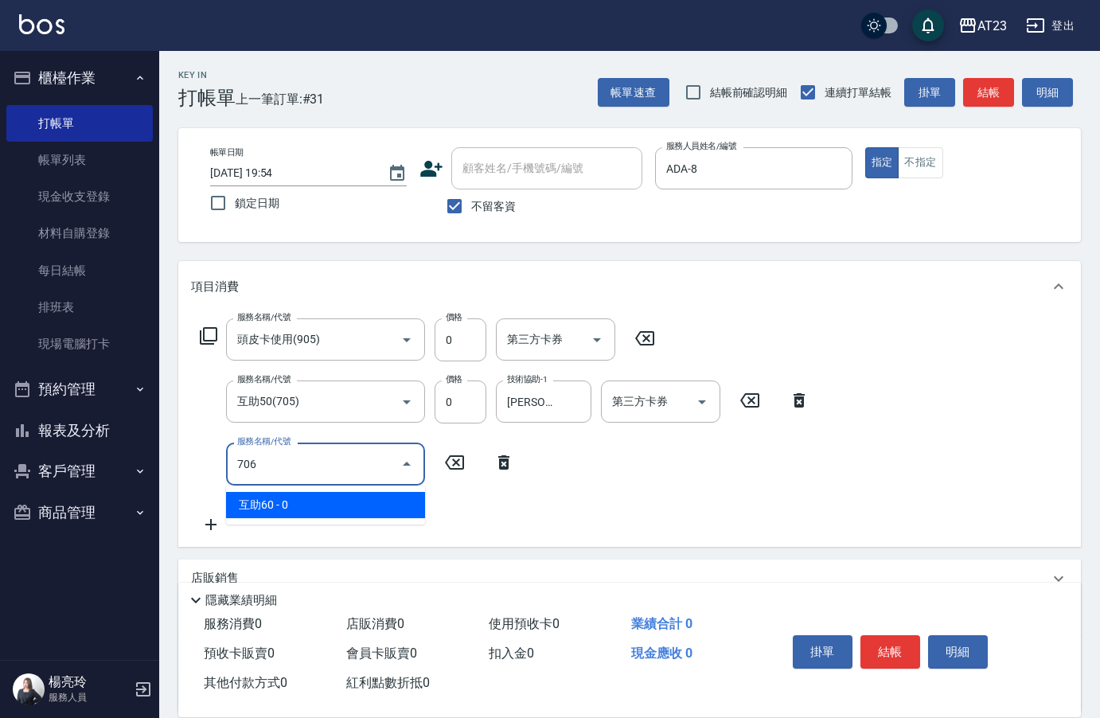
type input "互助60(706)"
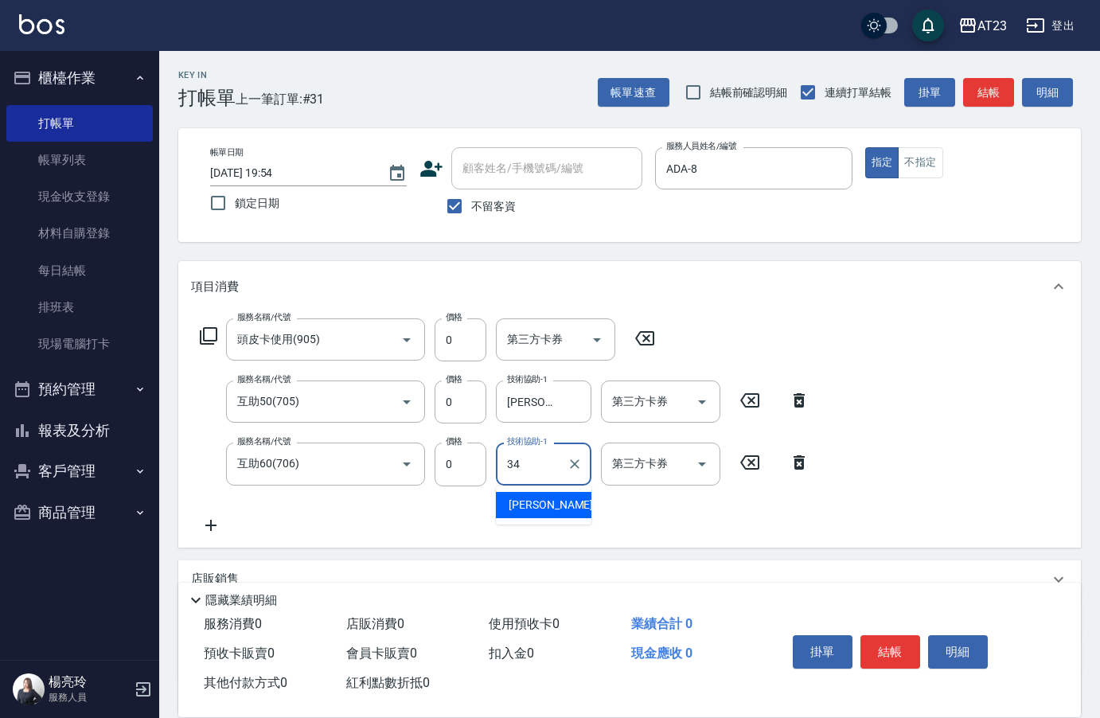
type input "[PERSON_NAME]-34"
click at [884, 639] on button "結帳" at bounding box center [891, 651] width 60 height 33
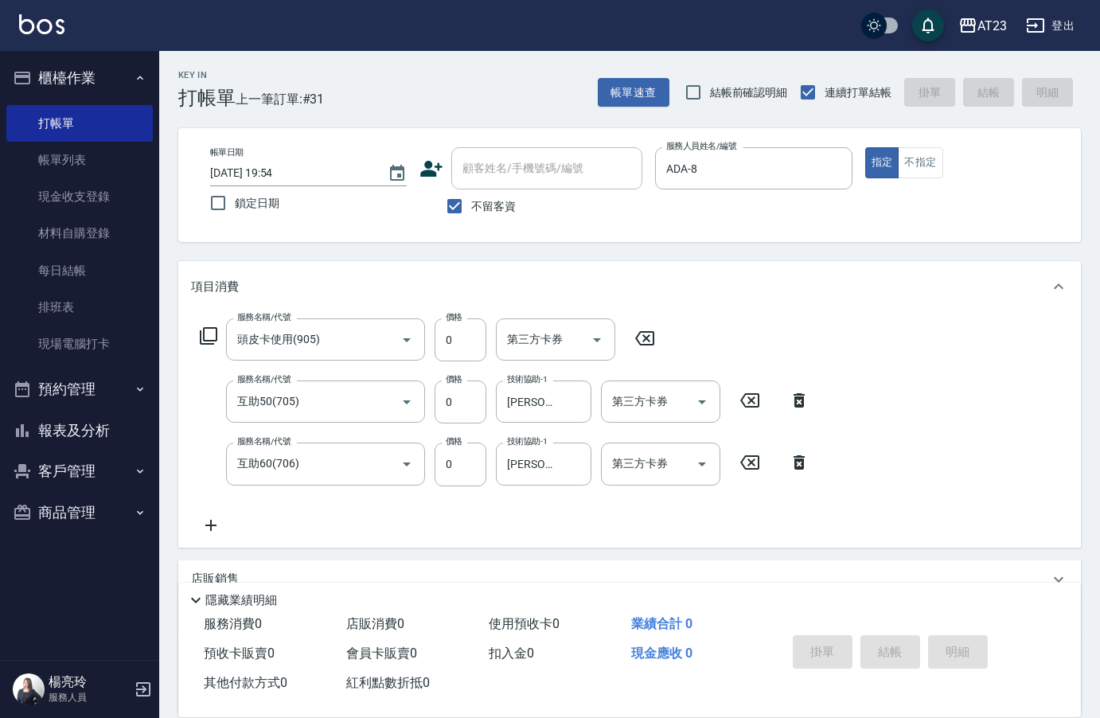
type input "2025/09/21 19:55"
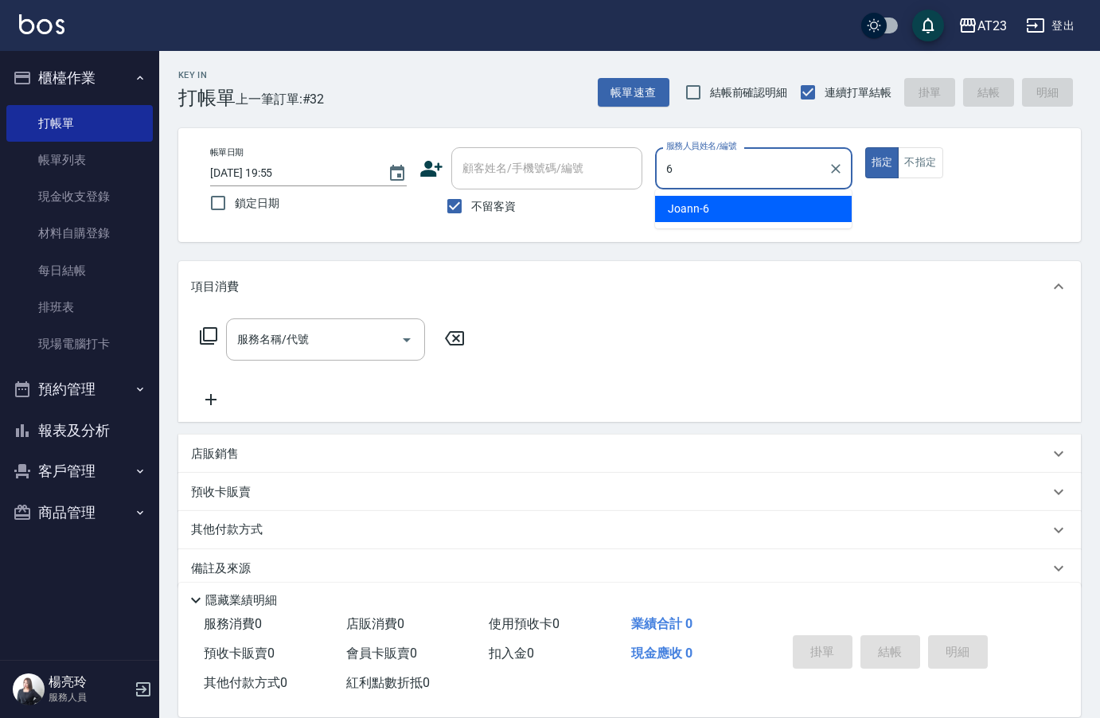
type input "Joann-6"
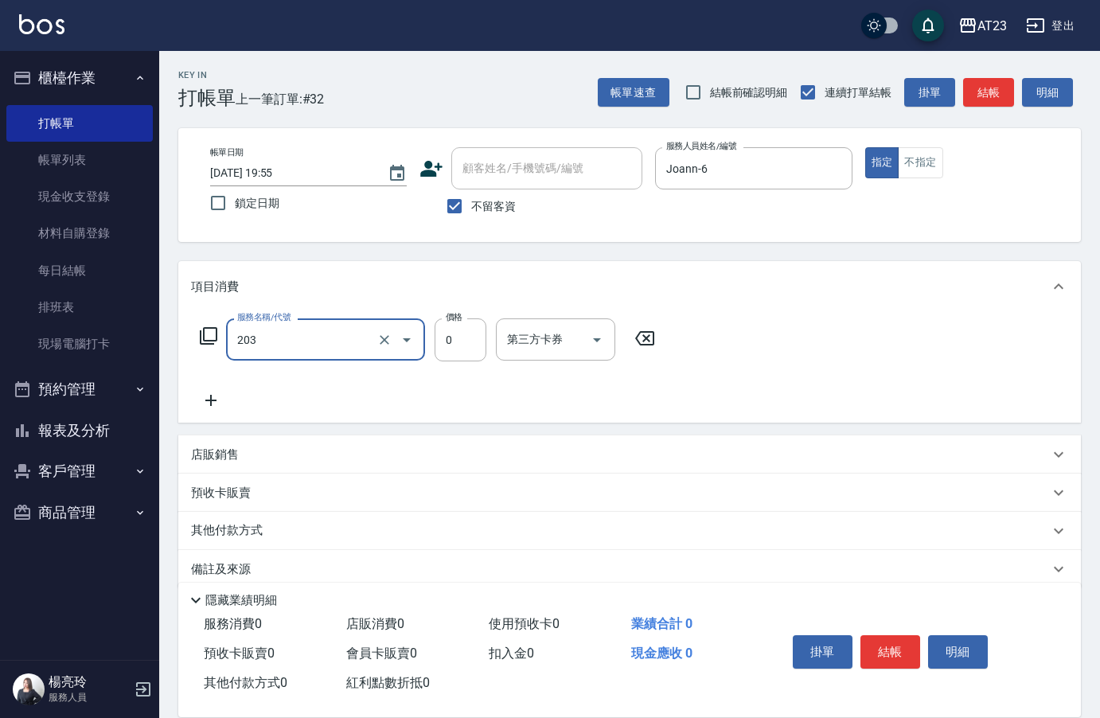
type input "使用洗髮卡(203)"
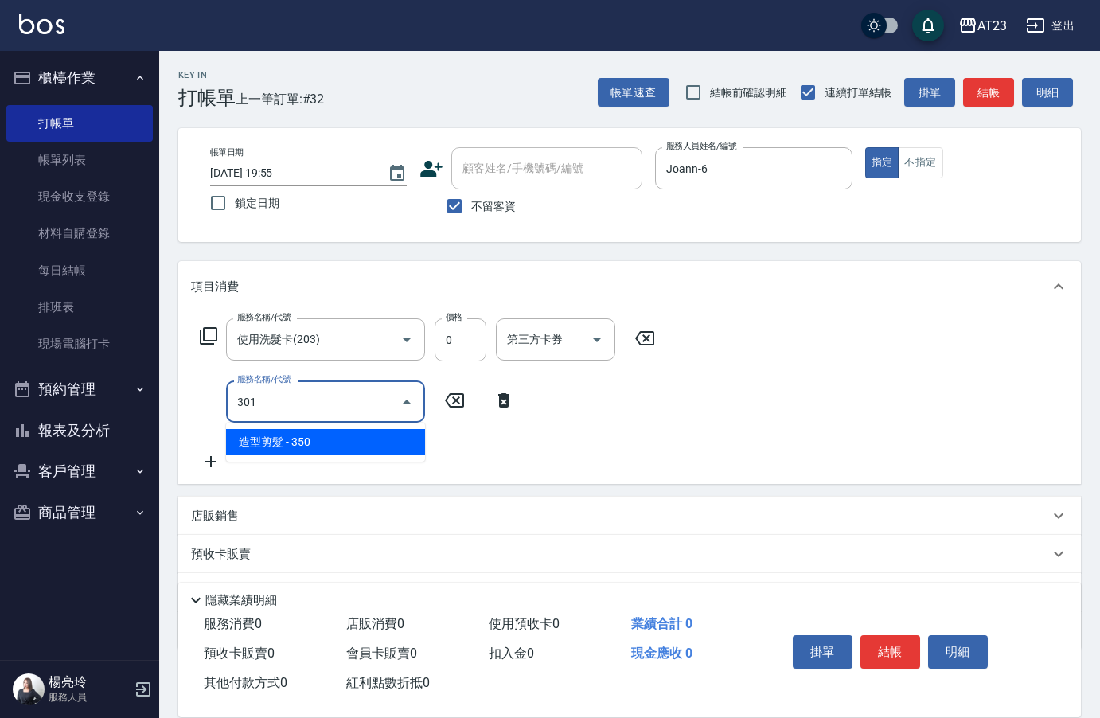
type input "造型剪髮(301)"
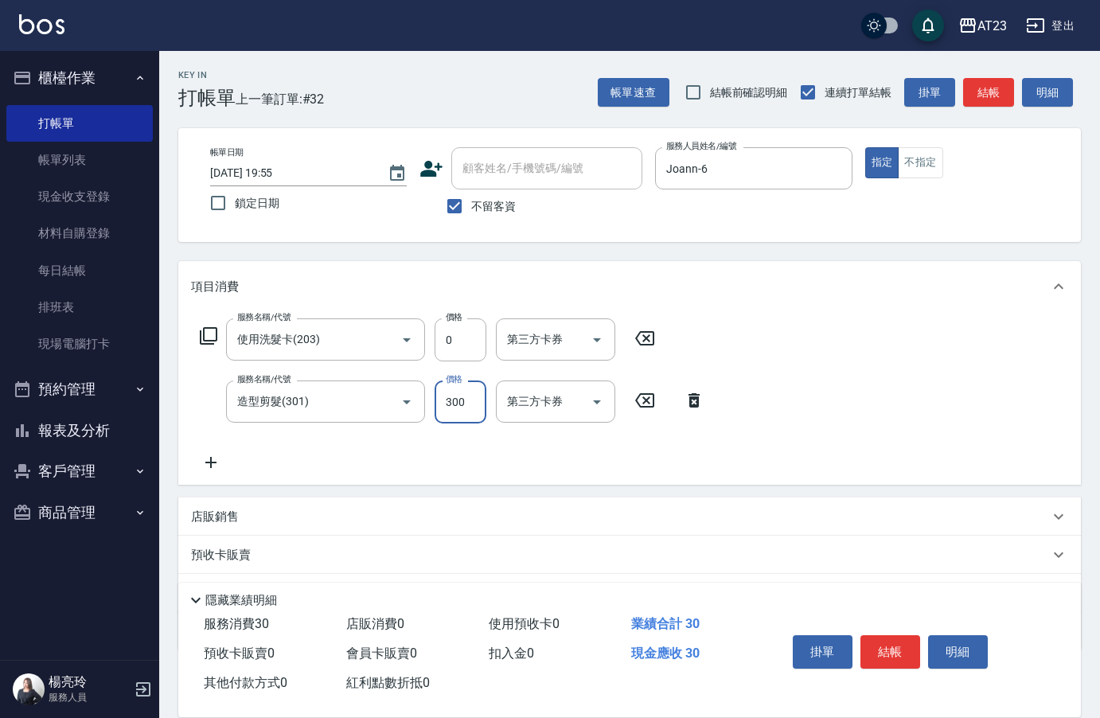
type input "300"
click at [884, 639] on button "結帳" at bounding box center [891, 651] width 60 height 33
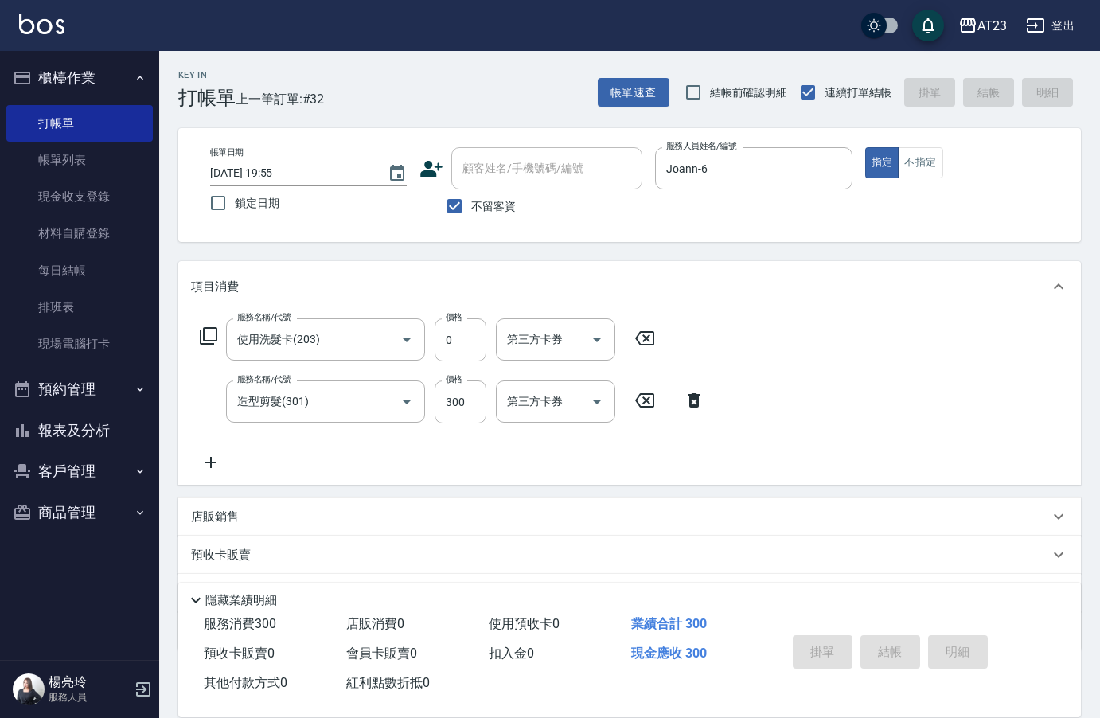
type input "2025/09/21 19:56"
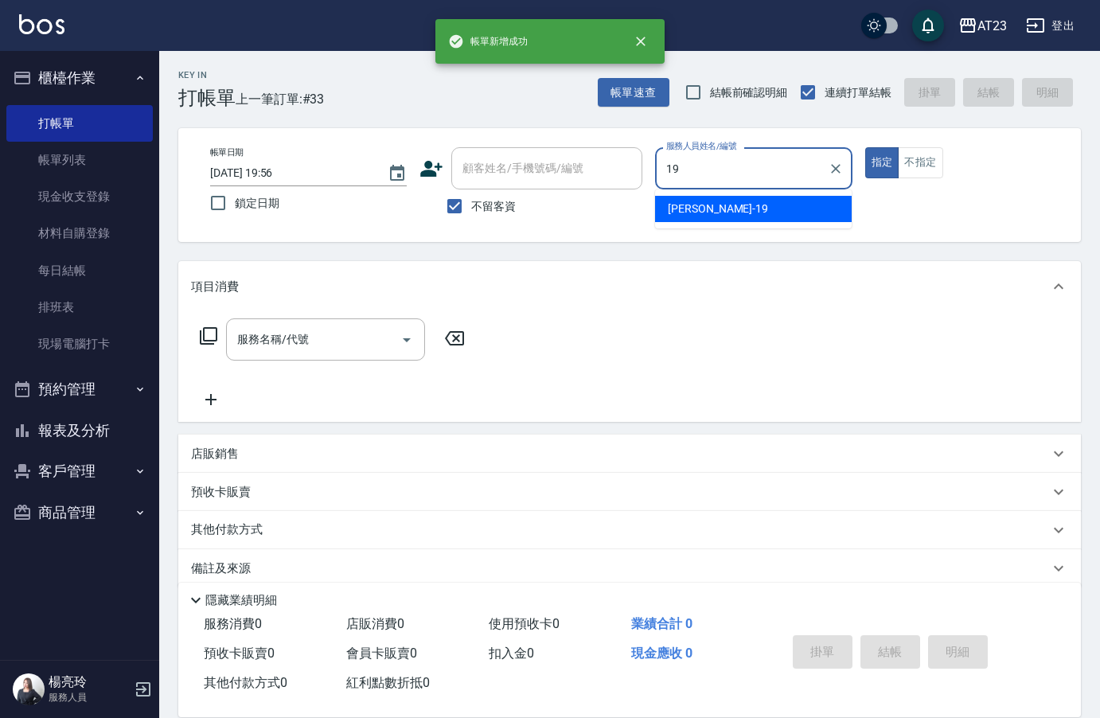
type input "[PERSON_NAME]-19"
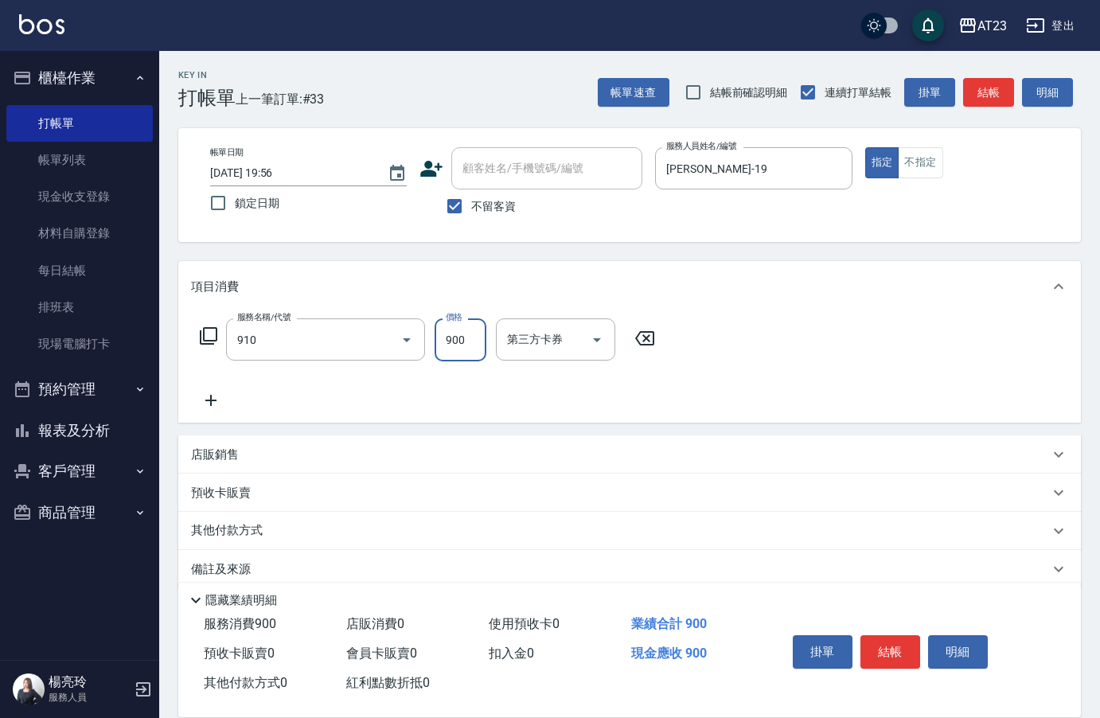
type input "體驗日蘆薈滋養露(910)"
click at [212, 338] on icon at bounding box center [208, 335] width 19 height 19
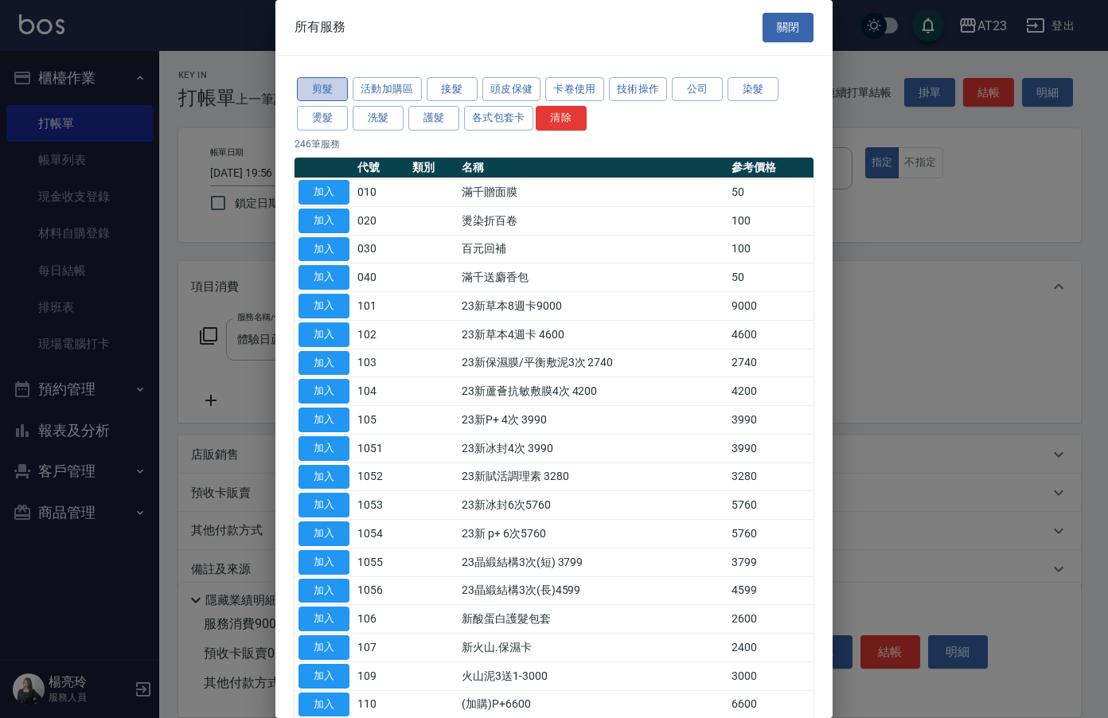
click at [323, 84] on button "剪髮" at bounding box center [322, 89] width 51 height 25
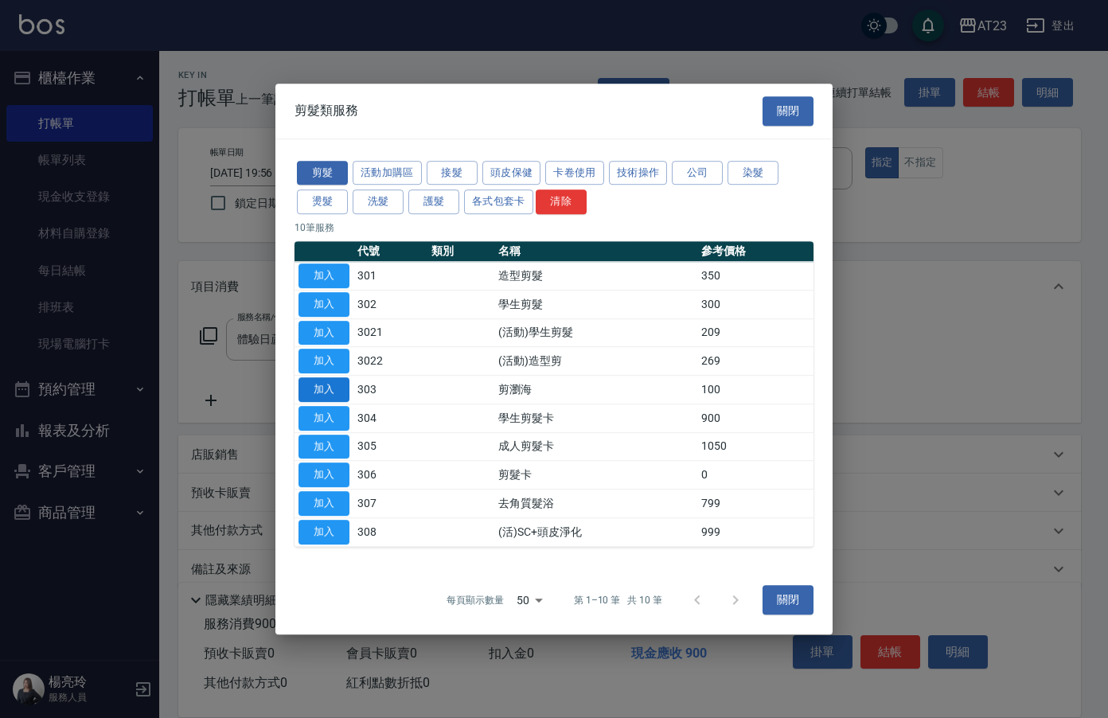
click at [318, 383] on button "加入" at bounding box center [324, 389] width 51 height 25
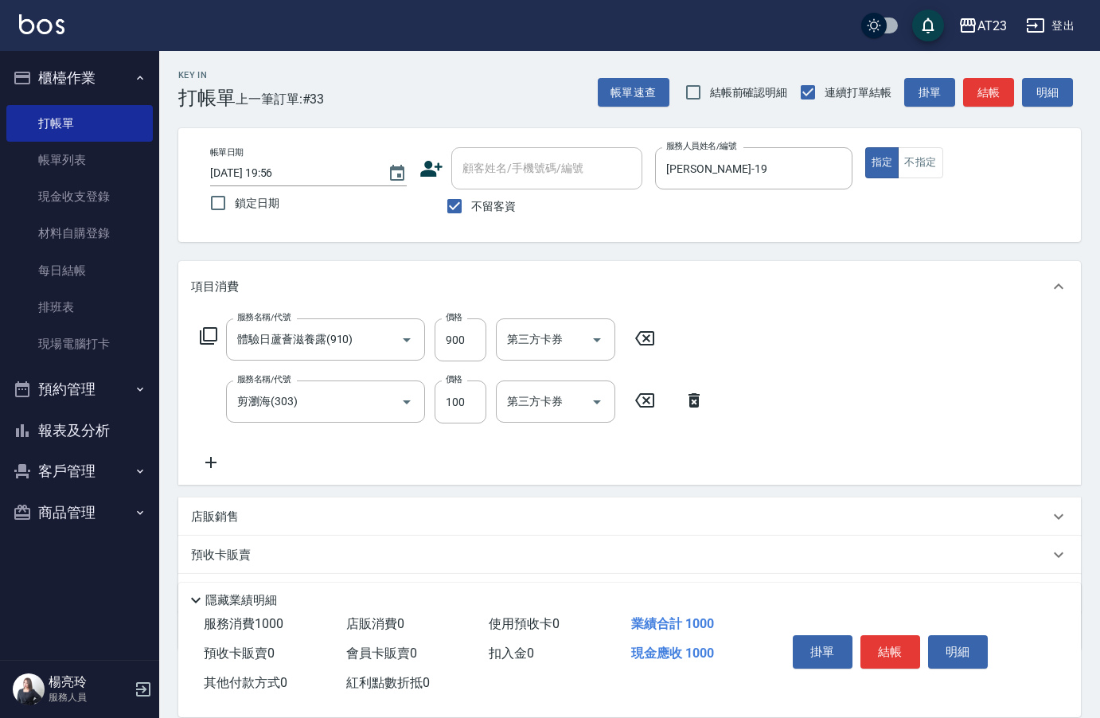
click at [209, 479] on div "服務名稱/代號 體驗日蘆薈滋養露(910) 服務名稱/代號 價格 900 價格 第三方卡券 第三方卡券 服務名稱/代號 剪瀏海(303) 服務名稱/代號 價格…" at bounding box center [629, 398] width 903 height 173
click at [213, 460] on icon at bounding box center [211, 462] width 40 height 19
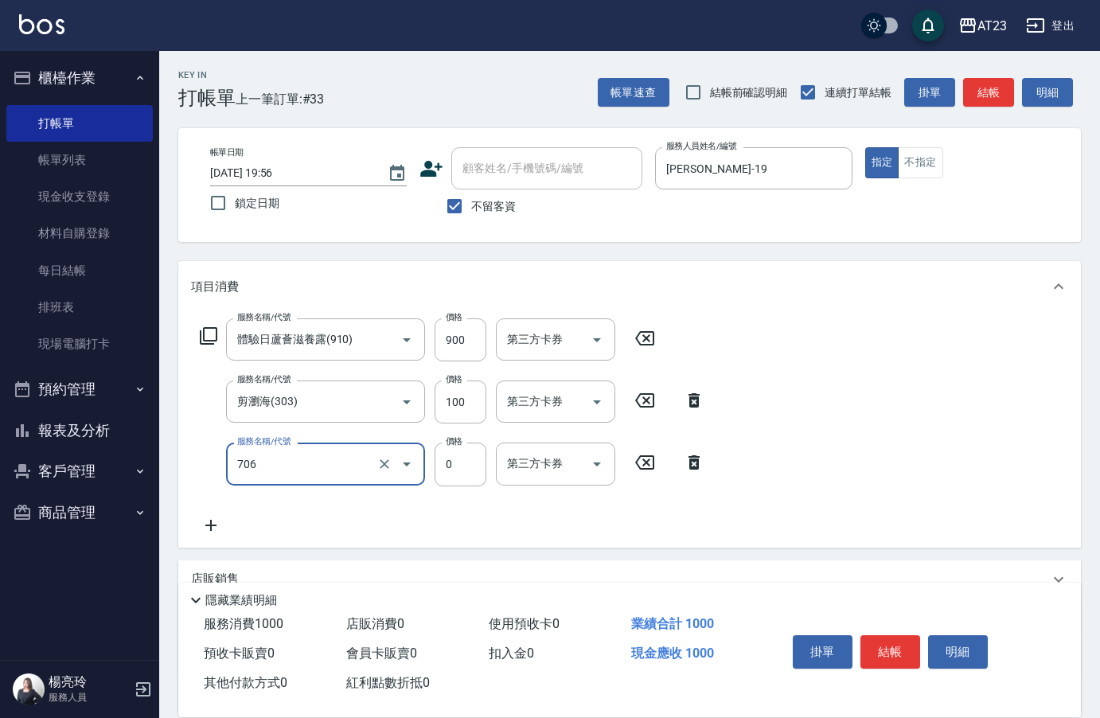
type input "互助60(706)"
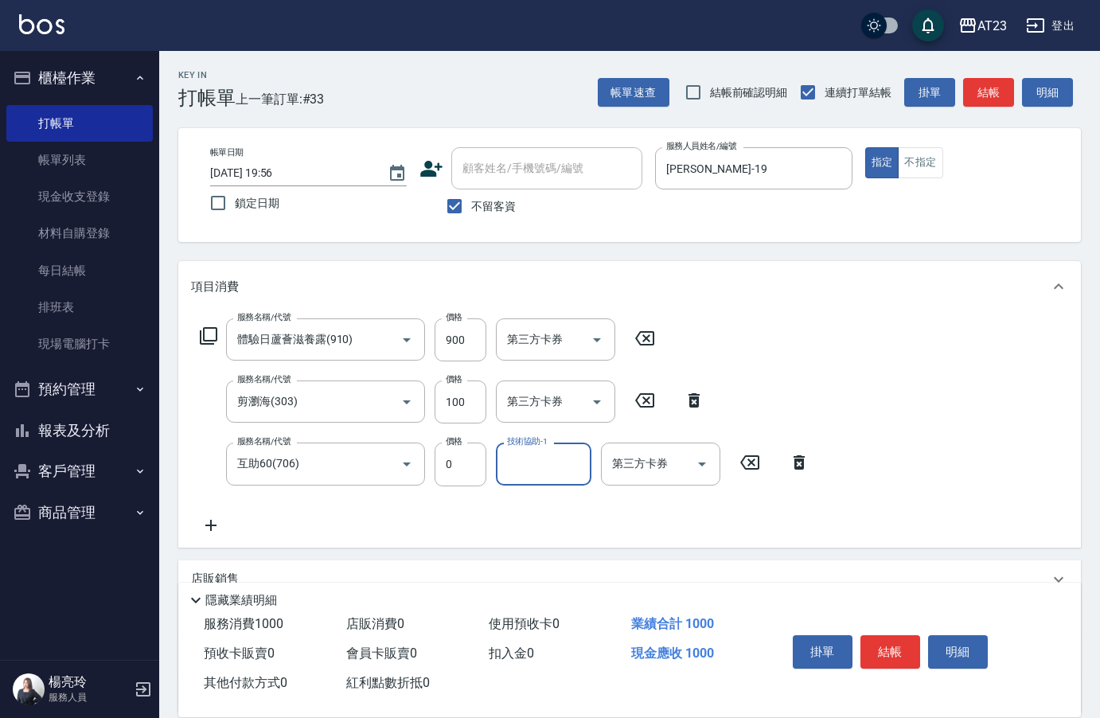
type input "6"
type input "LiLi-27"
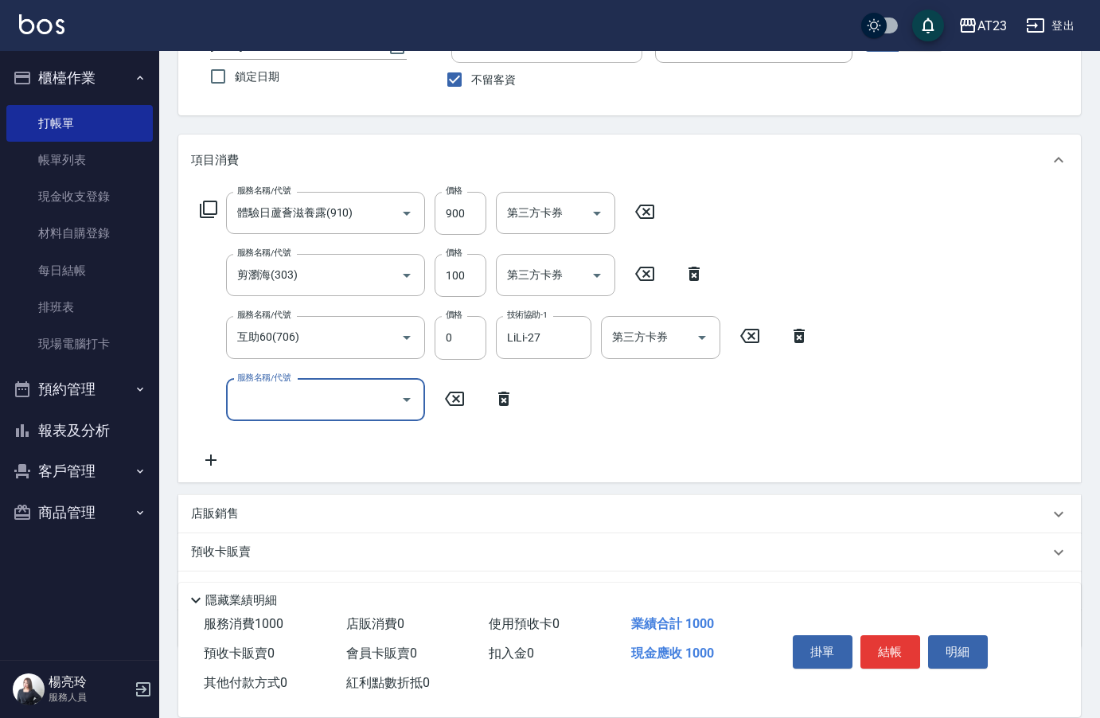
scroll to position [209, 0]
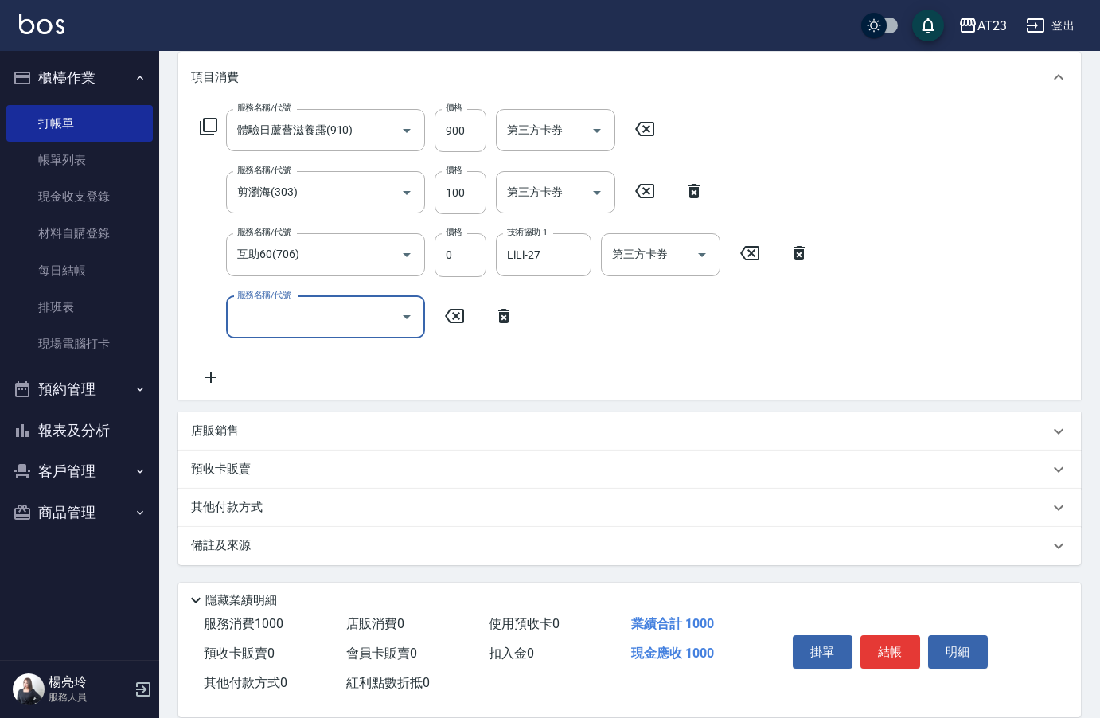
click at [243, 509] on p "其他付款方式" at bounding box center [231, 508] width 80 height 18
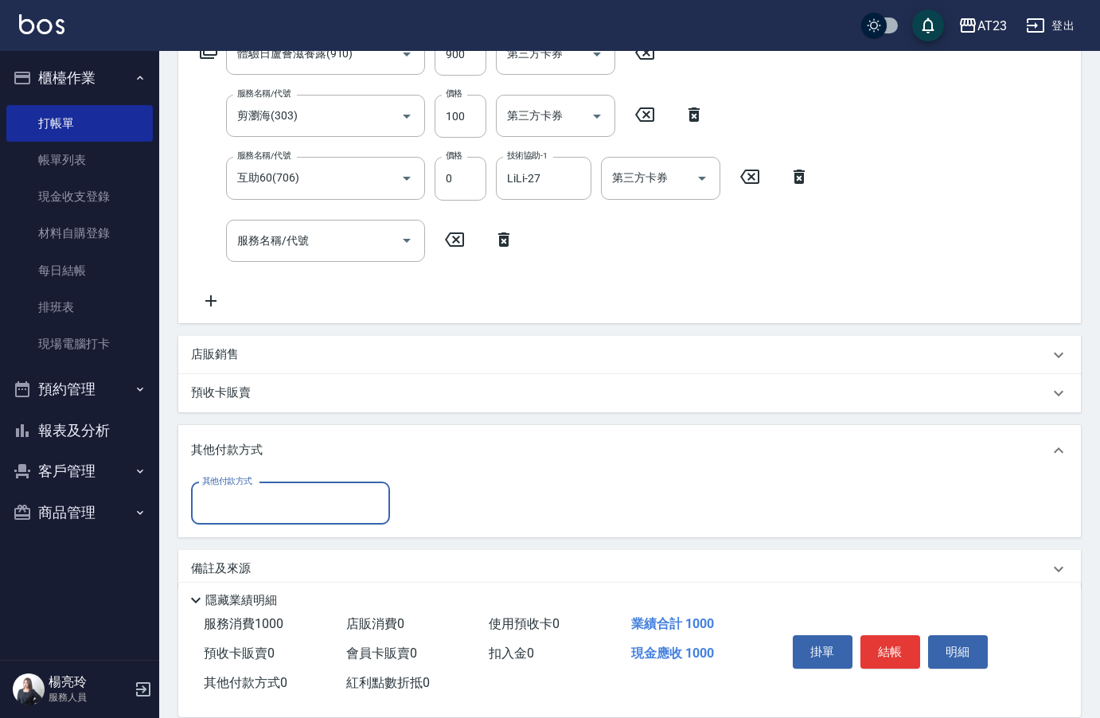
scroll to position [287, 0]
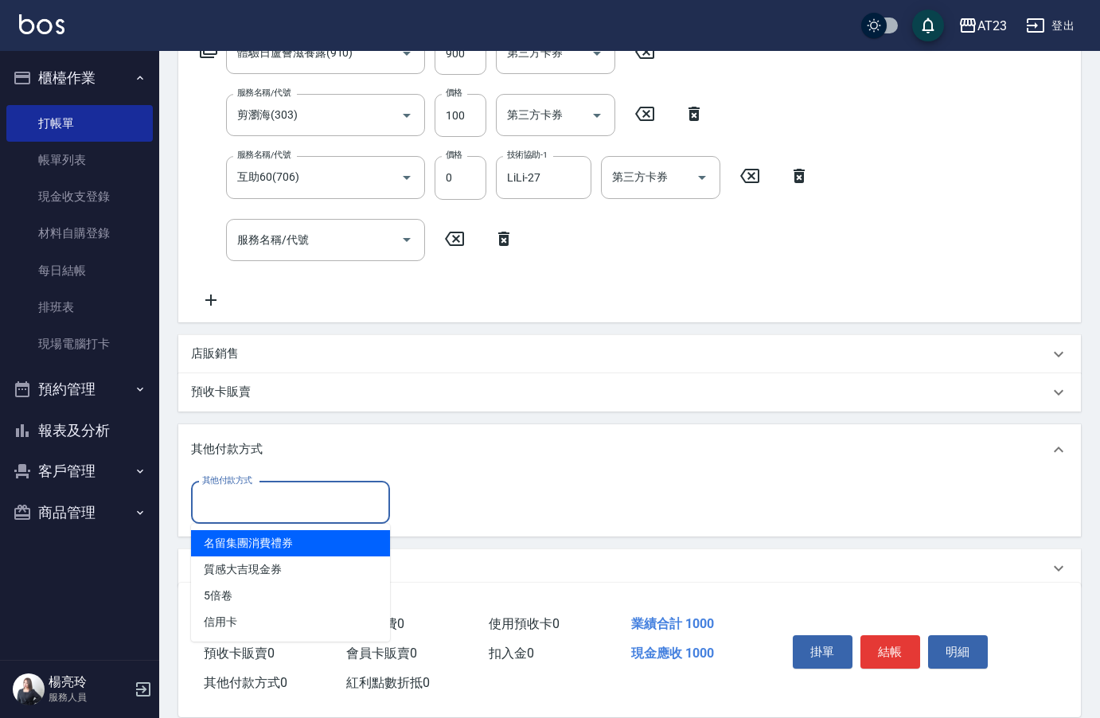
click at [248, 490] on input "其他付款方式" at bounding box center [290, 503] width 185 height 28
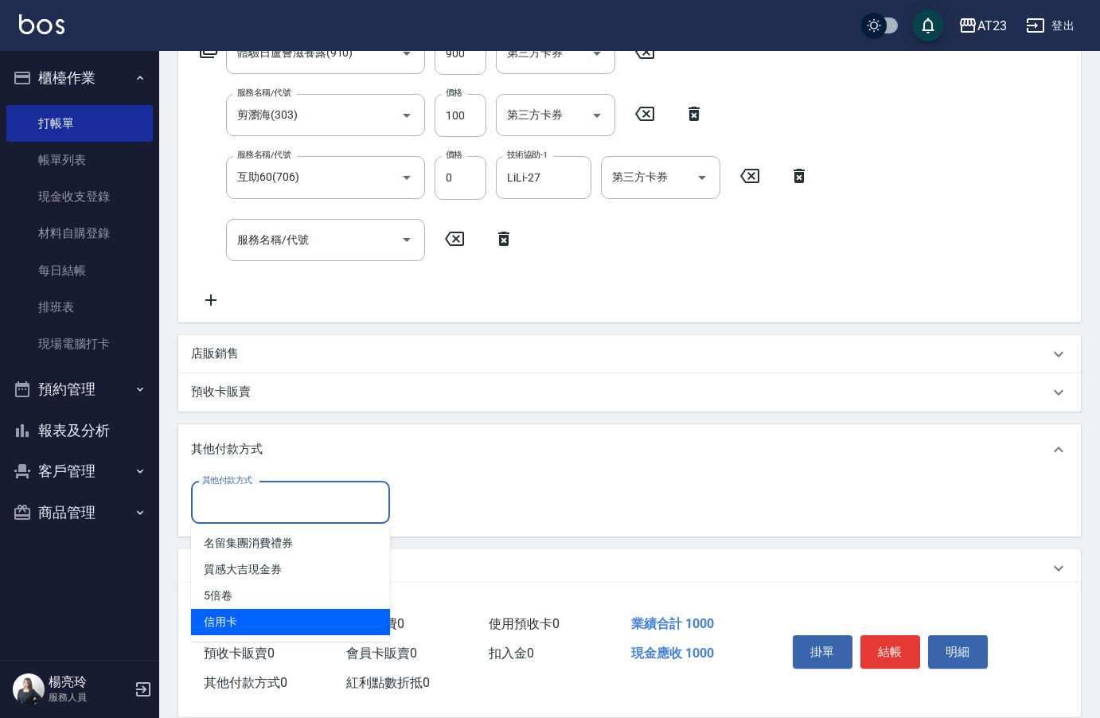
click at [252, 623] on span "信用卡" at bounding box center [290, 622] width 199 height 26
type input "信用卡"
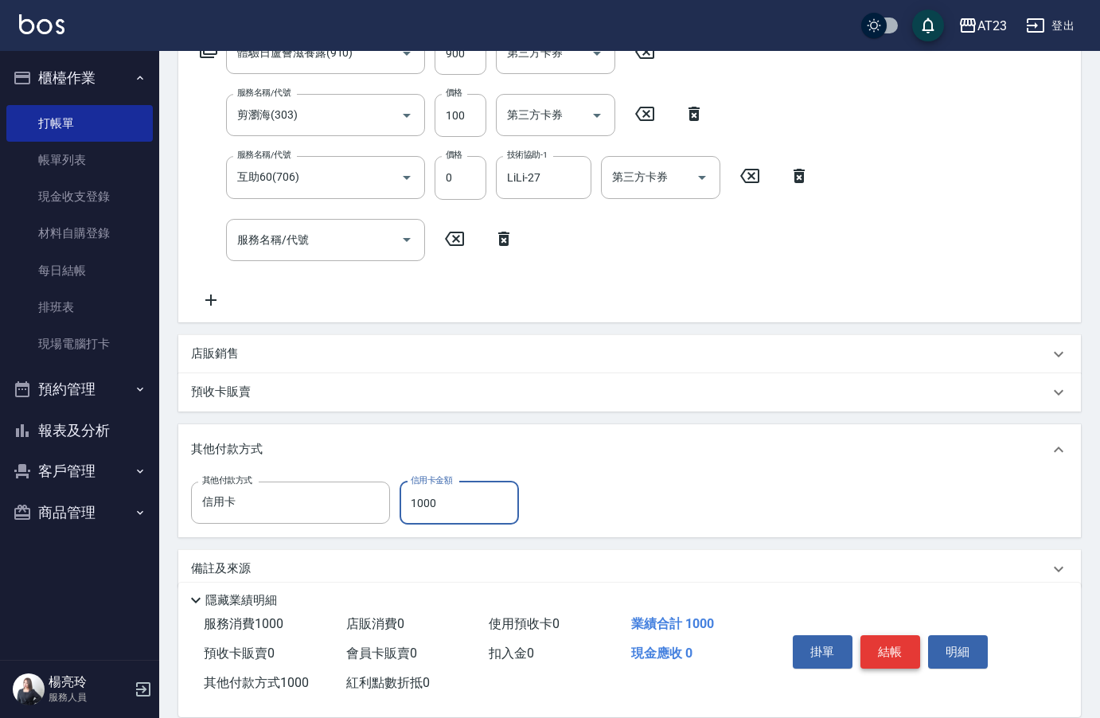
type input "1000"
drag, startPoint x: 898, startPoint y: 635, endPoint x: 903, endPoint y: 610, distance: 25.9
click at [896, 636] on button "結帳" at bounding box center [891, 651] width 60 height 33
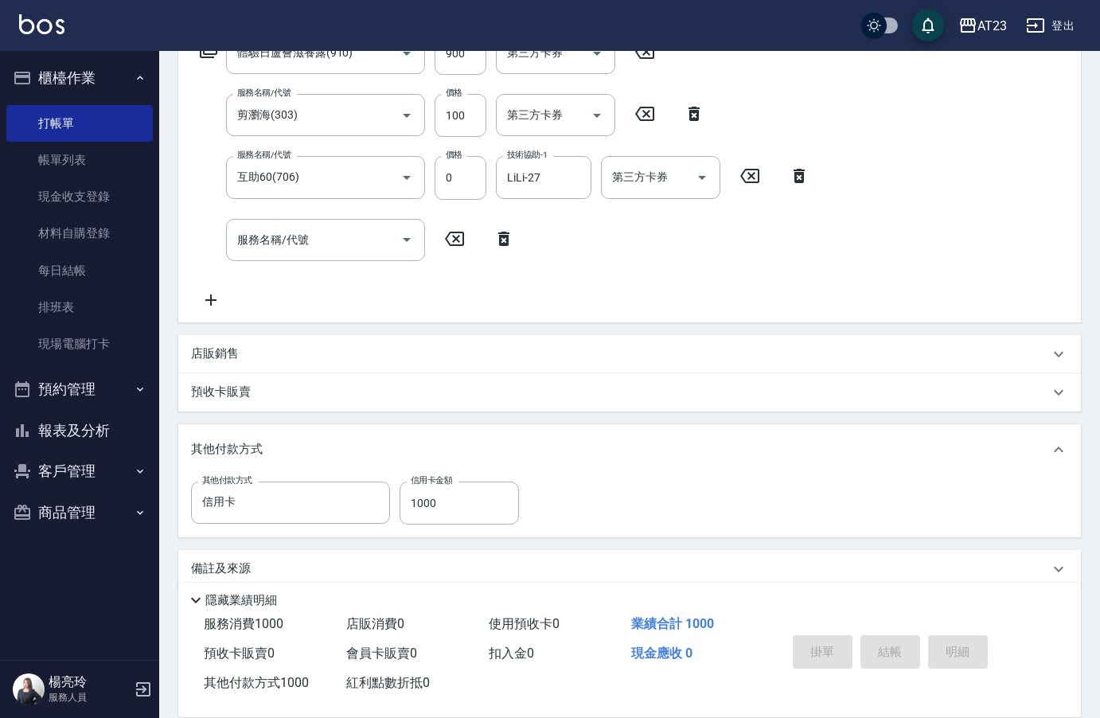
type input "2025/09/21 19:57"
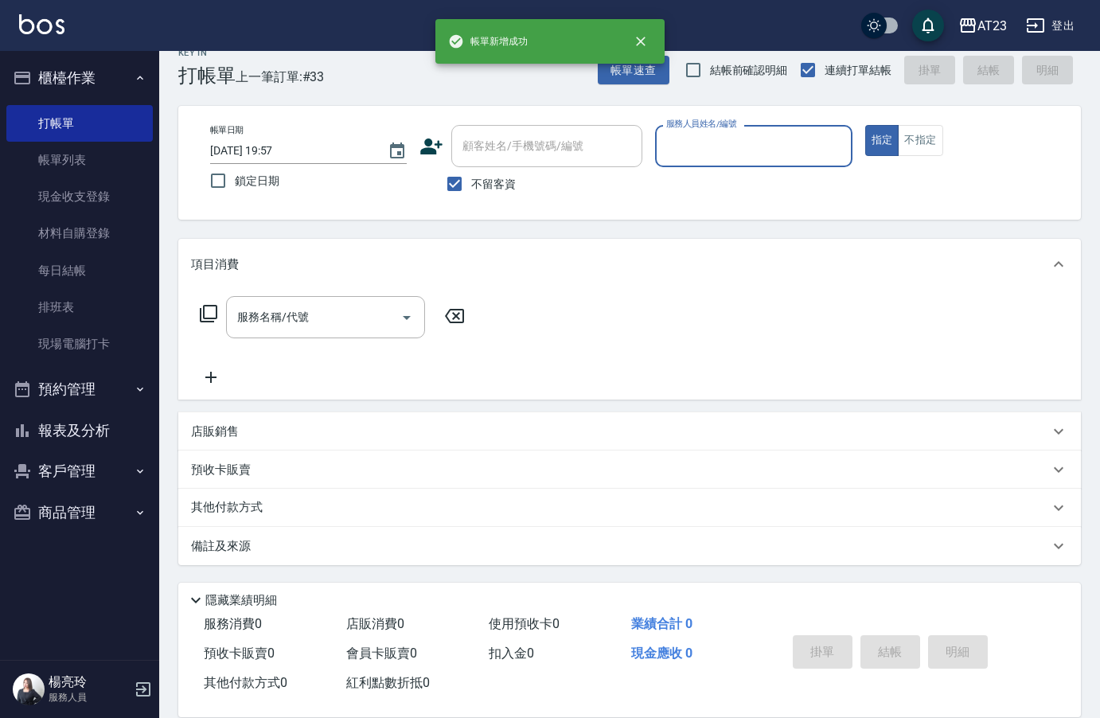
scroll to position [0, 0]
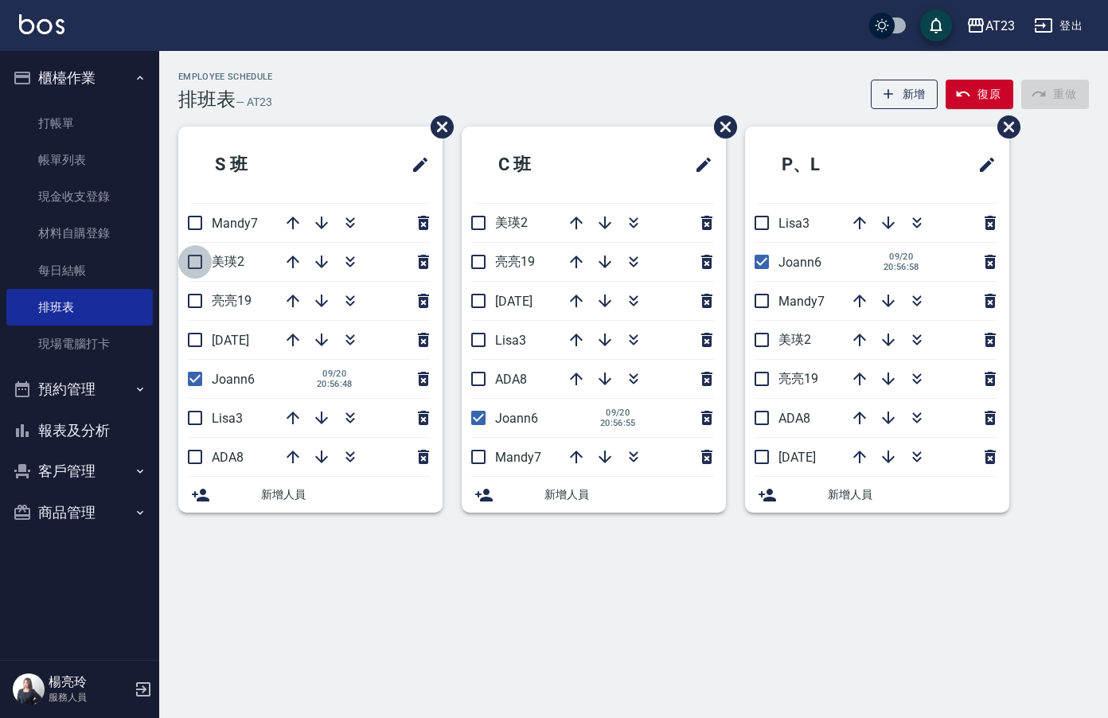
click at [200, 260] on input "checkbox" at bounding box center [194, 261] width 33 height 33
checkbox input "true"
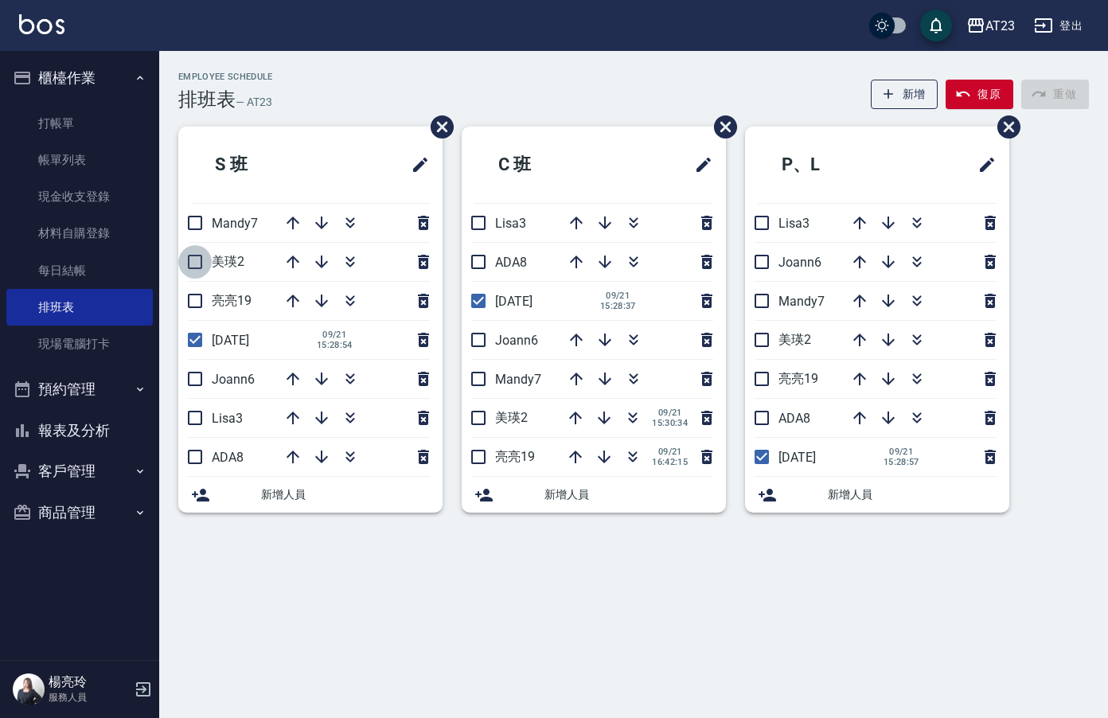
click at [193, 261] on input "checkbox" at bounding box center [194, 261] width 33 height 33
checkbox input "true"
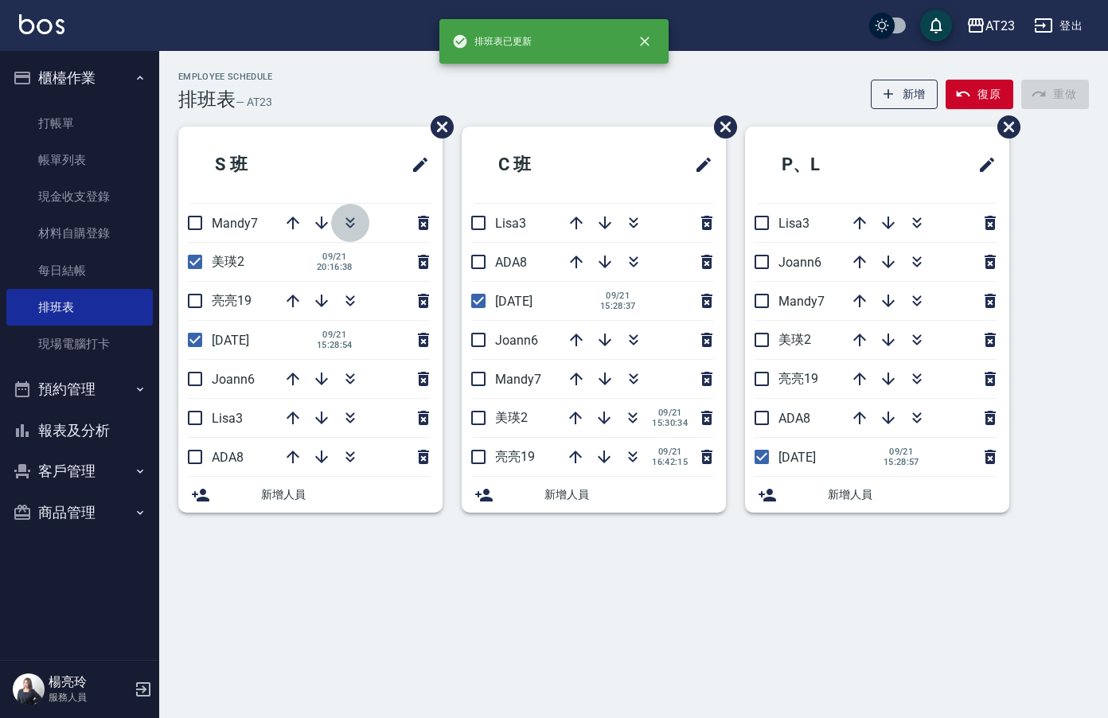
click at [350, 217] on icon "button" at bounding box center [350, 222] width 19 height 19
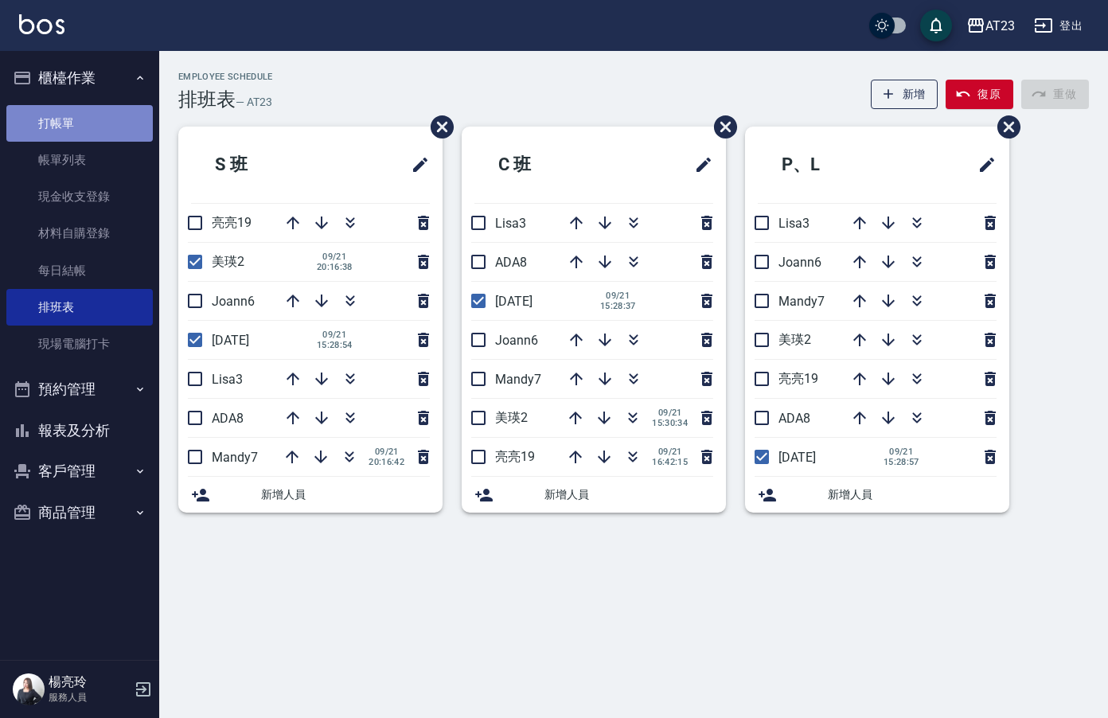
click at [88, 130] on link "打帳單" at bounding box center [79, 123] width 146 height 37
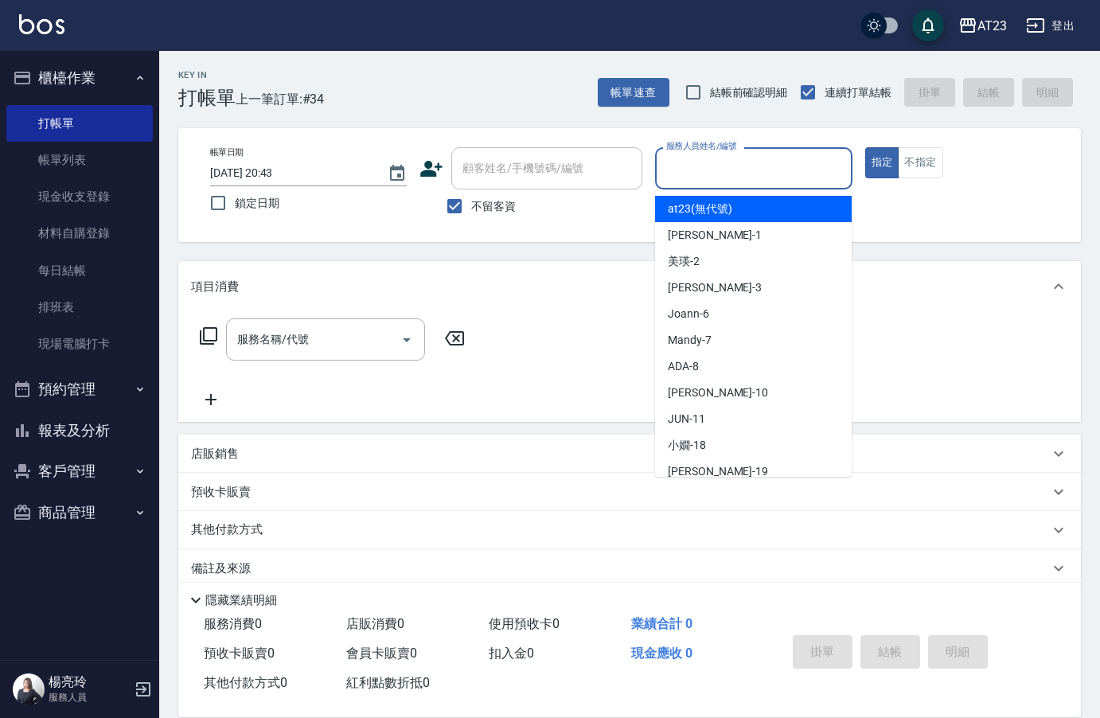
click at [794, 168] on input "服務人員姓名/編號" at bounding box center [753, 168] width 182 height 28
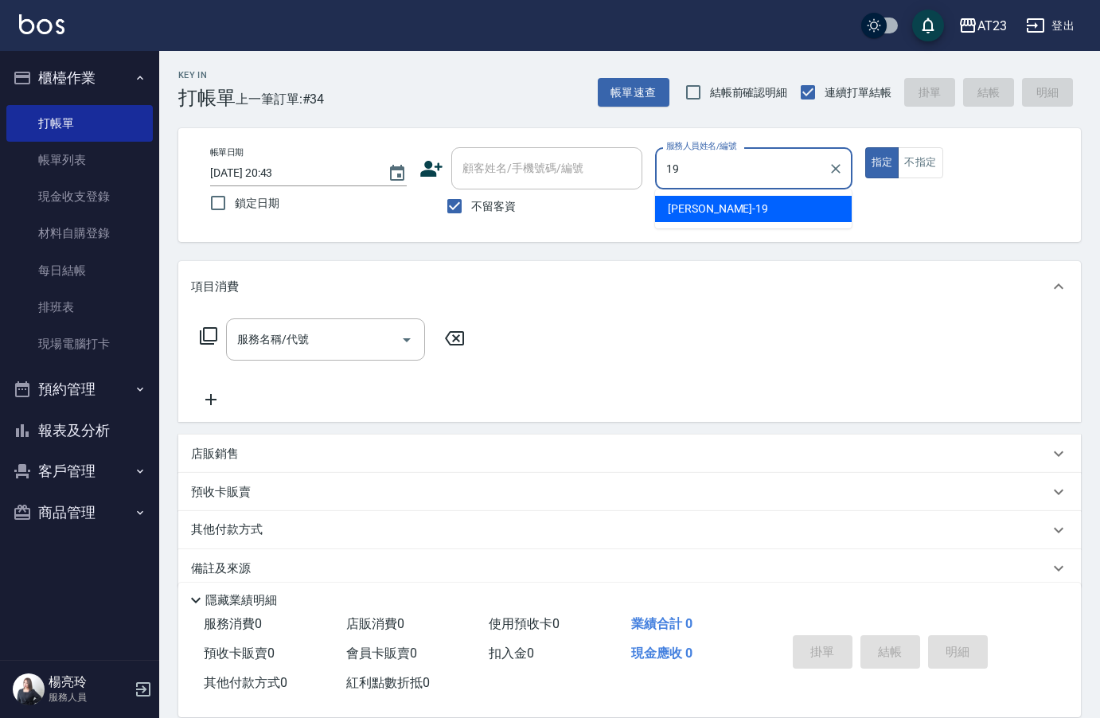
type input "19"
type button "true"
type input "[PERSON_NAME]-19"
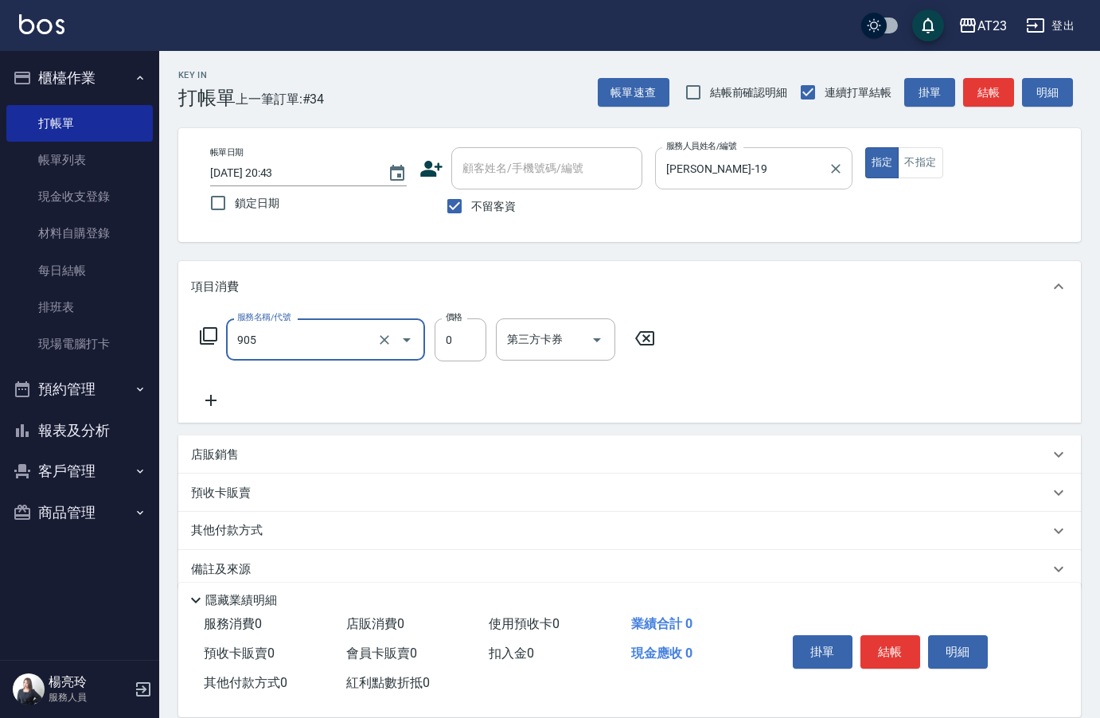
type input "頭皮卡使用(905)"
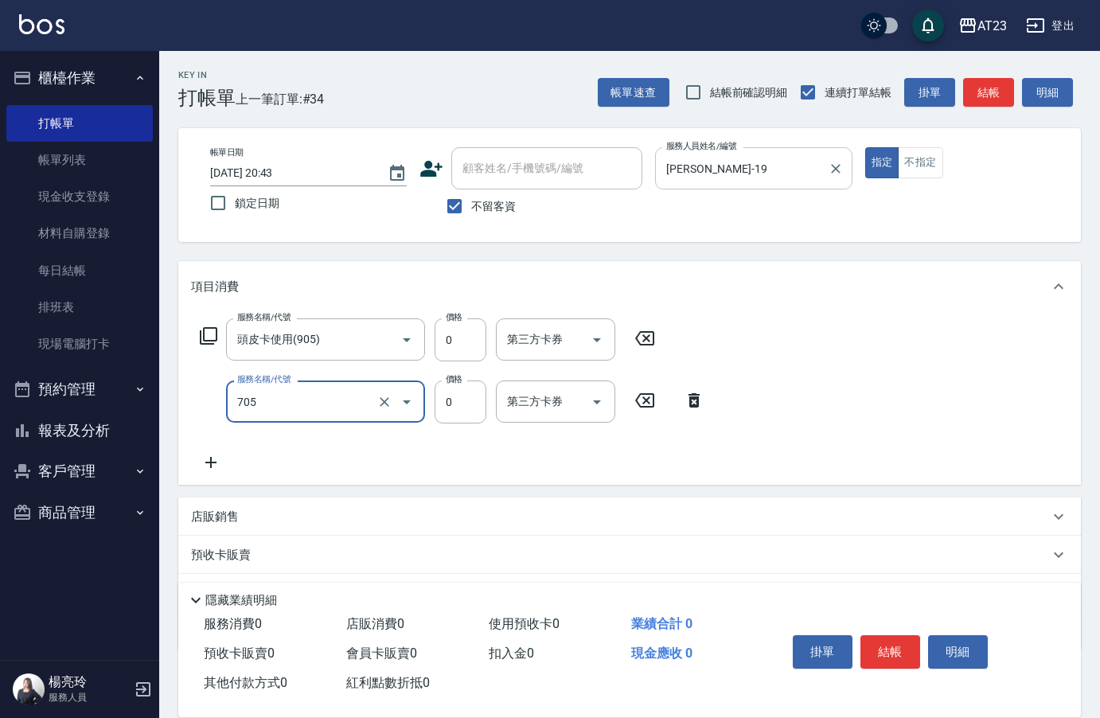
type input "互助50(705)"
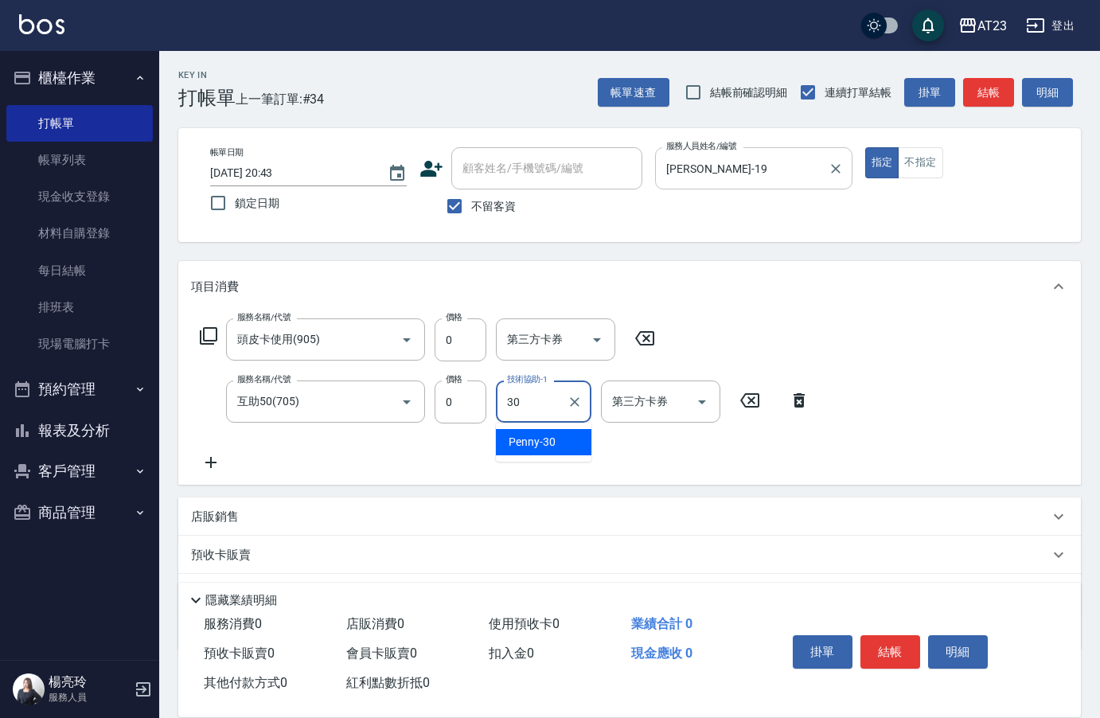
type input "Penny-30"
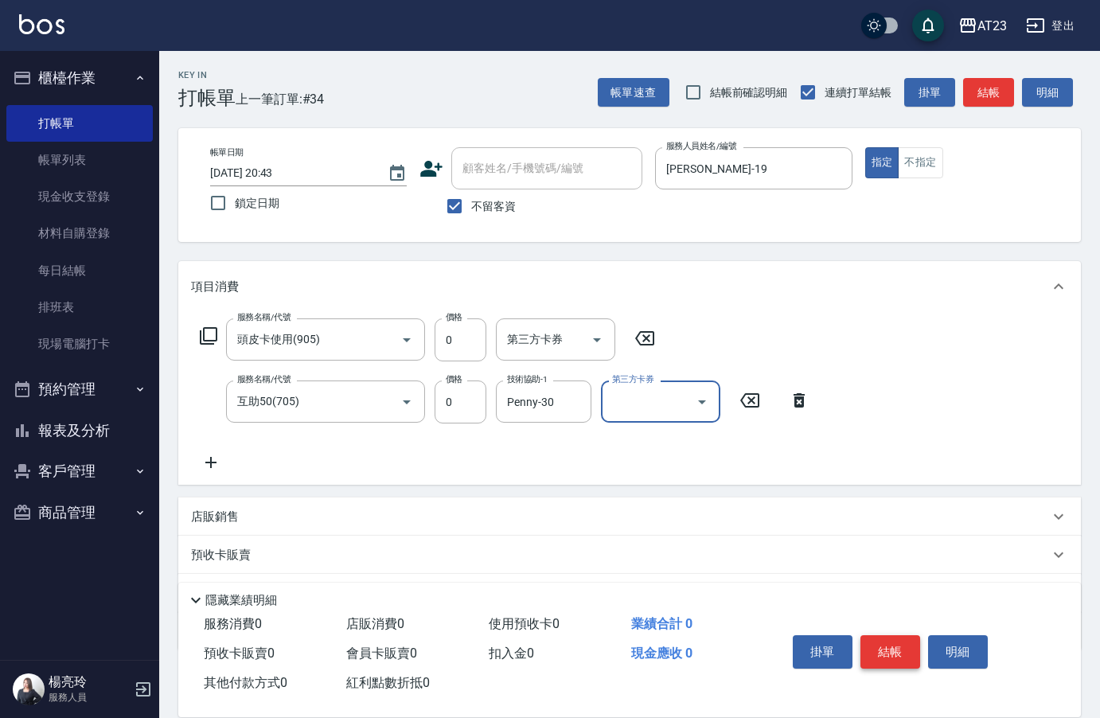
click at [900, 648] on button "結帳" at bounding box center [891, 651] width 60 height 33
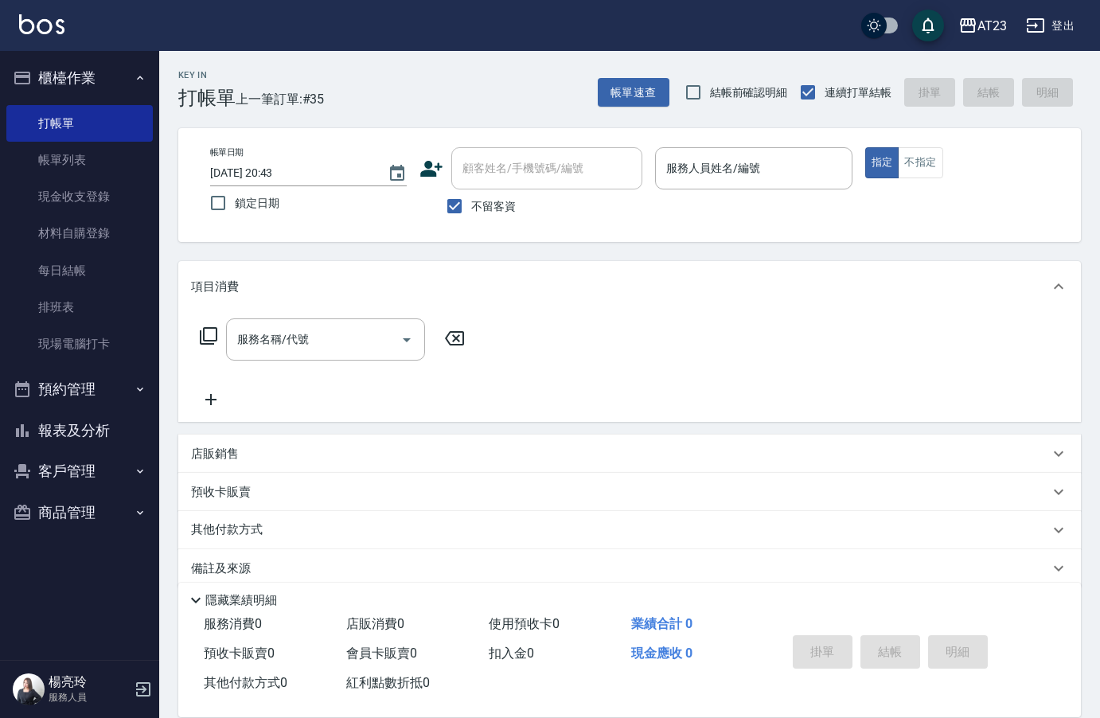
click at [0, 228] on html "AT23 登出 櫃檯作業 打帳單 帳單列表 現金收支登錄 材料自購登錄 每日結帳 排班表 現場電腦打卡 預約管理 預約管理 單日預約紀錄 單週預約紀錄 報表及…" at bounding box center [550, 370] width 1100 height 740
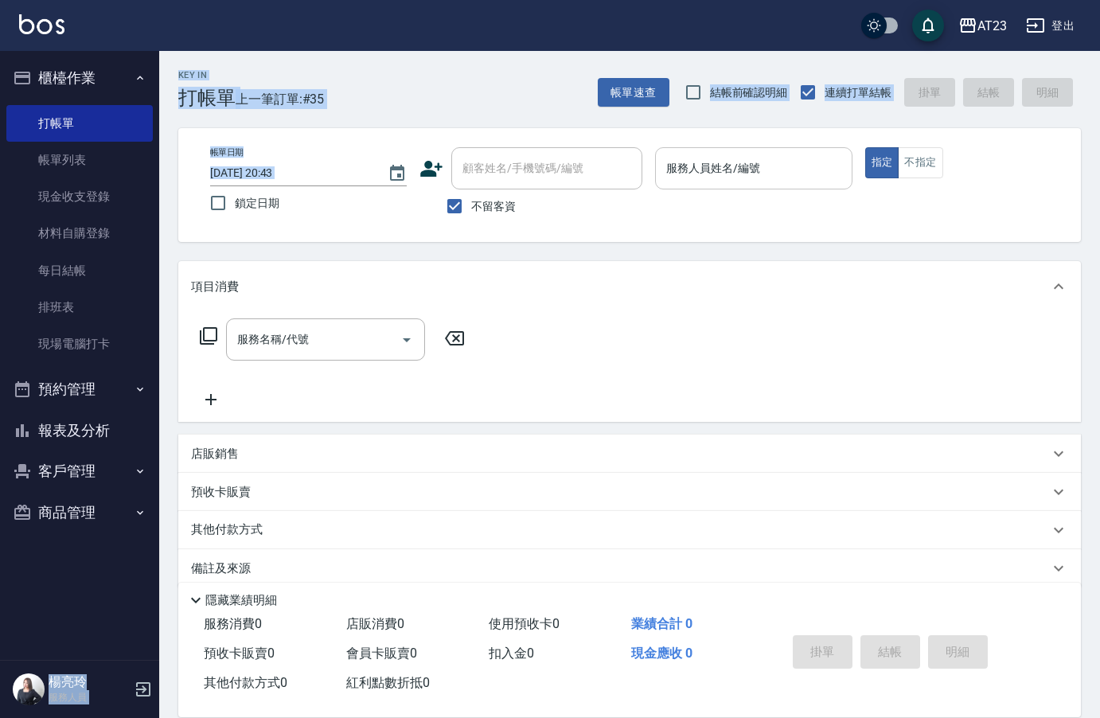
click at [747, 187] on div "服務人員姓名/編號" at bounding box center [753, 168] width 197 height 42
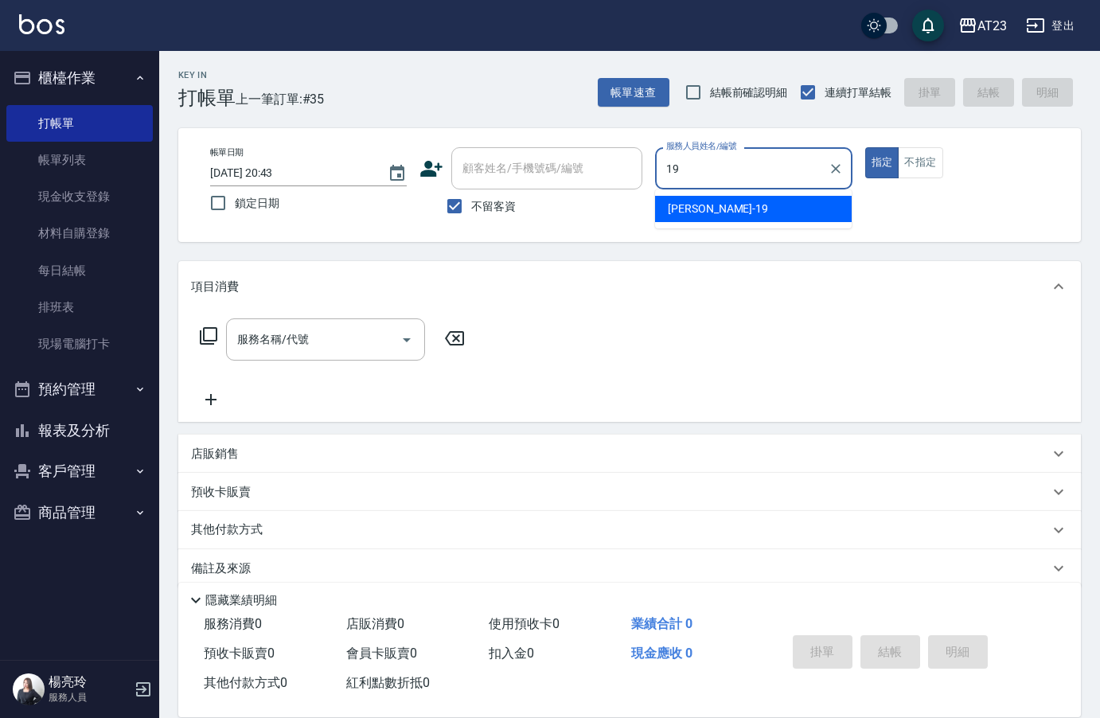
type input "[PERSON_NAME]-19"
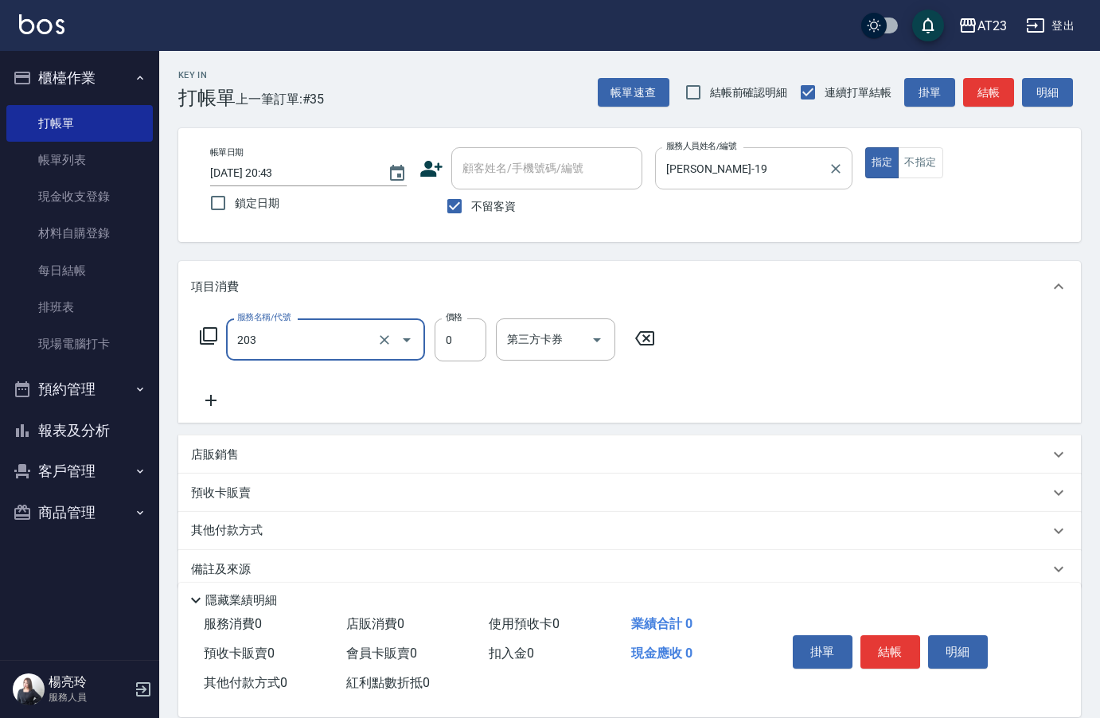
type input "使用洗髮卡(203)"
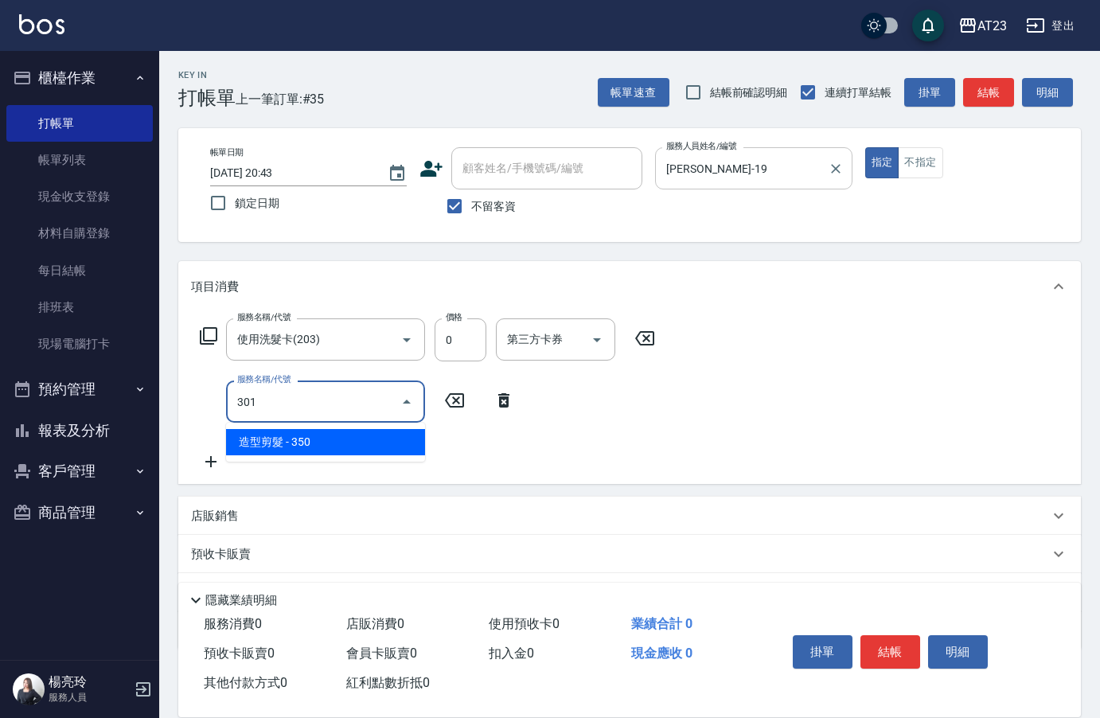
type input "造型剪髮(301)"
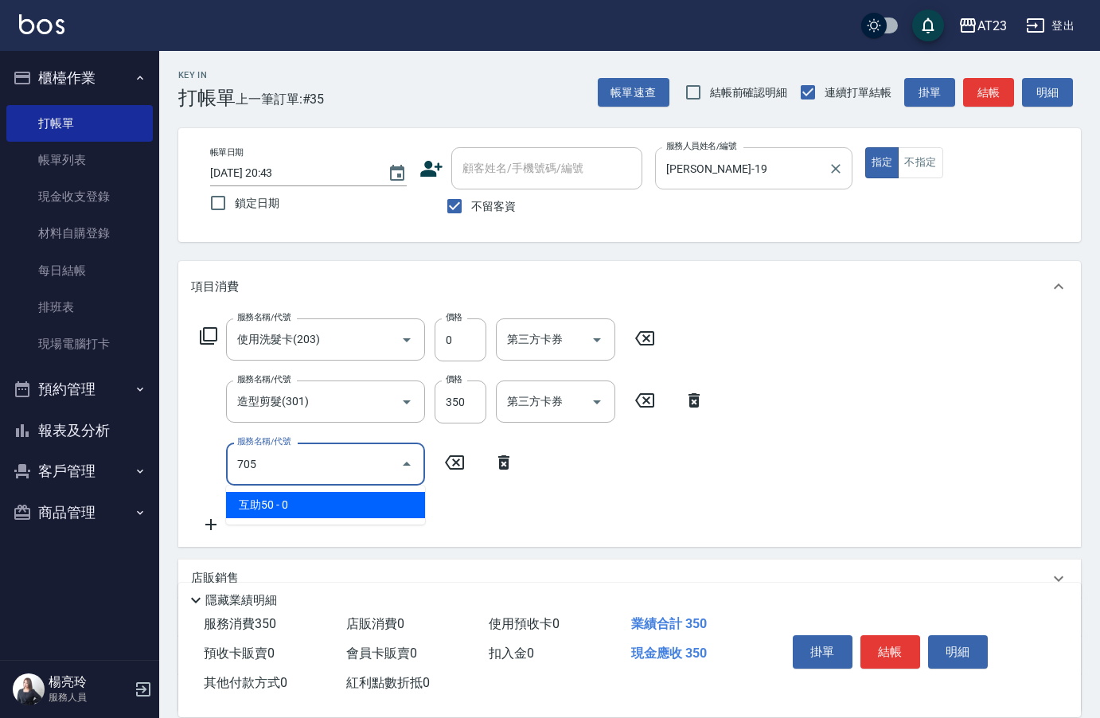
type input "互助50(705)"
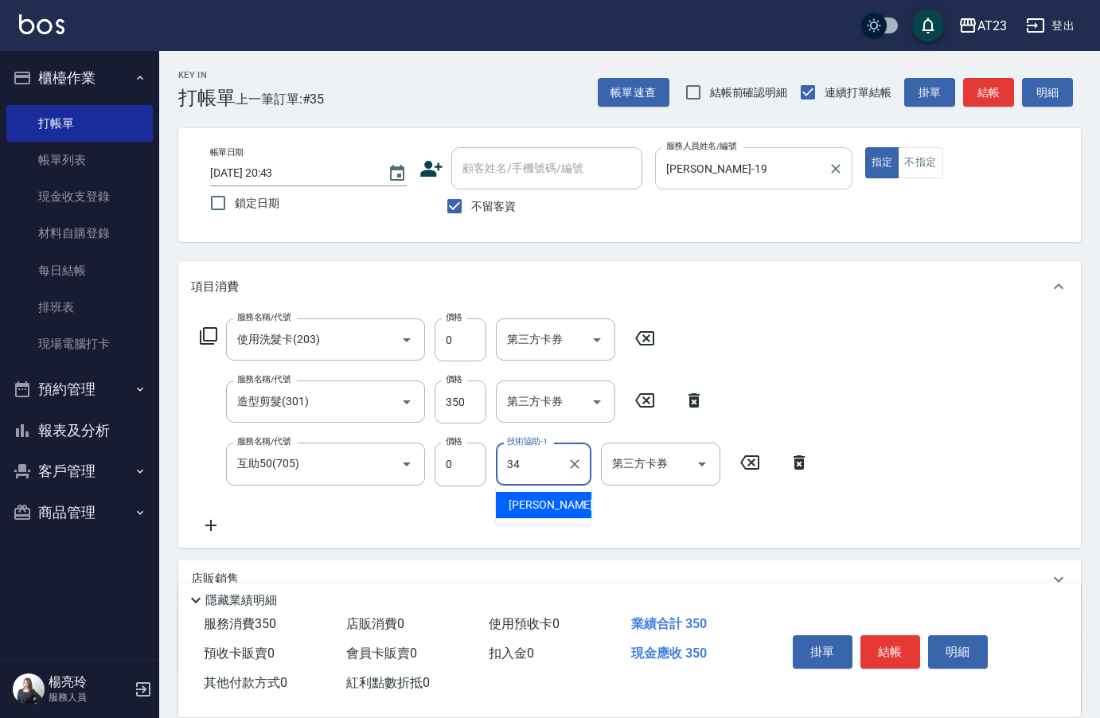
type input "[PERSON_NAME]-34"
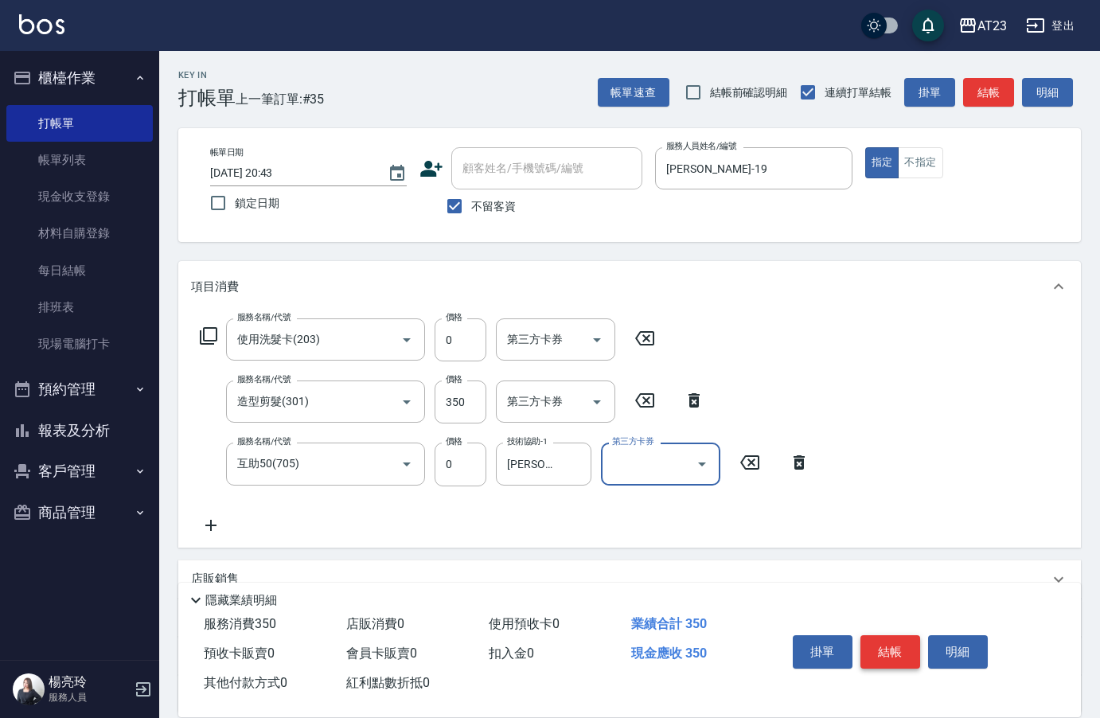
click at [899, 642] on button "結帳" at bounding box center [891, 651] width 60 height 33
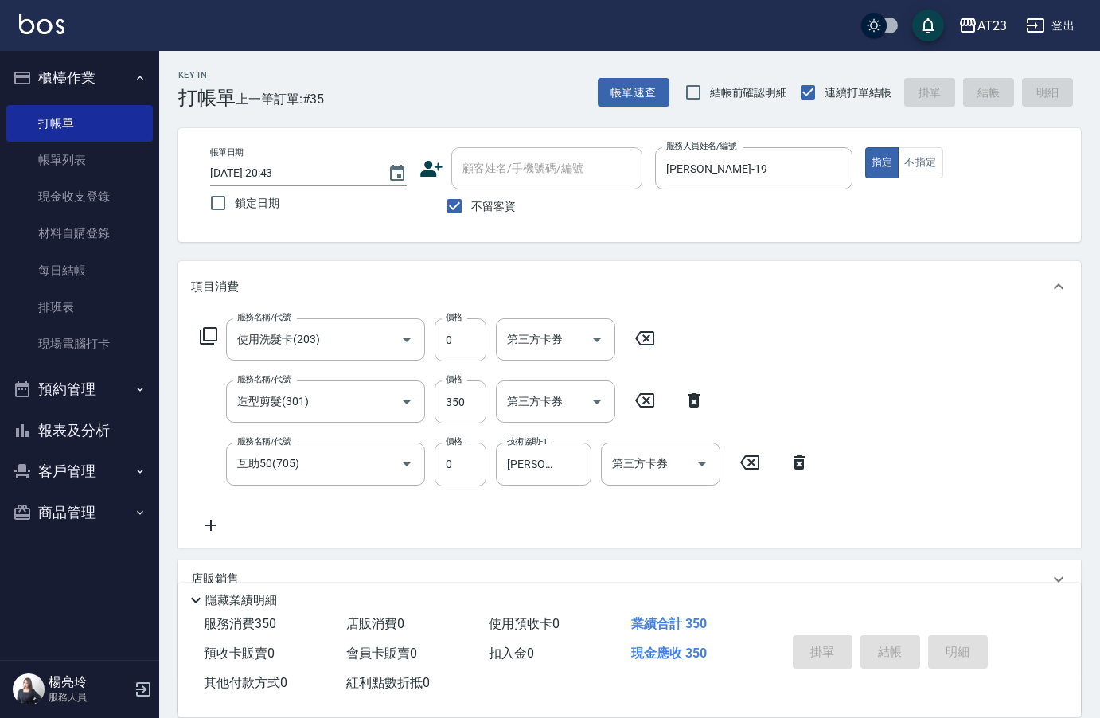
type input "[DATE] 20:54"
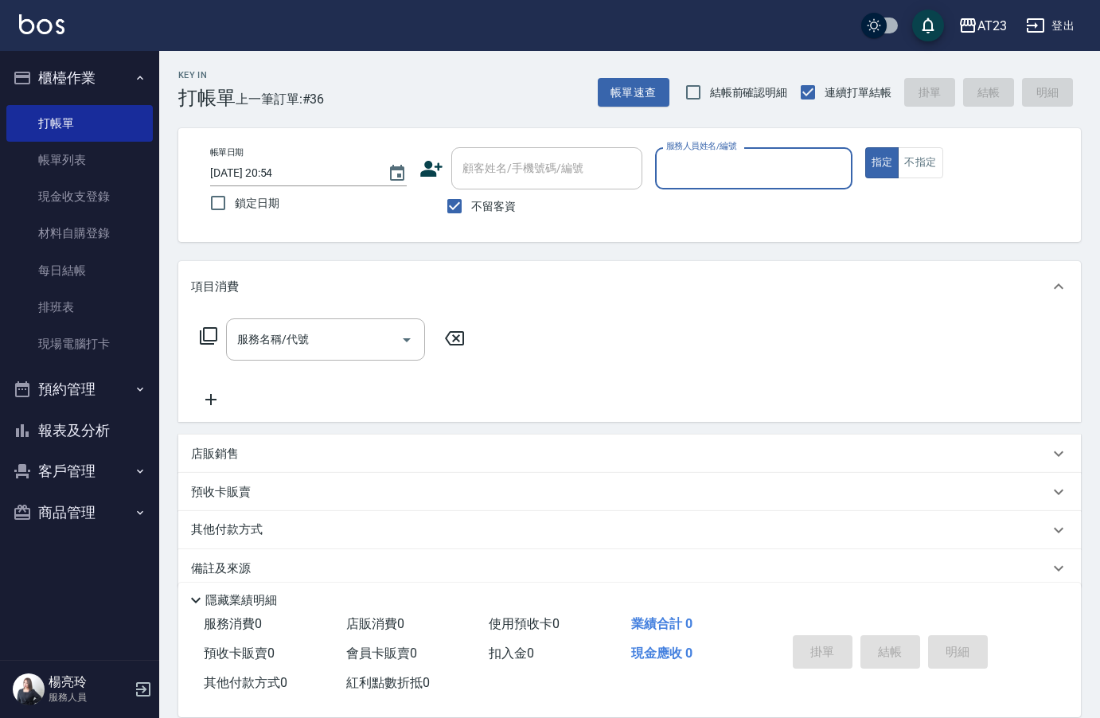
click at [55, 418] on button "報表及分析" at bounding box center [79, 430] width 146 height 41
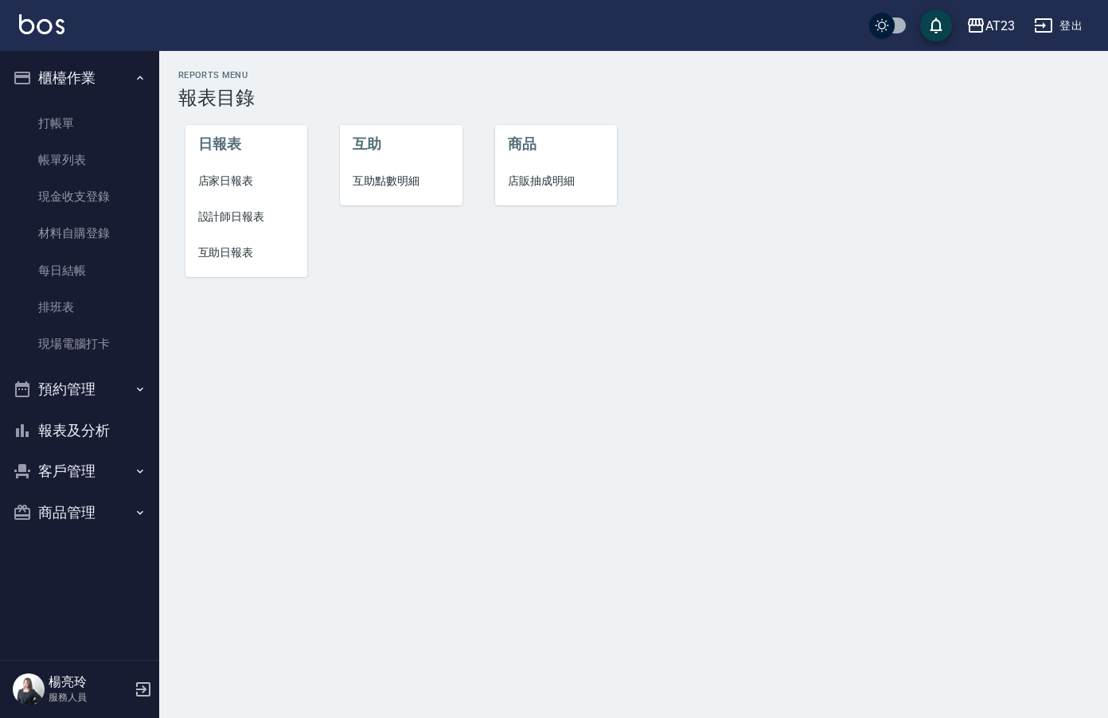
click at [221, 183] on span "店家日報表" at bounding box center [246, 181] width 97 height 17
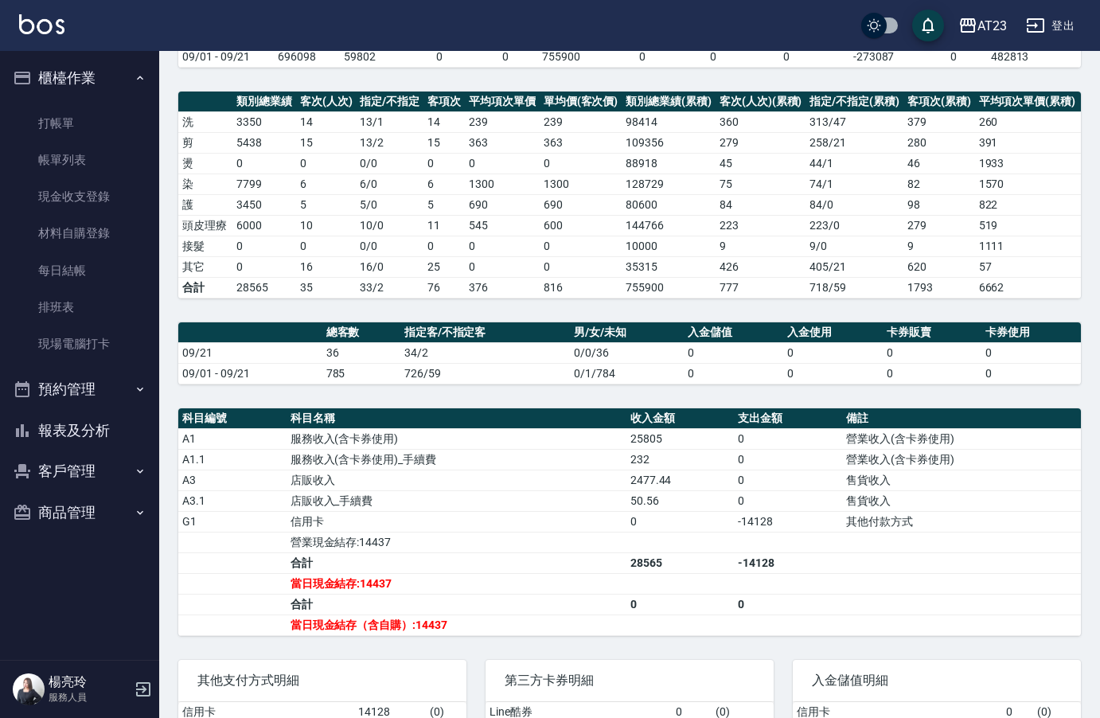
scroll to position [305, 0]
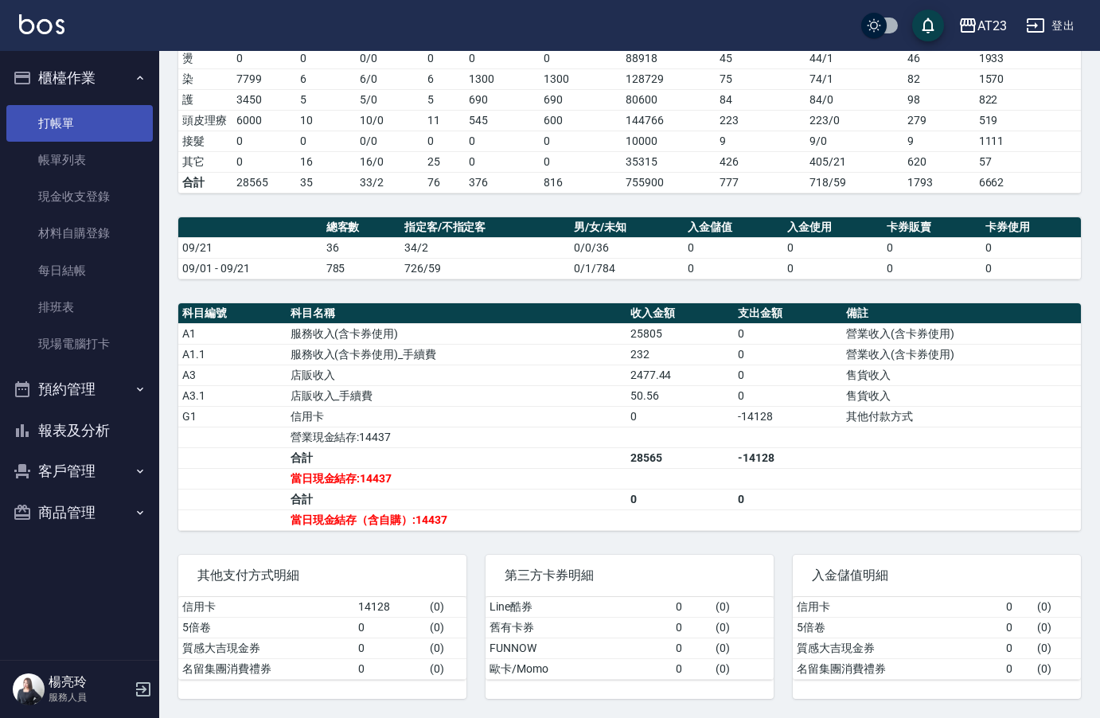
click at [76, 118] on link "打帳單" at bounding box center [79, 123] width 146 height 37
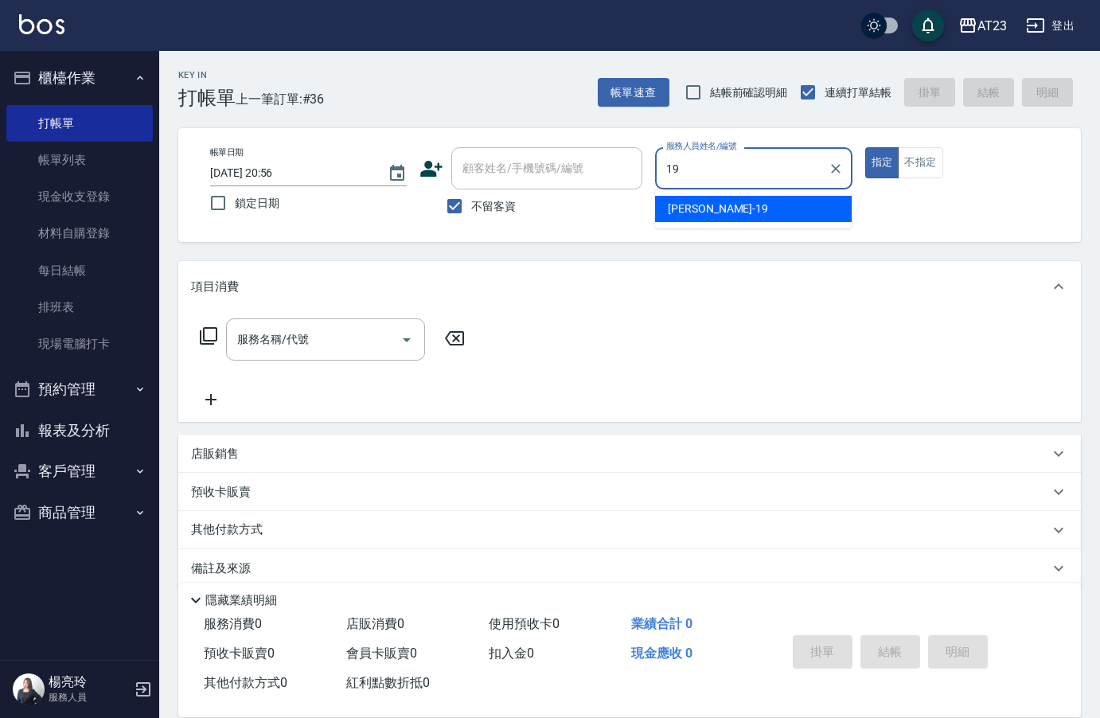
type input "19"
type button "true"
type input "[PERSON_NAME]-19"
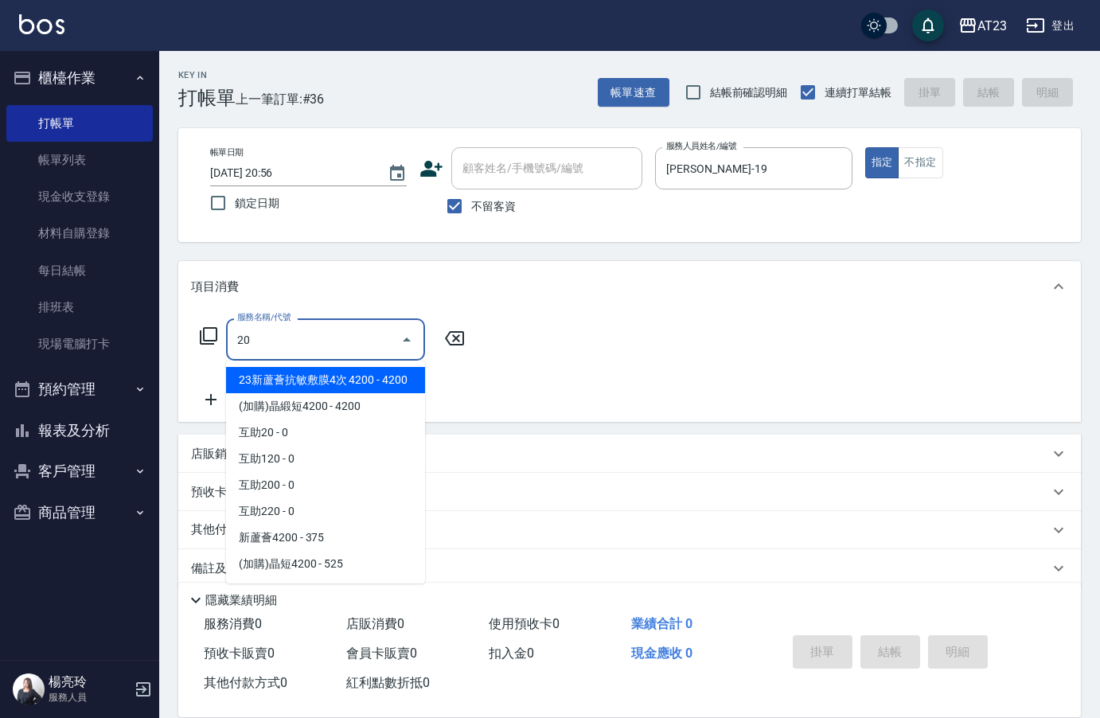
type input "2"
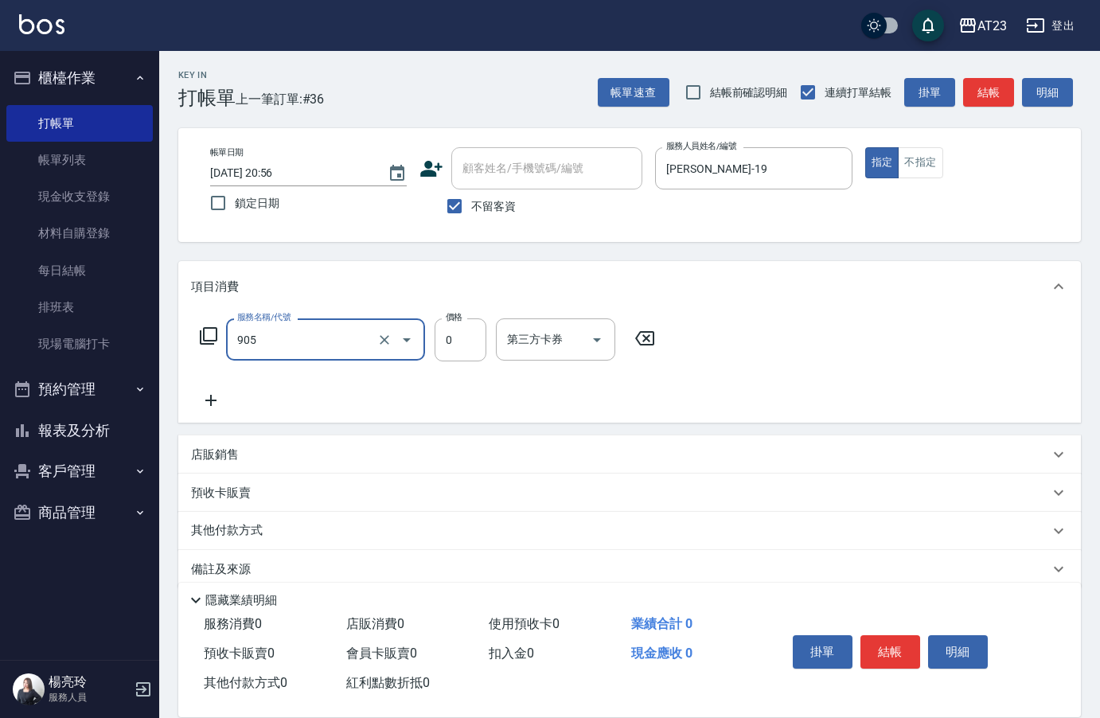
type input "頭皮卡使用(905)"
click at [450, 342] on input "0" at bounding box center [461, 339] width 52 height 43
type input "200"
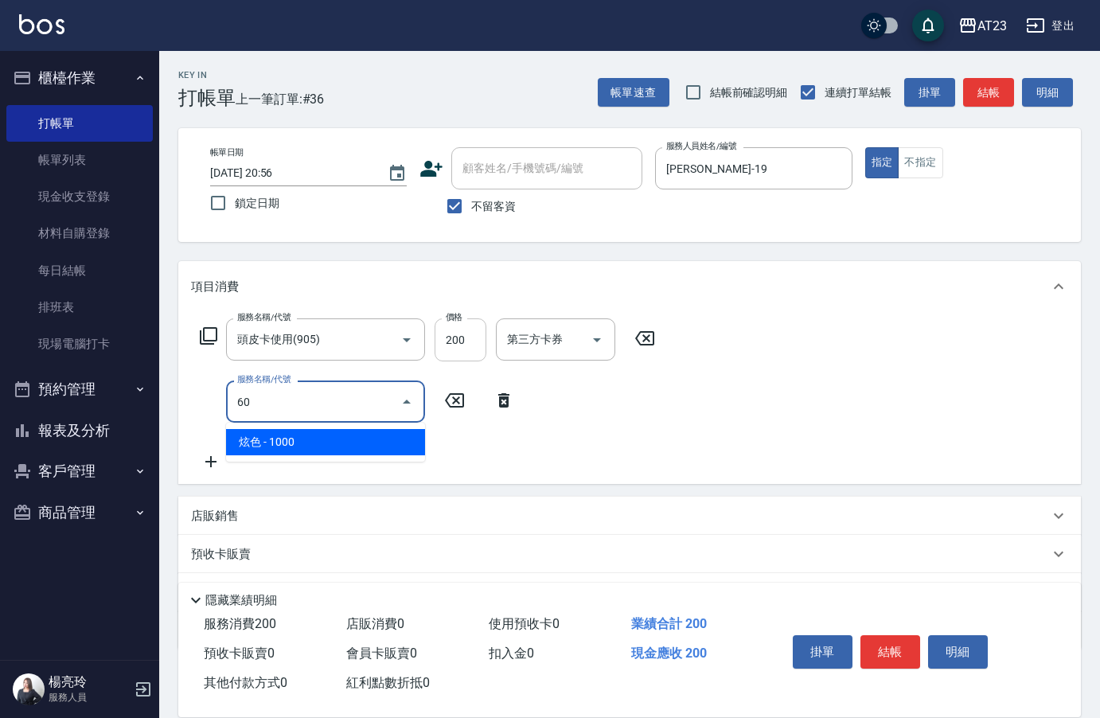
type input "6"
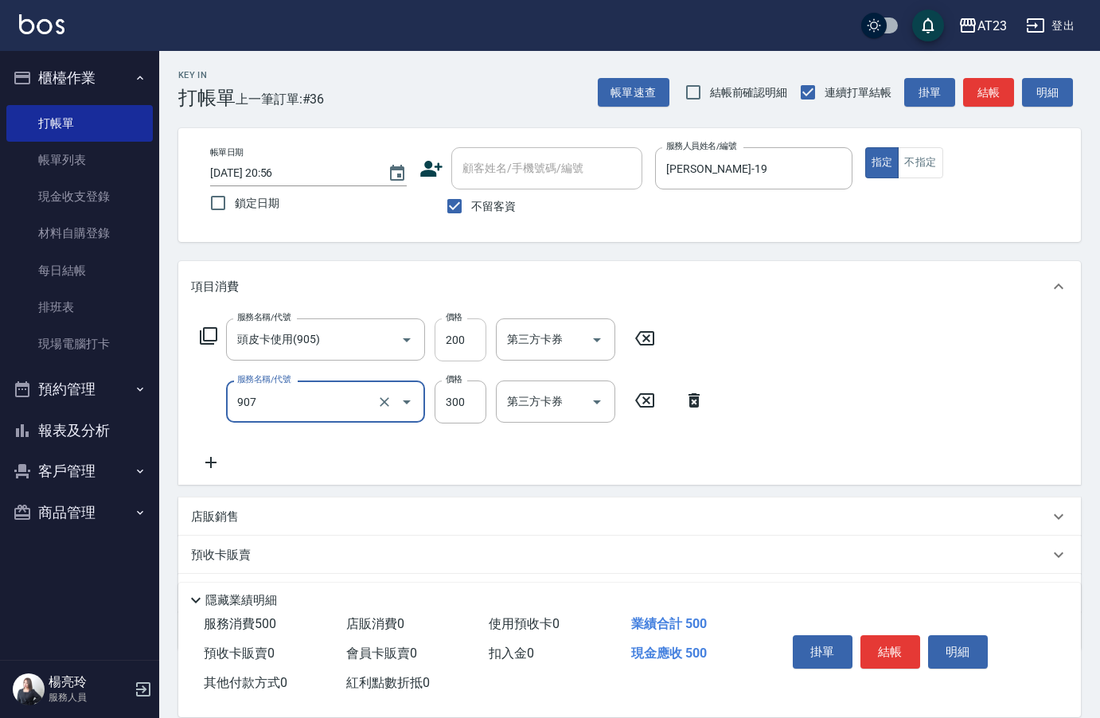
type input "草本長度(907)"
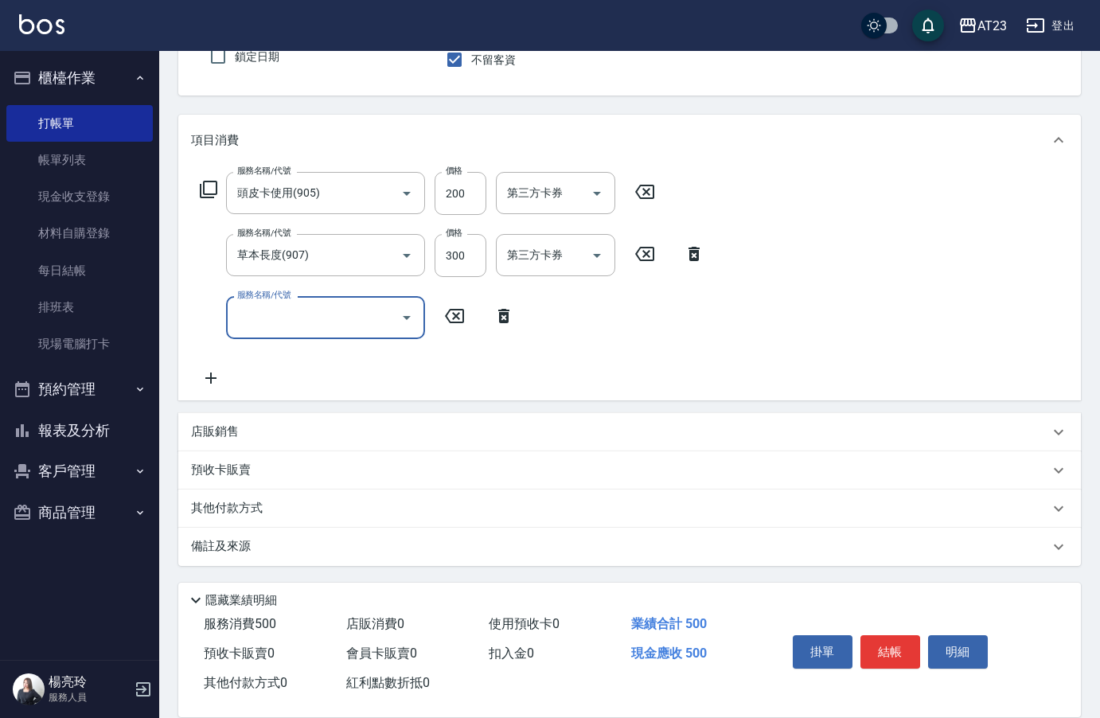
scroll to position [147, 0]
click at [242, 507] on p "其他付款方式" at bounding box center [231, 508] width 80 height 18
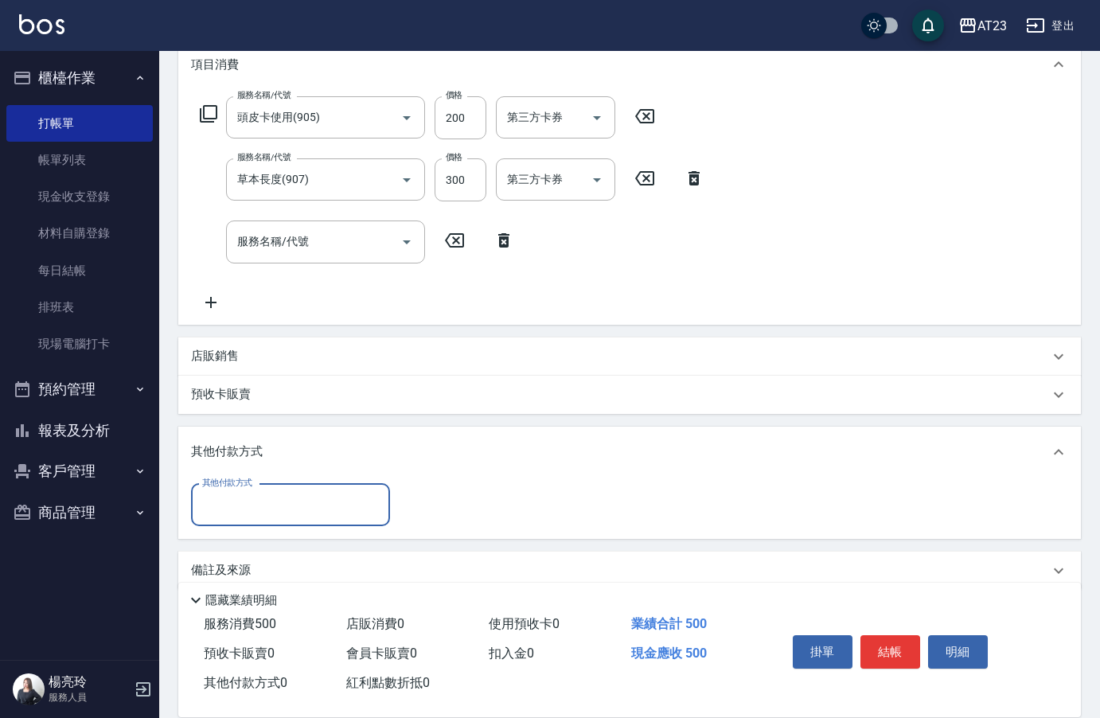
scroll to position [232, 0]
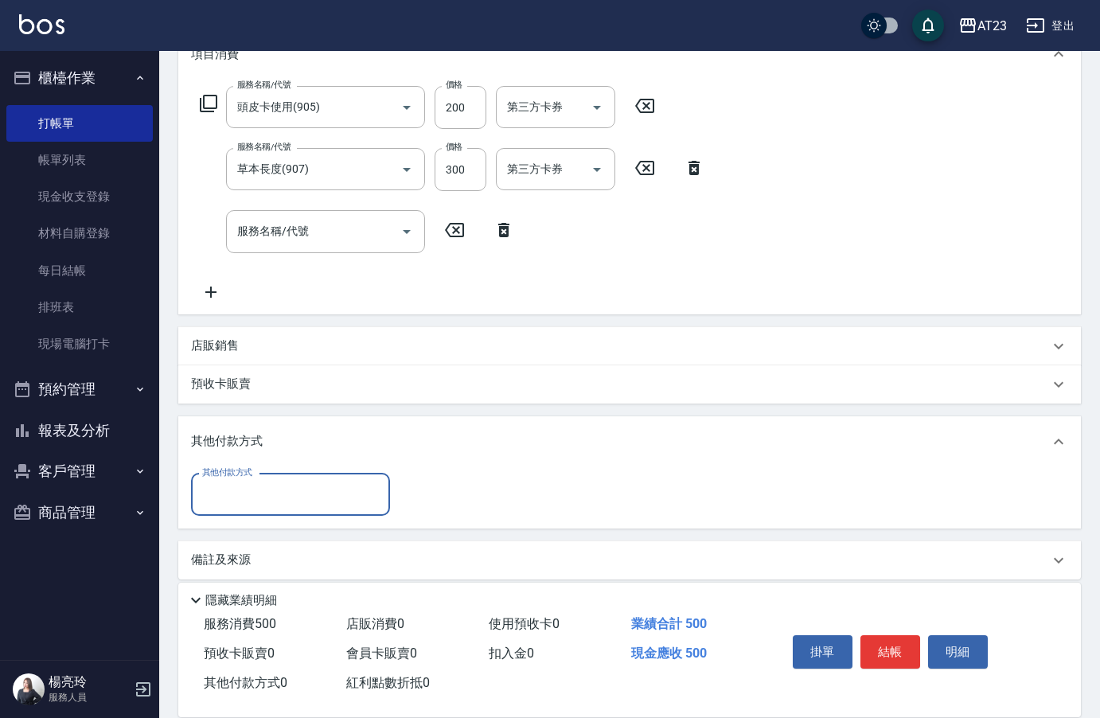
click at [252, 352] on div "店販銷售" at bounding box center [620, 346] width 858 height 17
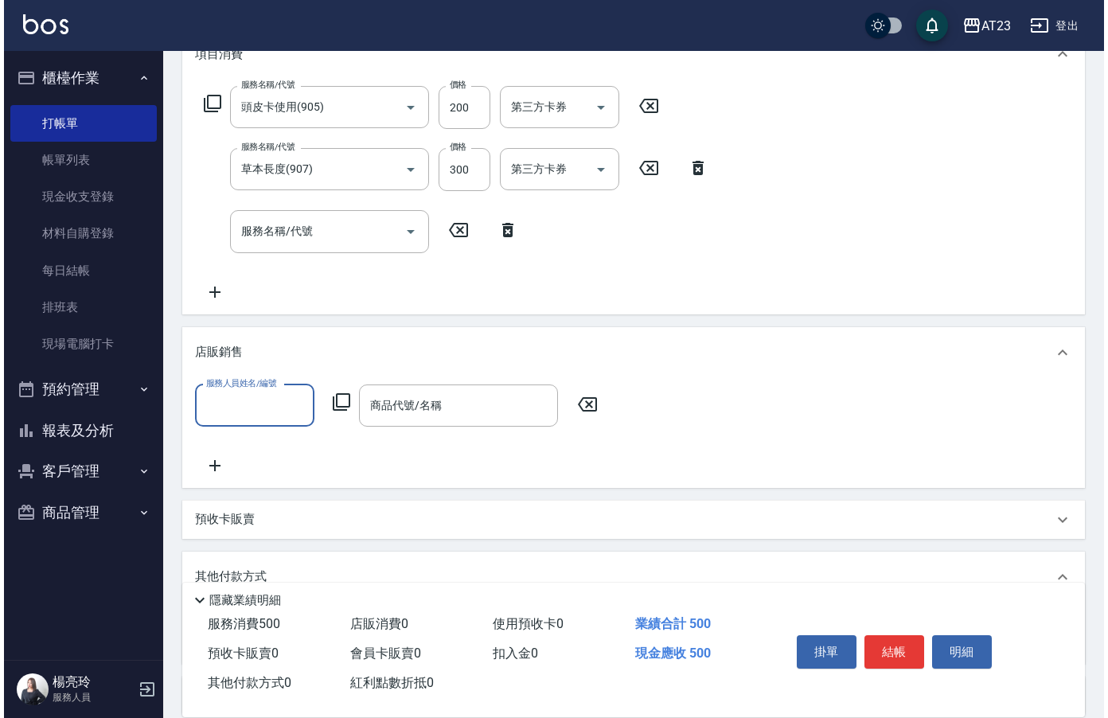
scroll to position [1, 0]
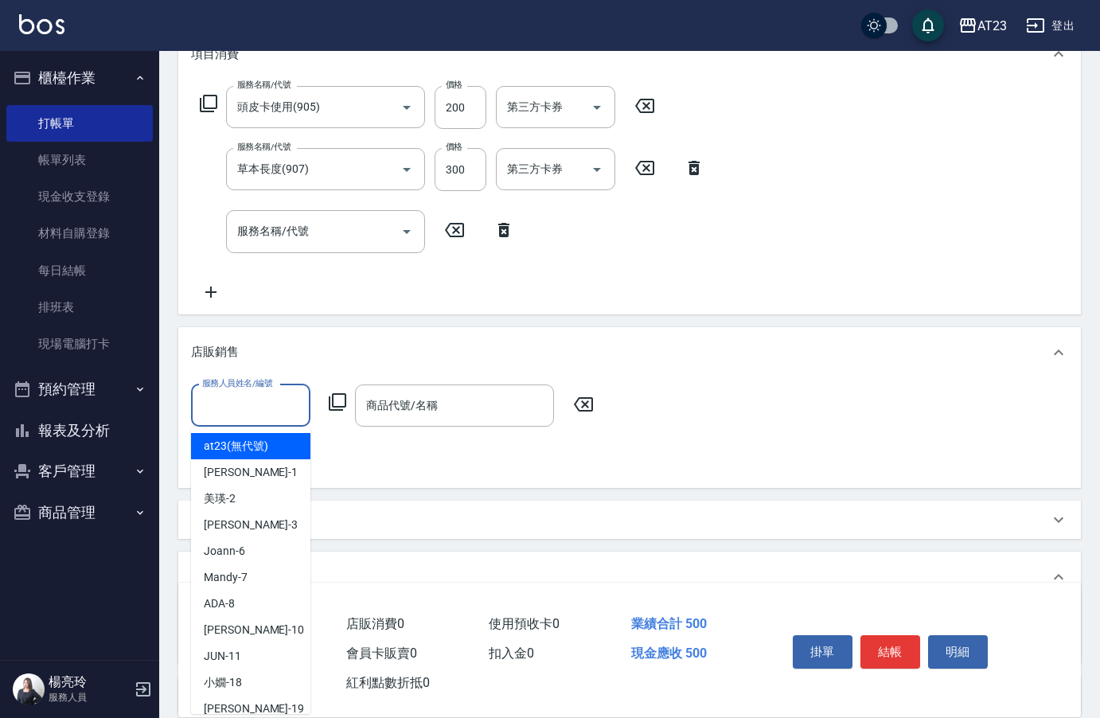
click at [247, 397] on input "服務人員姓名/編號" at bounding box center [250, 406] width 105 height 28
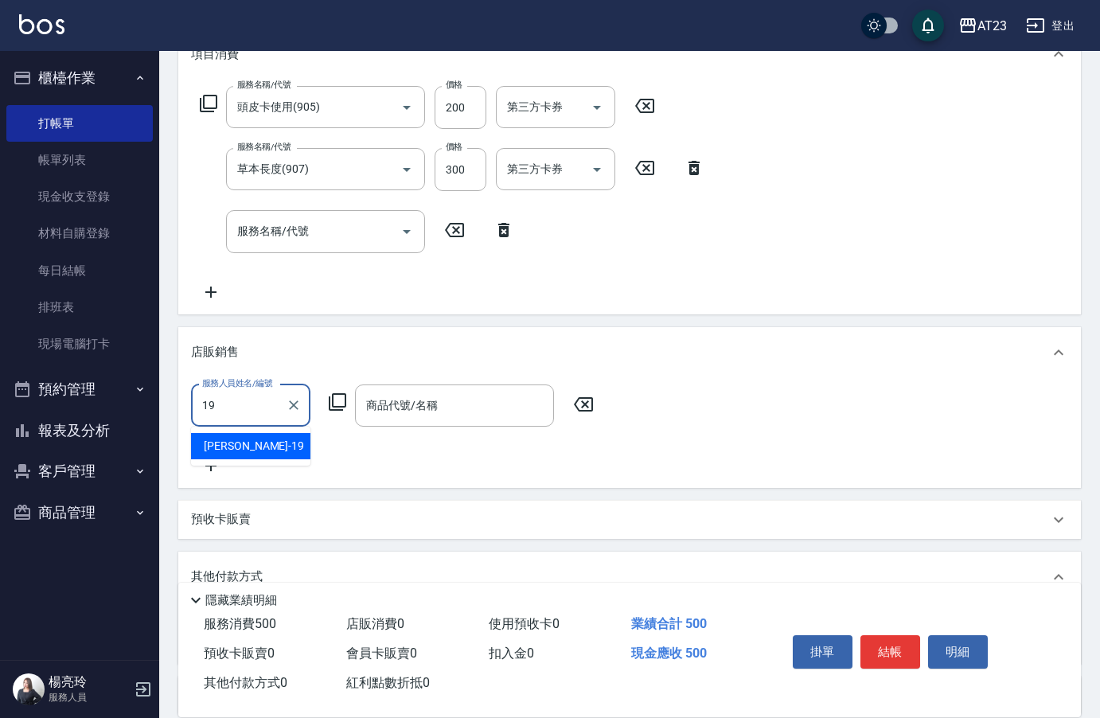
type input "1"
type input "[PERSON_NAME]-19"
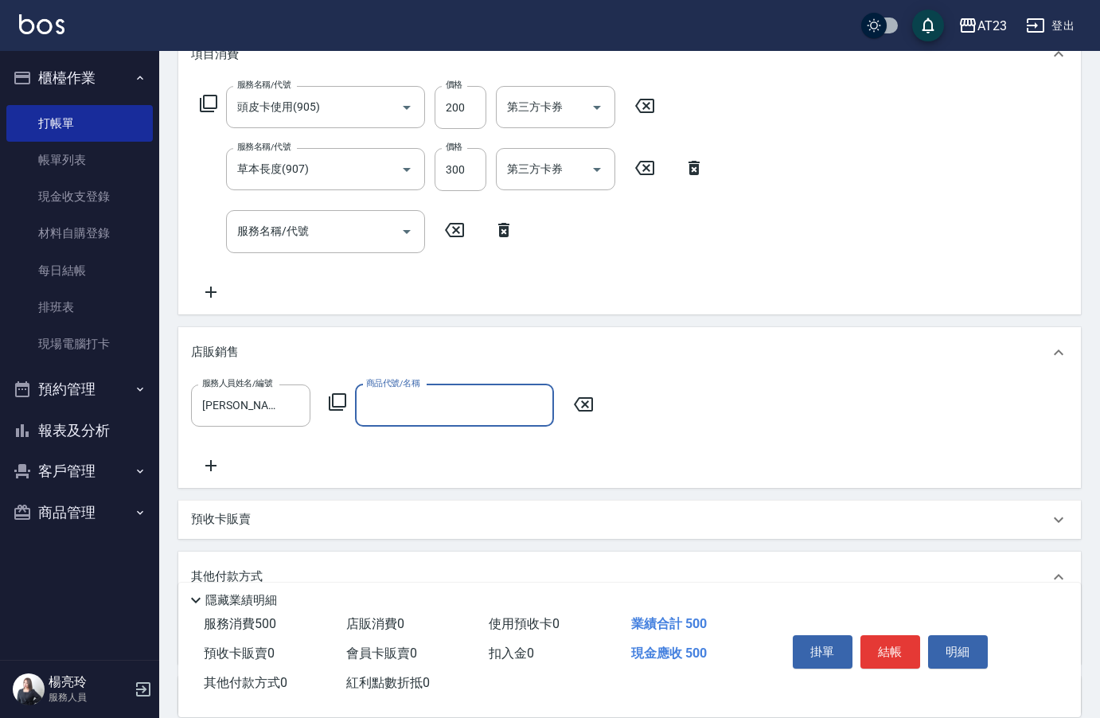
click at [346, 410] on icon at bounding box center [337, 402] width 19 height 19
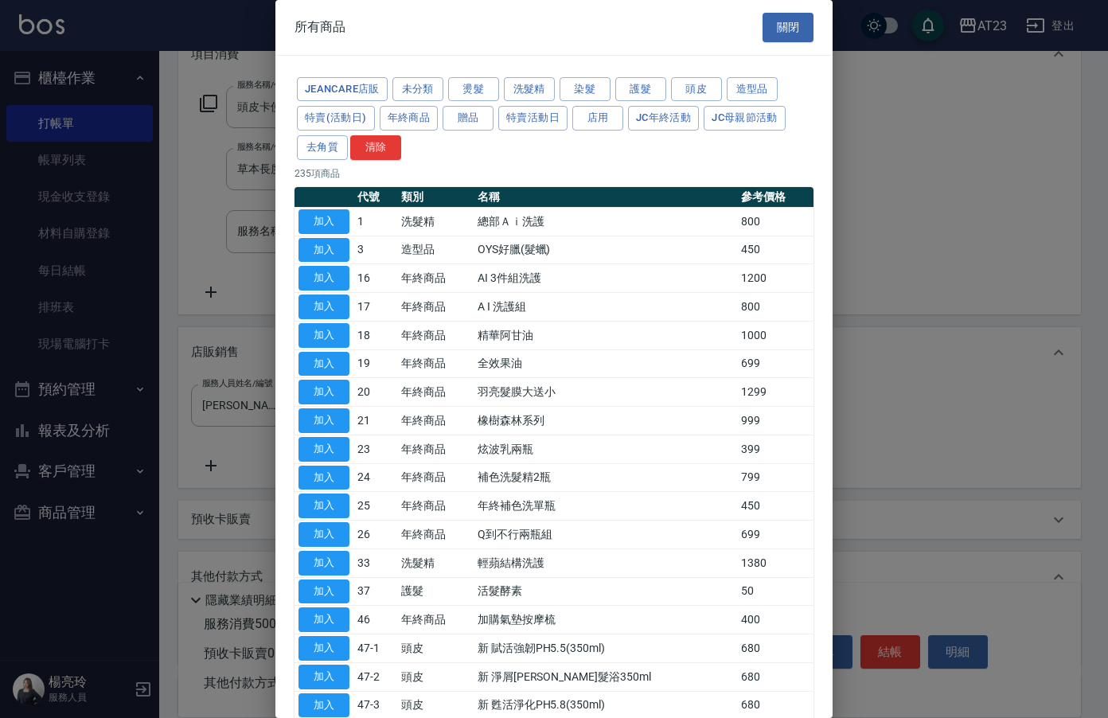
click at [337, 408] on td "加入" at bounding box center [324, 421] width 59 height 29
click at [356, 111] on button "特賣(活動日)" at bounding box center [336, 118] width 78 height 25
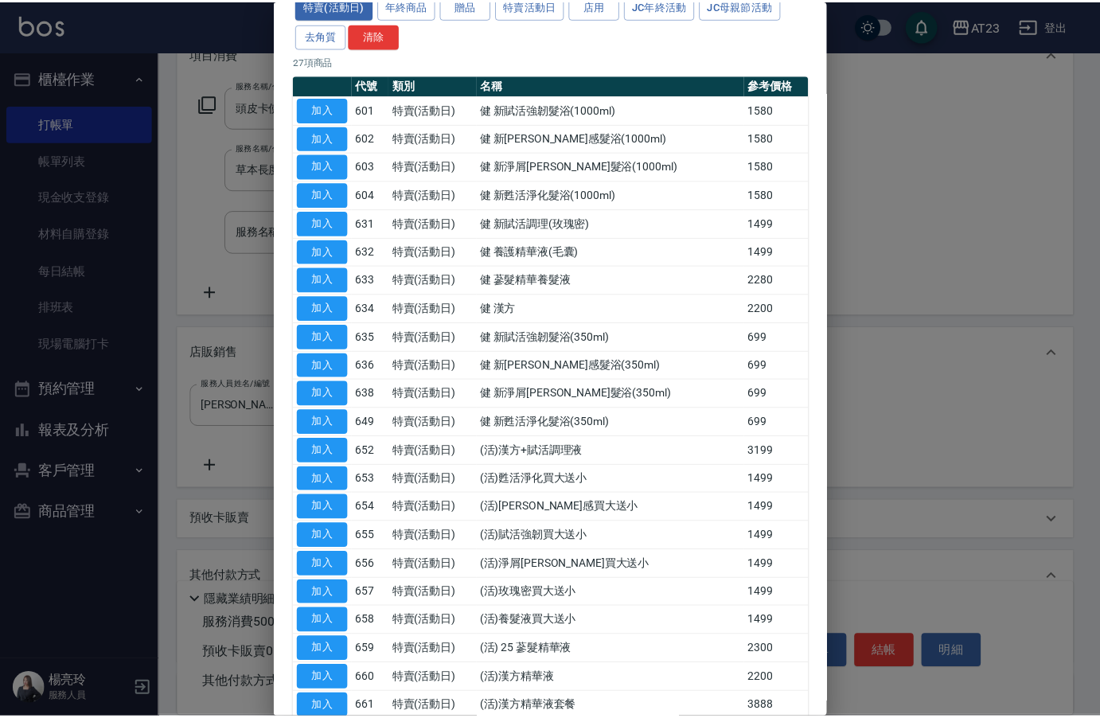
scroll to position [318, 0]
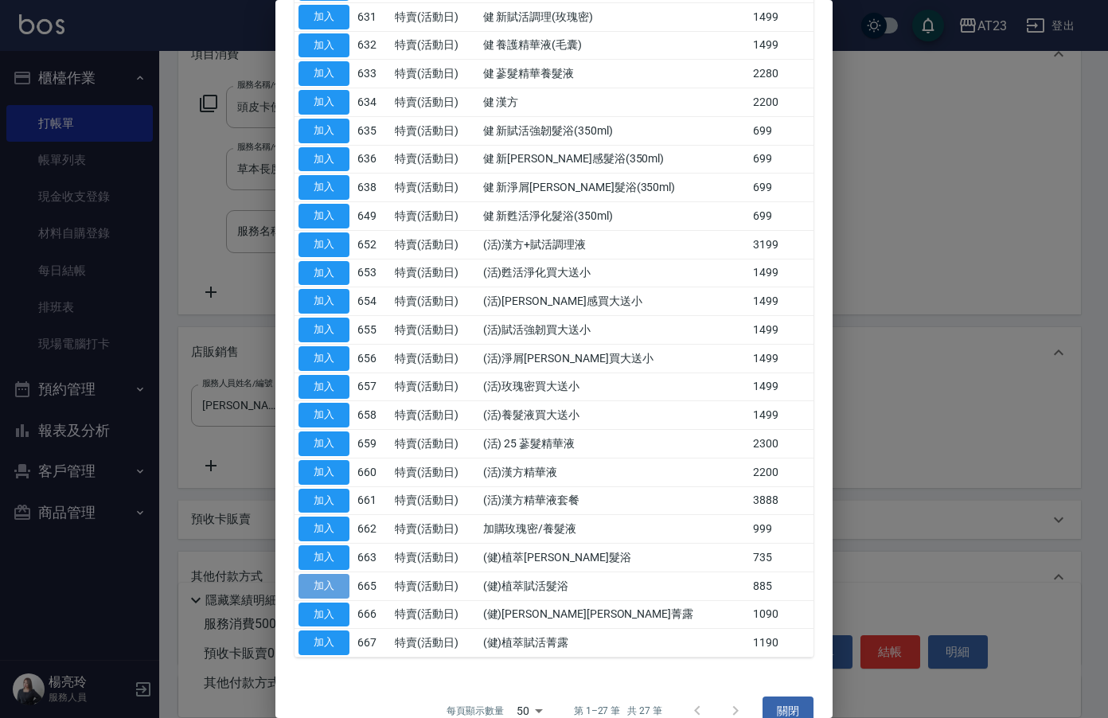
click at [306, 579] on button "加入" at bounding box center [324, 586] width 51 height 25
type input "(健)植萃賦活髮浴"
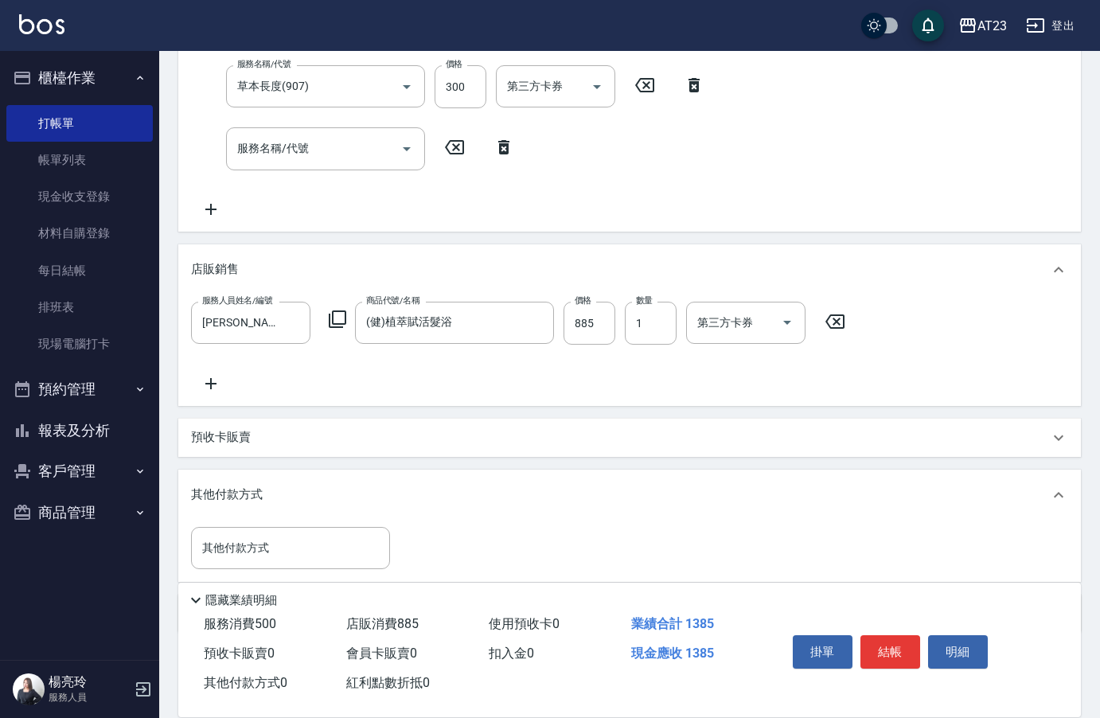
scroll to position [383, 0]
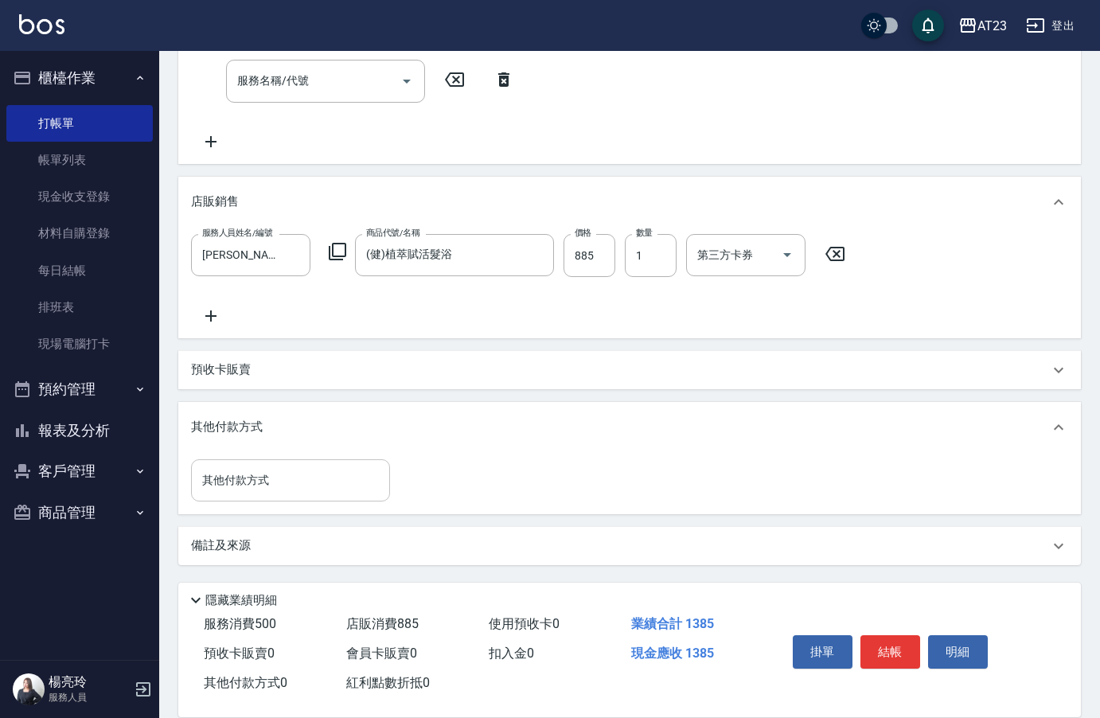
click at [229, 492] on input "其他付款方式" at bounding box center [290, 481] width 185 height 28
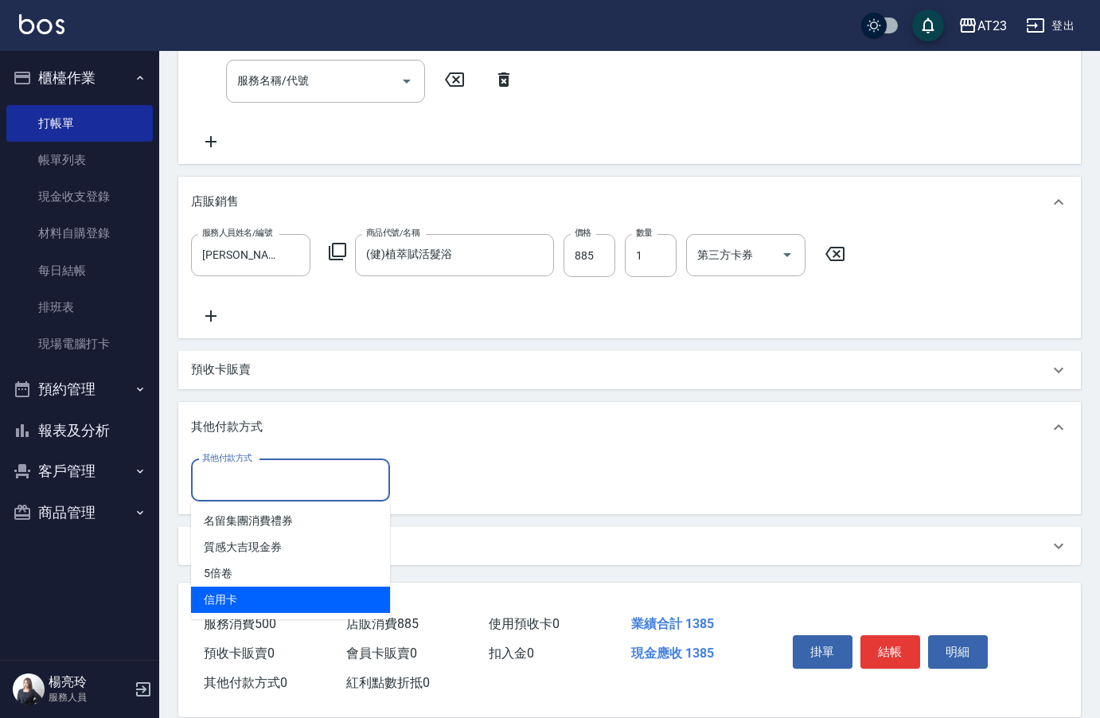
click at [231, 600] on span "信用卡" at bounding box center [290, 600] width 199 height 26
type input "信用卡"
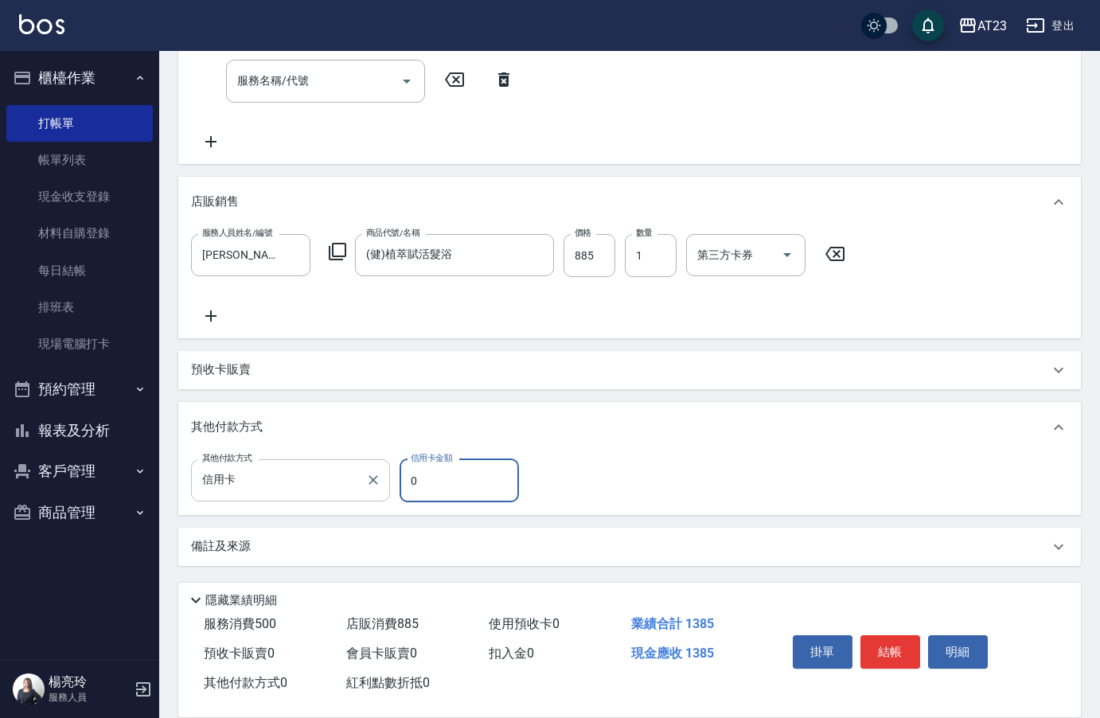
drag, startPoint x: 420, startPoint y: 480, endPoint x: 388, endPoint y: 474, distance: 33.3
click at [390, 474] on div "其他付款方式 信用卡 其他付款方式 信用卡金額 0 信用卡金額" at bounding box center [360, 480] width 338 height 43
type input "1185"
click at [903, 657] on button "結帳" at bounding box center [891, 651] width 60 height 33
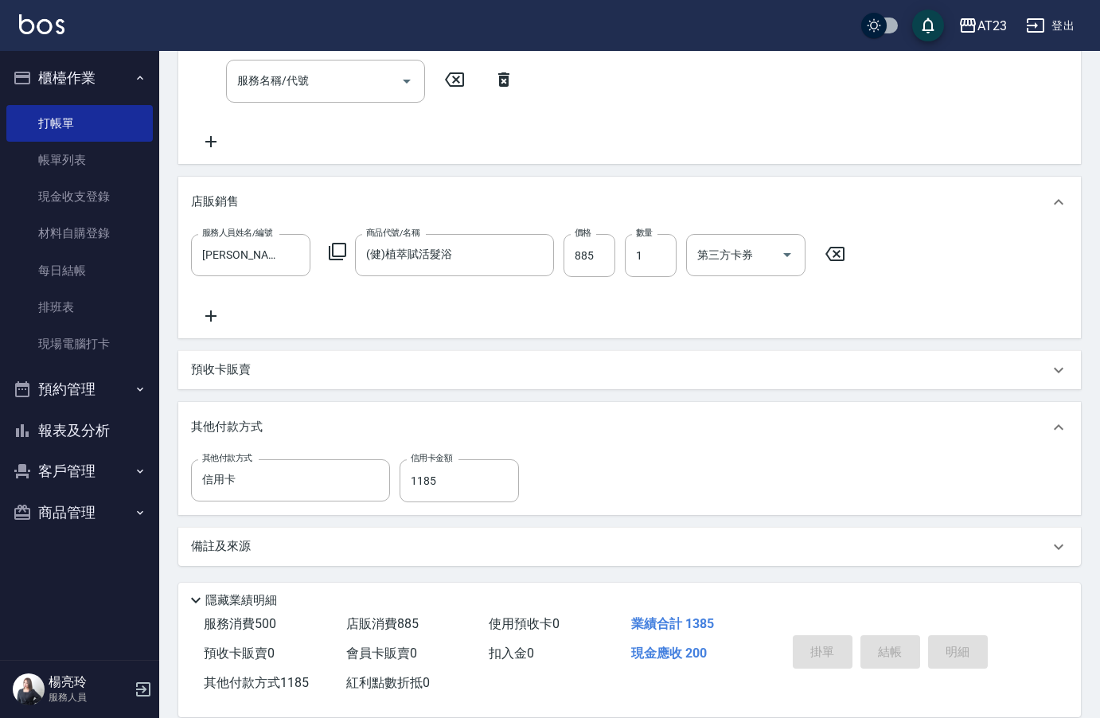
type input "[DATE] 20:57"
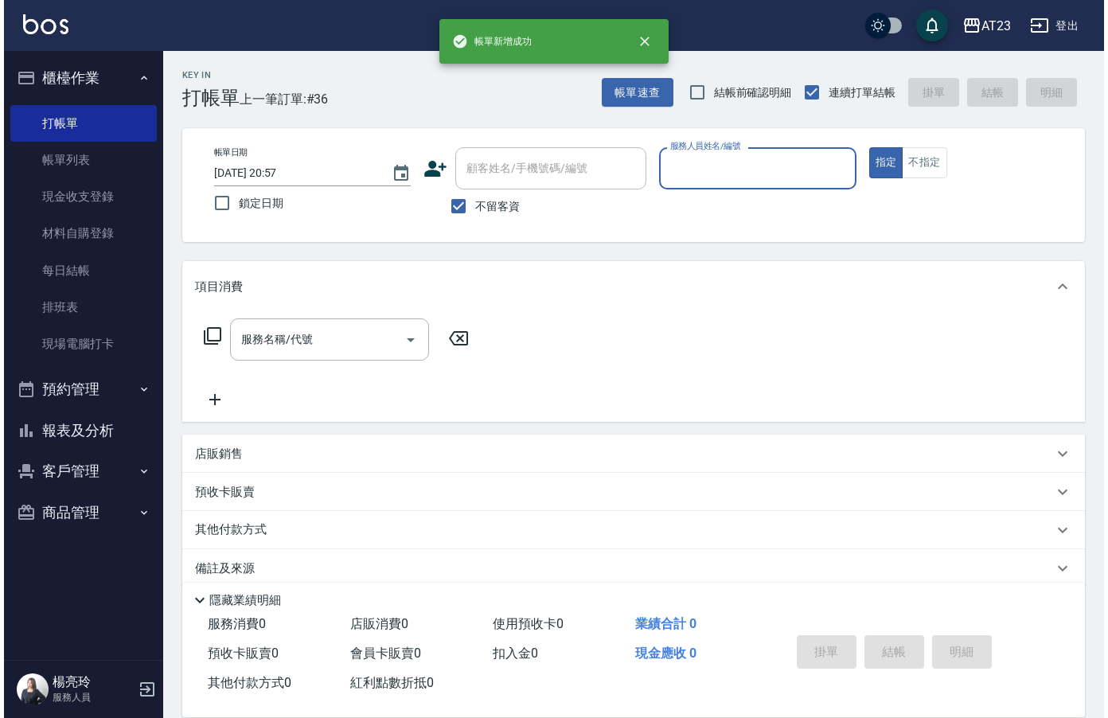
scroll to position [0, 0]
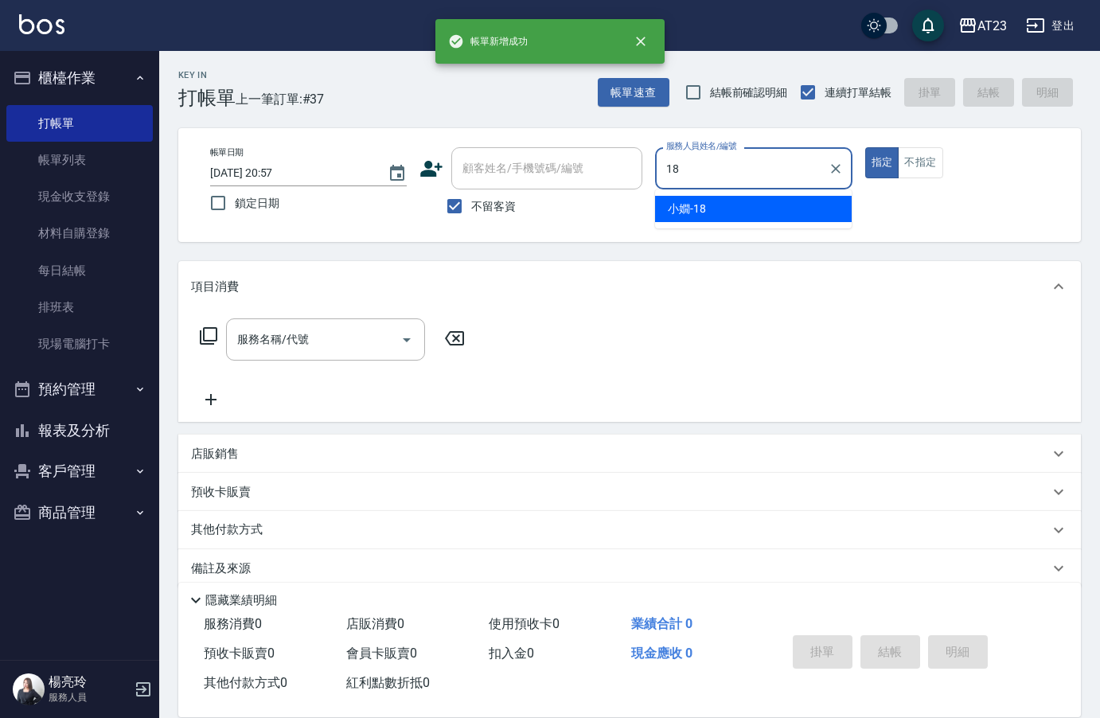
type input "[PERSON_NAME]-18"
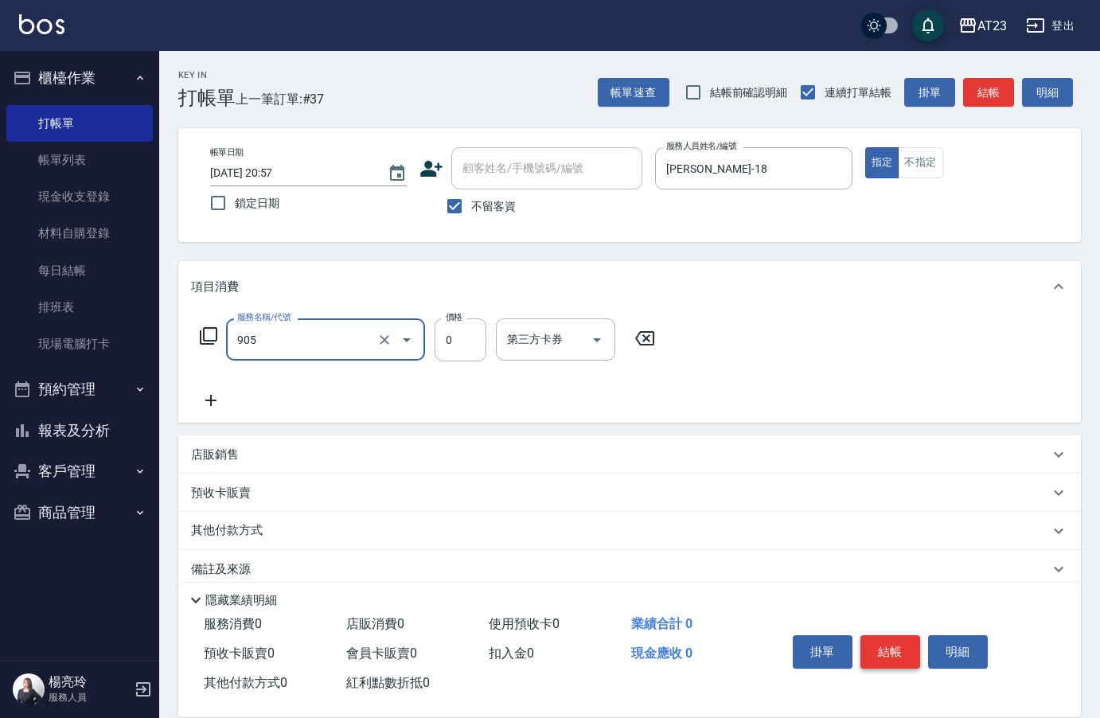
type input "頭皮卡使用(905)"
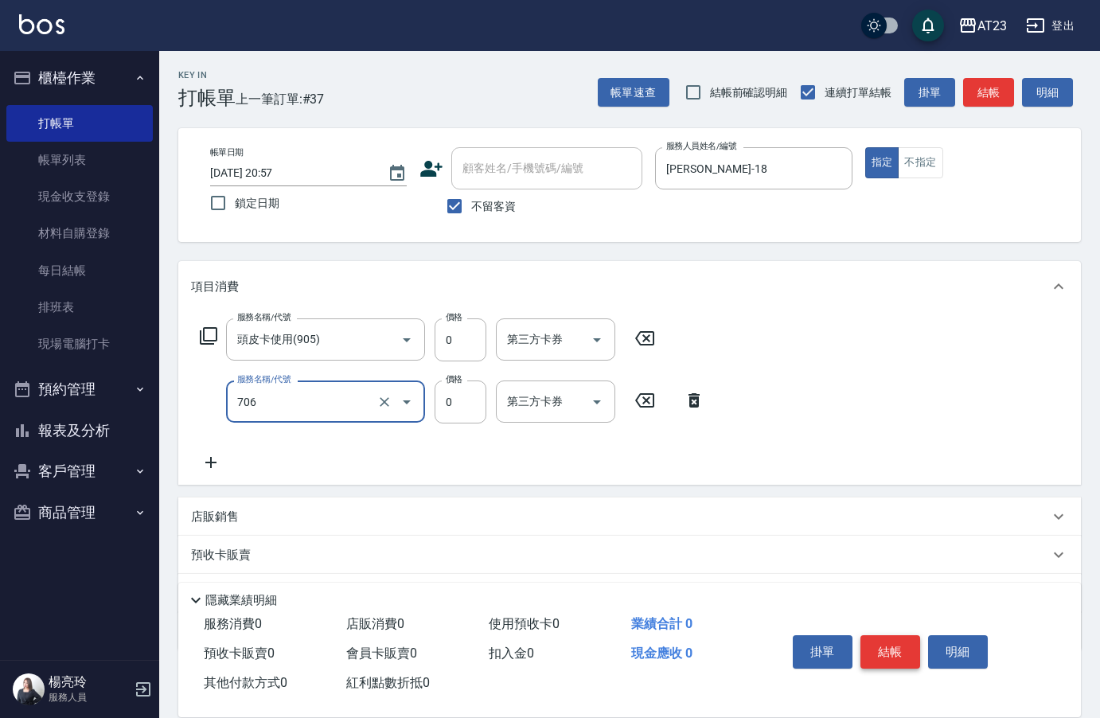
type input "互助60(706)"
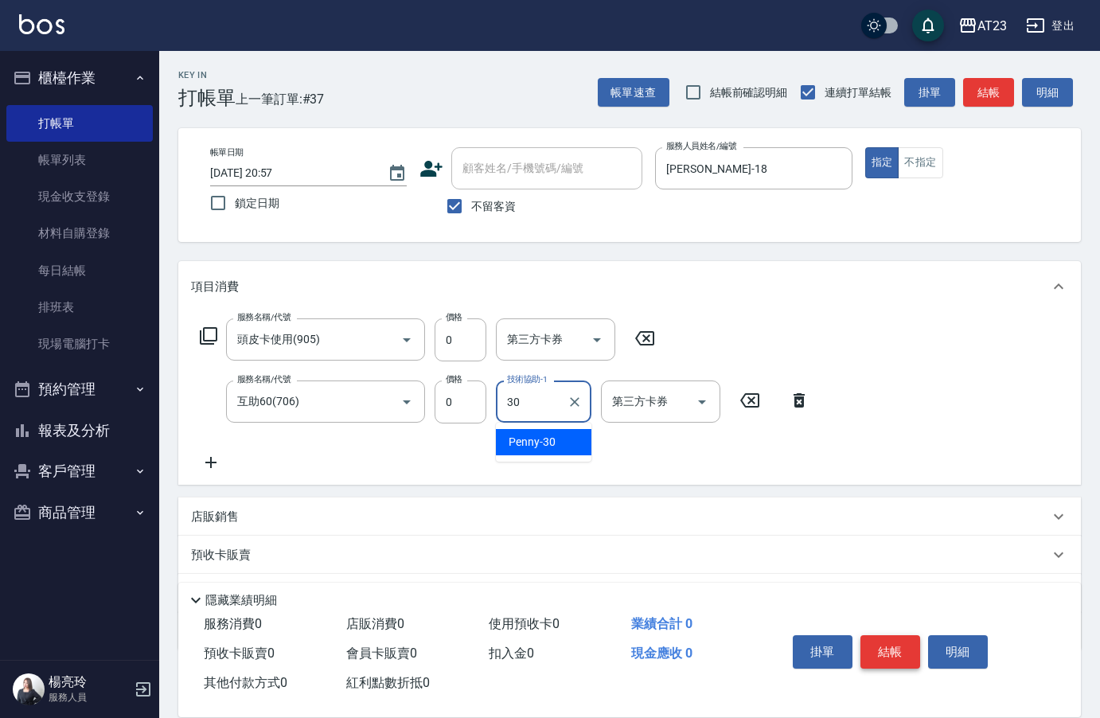
type input "Penny-30"
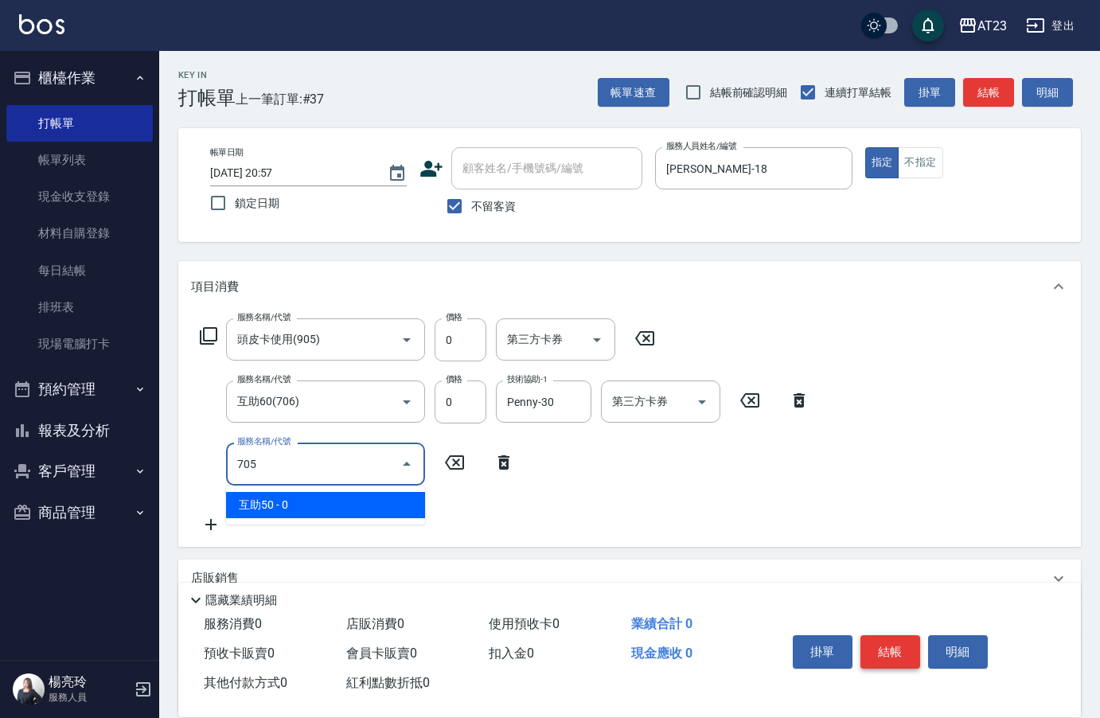
type input "互助50(705)"
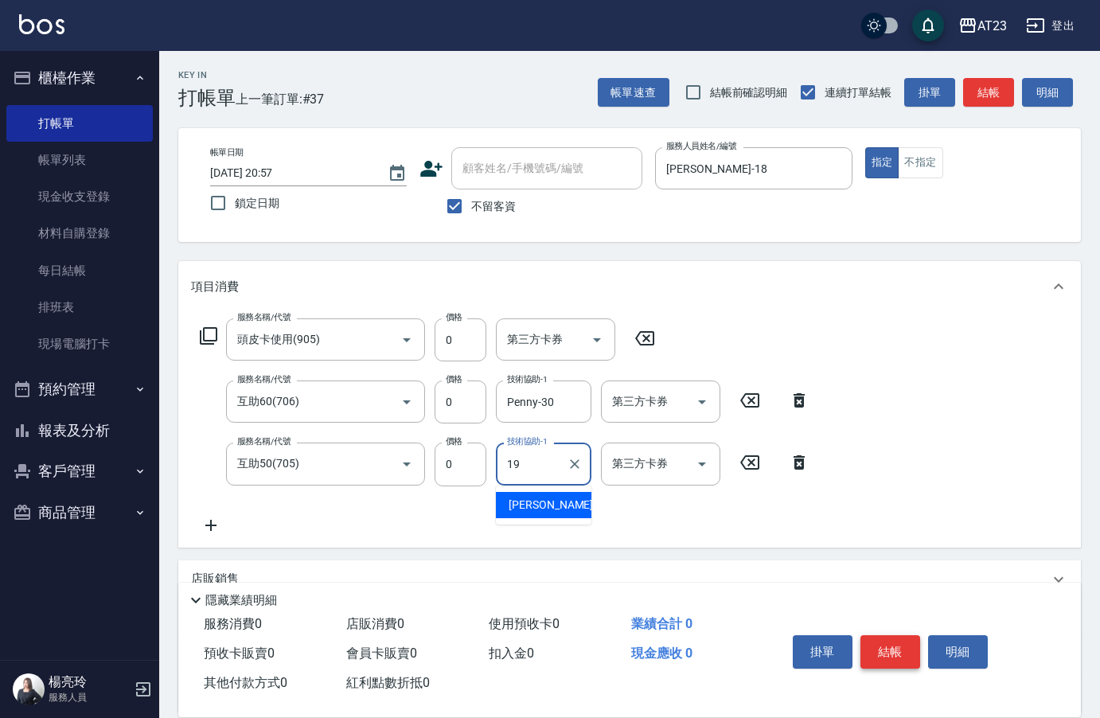
type input "[PERSON_NAME]-19"
click at [897, 643] on button "結帳" at bounding box center [891, 651] width 60 height 33
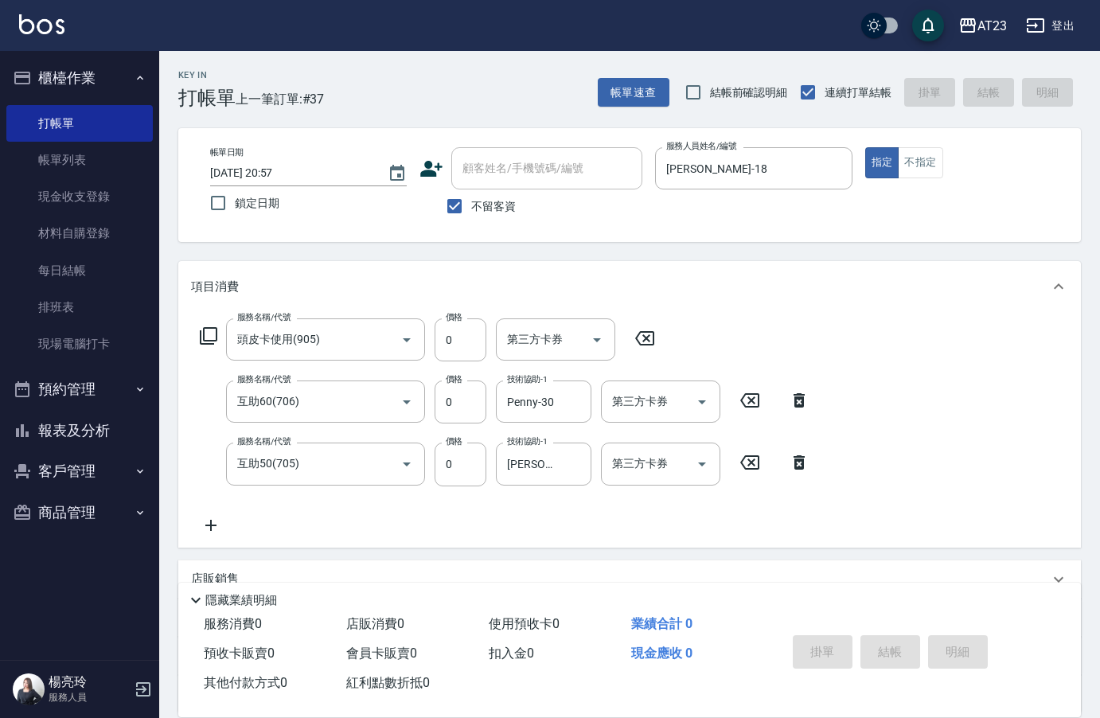
type input "[DATE] 20:58"
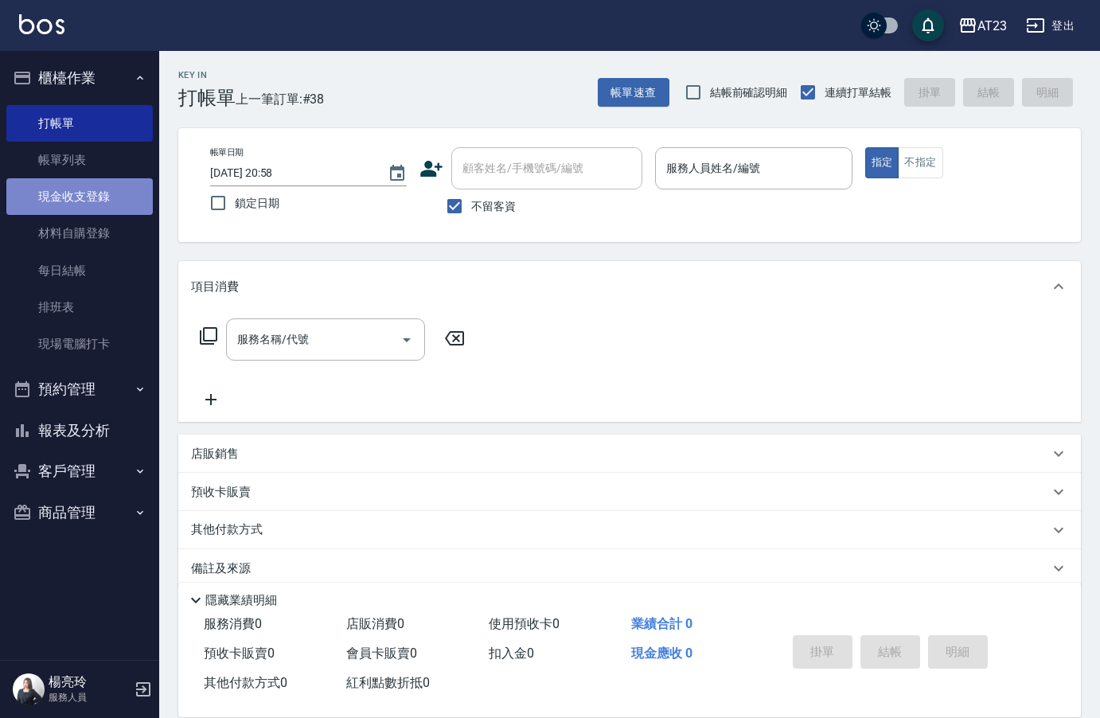
click at [76, 191] on link "現金收支登錄" at bounding box center [79, 196] width 146 height 37
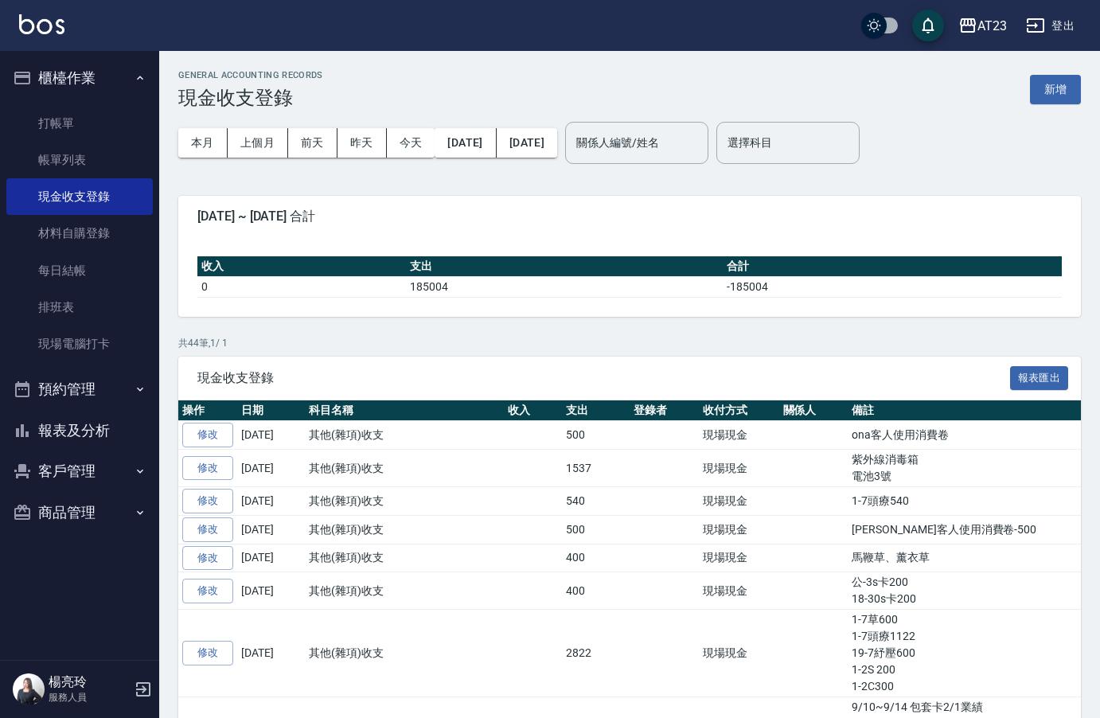
click at [1062, 94] on button "新增" at bounding box center [1055, 89] width 51 height 29
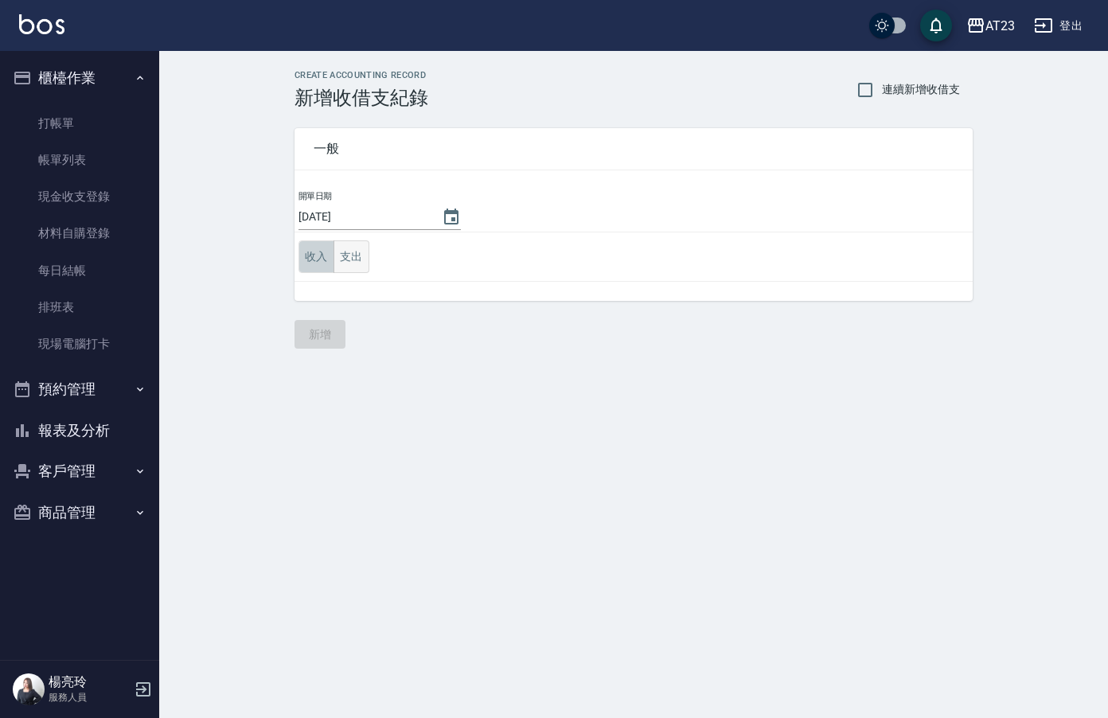
drag, startPoint x: 326, startPoint y: 254, endPoint x: 354, endPoint y: 257, distance: 27.3
click at [336, 256] on div "收入 支出" at bounding box center [334, 256] width 71 height 33
click at [354, 257] on button "支出" at bounding box center [352, 256] width 36 height 33
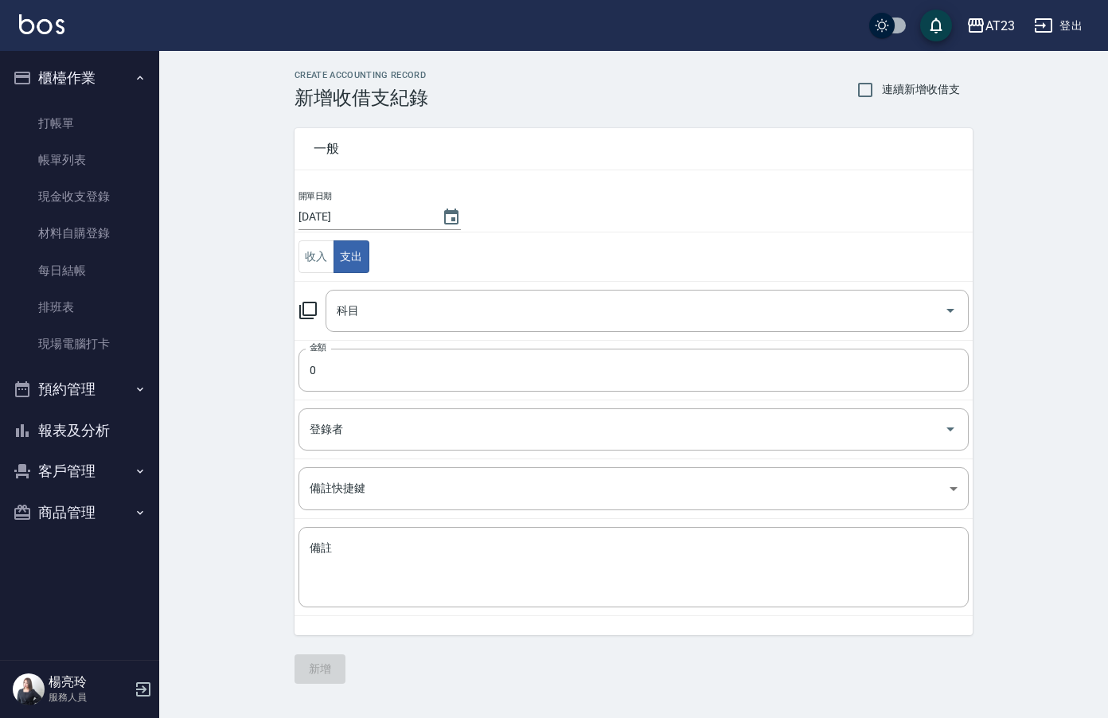
click at [381, 276] on td "收入 支出" at bounding box center [634, 256] width 678 height 49
click at [396, 303] on input "科目" at bounding box center [635, 311] width 605 height 28
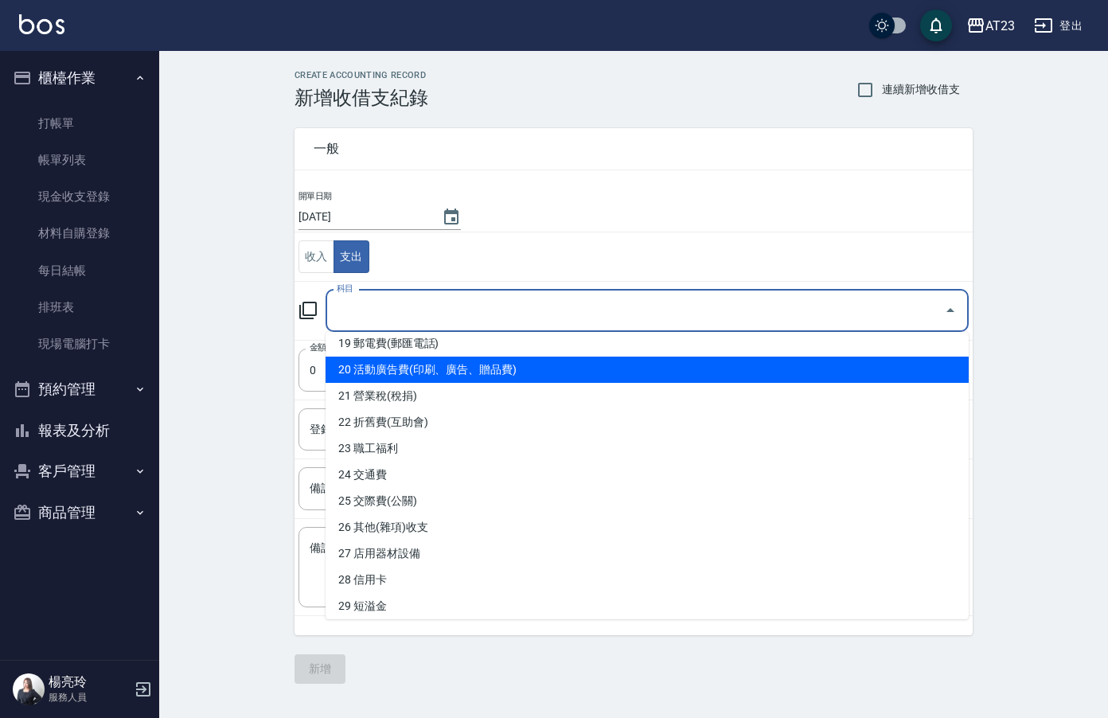
scroll to position [637, 0]
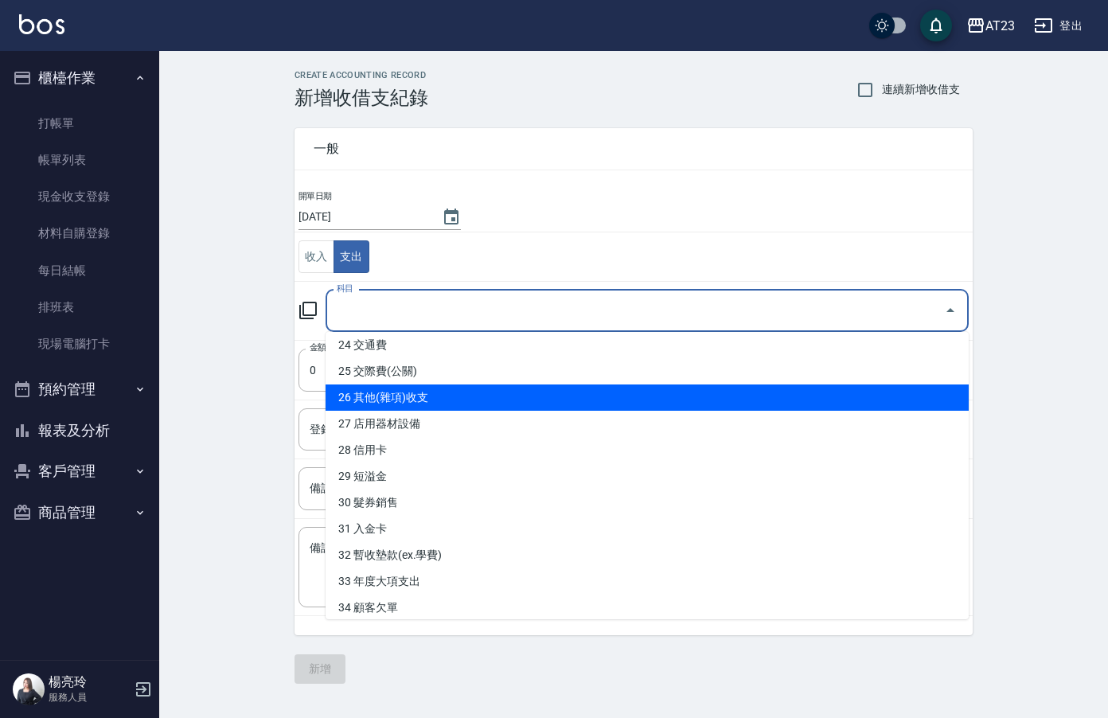
click at [549, 394] on li "26 其他(雜項)收支" at bounding box center [647, 398] width 643 height 26
type input "26 其他(雜項)收支"
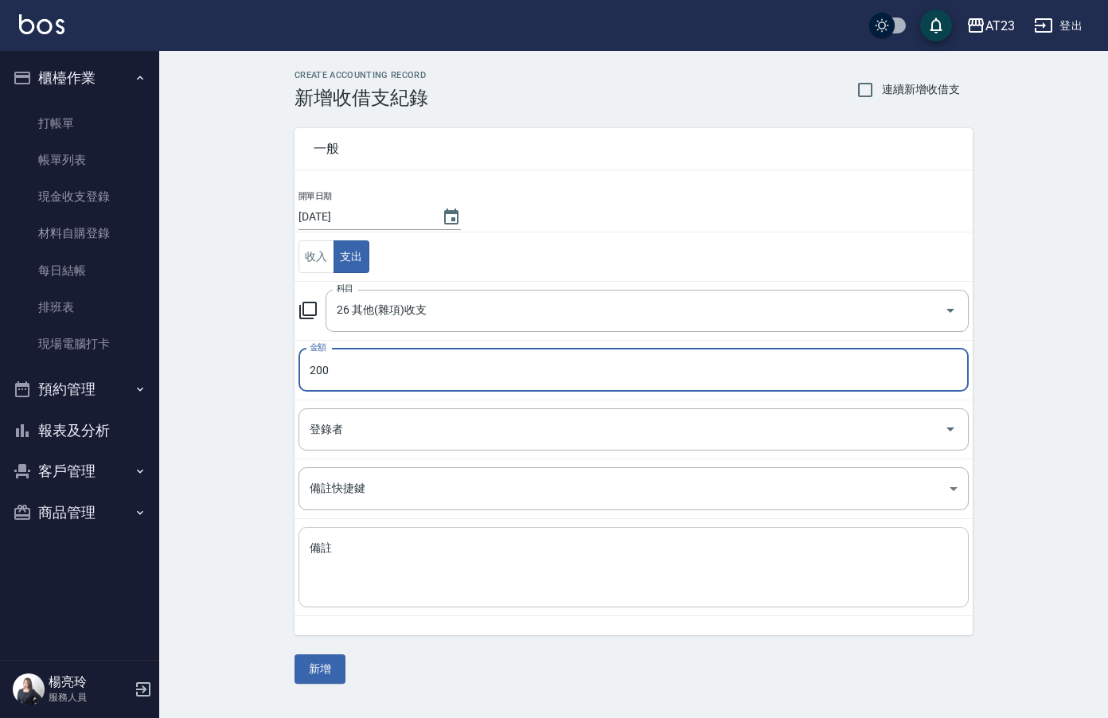
type input "200"
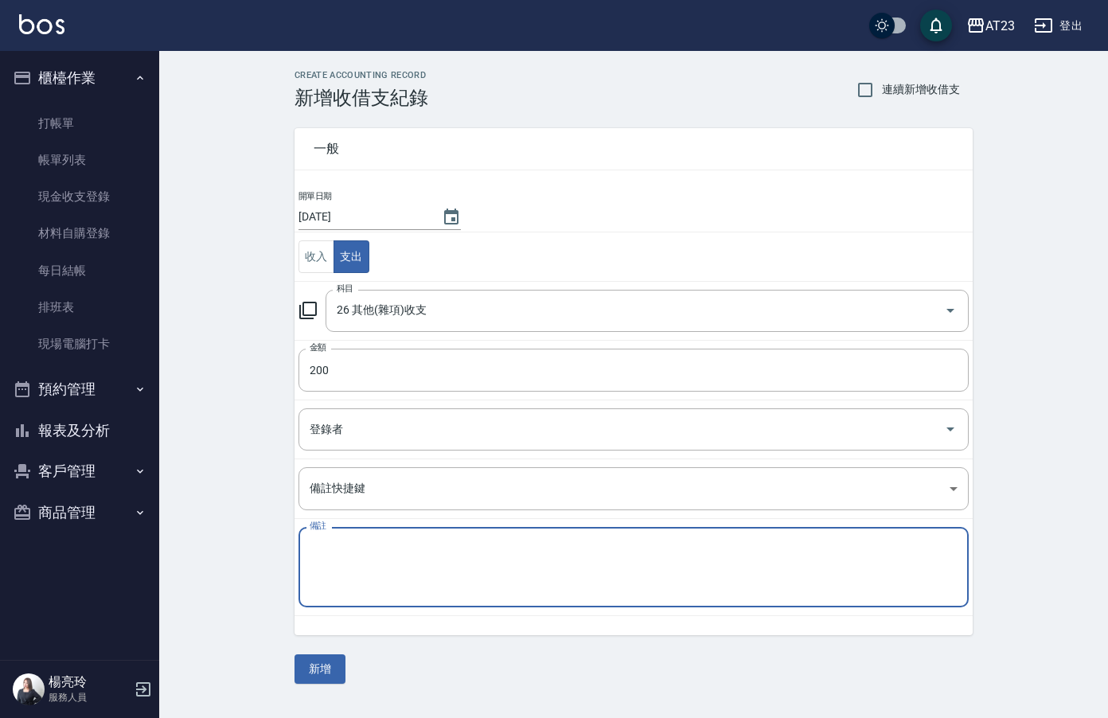
click at [472, 560] on textarea "備註" at bounding box center [634, 568] width 648 height 54
type textarea "18-19草s卡200"
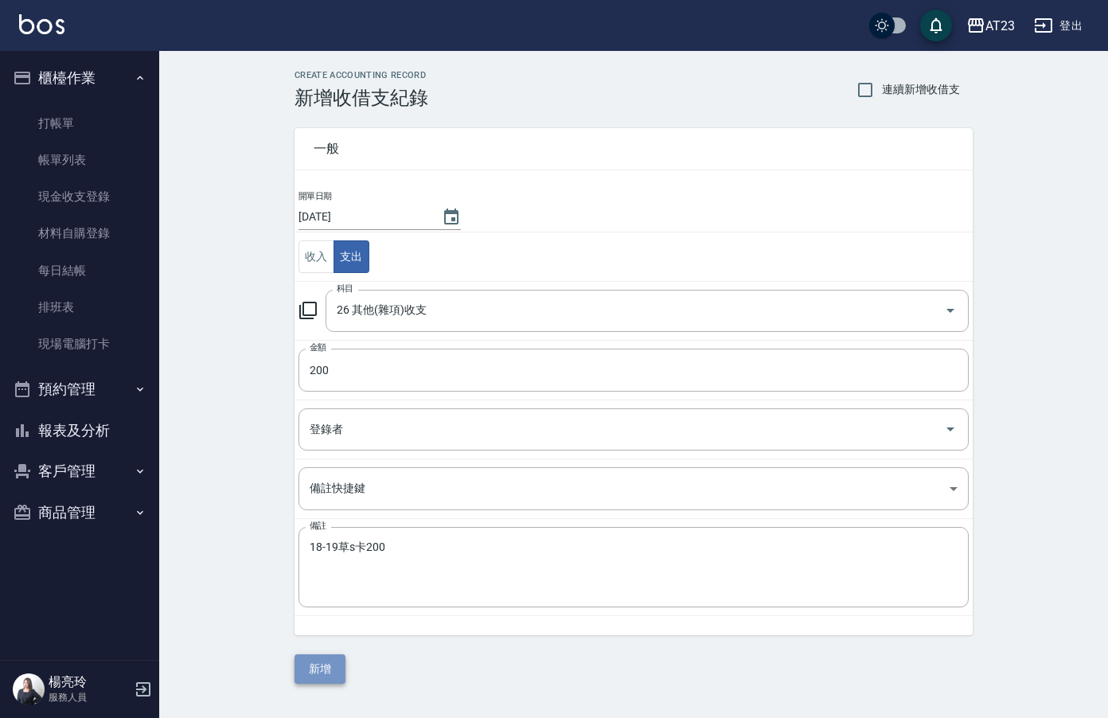
click at [322, 662] on button "新增" at bounding box center [320, 668] width 51 height 29
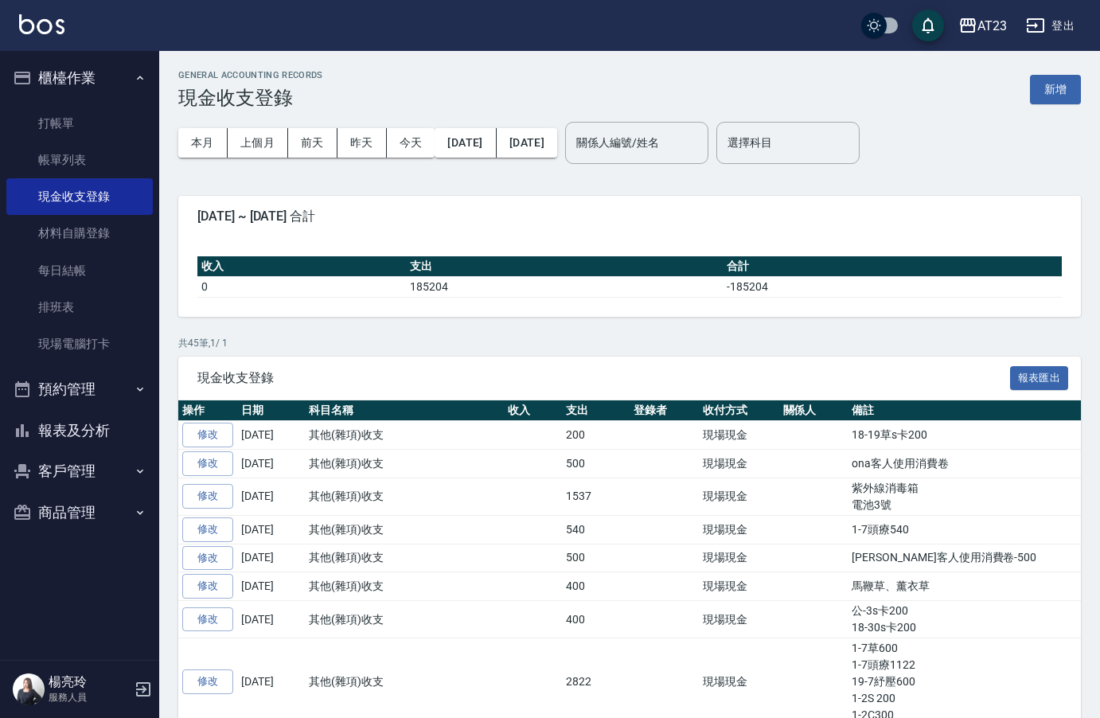
click at [49, 441] on button "報表及分析" at bounding box center [79, 430] width 146 height 41
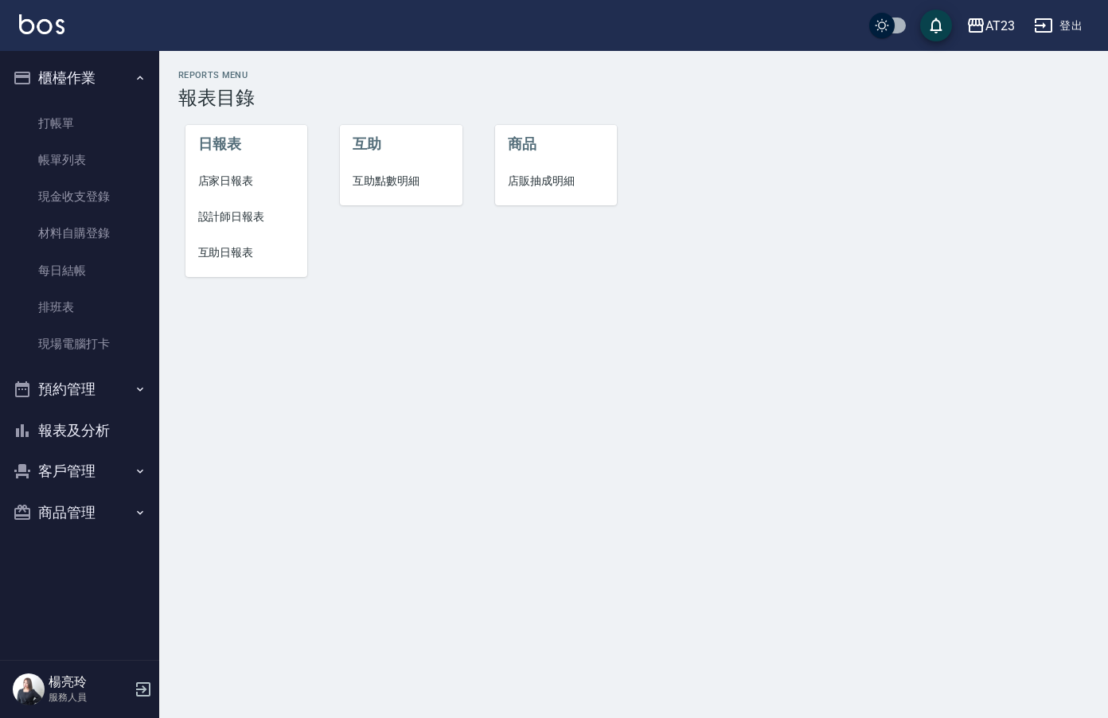
click at [254, 187] on span "店家日報表" at bounding box center [246, 181] width 97 height 17
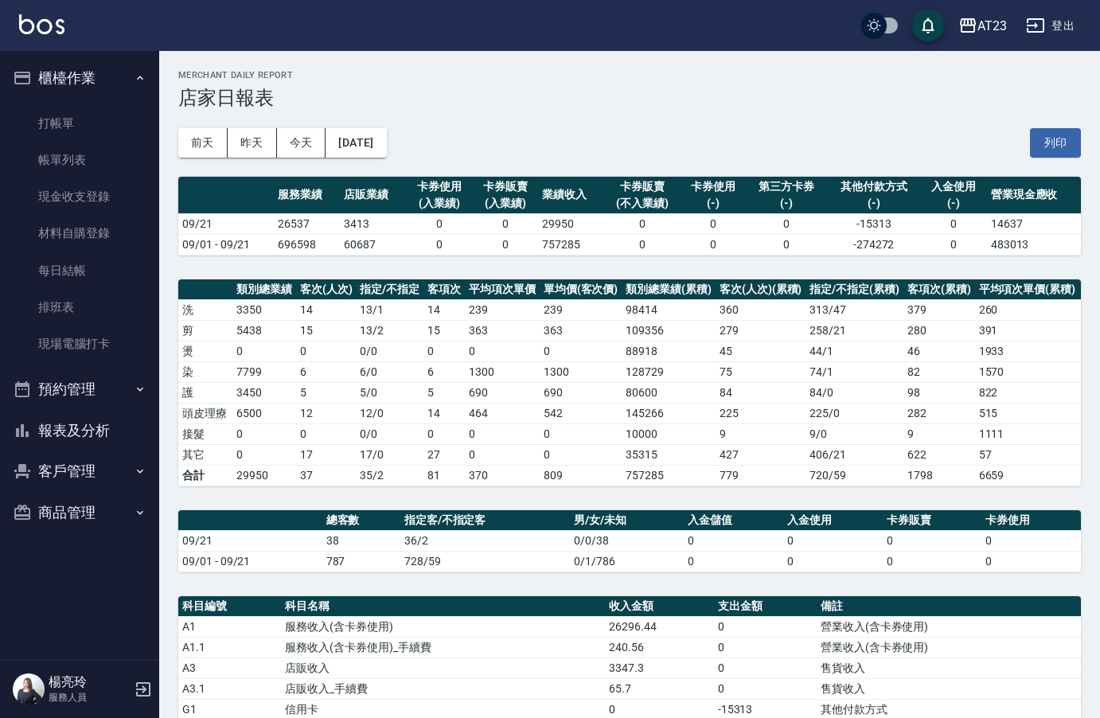
click at [73, 427] on button "報表及分析" at bounding box center [79, 430] width 146 height 41
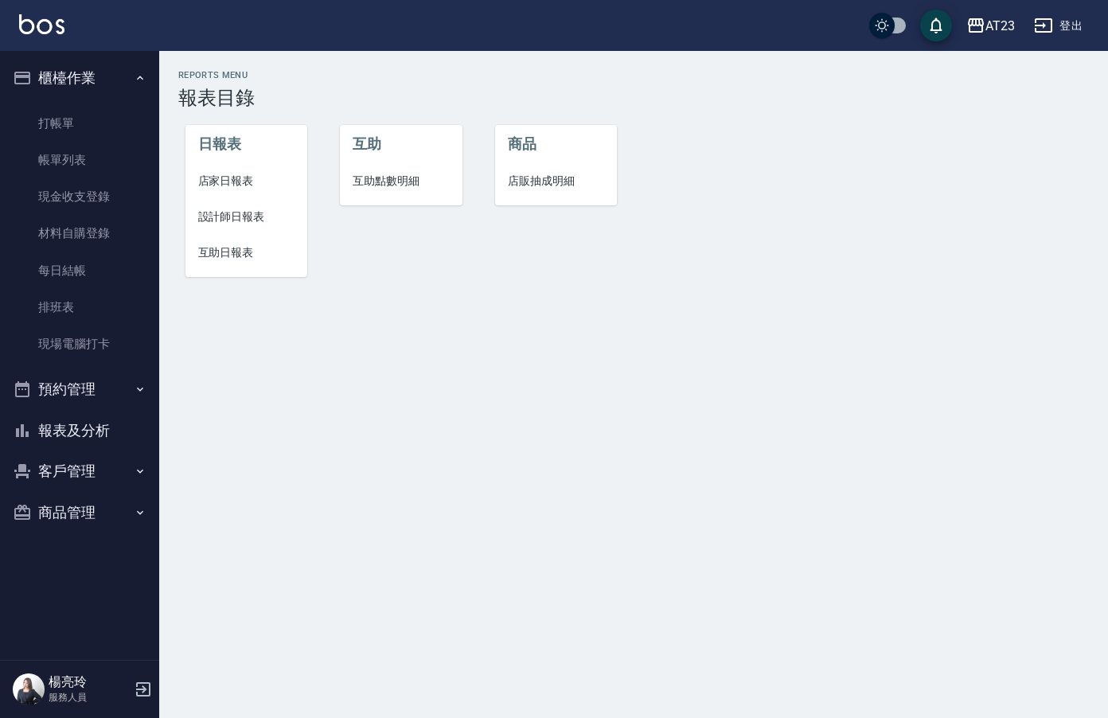
click at [223, 186] on span "店家日報表" at bounding box center [246, 181] width 97 height 17
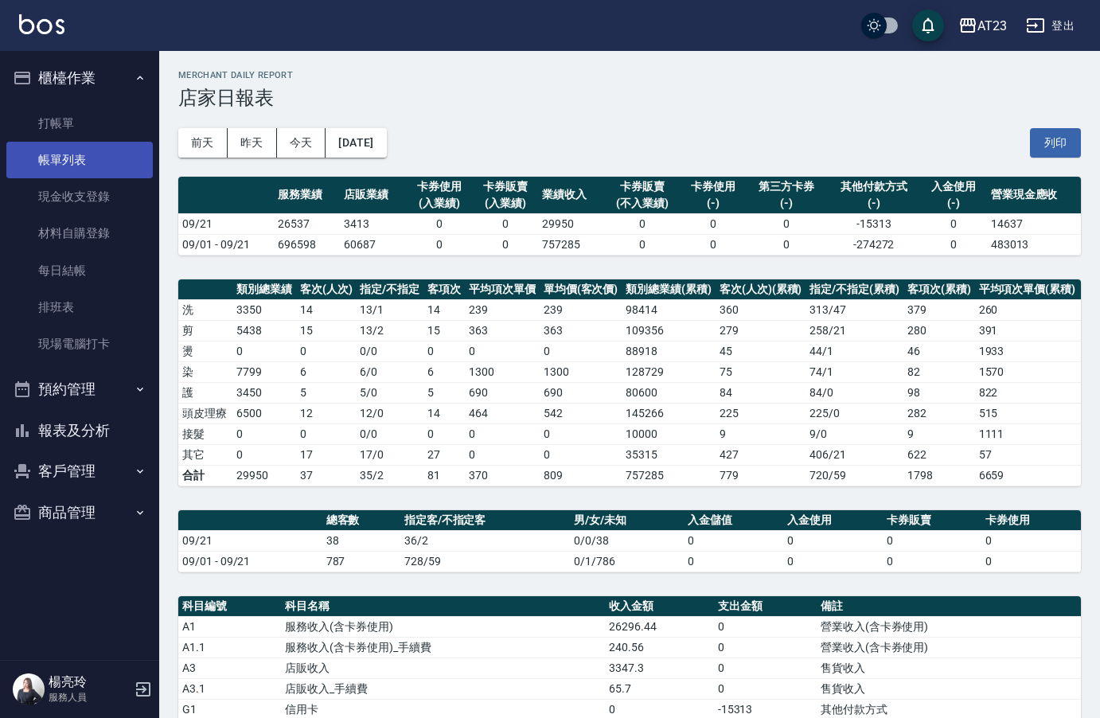
click at [96, 166] on link "帳單列表" at bounding box center [79, 160] width 146 height 37
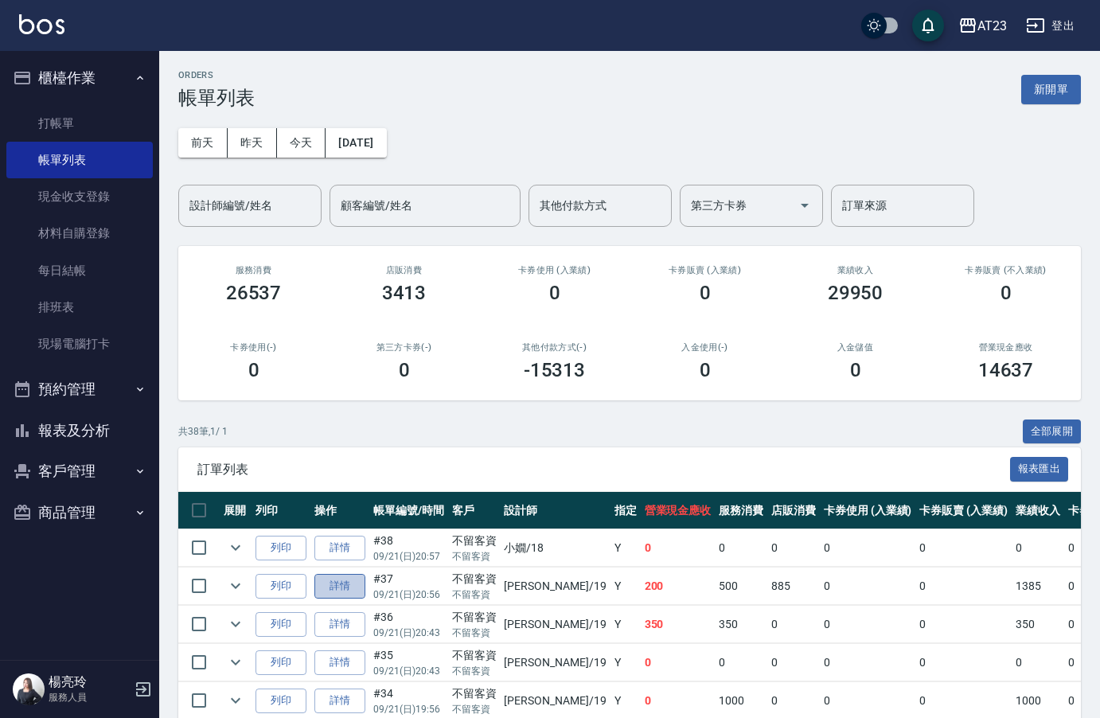
click at [342, 580] on link "詳情" at bounding box center [339, 586] width 51 height 25
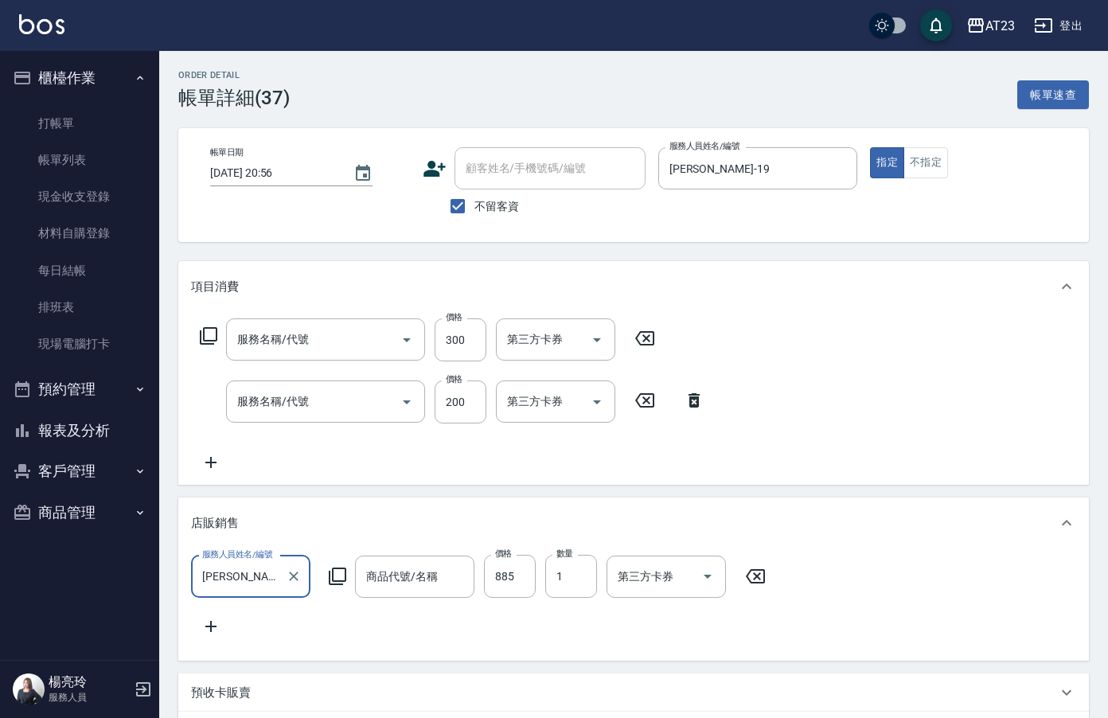
type input "[DATE] 20:56"
checkbox input "true"
type input "[PERSON_NAME]-19"
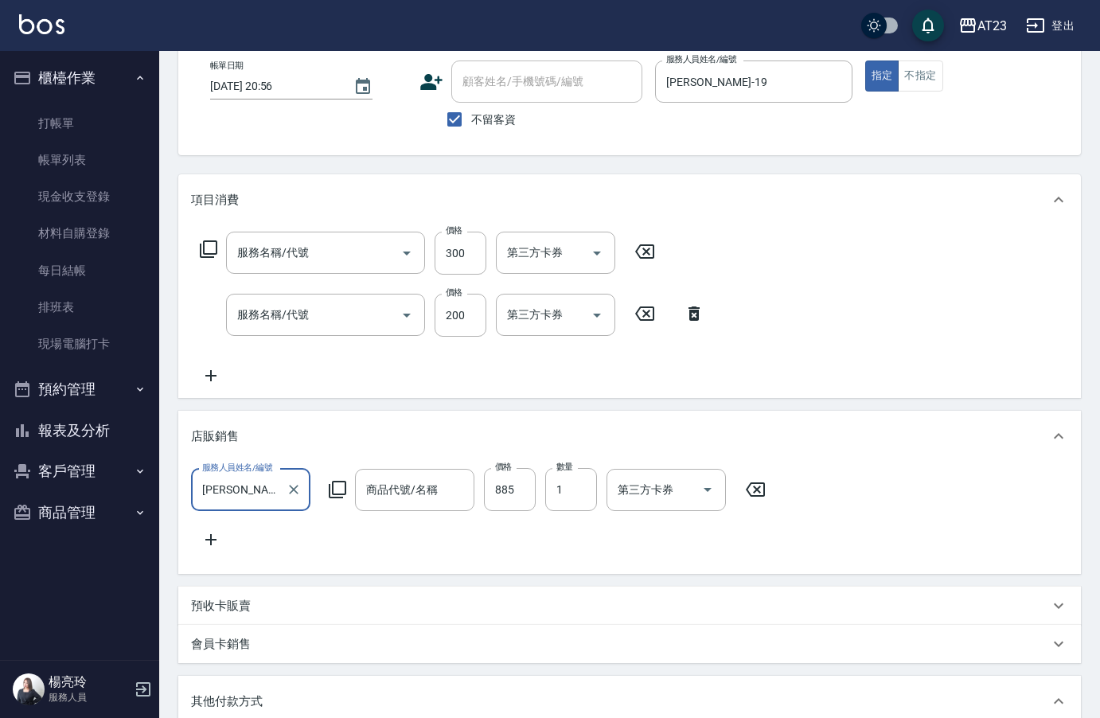
type input "草本長度(907)"
type input "頭皮卡使用(905)"
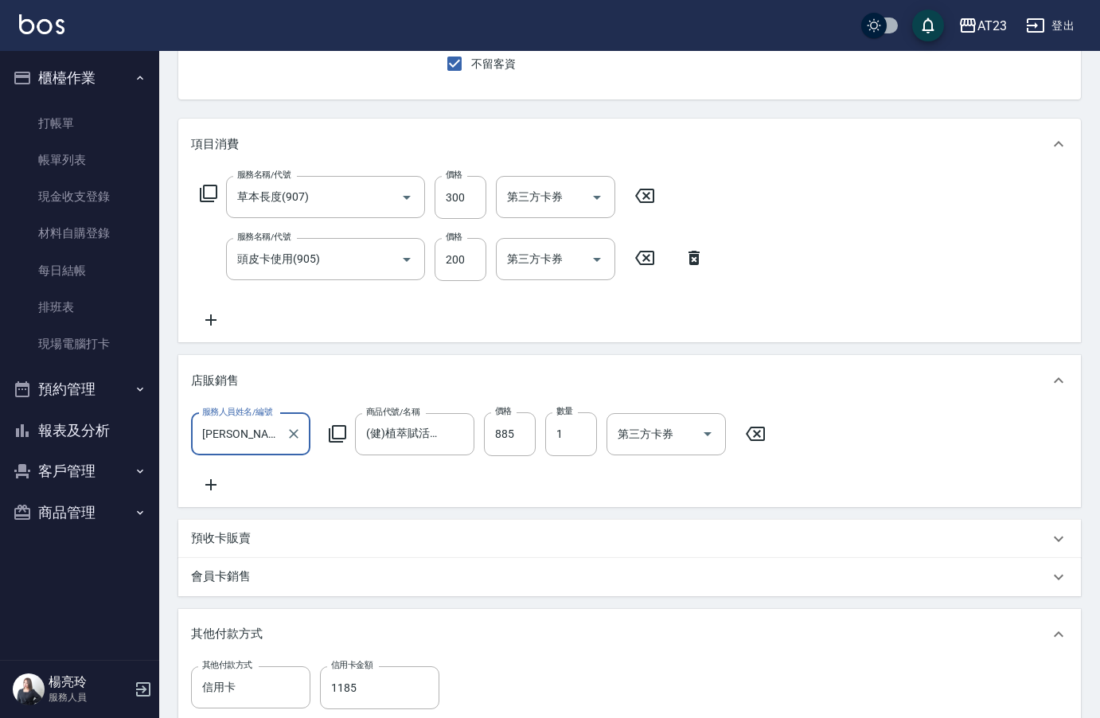
type input "(健)植萃賦活髮浴"
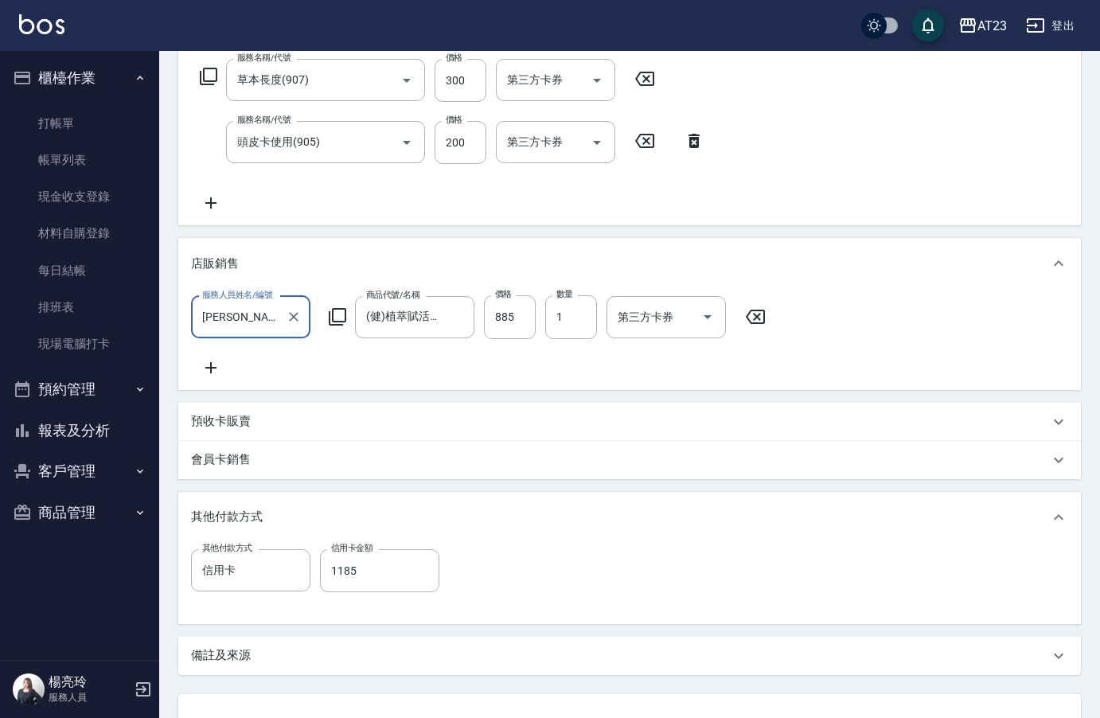
scroll to position [400, 0]
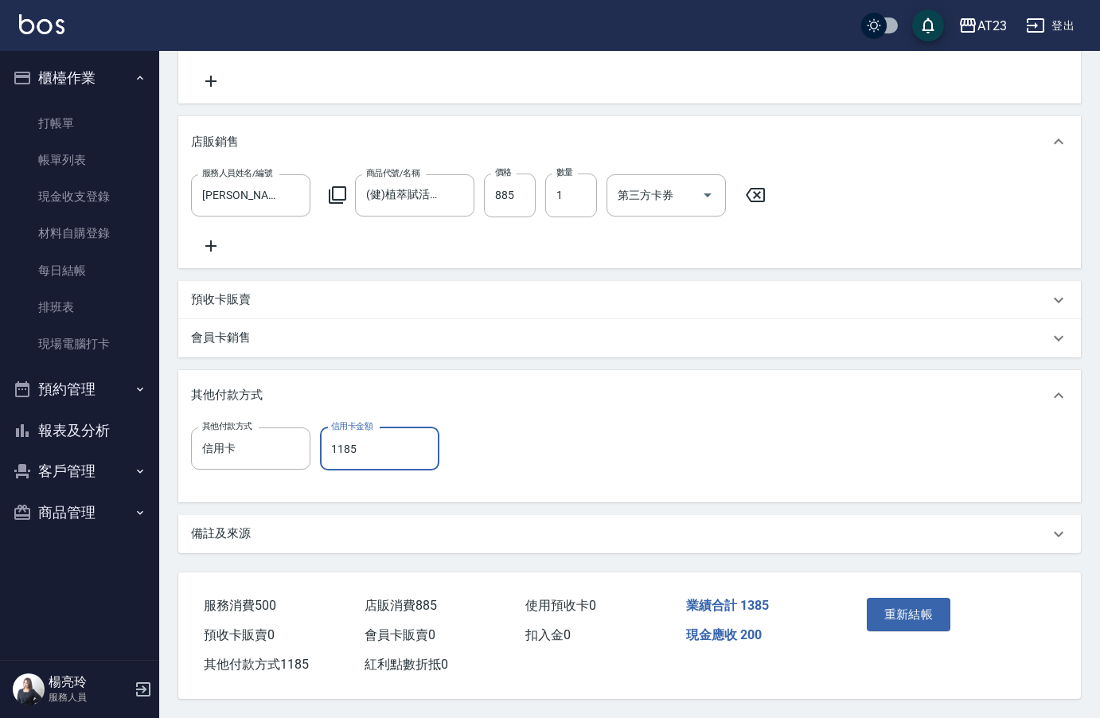
click at [404, 448] on input "1185" at bounding box center [379, 449] width 119 height 43
type input "0"
click at [292, 444] on icon "Clear" at bounding box center [294, 449] width 16 height 16
click at [923, 611] on button "重新結帳" at bounding box center [909, 614] width 84 height 33
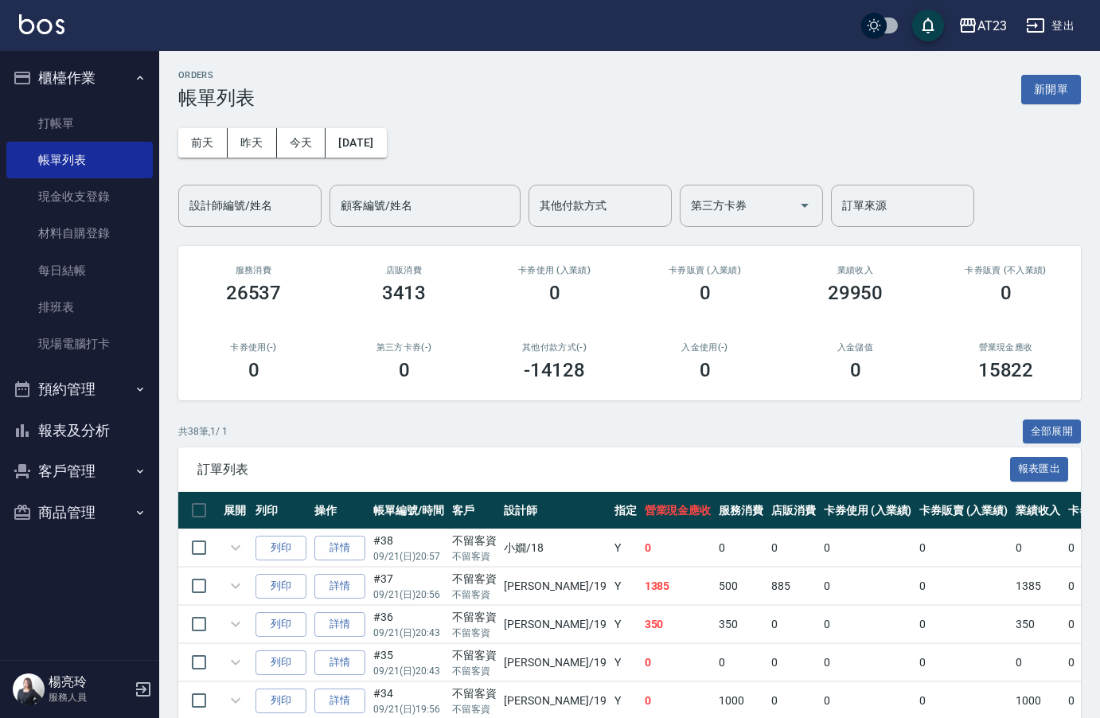
click at [72, 439] on button "報表及分析" at bounding box center [79, 430] width 146 height 41
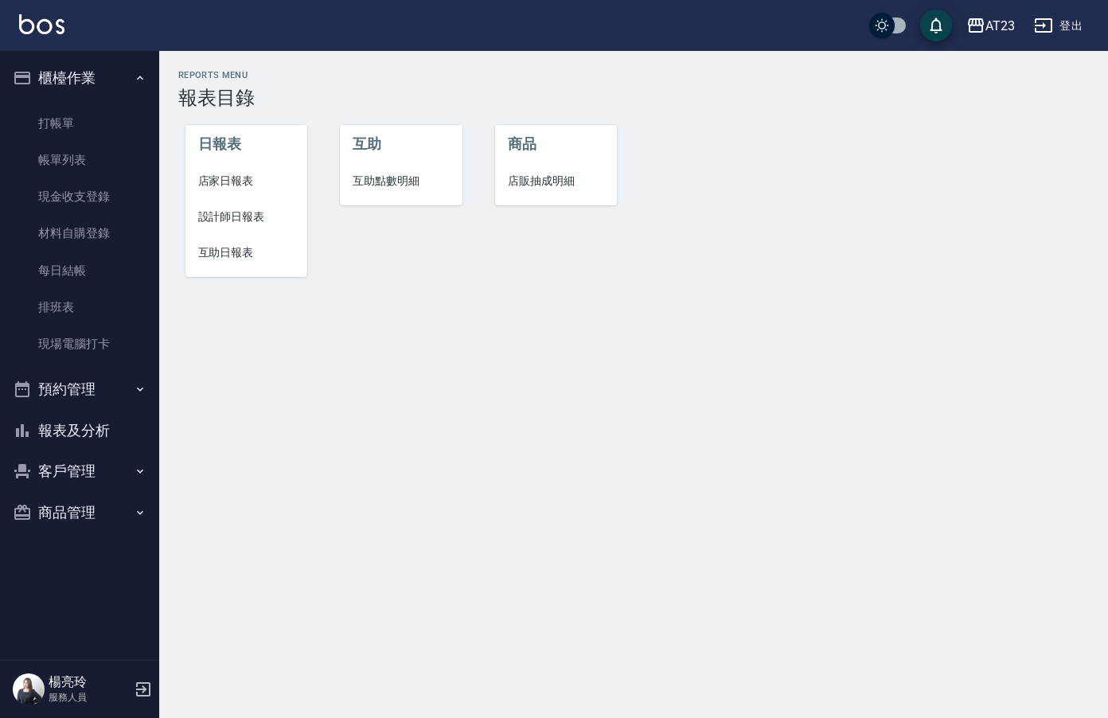
click at [248, 176] on span "店家日報表" at bounding box center [246, 181] width 97 height 17
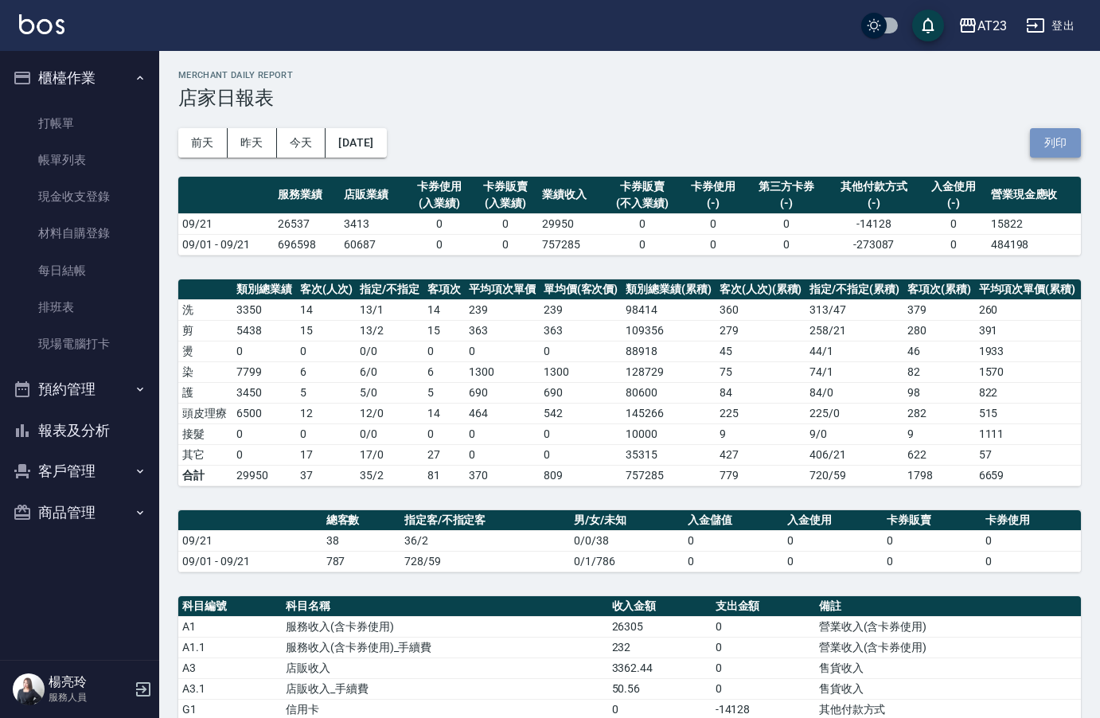
click at [1059, 146] on button "列印" at bounding box center [1055, 142] width 51 height 29
click at [112, 422] on button "報表及分析" at bounding box center [79, 430] width 146 height 41
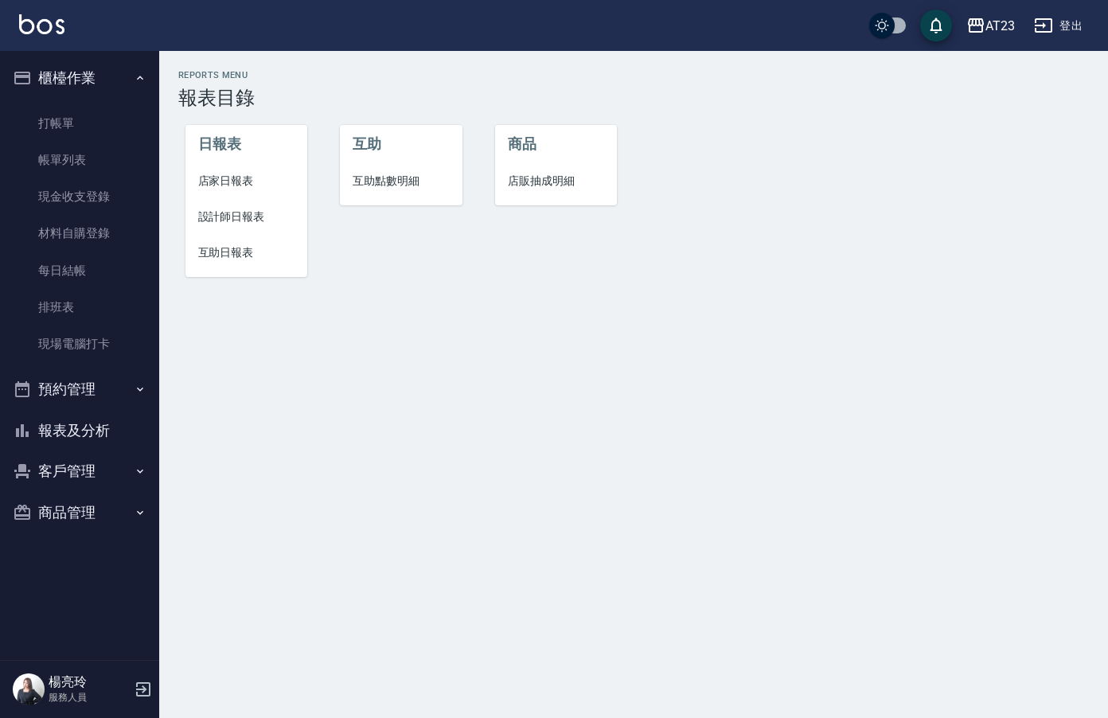
click at [243, 219] on span "設計師日報表" at bounding box center [246, 217] width 97 height 17
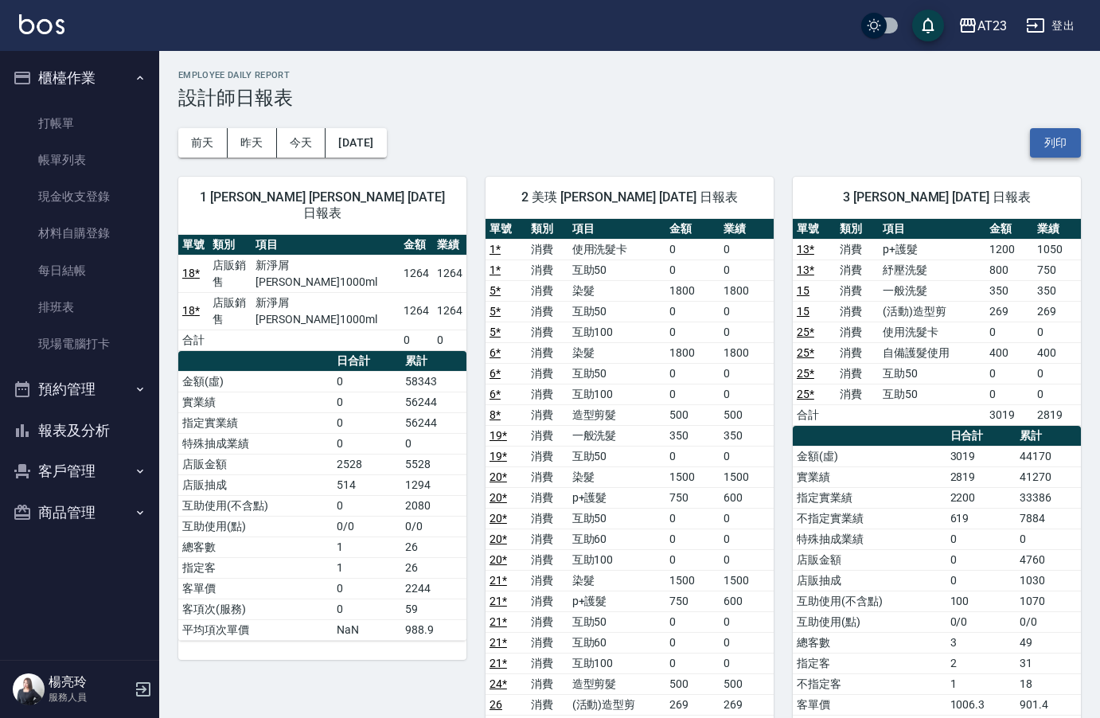
click at [1071, 149] on button "列印" at bounding box center [1055, 142] width 51 height 29
click at [63, 428] on button "報表及分析" at bounding box center [79, 430] width 146 height 41
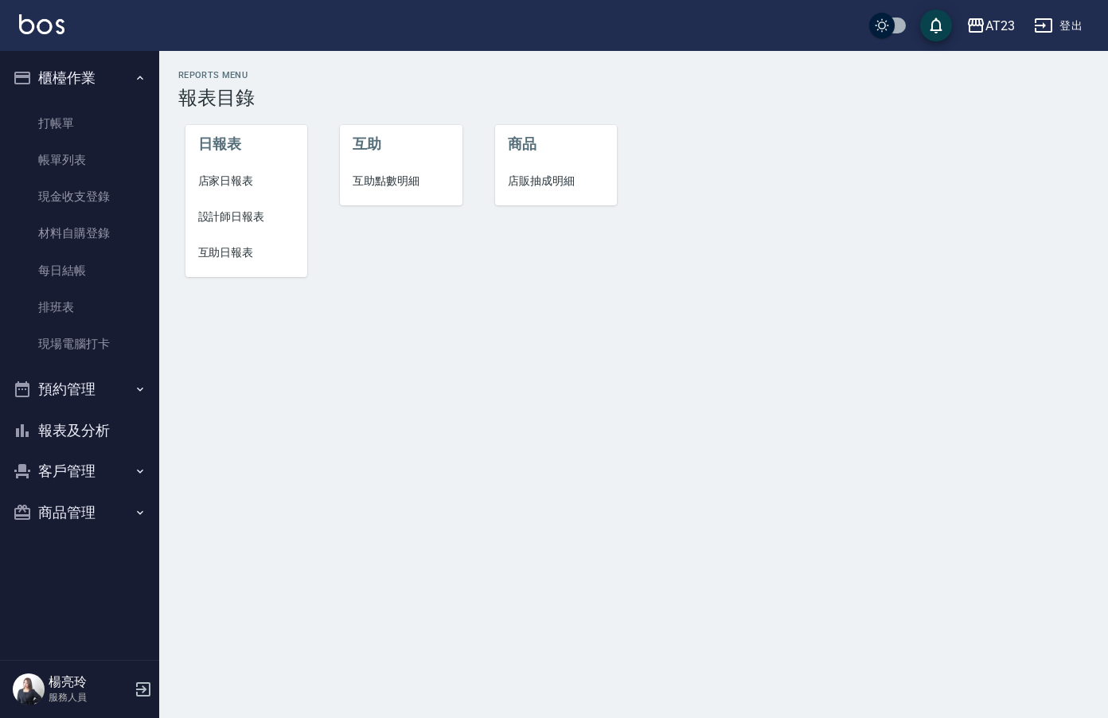
click at [230, 244] on li "互助日報表" at bounding box center [247, 253] width 123 height 36
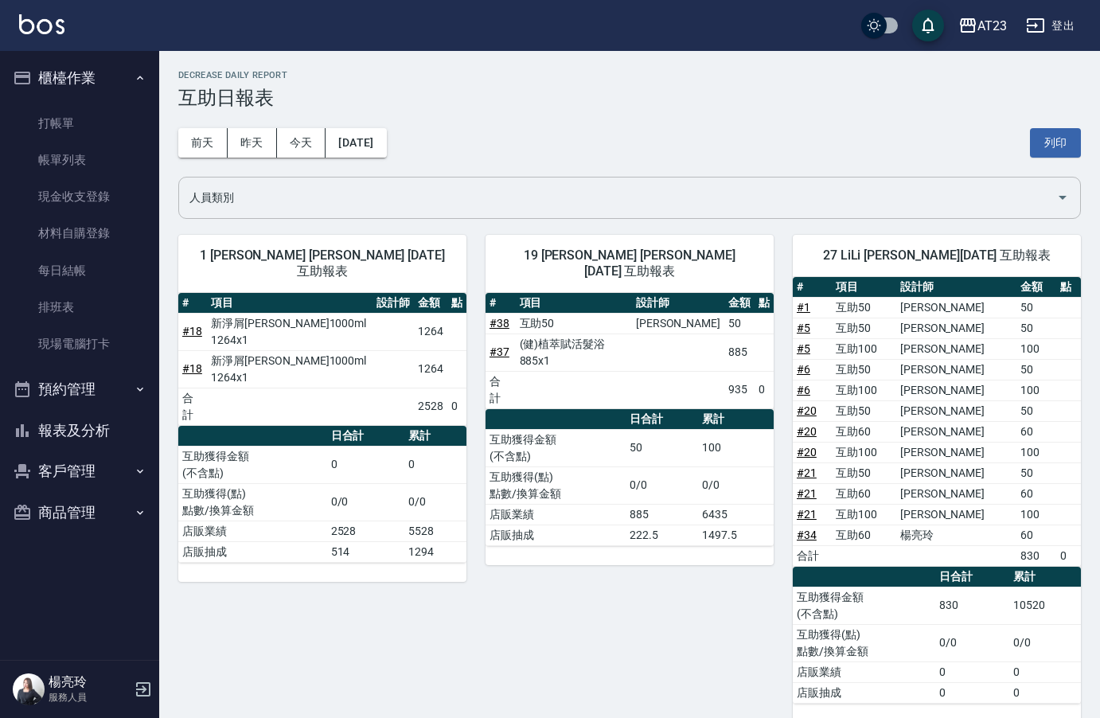
click at [361, 197] on input "人員類別" at bounding box center [618, 198] width 865 height 28
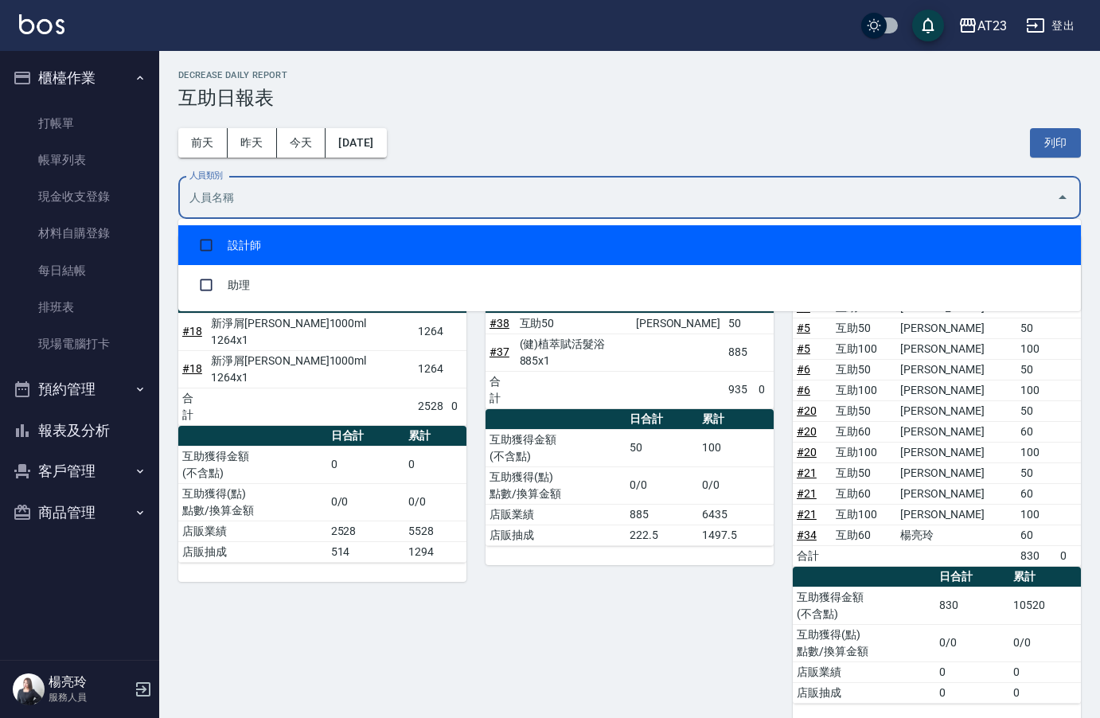
click at [350, 241] on li "設計師" at bounding box center [629, 245] width 903 height 40
checkbox input "true"
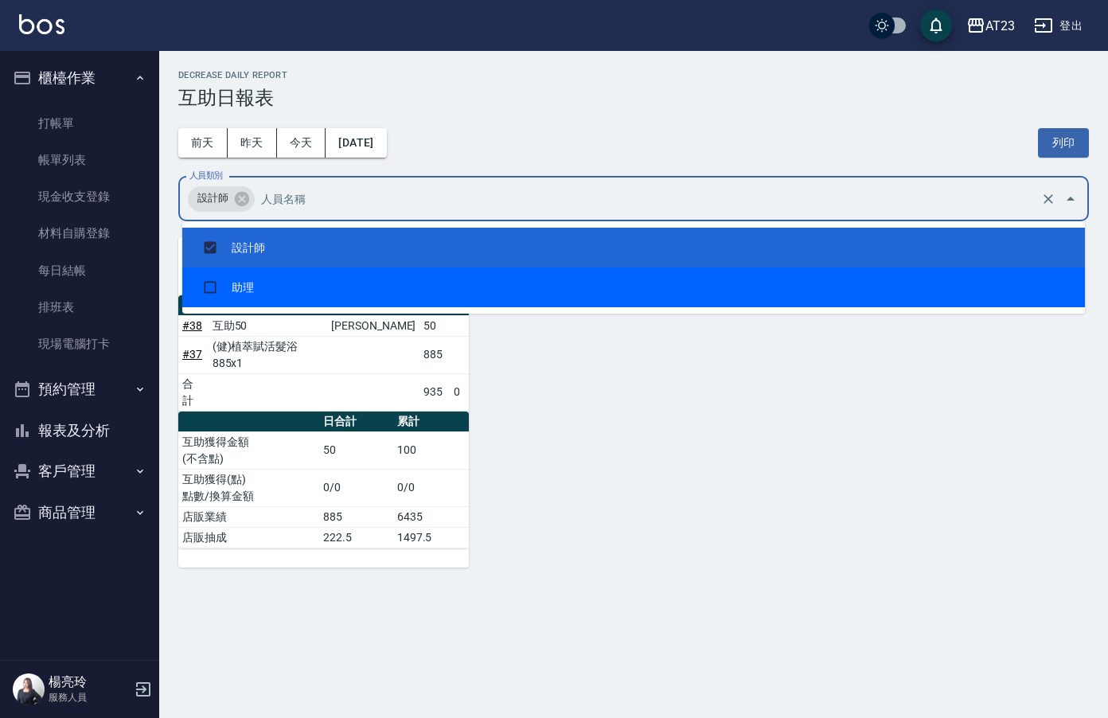
click at [311, 298] on li "助理" at bounding box center [633, 288] width 903 height 40
checkbox input "true"
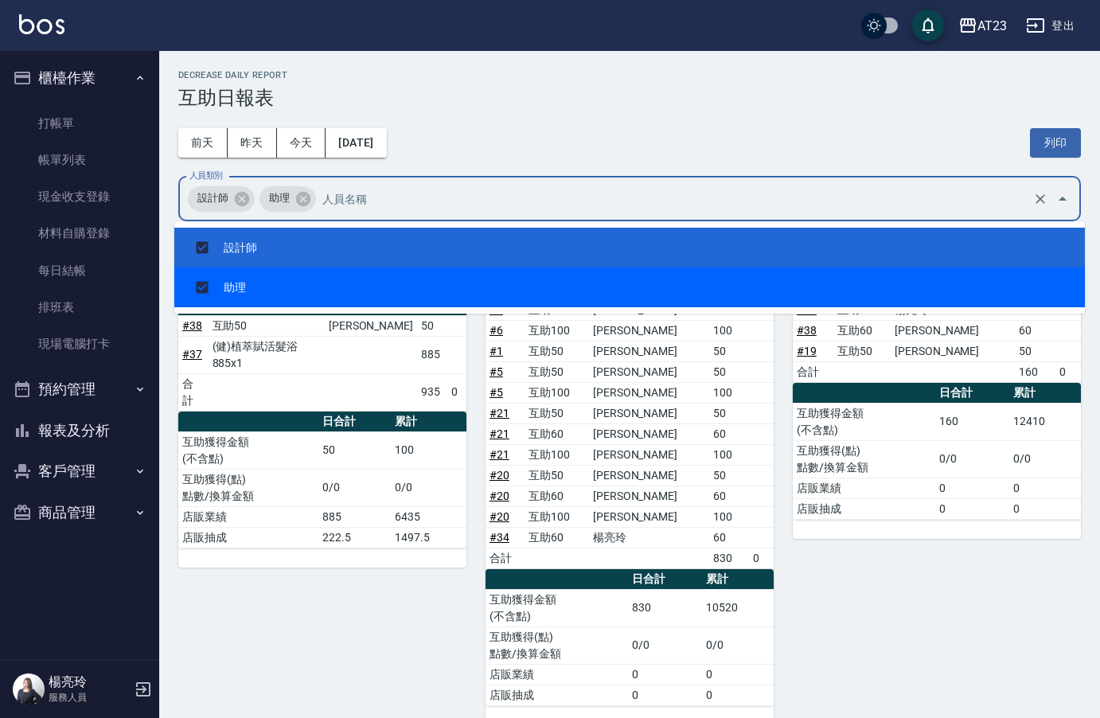
click at [263, 252] on li "設計師" at bounding box center [629, 248] width 911 height 40
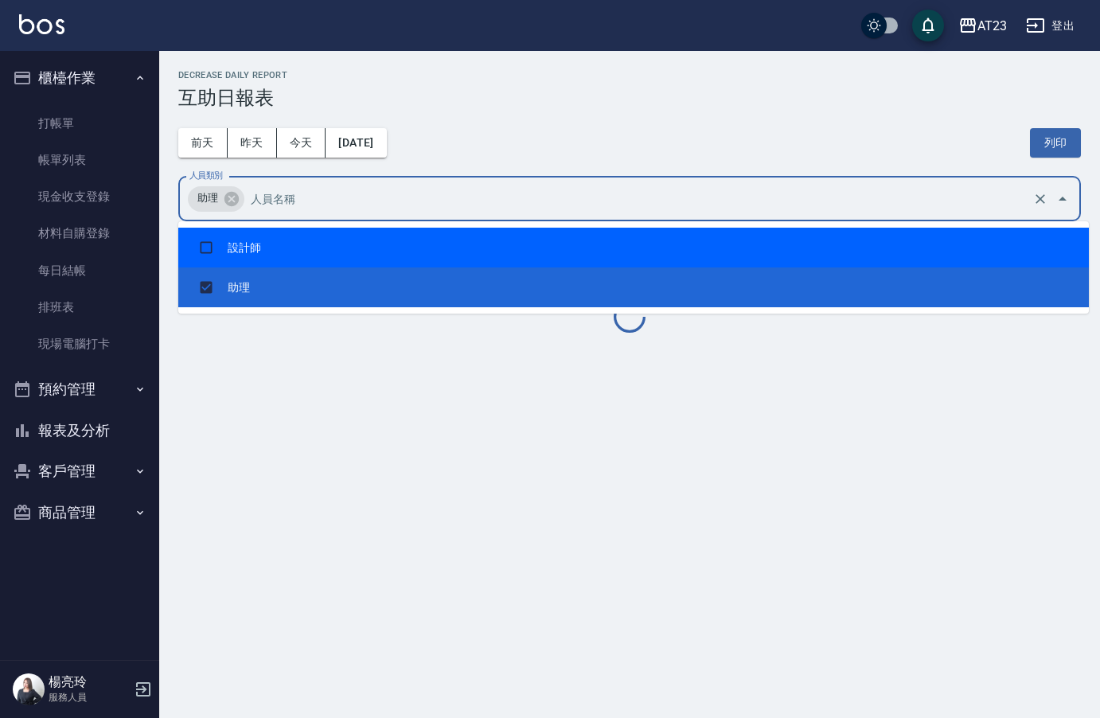
checkbox input "false"
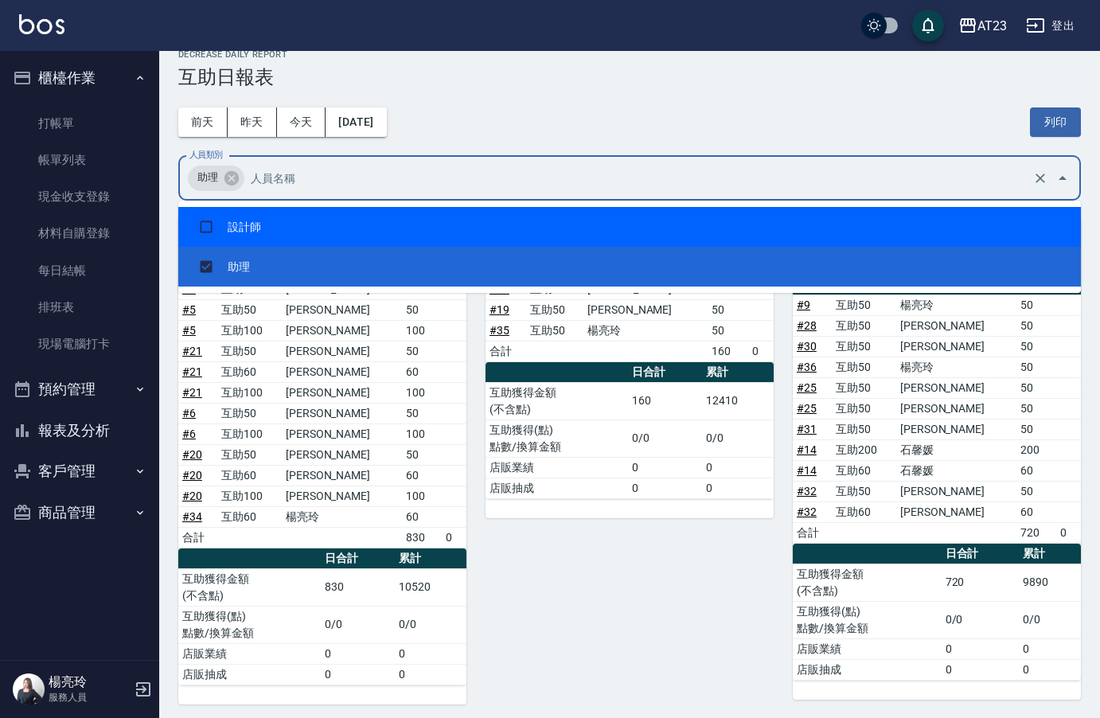
scroll to position [26, 0]
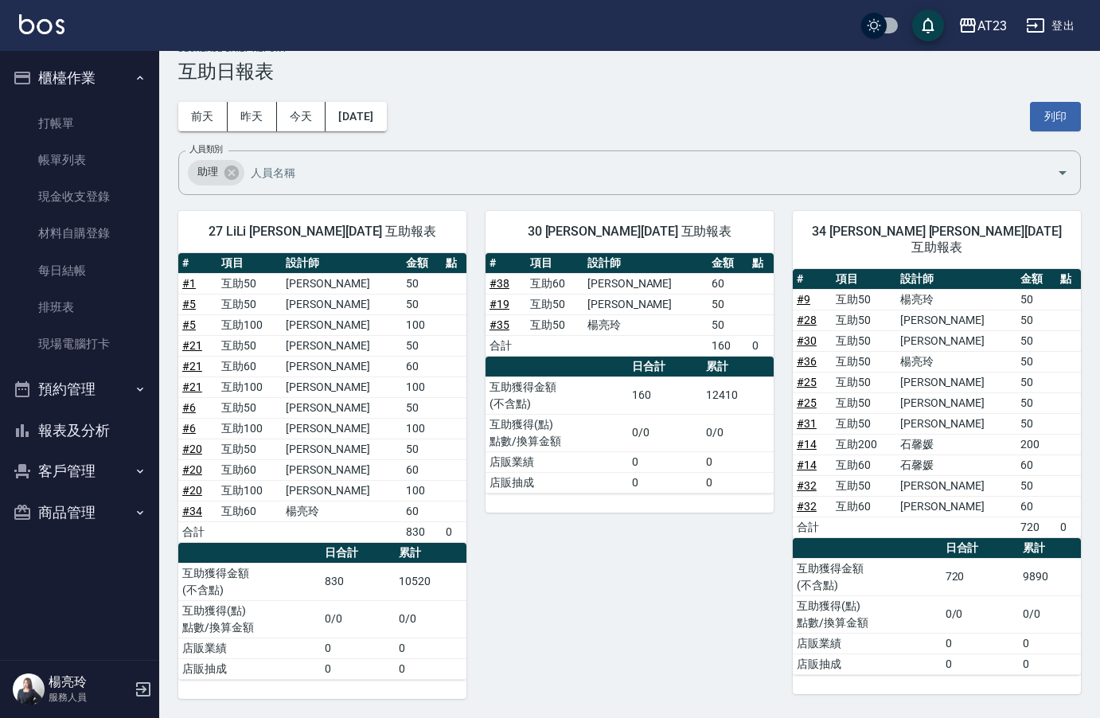
click at [600, 117] on div "[DATE] [DATE] [DATE] [DATE] 列印" at bounding box center [629, 117] width 903 height 68
click at [100, 191] on link "現金收支登錄" at bounding box center [79, 196] width 146 height 37
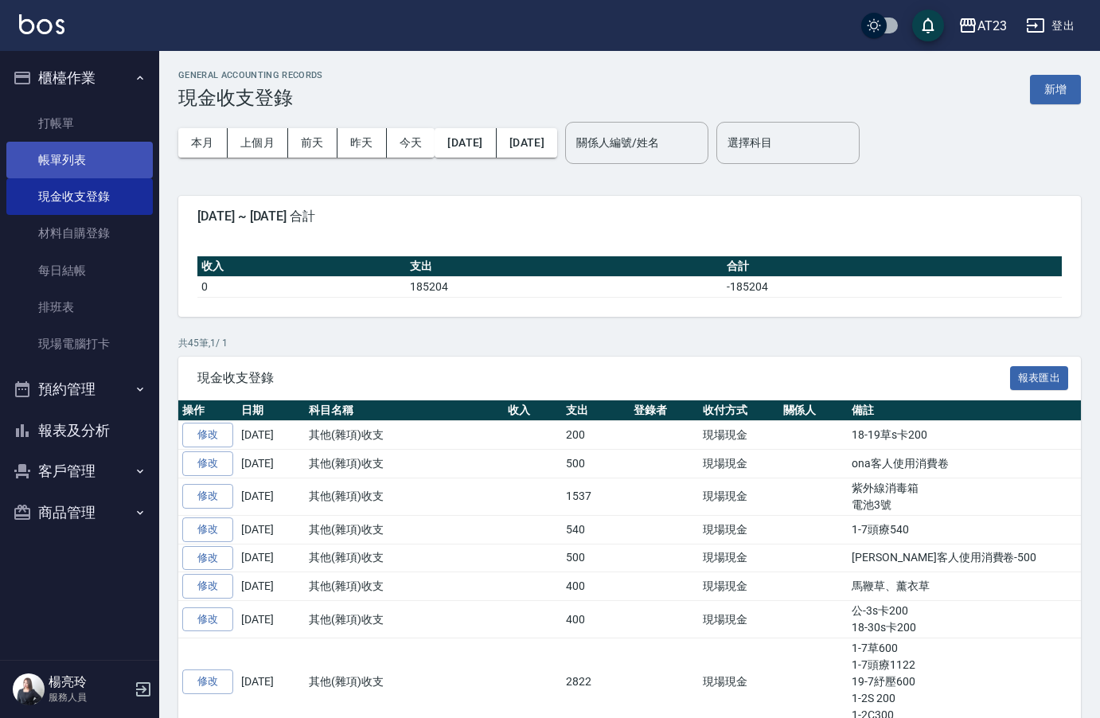
click at [87, 158] on link "帳單列表" at bounding box center [79, 160] width 146 height 37
click at [110, 158] on link "帳單列表" at bounding box center [79, 160] width 146 height 37
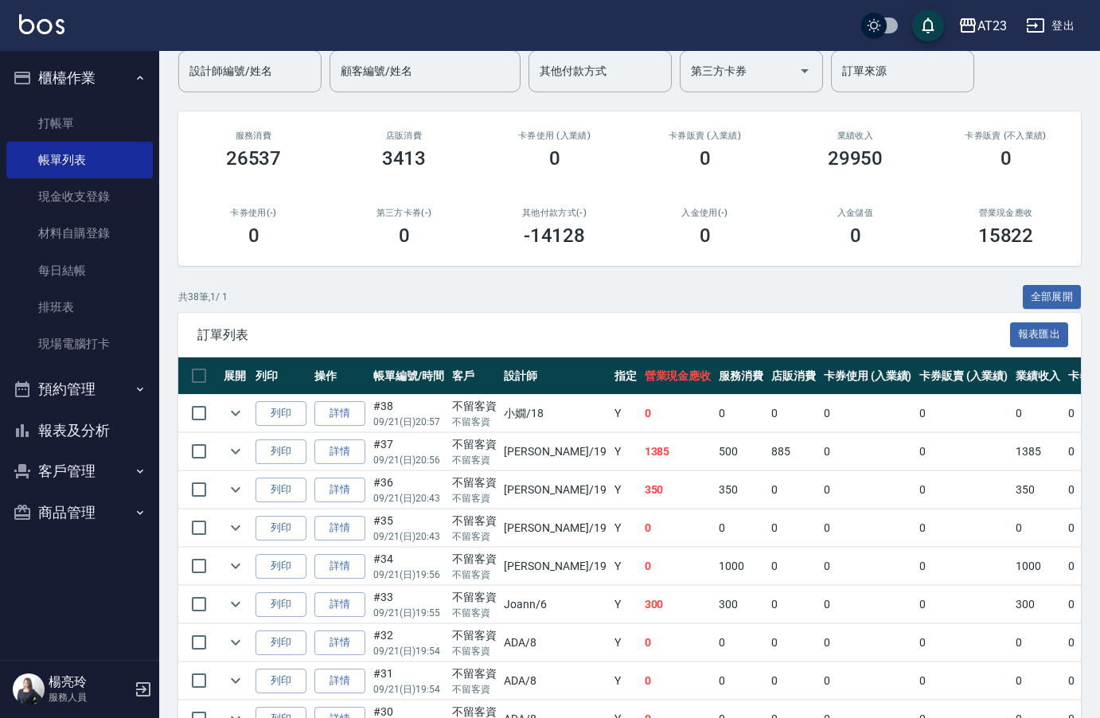
scroll to position [239, 0]
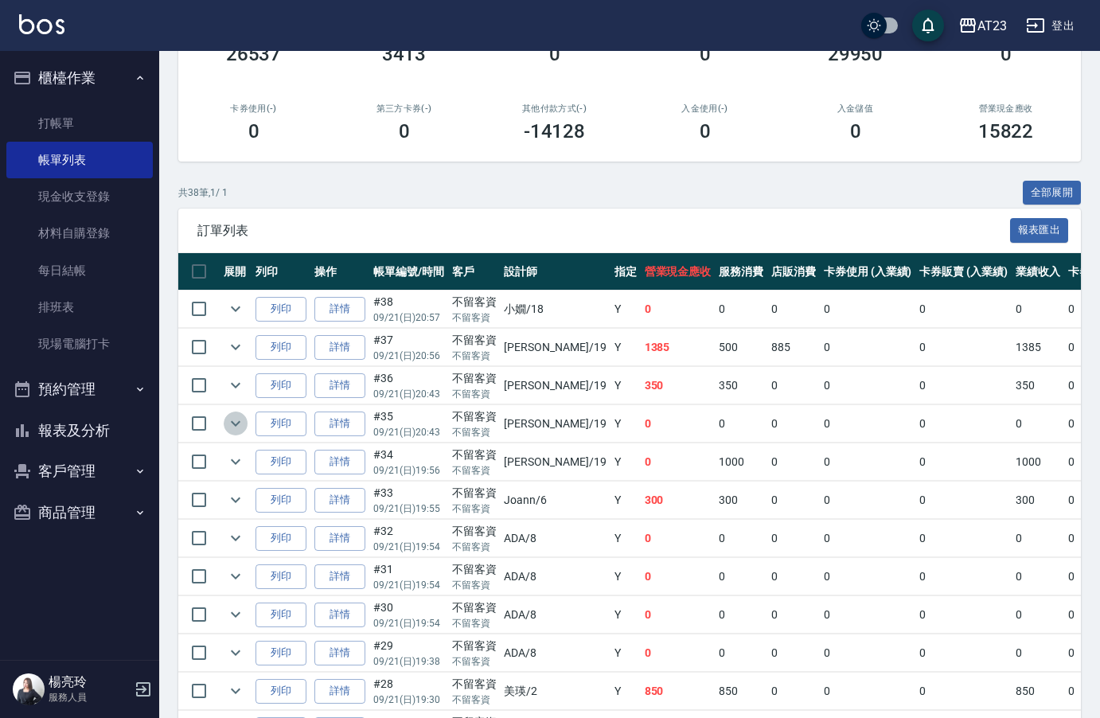
click at [236, 420] on icon "expand row" at bounding box center [235, 423] width 19 height 19
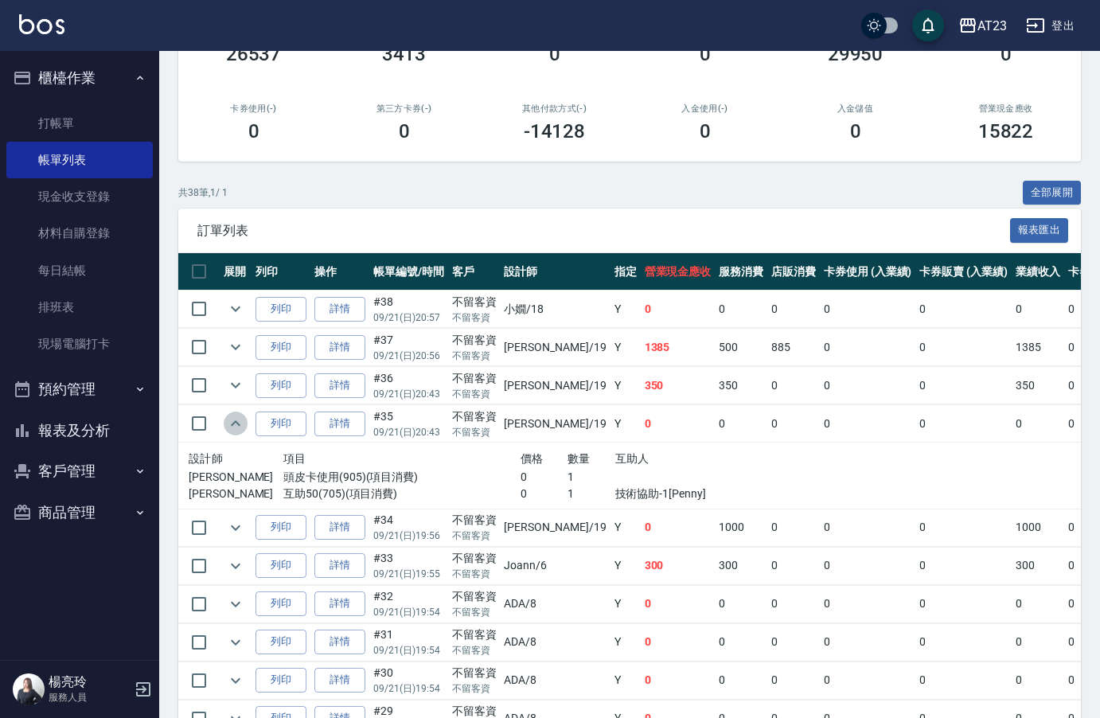
click at [235, 420] on icon "expand row" at bounding box center [235, 423] width 19 height 19
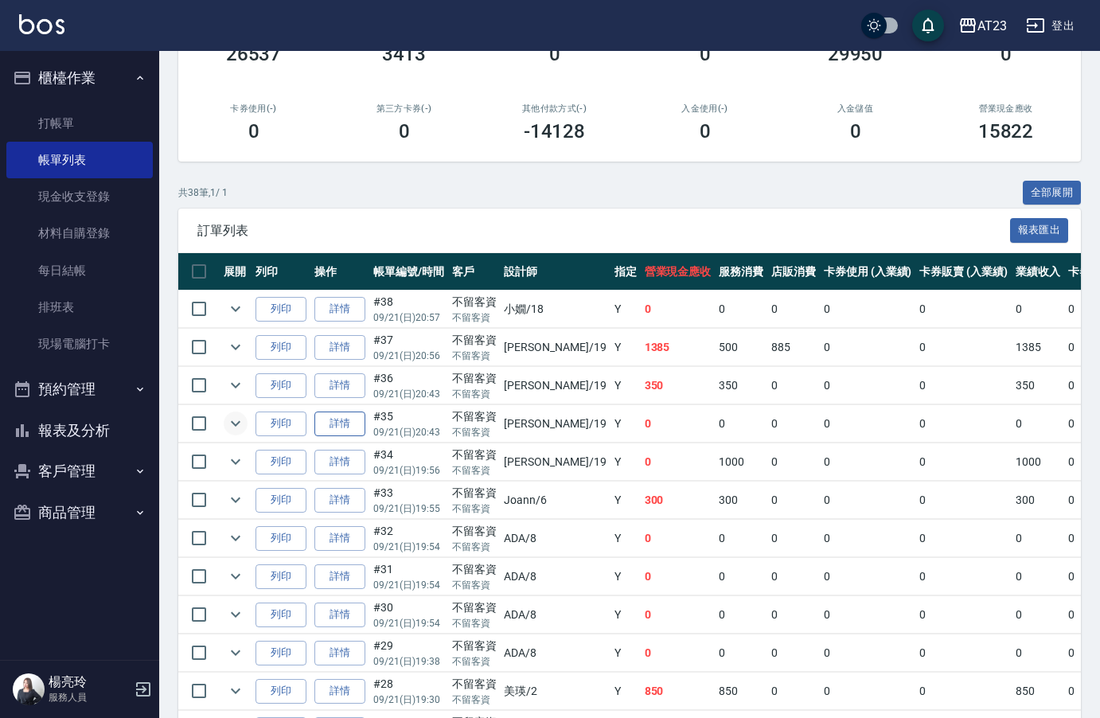
click at [330, 417] on link "詳情" at bounding box center [339, 424] width 51 height 25
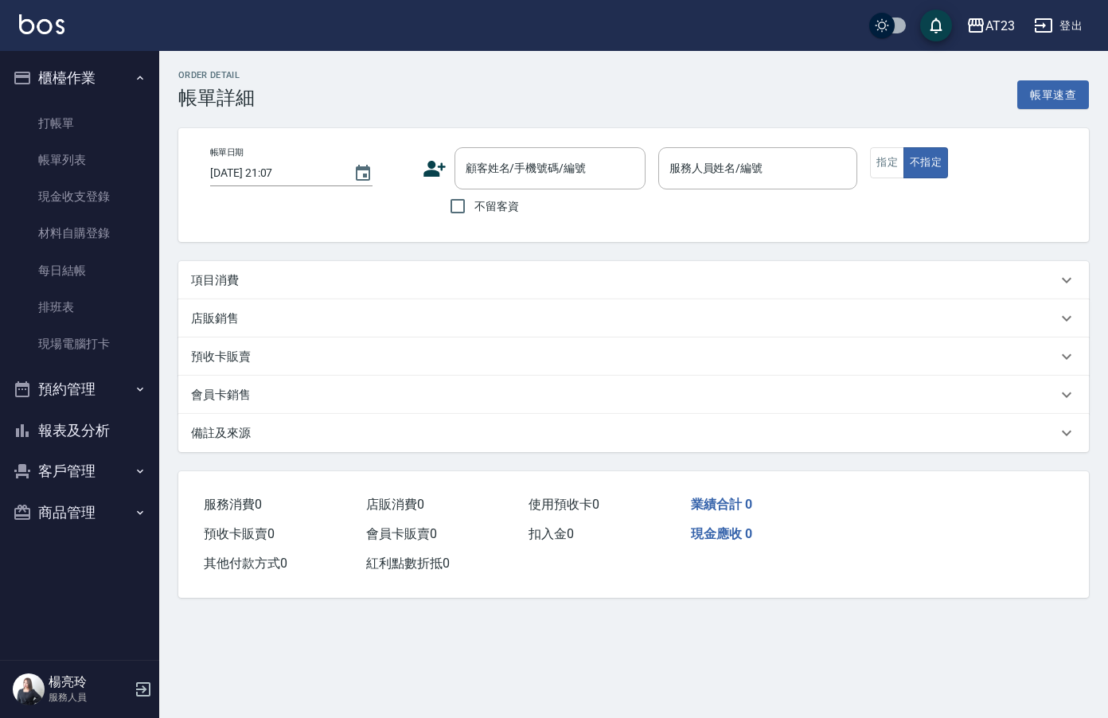
type input "[DATE] 20:43"
checkbox input "true"
type input "[PERSON_NAME]-19"
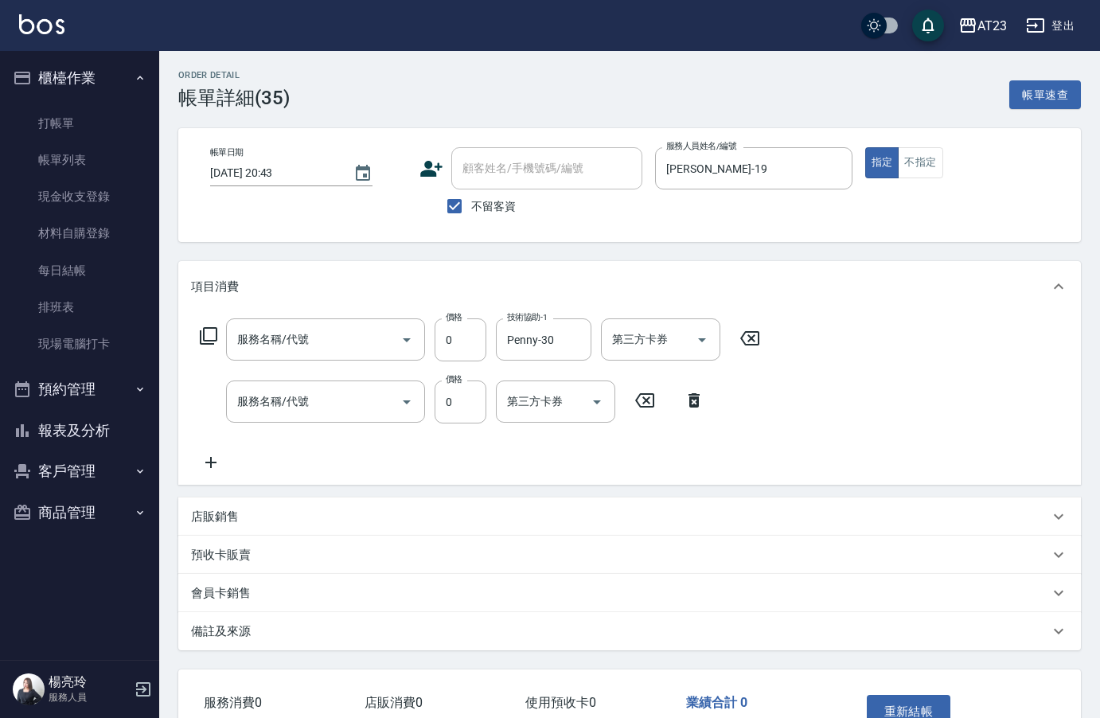
type input "互助50(705)"
click at [314, 393] on input "頭皮卡使用(905)" at bounding box center [303, 402] width 140 height 28
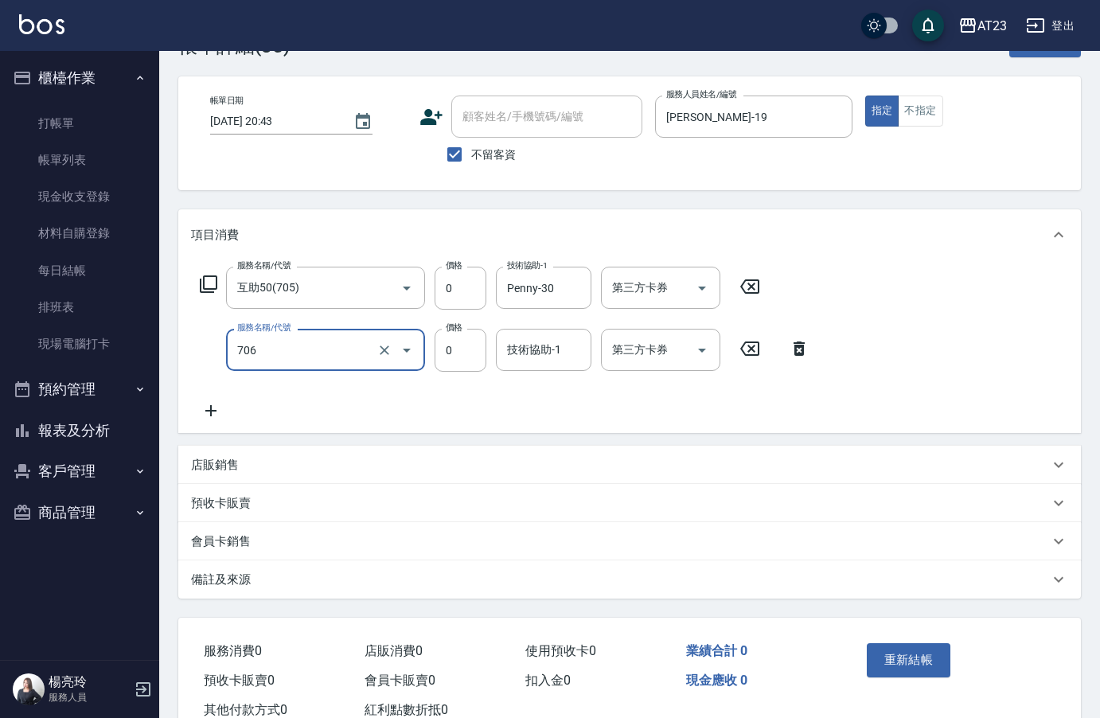
scroll to position [104, 0]
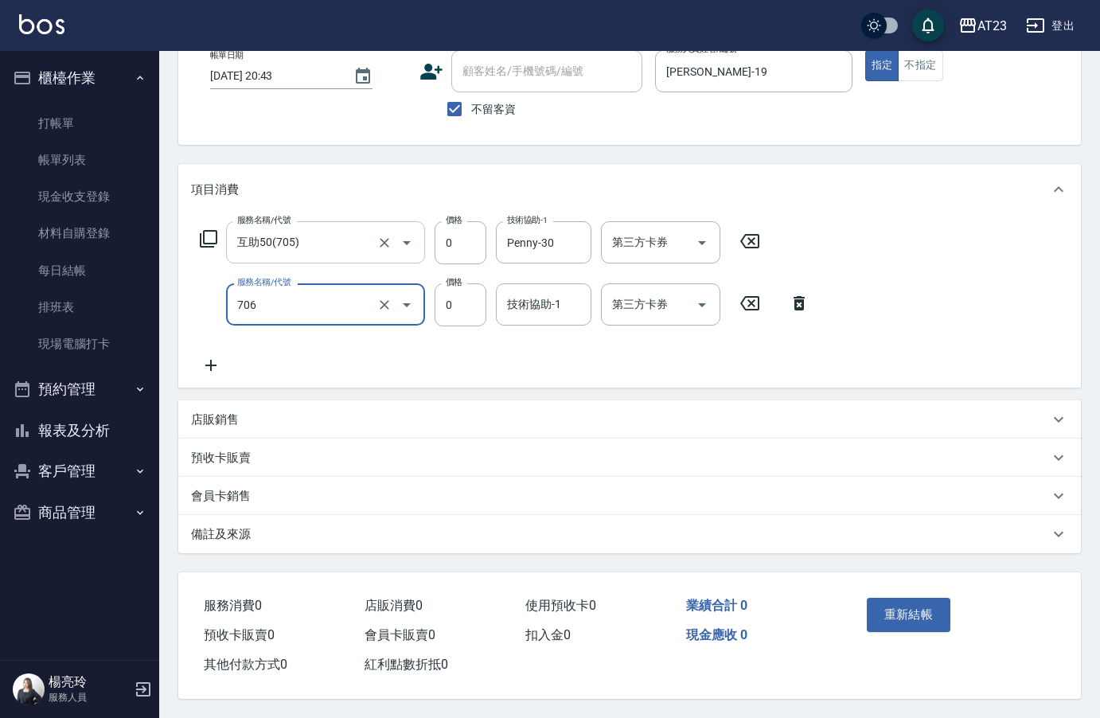
type input "互助60(706)"
click at [287, 229] on input "互助50(705)" at bounding box center [303, 243] width 140 height 28
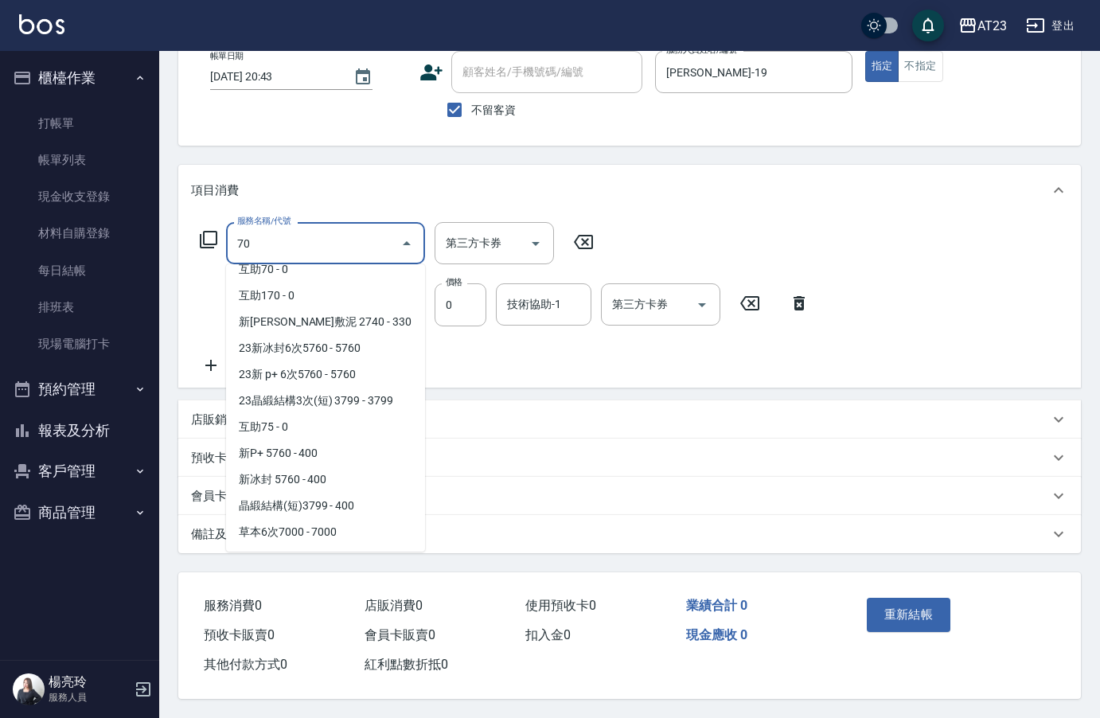
scroll to position [0, 0]
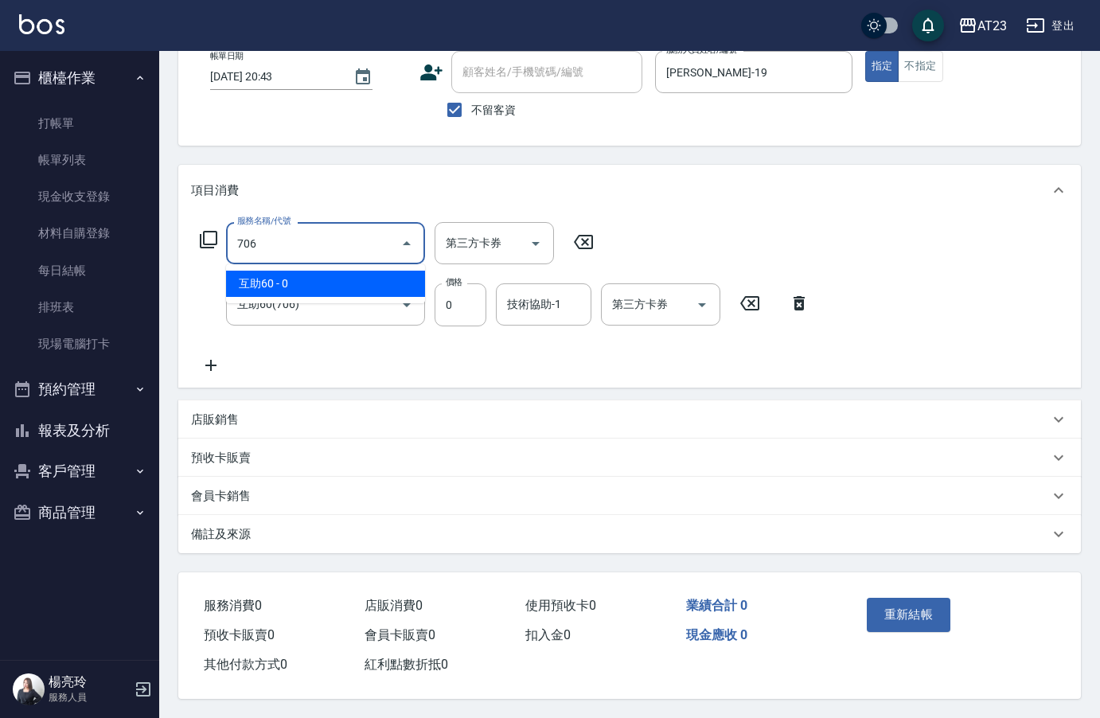
type input "互助60(706)"
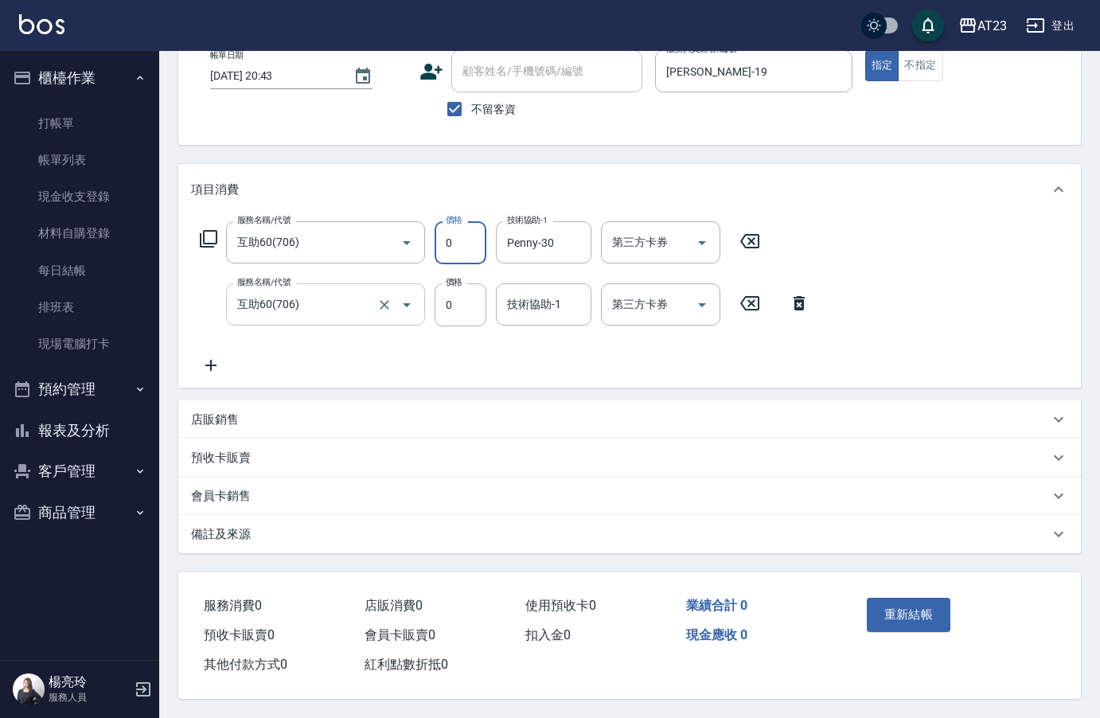
click at [314, 295] on input "互助60(706)" at bounding box center [303, 305] width 140 height 28
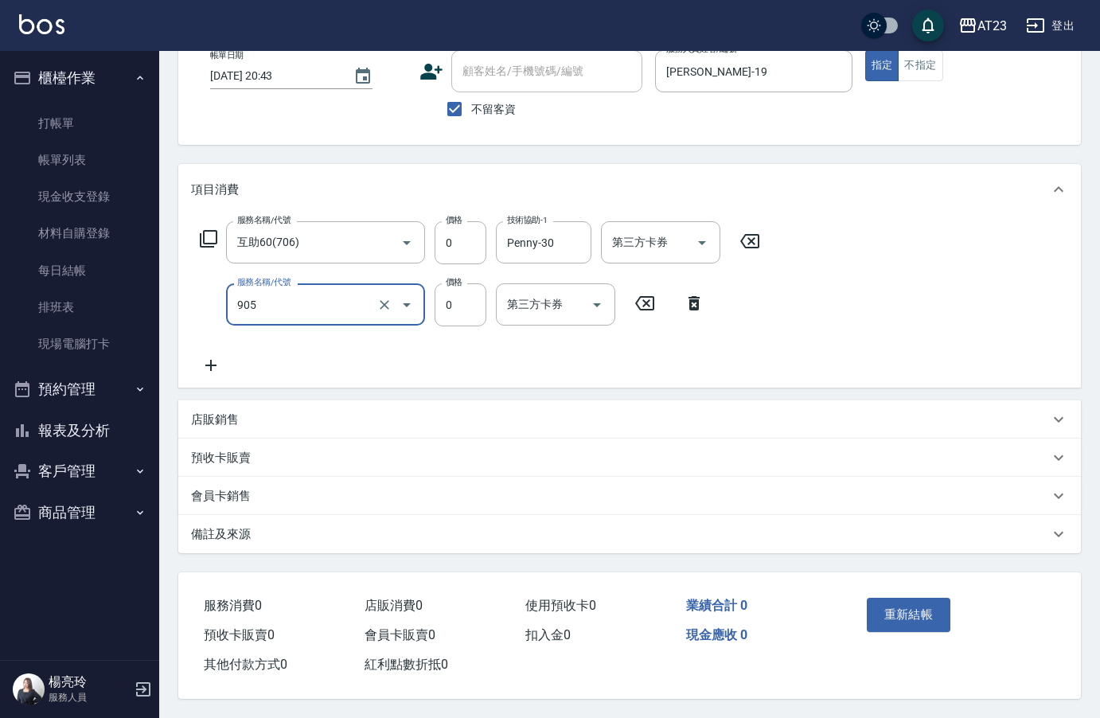
type input "頭皮卡使用(905)"
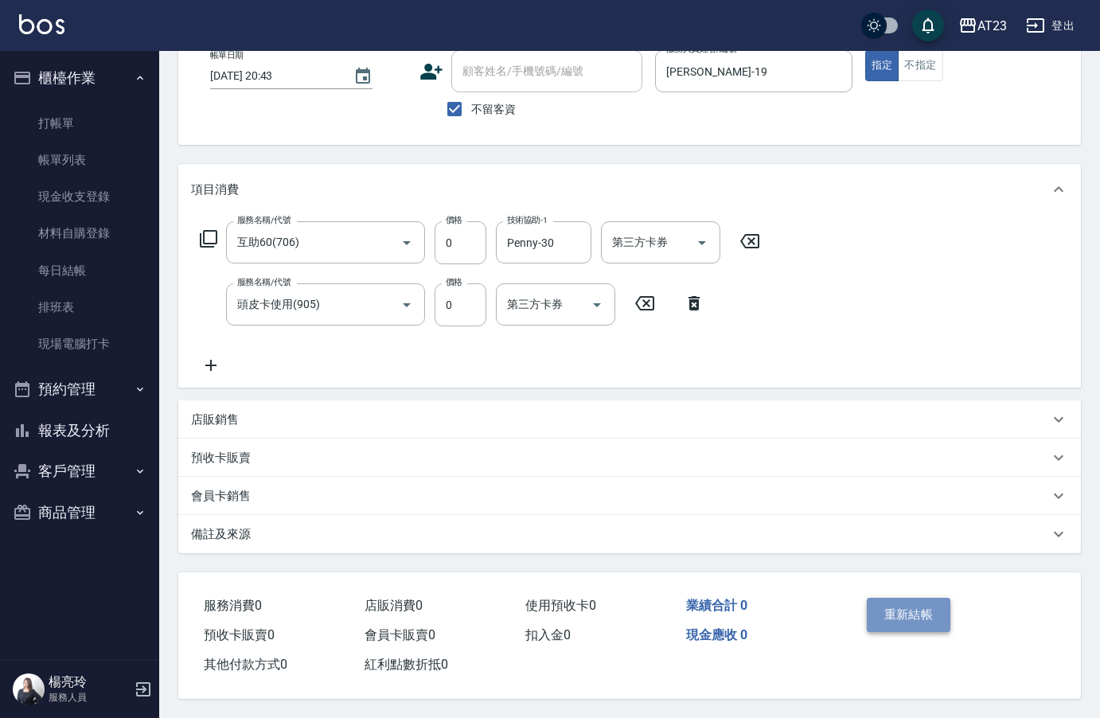
click at [889, 598] on button "重新結帳" at bounding box center [909, 614] width 84 height 33
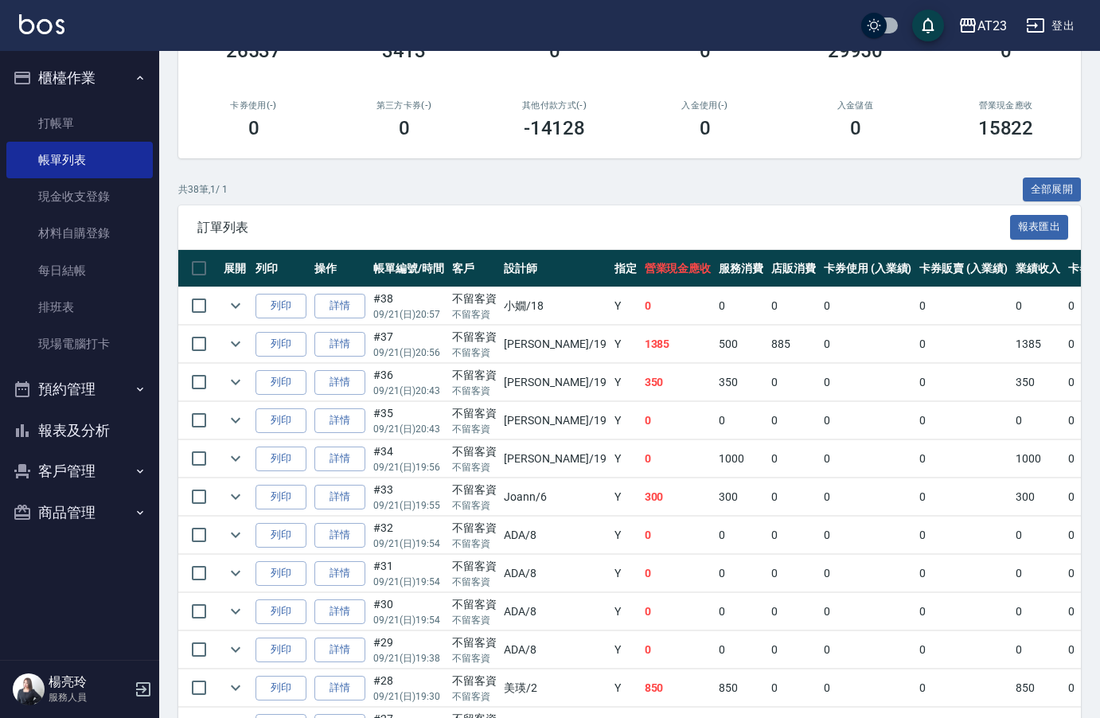
scroll to position [318, 0]
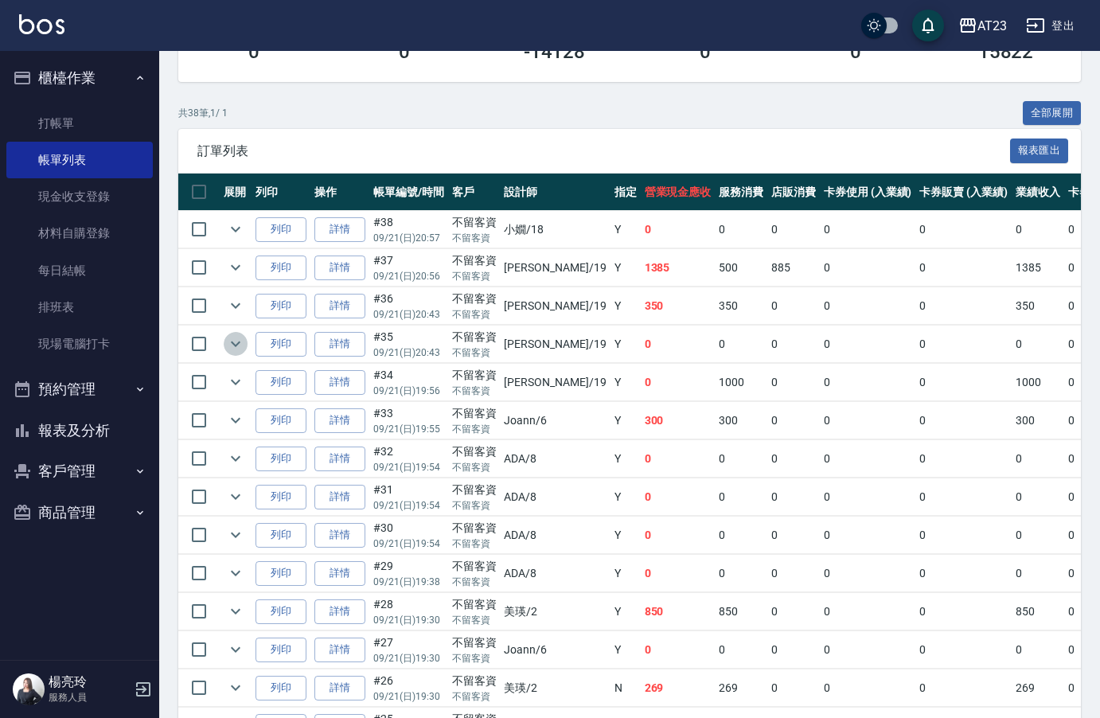
click at [245, 347] on button "expand row" at bounding box center [236, 344] width 24 height 24
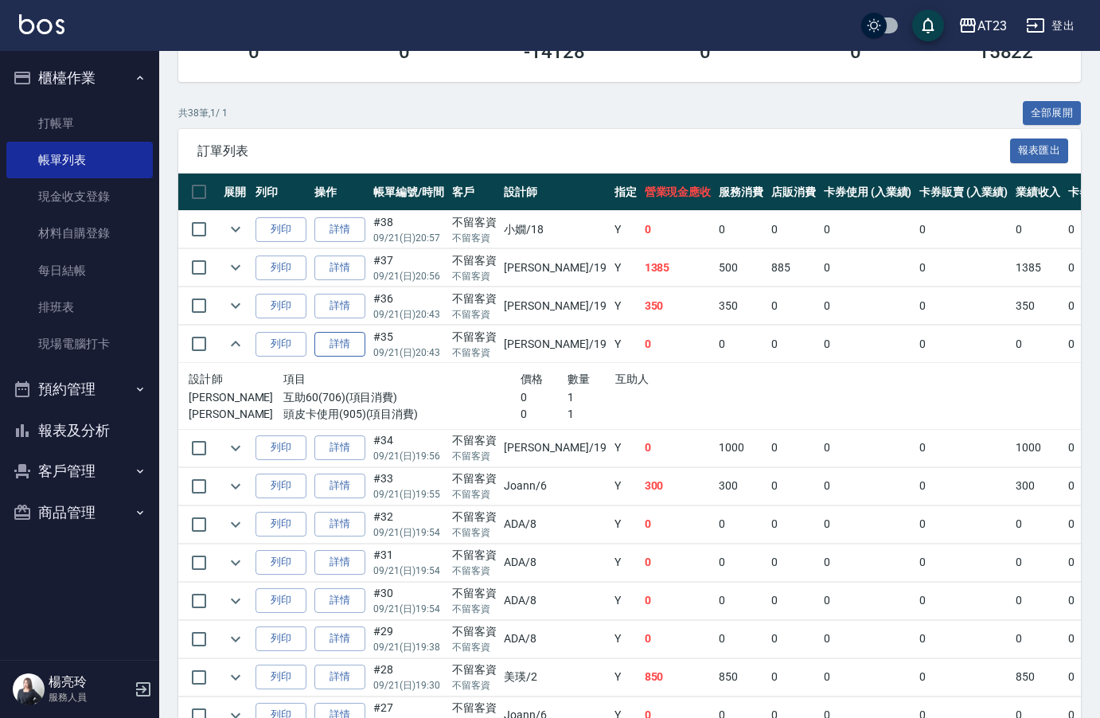
click at [353, 342] on link "詳情" at bounding box center [339, 344] width 51 height 25
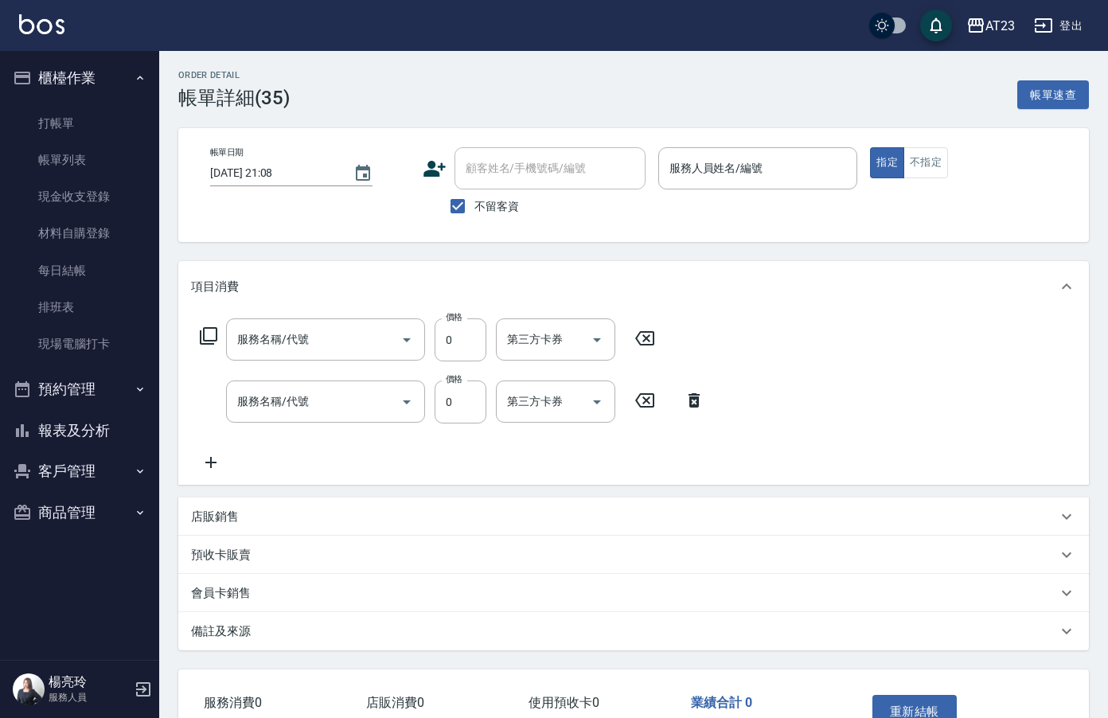
type input "[DATE] 20:43"
checkbox input "true"
type input "[PERSON_NAME]-19"
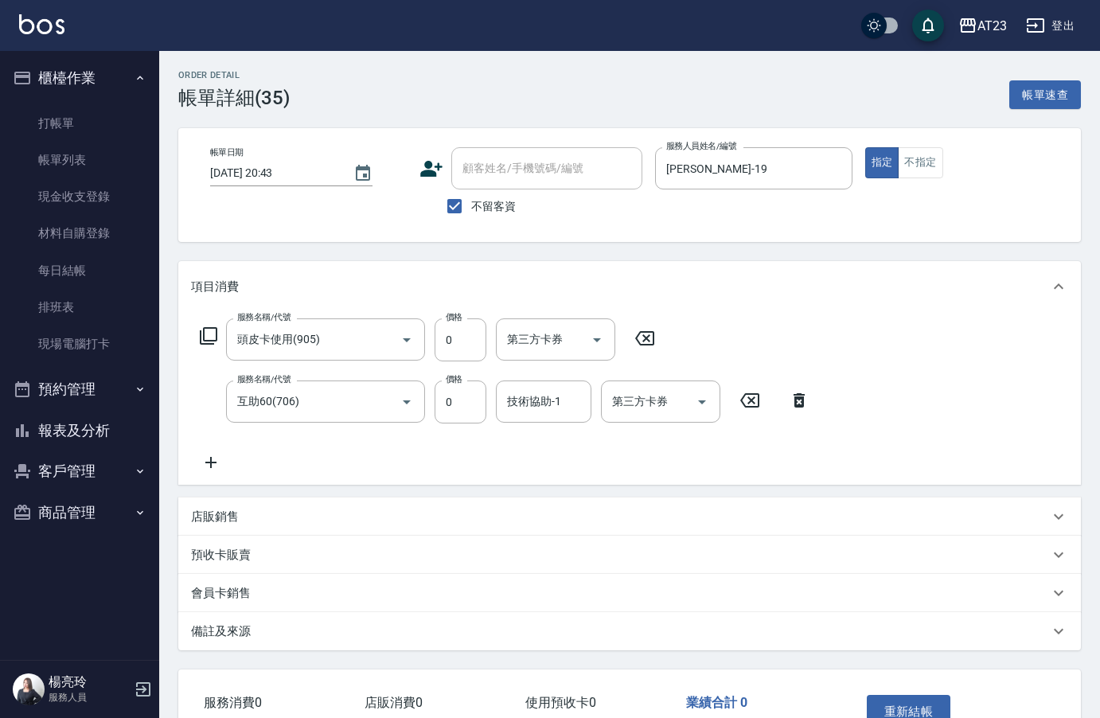
type input "頭皮卡使用(905)"
type input "互助60(706)"
click at [555, 408] on div "技術協助-1 技術協助-1" at bounding box center [544, 402] width 96 height 42
type input "Penny-30"
click at [222, 466] on icon at bounding box center [211, 462] width 40 height 19
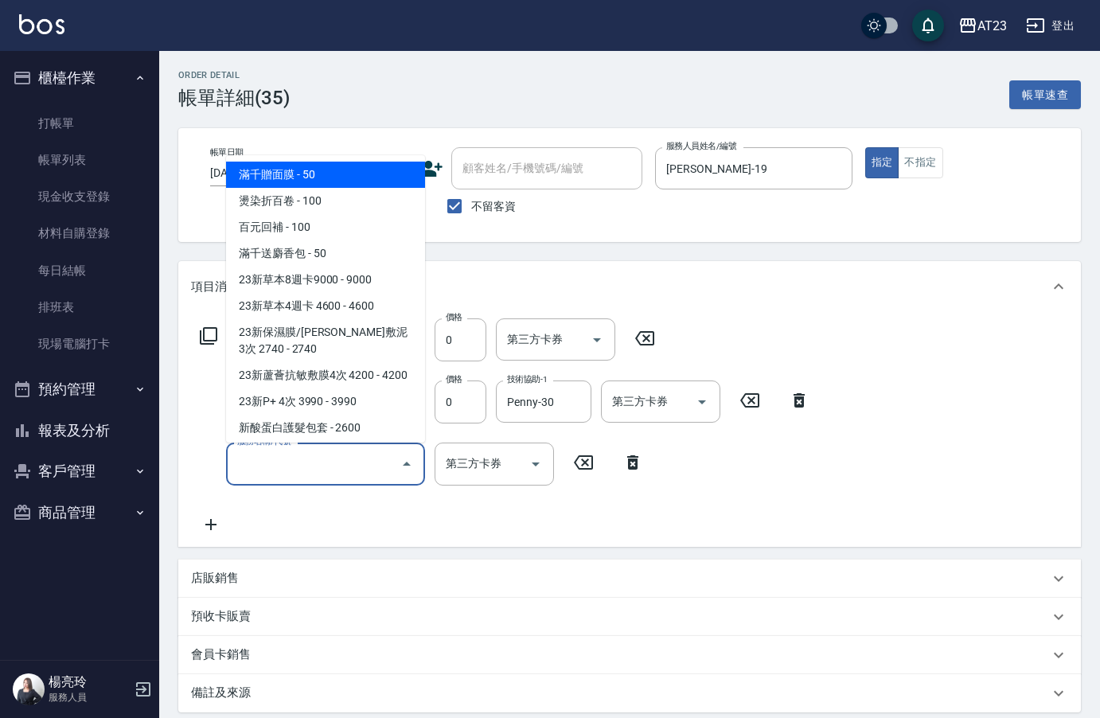
click at [267, 473] on input "服務名稱/代號" at bounding box center [313, 464] width 161 height 28
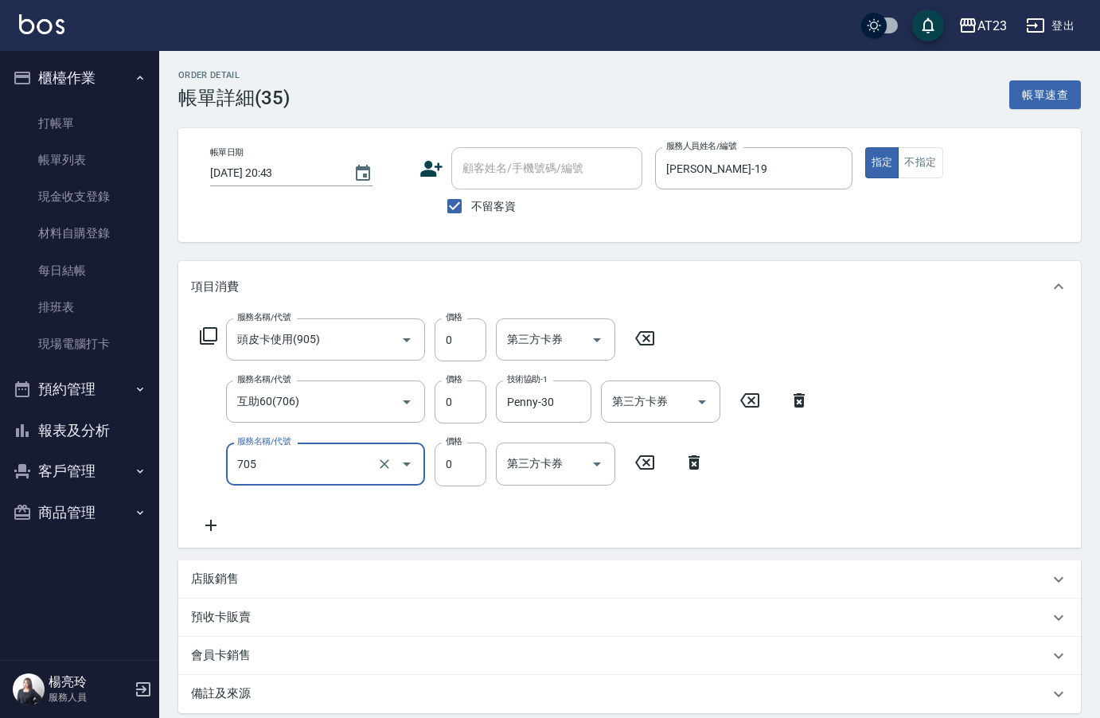
type input "互助50(705)"
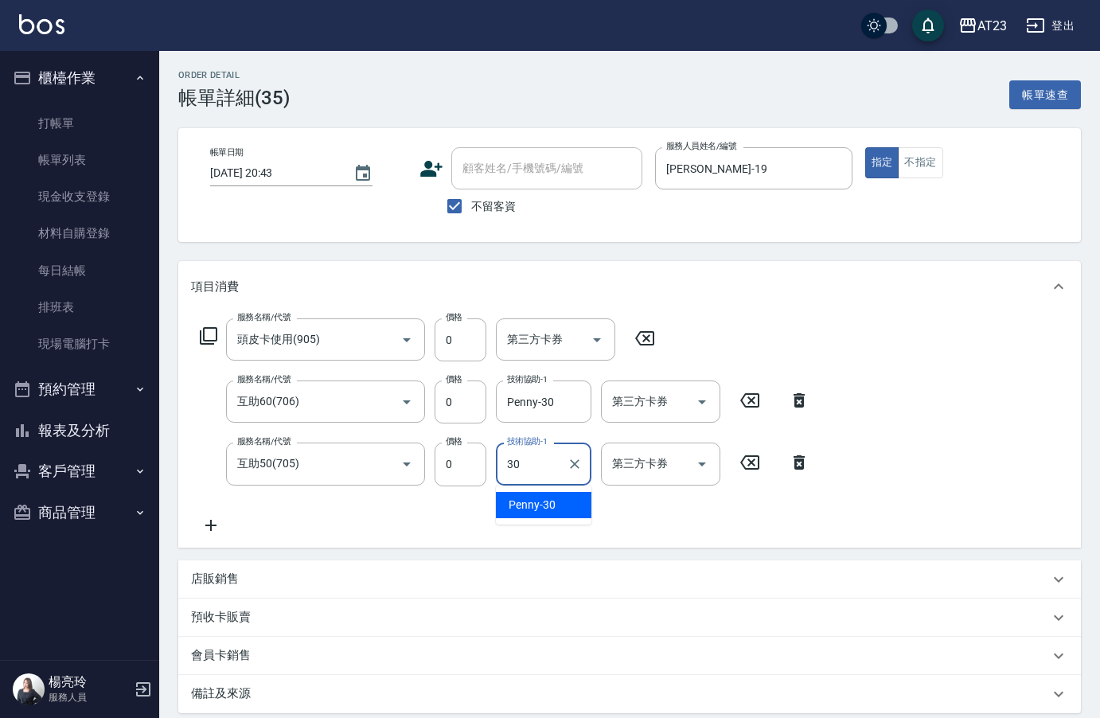
type input "Penny-30"
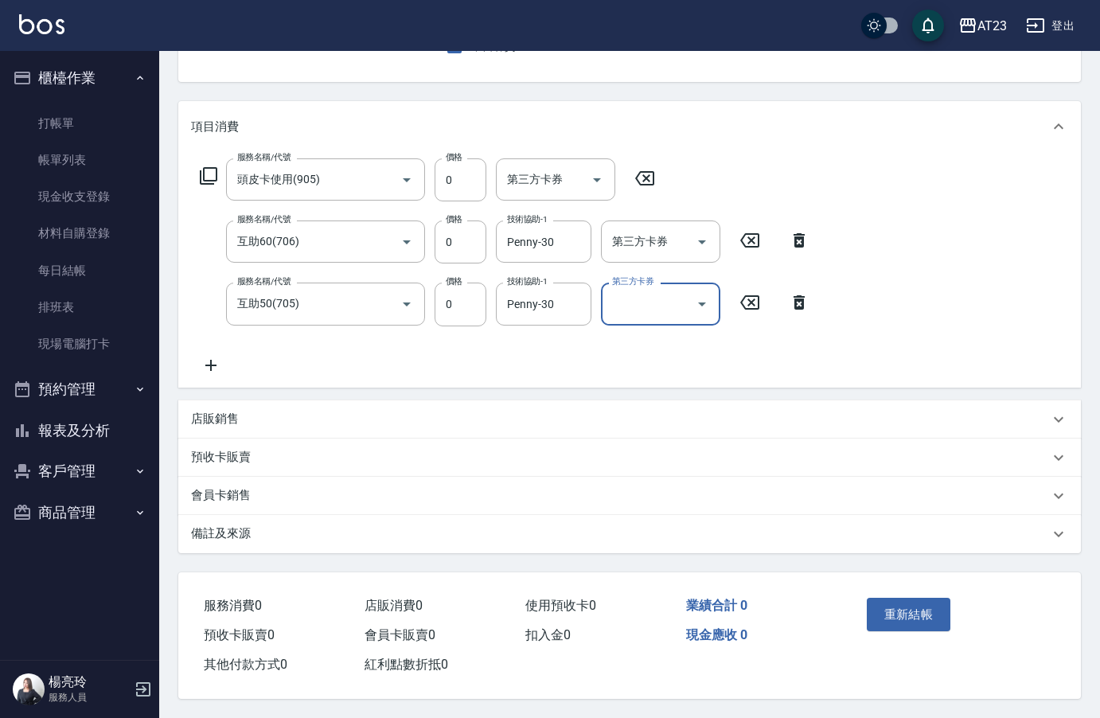
scroll to position [167, 0]
drag, startPoint x: 940, startPoint y: 627, endPoint x: 927, endPoint y: 614, distance: 18.6
click at [938, 627] on div "重新結帳" at bounding box center [907, 626] width 92 height 69
click at [927, 614] on button "重新結帳" at bounding box center [909, 614] width 84 height 33
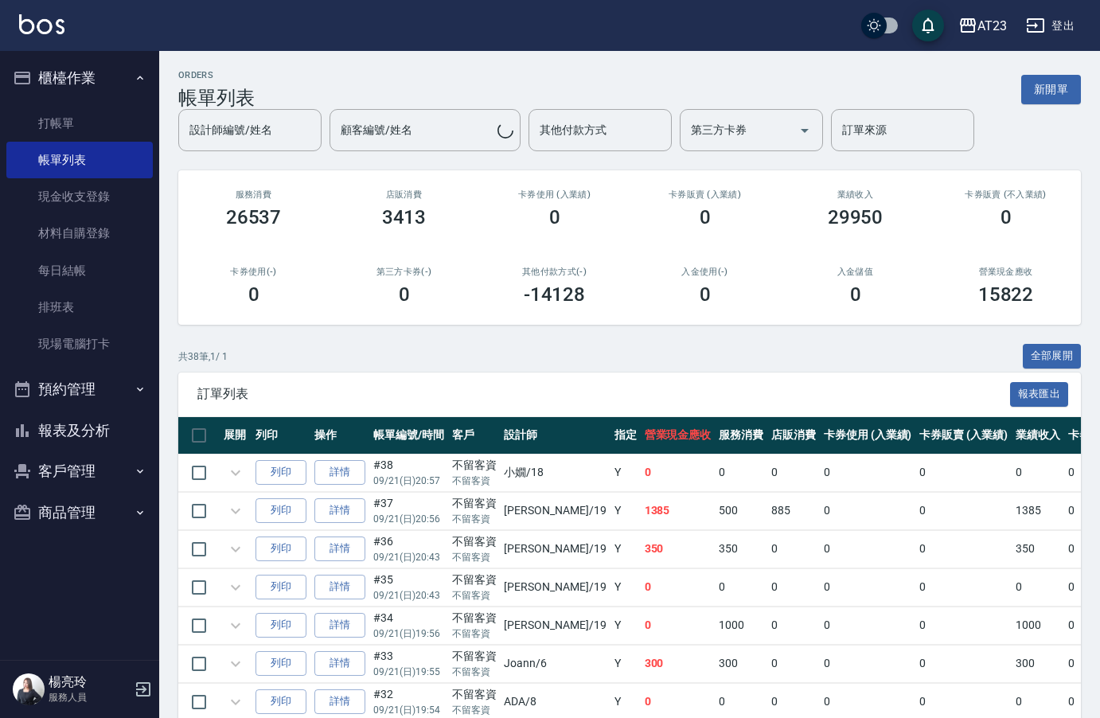
click at [127, 425] on button "報表及分析" at bounding box center [79, 430] width 146 height 41
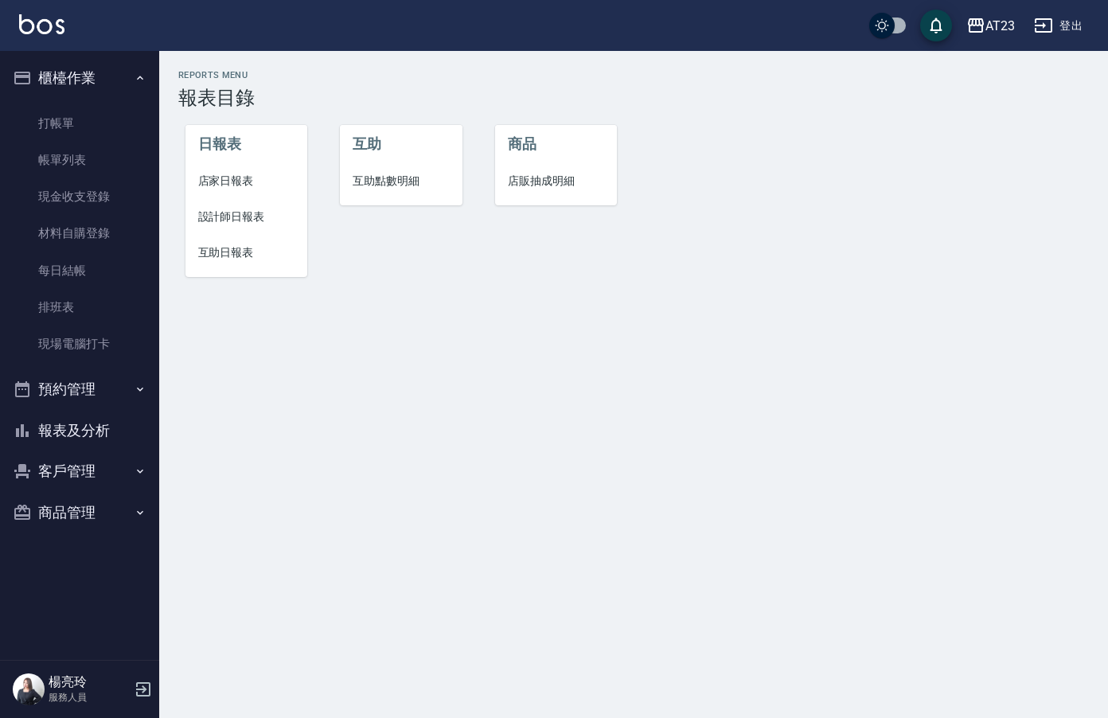
click at [217, 254] on span "互助日報表" at bounding box center [246, 252] width 97 height 17
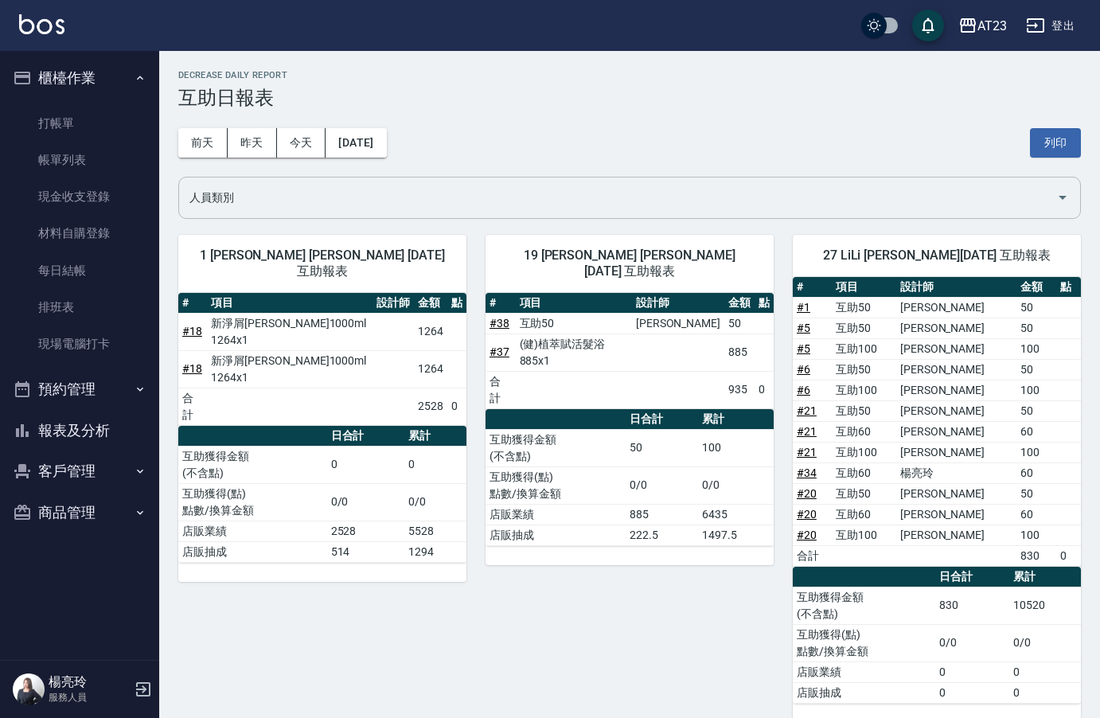
click at [345, 203] on input "人員類別" at bounding box center [618, 198] width 865 height 28
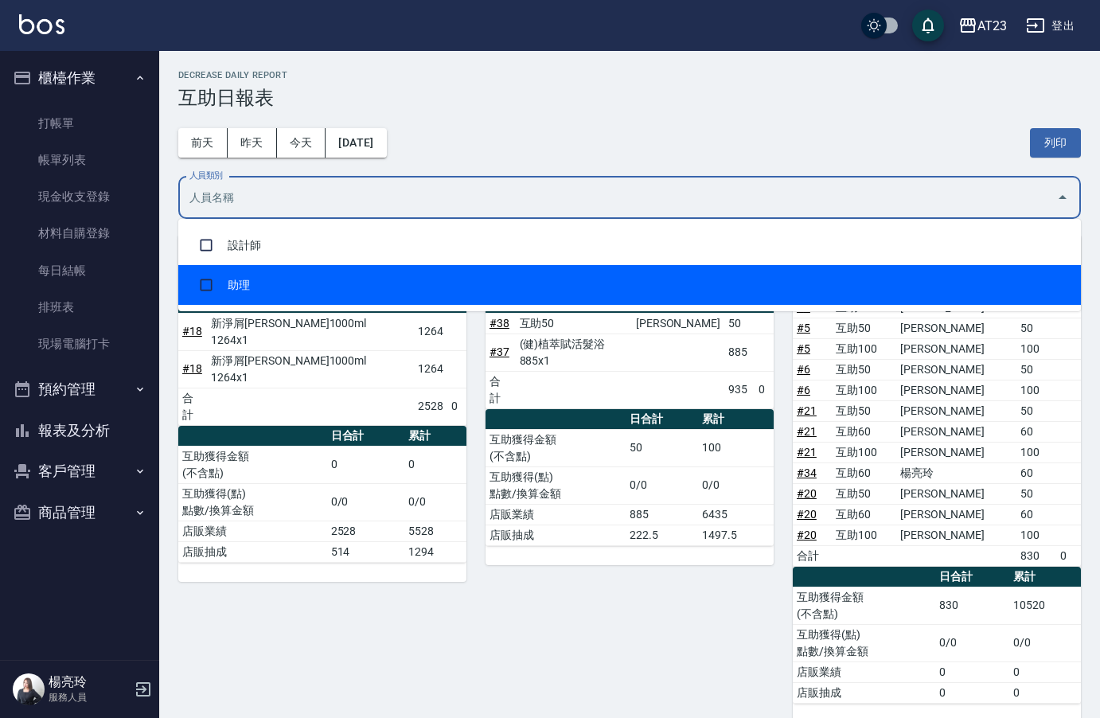
click at [319, 283] on li "助理" at bounding box center [629, 285] width 903 height 40
checkbox input "true"
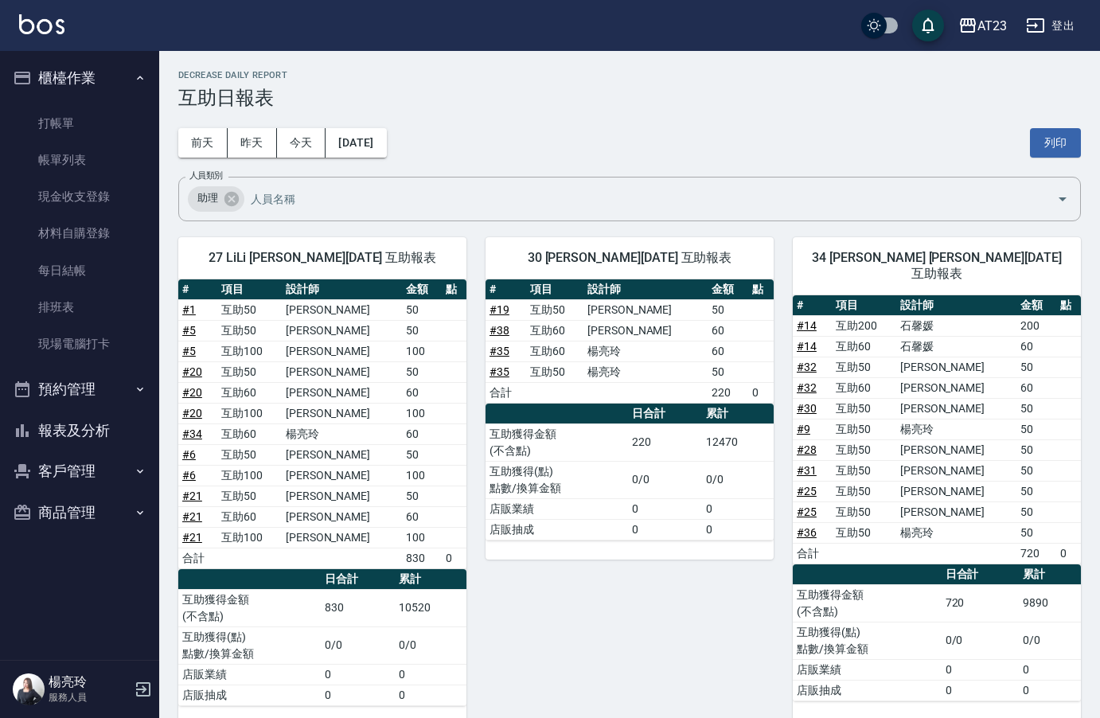
click at [640, 106] on h3 "互助日報表" at bounding box center [629, 98] width 903 height 22
click at [1057, 147] on button "列印" at bounding box center [1055, 142] width 51 height 29
click at [96, 421] on button "報表及分析" at bounding box center [79, 430] width 146 height 41
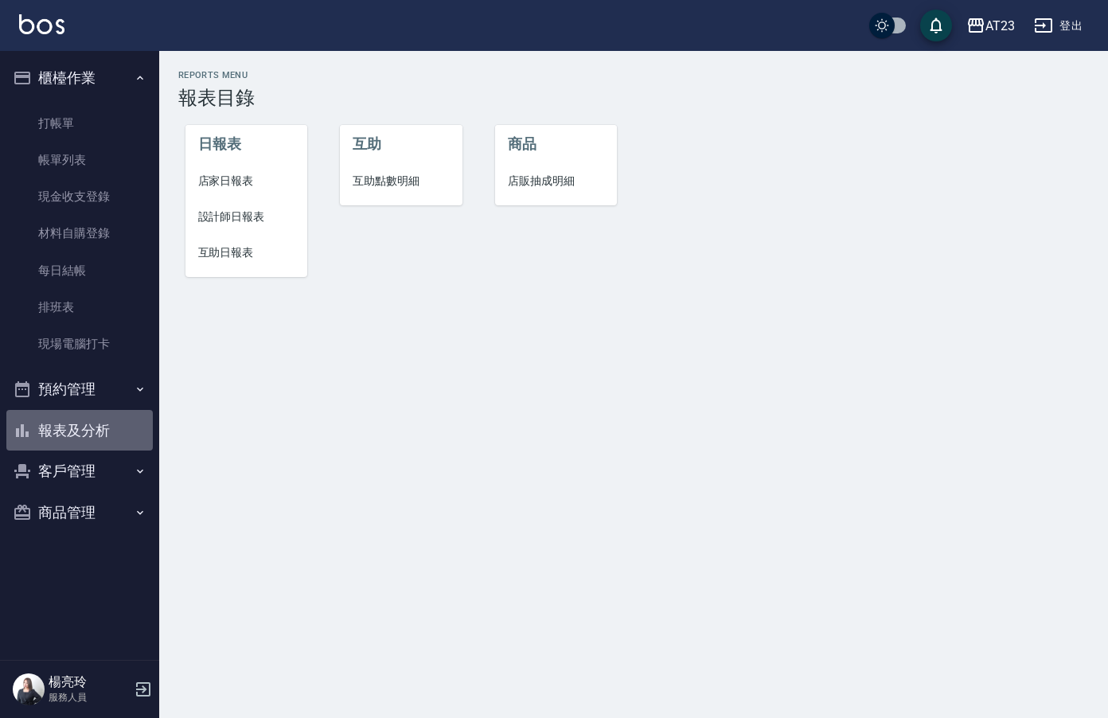
click at [85, 434] on button "報表及分析" at bounding box center [79, 430] width 146 height 41
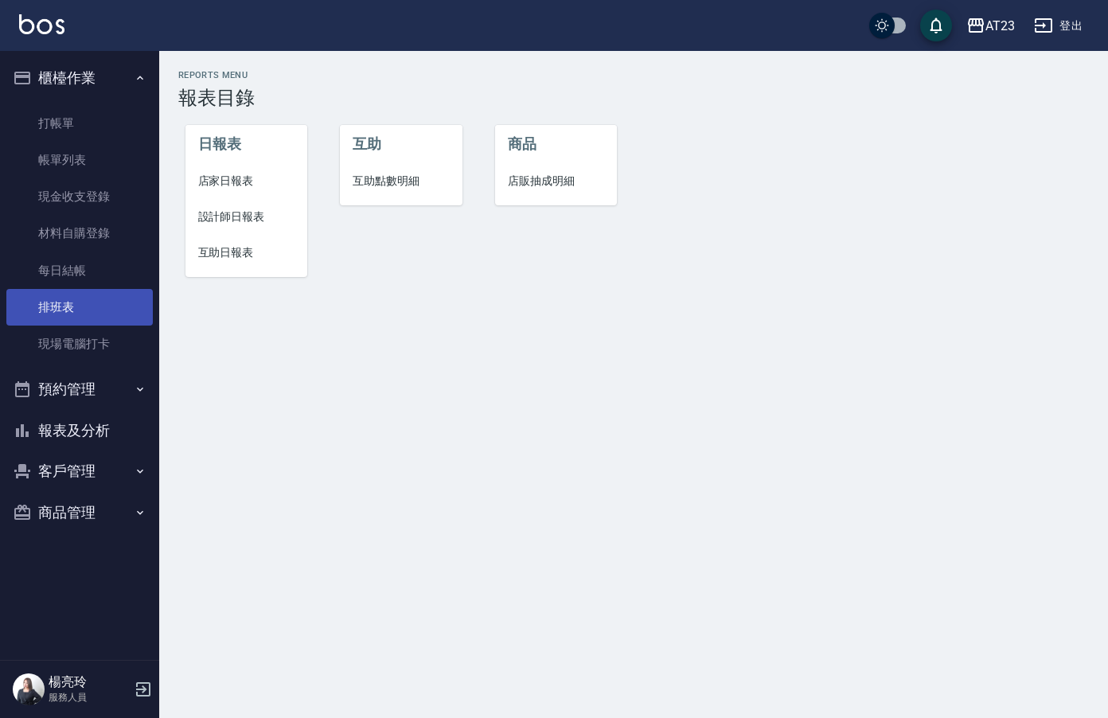
click at [80, 300] on link "排班表" at bounding box center [79, 307] width 146 height 37
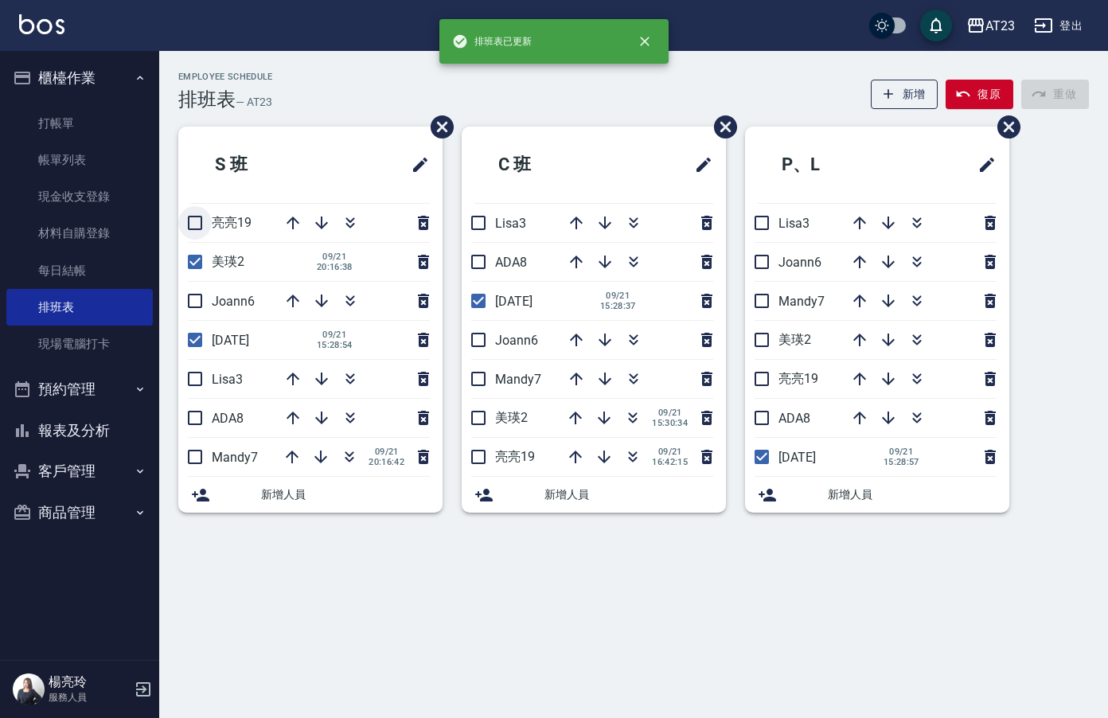
click at [198, 229] on input "checkbox" at bounding box center [194, 222] width 33 height 33
checkbox input "true"
click at [215, 302] on span "Joann6" at bounding box center [233, 301] width 43 height 15
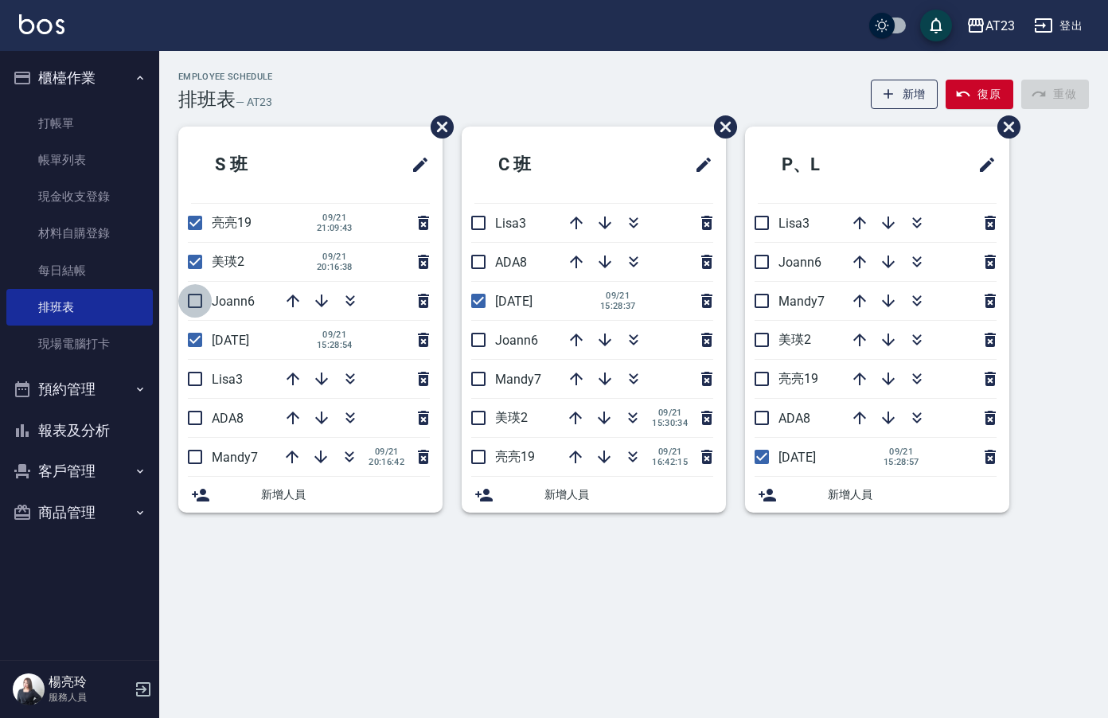
click at [195, 296] on input "checkbox" at bounding box center [194, 300] width 33 height 33
checkbox input "true"
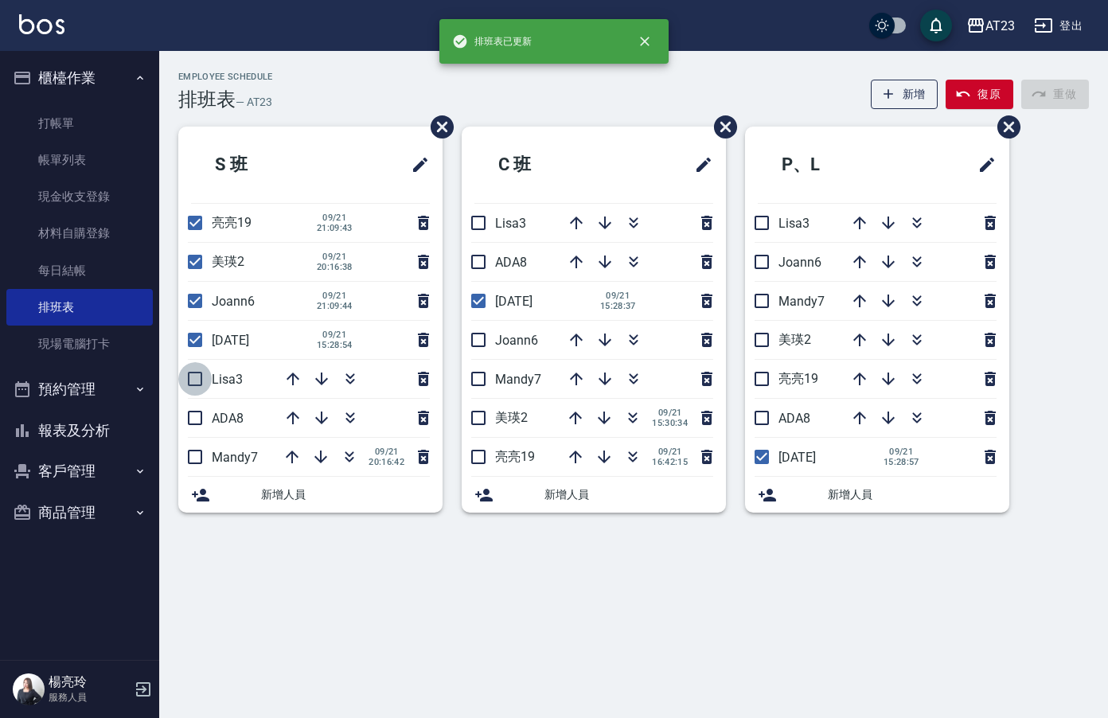
click at [200, 388] on input "checkbox" at bounding box center [194, 378] width 33 height 33
checkbox input "true"
click at [186, 418] on li "ADA8" at bounding box center [310, 418] width 264 height 38
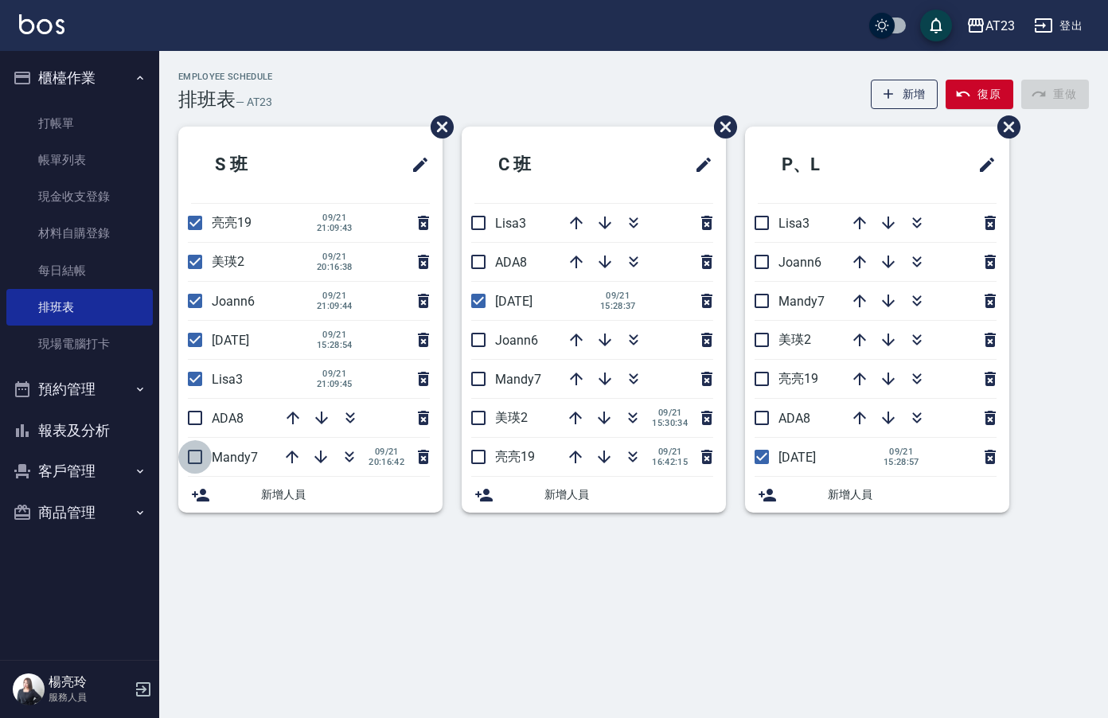
click at [197, 452] on input "checkbox" at bounding box center [194, 456] width 33 height 33
checkbox input "true"
click at [192, 413] on input "checkbox" at bounding box center [194, 417] width 33 height 33
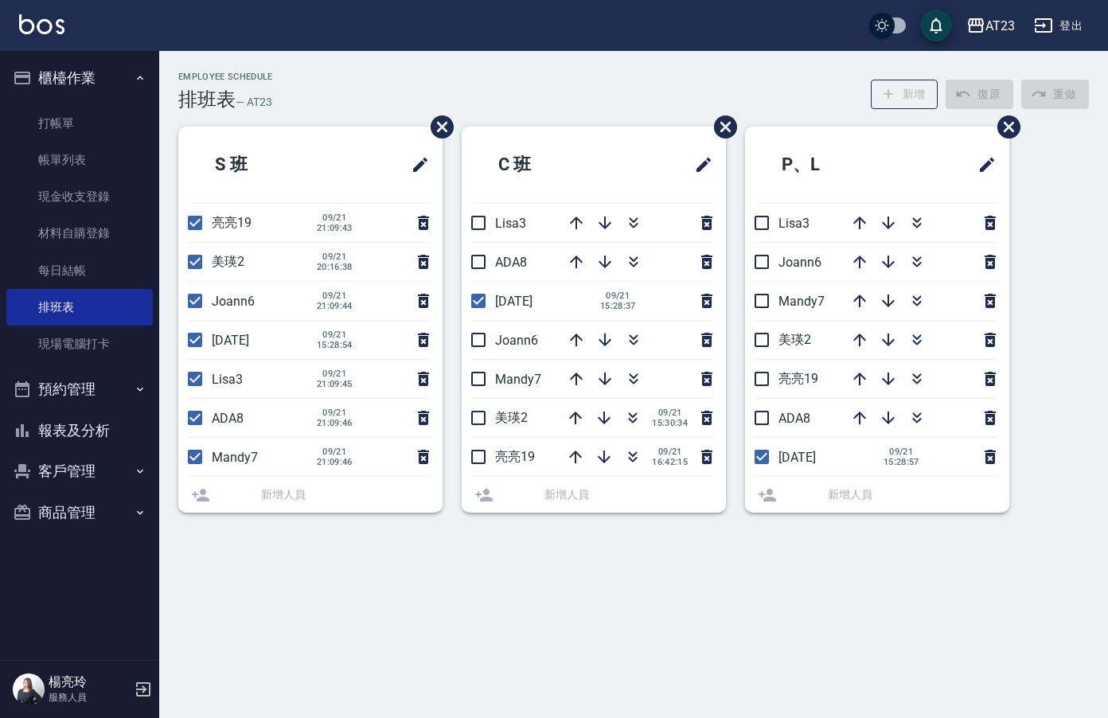
checkbox input "false"
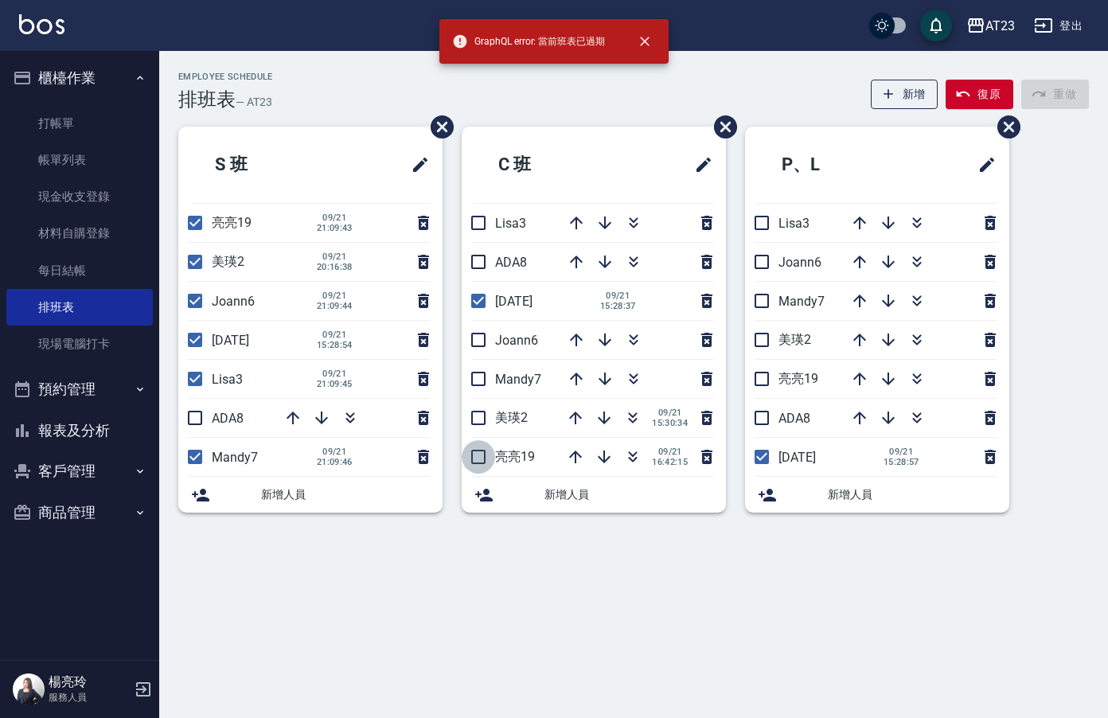
click at [490, 467] on input "checkbox" at bounding box center [478, 456] width 33 height 33
checkbox input "true"
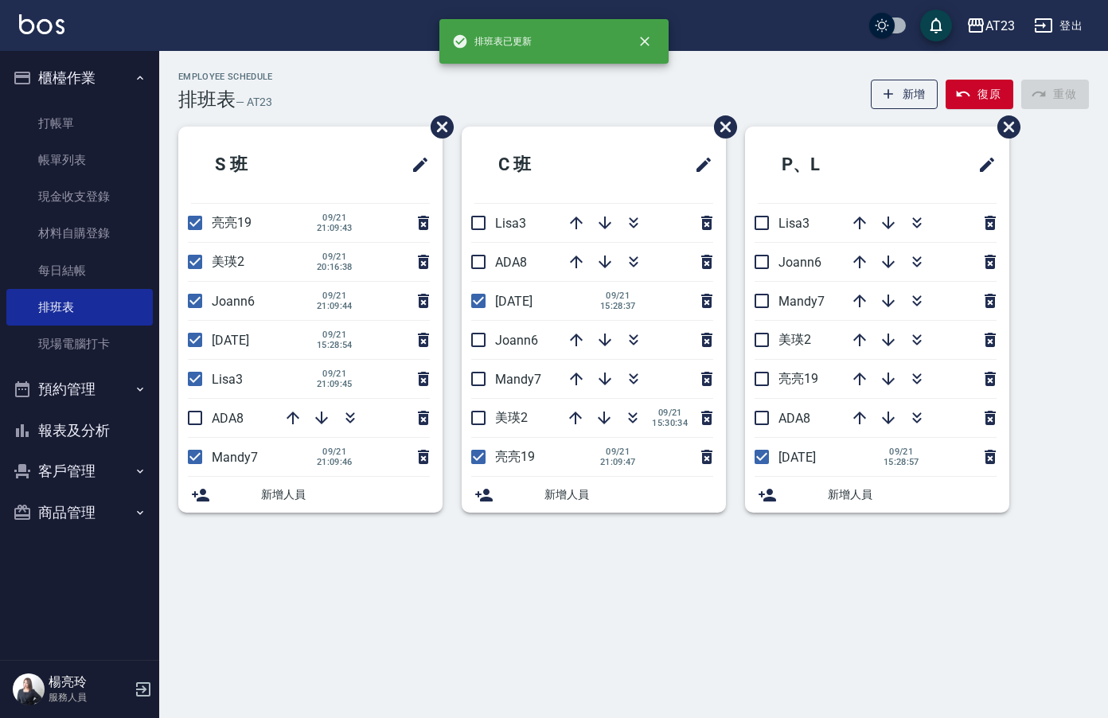
click at [483, 435] on li "美瑛2 [DATE] 15:30:34" at bounding box center [594, 418] width 264 height 38
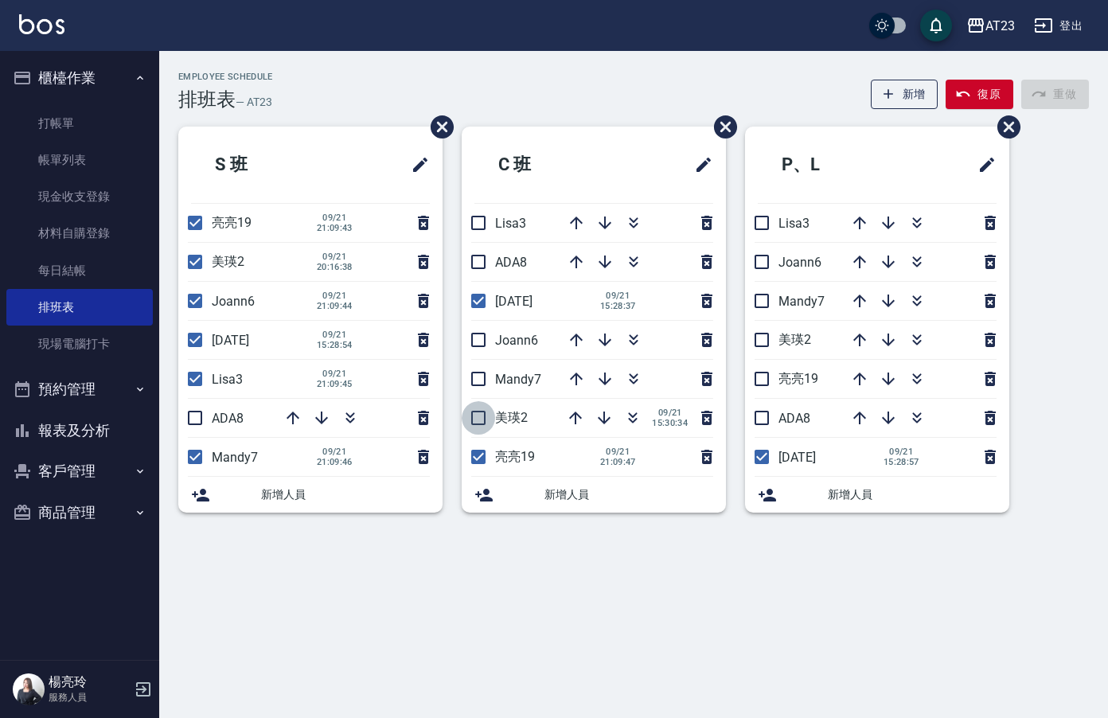
click at [486, 420] on input "checkbox" at bounding box center [478, 417] width 33 height 33
checkbox input "true"
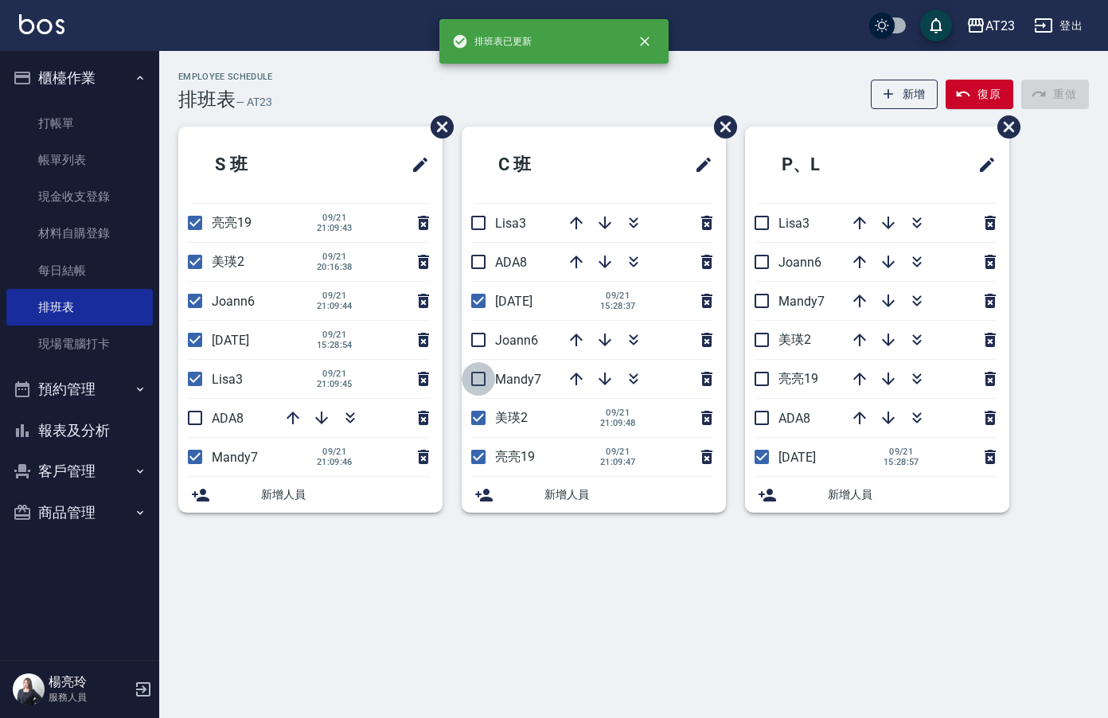
click at [481, 391] on input "checkbox" at bounding box center [478, 378] width 33 height 33
checkbox input "true"
click at [481, 344] on input "checkbox" at bounding box center [478, 339] width 33 height 33
checkbox input "true"
click at [480, 262] on input "checkbox" at bounding box center [478, 261] width 33 height 33
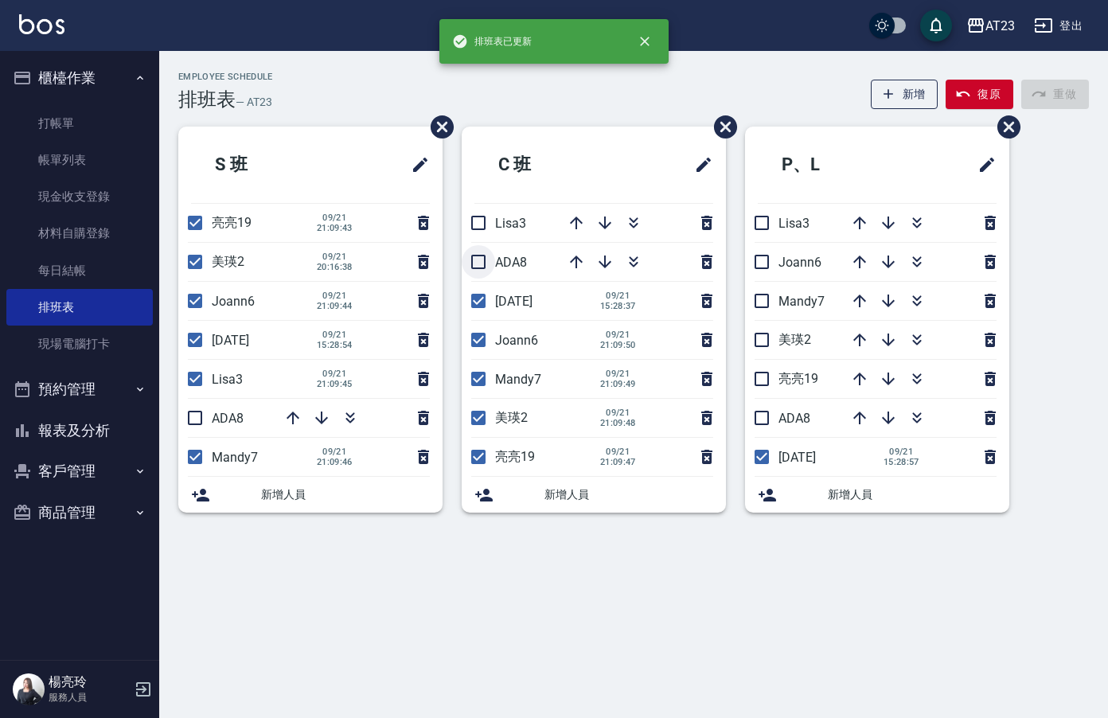
checkbox input "true"
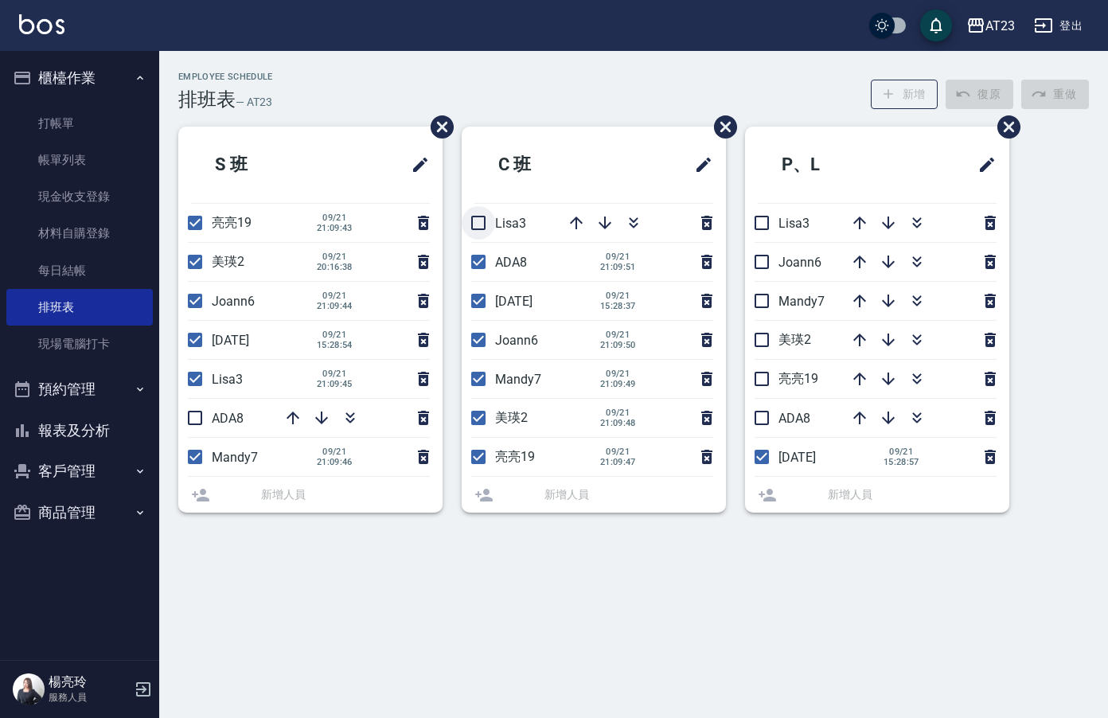
click at [481, 225] on input "checkbox" at bounding box center [478, 222] width 33 height 33
checkbox input "true"
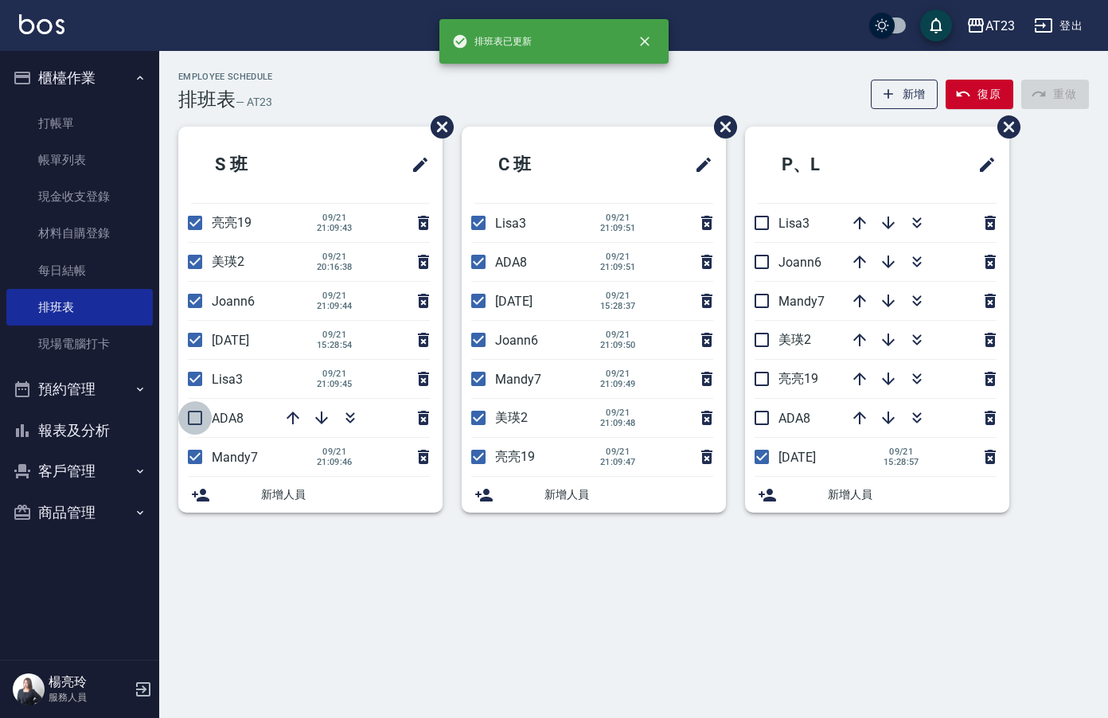
click at [182, 426] on input "checkbox" at bounding box center [194, 417] width 33 height 33
checkbox input "true"
click at [776, 426] on input "checkbox" at bounding box center [761, 417] width 33 height 33
checkbox input "true"
click at [755, 366] on input "checkbox" at bounding box center [761, 378] width 33 height 33
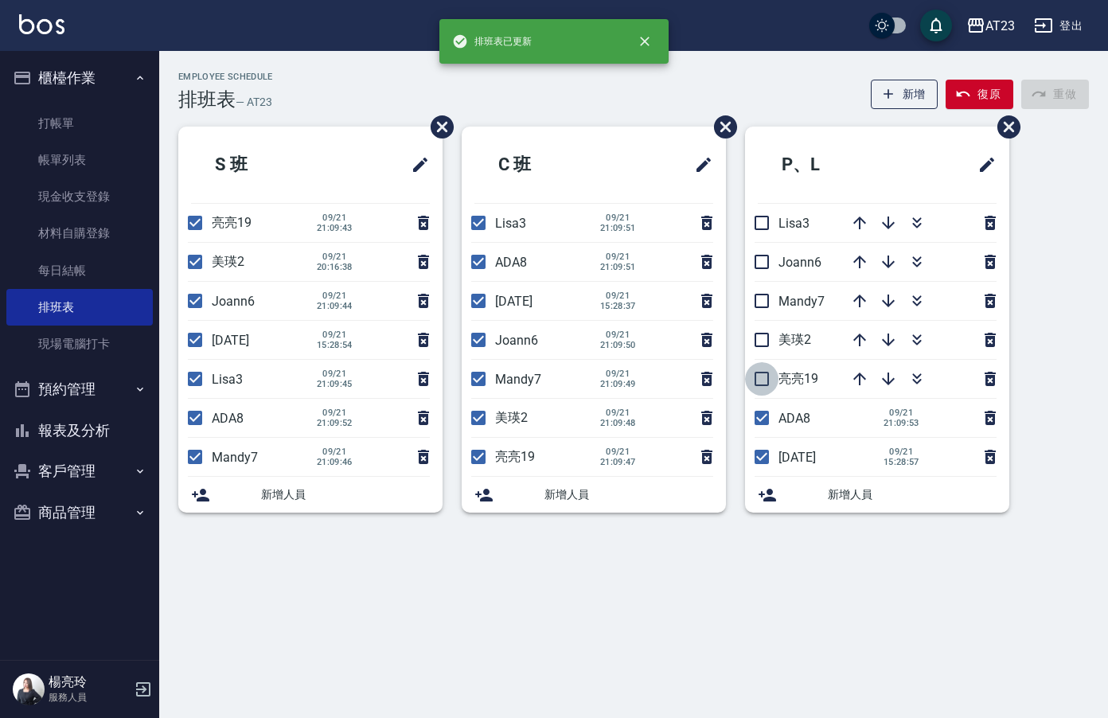
checkbox input "true"
click at [756, 338] on input "checkbox" at bounding box center [761, 339] width 33 height 33
checkbox input "true"
click at [762, 303] on input "checkbox" at bounding box center [761, 300] width 33 height 33
checkbox input "true"
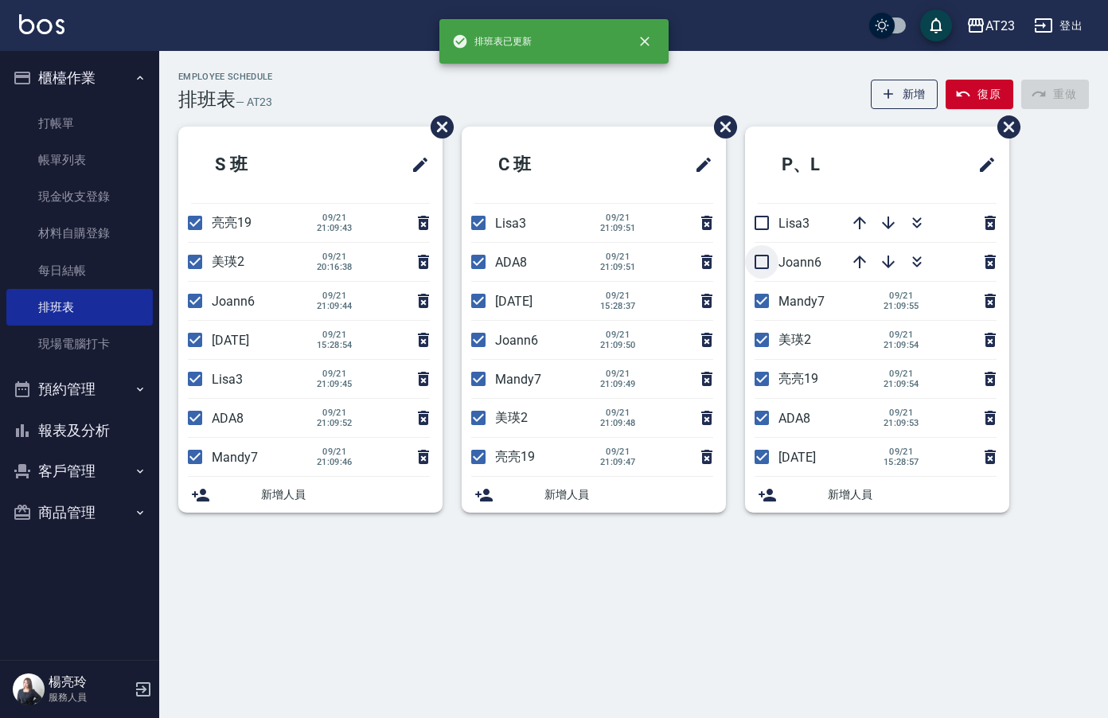
click at [773, 257] on input "checkbox" at bounding box center [761, 261] width 33 height 33
checkbox input "true"
drag, startPoint x: 772, startPoint y: 221, endPoint x: 830, endPoint y: 213, distance: 58.0
click at [773, 221] on input "checkbox" at bounding box center [761, 222] width 33 height 33
checkbox input "true"
